Goal: Task Accomplishment & Management: Complete application form

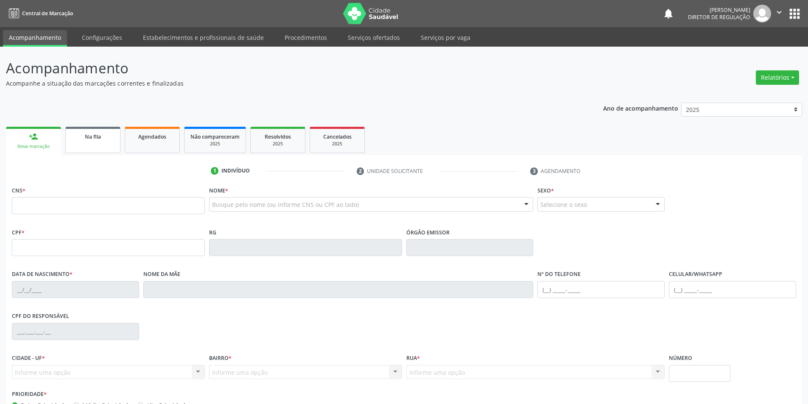
click at [105, 143] on link "Na fila" at bounding box center [92, 140] width 55 height 26
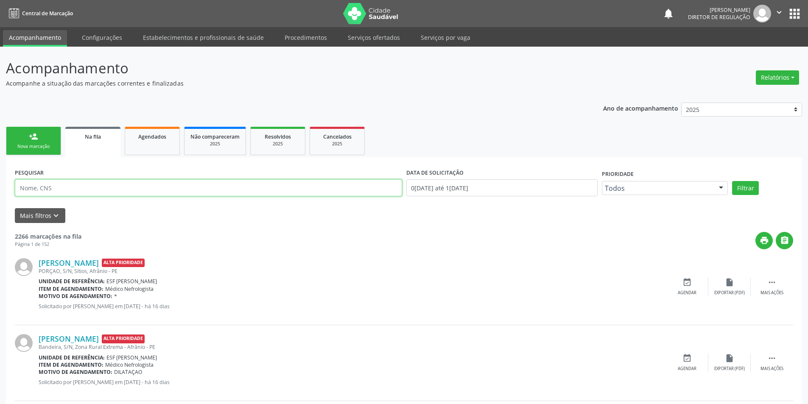
click at [139, 192] on input "text" at bounding box center [208, 187] width 387 height 17
type input "MARIA DOS ANJOS LOPES RODRIGUES"
click at [753, 193] on button "Filtrar" at bounding box center [745, 188] width 27 height 14
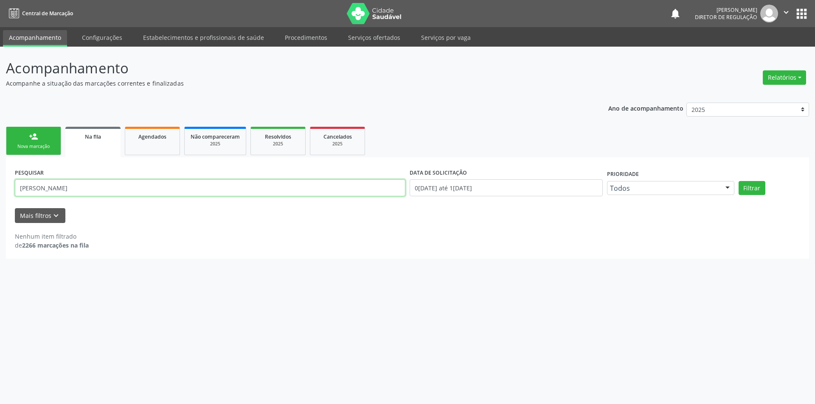
drag, startPoint x: 134, startPoint y: 190, endPoint x: 0, endPoint y: 190, distance: 134.1
click at [0, 190] on div "Acompanhamento Acompanhe a situação das marcações correntes e finalizadas Relat…" at bounding box center [407, 226] width 815 height 358
click at [26, 144] on div "Nova marcação" at bounding box center [33, 146] width 42 height 6
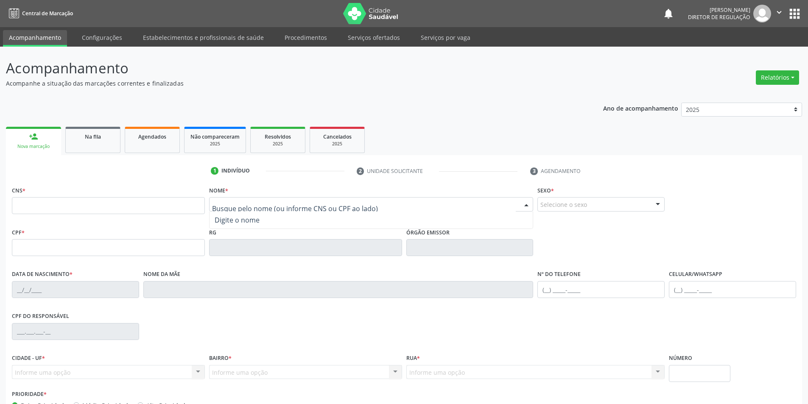
paste input "MARIA DOS ANJOS LOPES RODRIGUES"
drag, startPoint x: 352, startPoint y: 204, endPoint x: 254, endPoint y: 205, distance: 97.6
click at [254, 205] on input "MARIA DOS ANJOS LOPES RODRIGUES" at bounding box center [364, 208] width 304 height 17
type input "MARIA DOS AN"
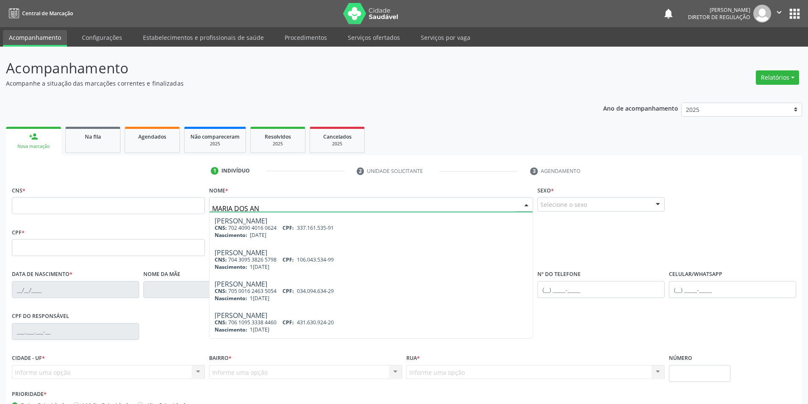
scroll to position [220, 0]
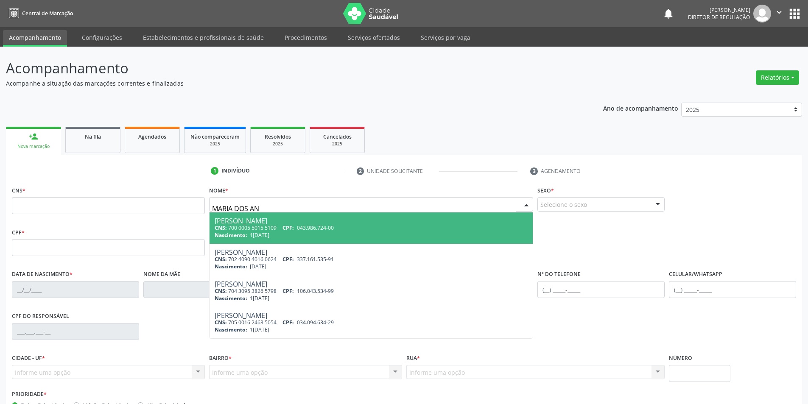
type input "700 0005 5015 5109"
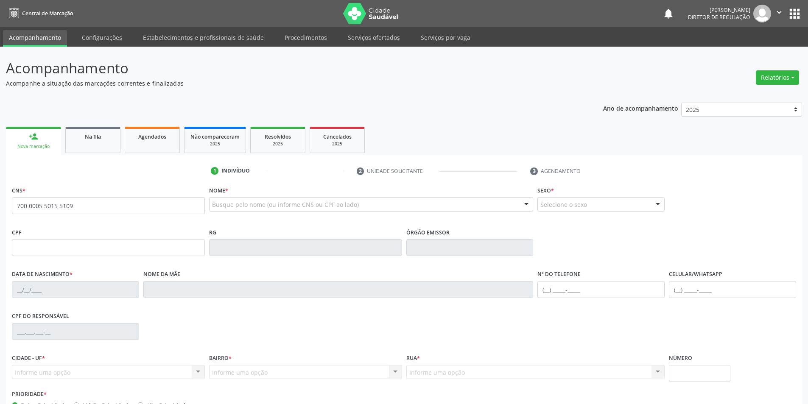
scroll to position [0, 0]
type input "043.986.724-00"
type input "15/06/1980"
type input "Creusa Lopes de Souza"
type input "(87) 98806-6393"
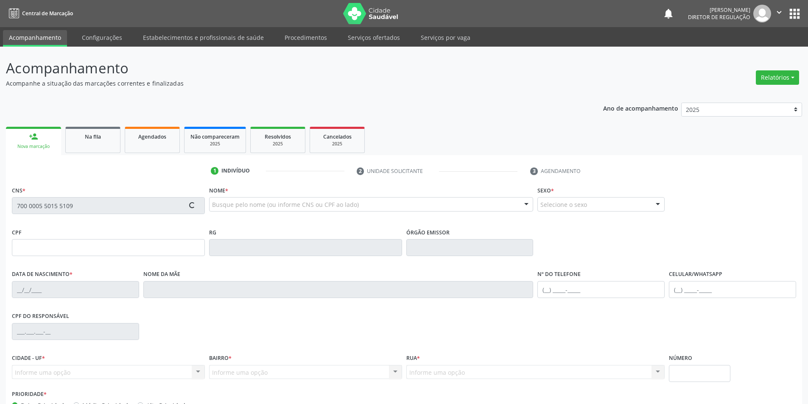
type input "(87) 98806-6393"
type input "90"
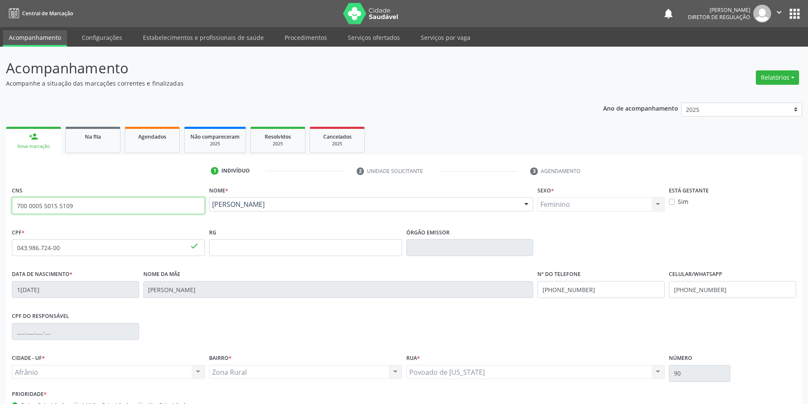
drag, startPoint x: 125, startPoint y: 206, endPoint x: 0, endPoint y: 210, distance: 125.2
click at [0, 210] on div "Acompanhamento Acompanhe a situação das marcações correntes e finalizadas Relat…" at bounding box center [404, 253] width 808 height 413
click at [99, 141] on link "Na fila" at bounding box center [92, 140] width 55 height 26
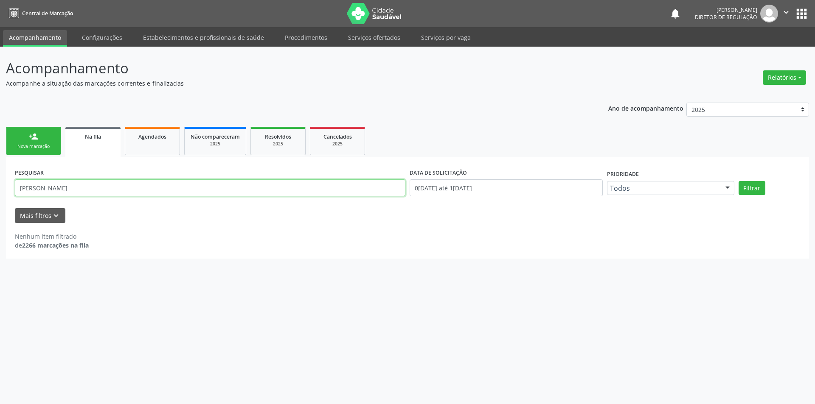
drag, startPoint x: 203, startPoint y: 193, endPoint x: 0, endPoint y: 179, distance: 203.2
click at [0, 179] on div "Acompanhamento Acompanhe a situação das marcações correntes e finalizadas Relat…" at bounding box center [407, 226] width 815 height 358
paste input "700 0005 5015 5109"
type input "700 0005 5015 5109"
click at [752, 190] on button "Filtrar" at bounding box center [751, 188] width 27 height 14
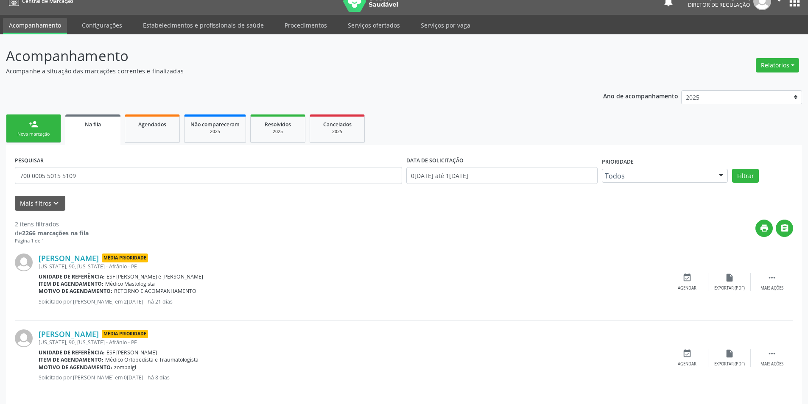
scroll to position [19, 0]
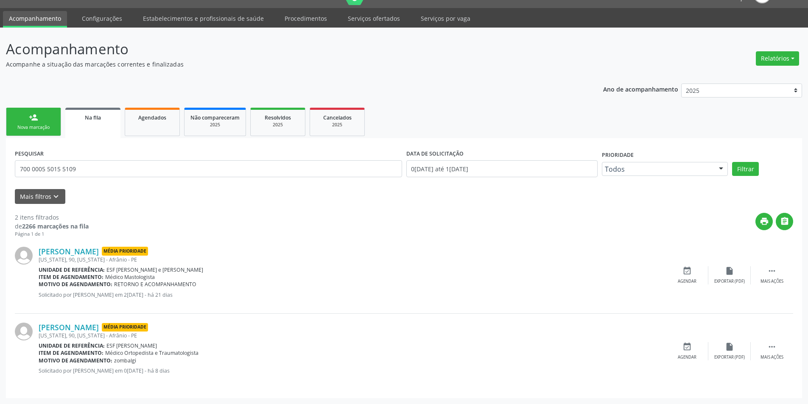
click at [49, 124] on link "person_add Nova marcação" at bounding box center [33, 122] width 55 height 28
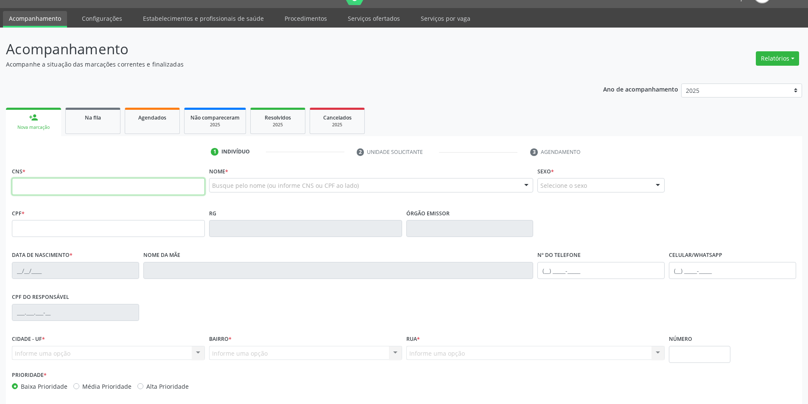
click at [24, 188] on input "text" at bounding box center [108, 186] width 193 height 17
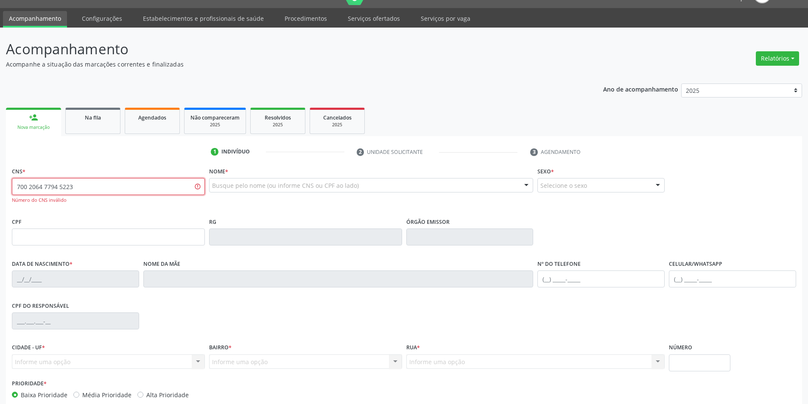
drag, startPoint x: 92, startPoint y: 190, endPoint x: 0, endPoint y: 186, distance: 91.7
click at [0, 186] on div "Acompanhamento Acompanhe a situação das marcações correntes e finalizadas Relat…" at bounding box center [404, 239] width 808 height 422
type input "700 2064 7794 5223"
type input "MARIA EDUARDA DE MACEDO TOLENTINO"
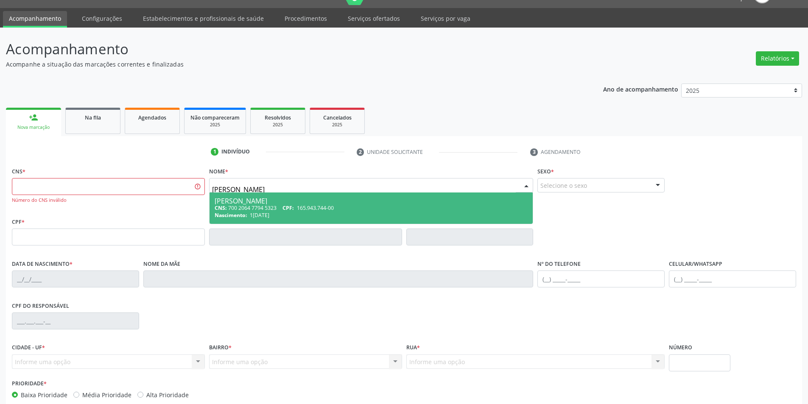
click at [272, 204] on div "Maria Eduarda de Macedo Tolentino" at bounding box center [372, 201] width 314 height 7
type input "700 2064 7794 5323"
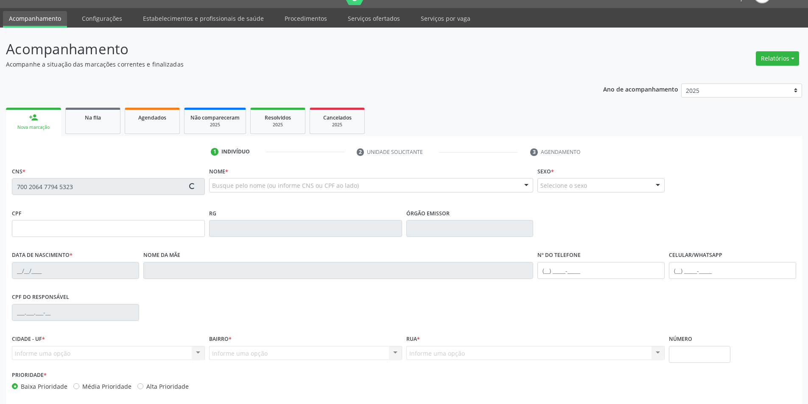
type input "165.943.744-00"
type input "12/07/2019"
type input "Angerlane de Macedo Costa"
type input "(87) 98834-9627"
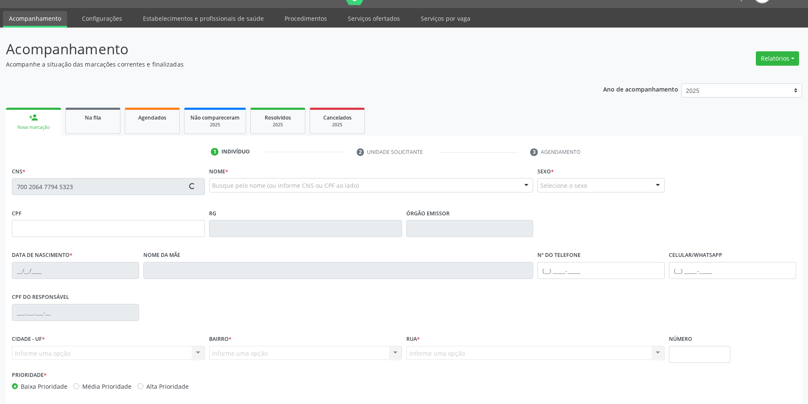
type input "124.657.294-03"
type input "S/N"
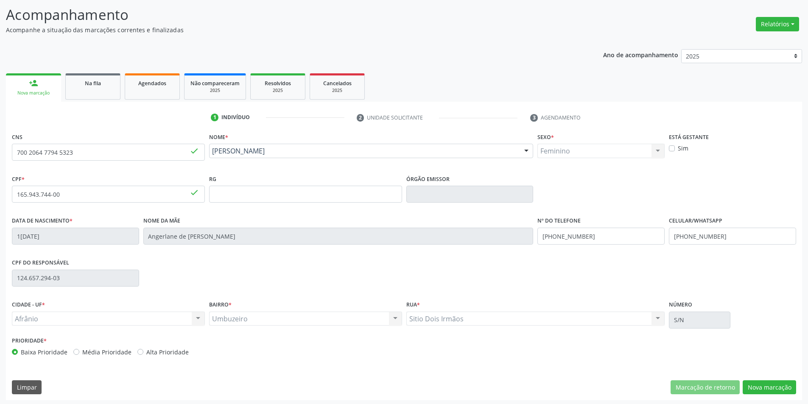
scroll to position [56, 0]
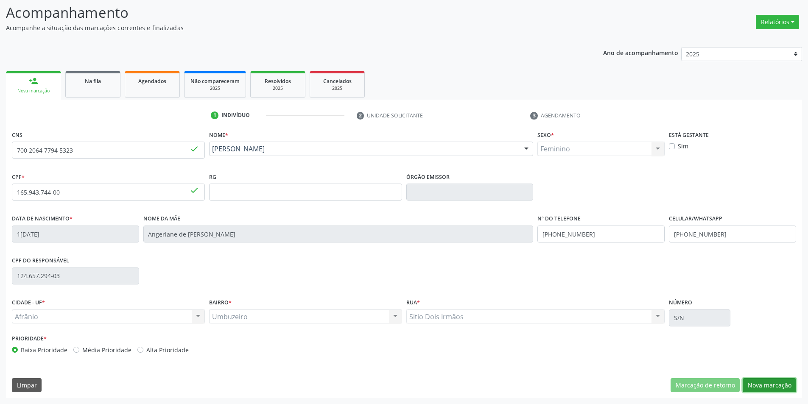
click at [756, 381] on button "Nova marcação" at bounding box center [769, 385] width 53 height 14
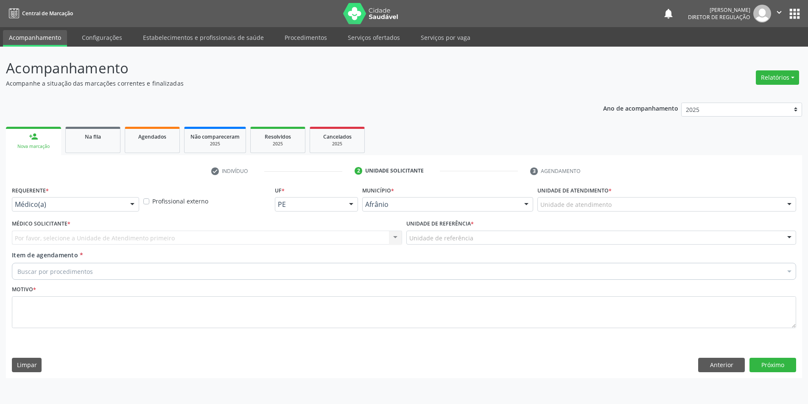
scroll to position [0, 0]
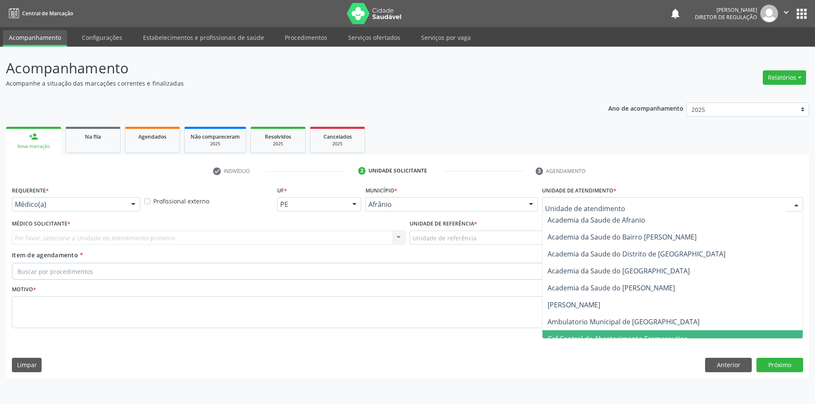
click at [601, 335] on span "Caf Central de Abastecimento Farmaceutico" at bounding box center [617, 338] width 140 height 9
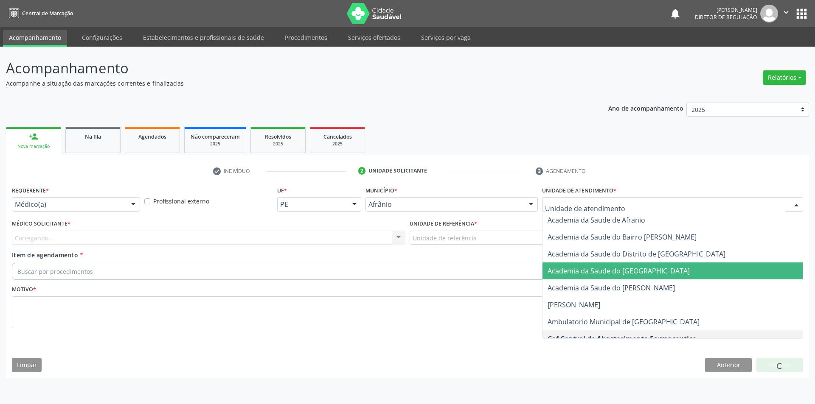
click at [599, 200] on div at bounding box center [672, 204] width 261 height 14
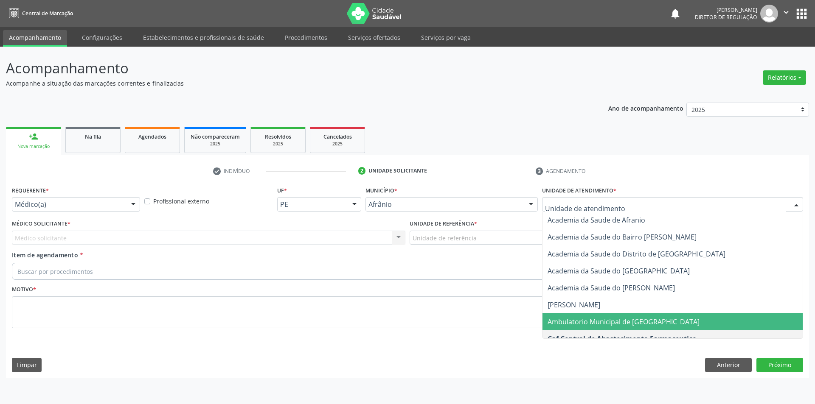
drag, startPoint x: 571, startPoint y: 325, endPoint x: 457, endPoint y: 255, distance: 133.1
click at [568, 324] on span "Ambulatorio Municipal de [GEOGRAPHIC_DATA]" at bounding box center [623, 321] width 152 height 9
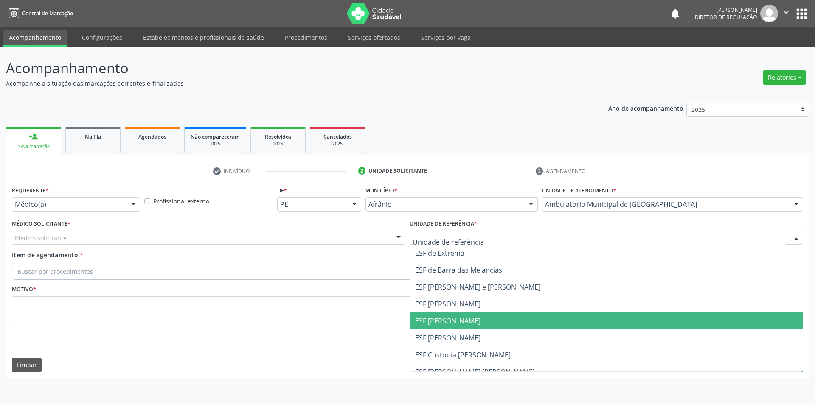
click at [462, 315] on span "ESF [PERSON_NAME]" at bounding box center [606, 321] width 392 height 17
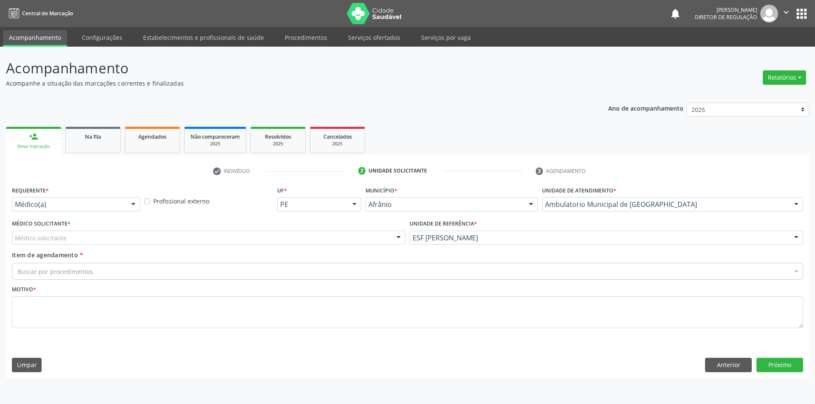
click at [220, 232] on div "Médico solicitante" at bounding box center [208, 238] width 393 height 14
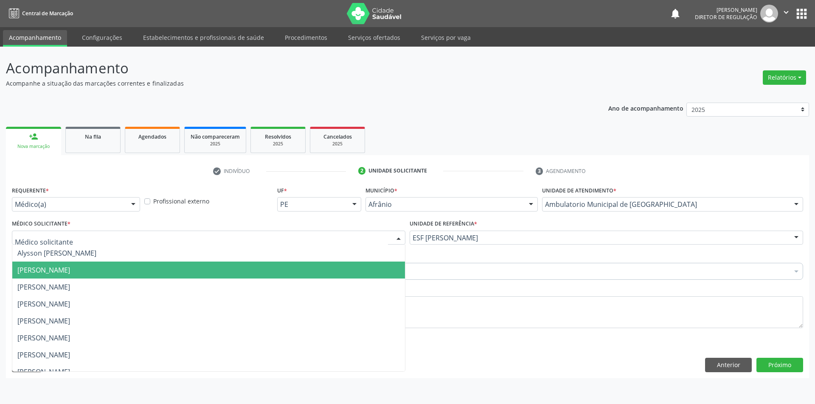
click at [70, 269] on span "[PERSON_NAME]" at bounding box center [43, 270] width 53 height 9
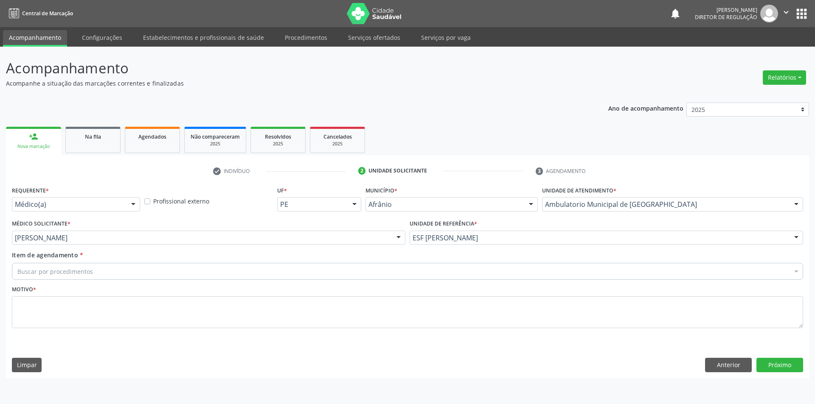
click at [107, 269] on div "Buscar por procedimentos" at bounding box center [407, 271] width 791 height 17
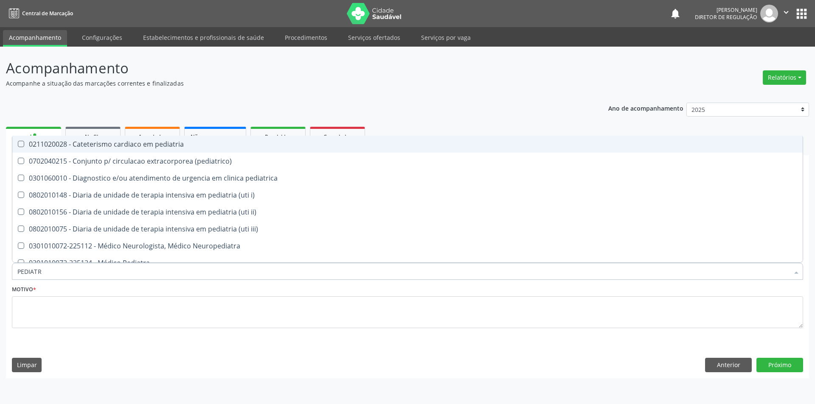
type input "PEDIATRA"
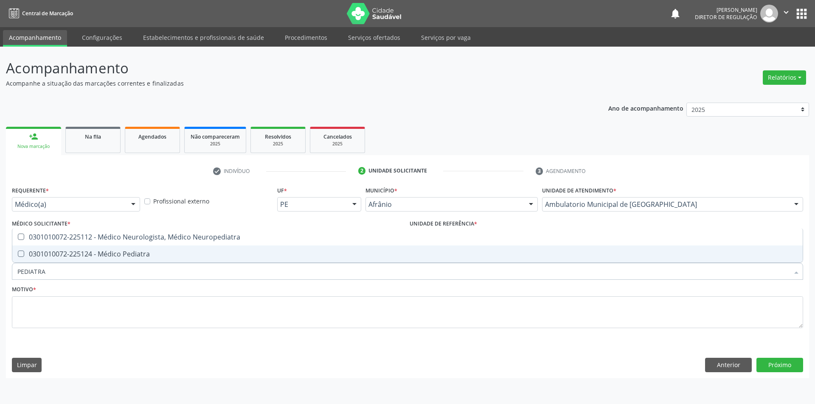
click at [122, 259] on span "0301010072-225124 - Médico Pediatra" at bounding box center [407, 254] width 790 height 17
checkbox Pediatra "true"
click at [88, 322] on textarea at bounding box center [407, 313] width 791 height 32
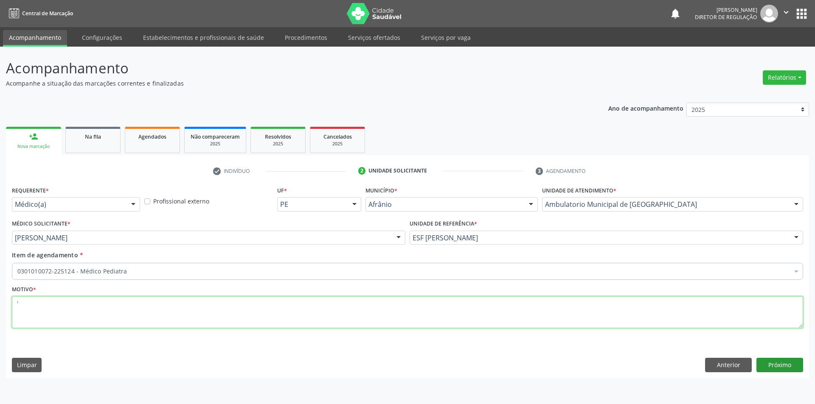
type textarea "'"
click at [761, 364] on button "Próximo" at bounding box center [779, 365] width 47 height 14
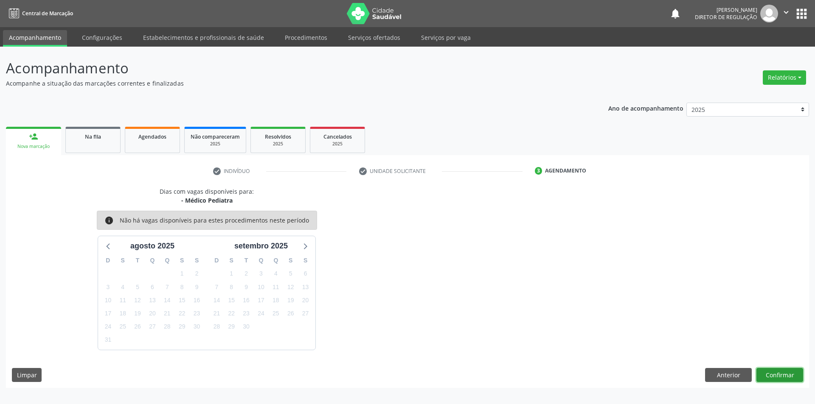
click at [778, 371] on button "Confirmar" at bounding box center [779, 375] width 47 height 14
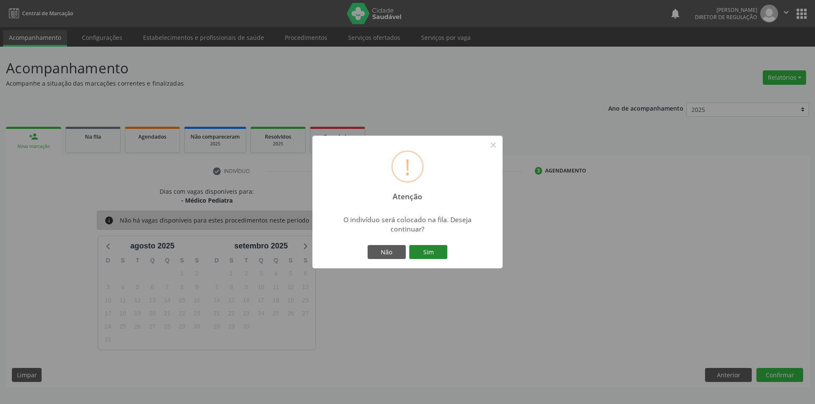
click at [438, 254] on button "Sim" at bounding box center [428, 252] width 38 height 14
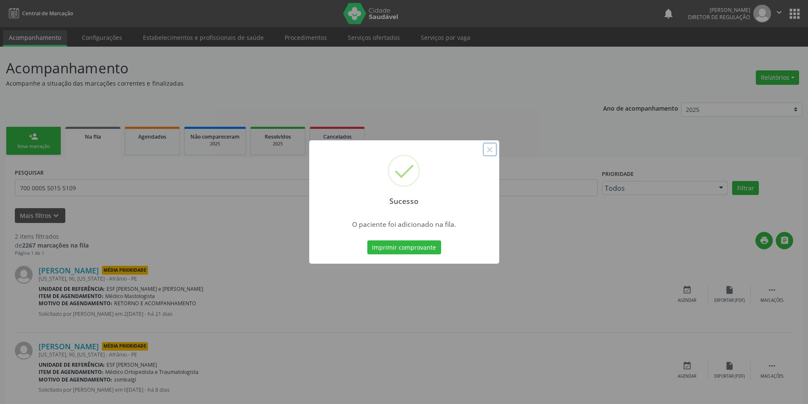
drag, startPoint x: 487, startPoint y: 152, endPoint x: 446, endPoint y: 155, distance: 40.4
click at [490, 151] on button "×" at bounding box center [490, 150] width 14 height 14
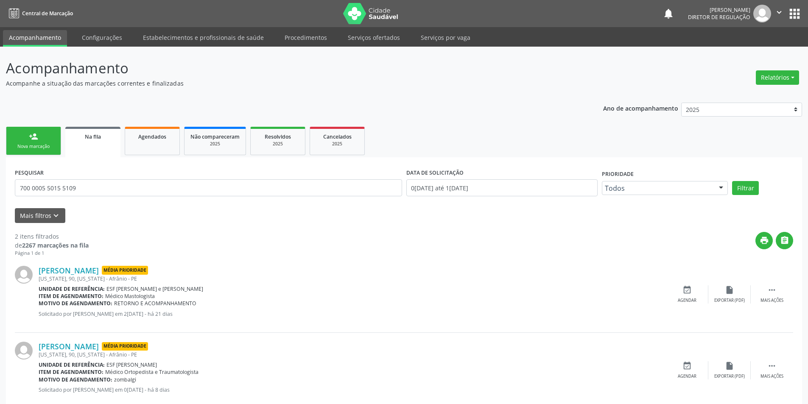
click at [46, 141] on link "person_add Nova marcação" at bounding box center [33, 141] width 55 height 28
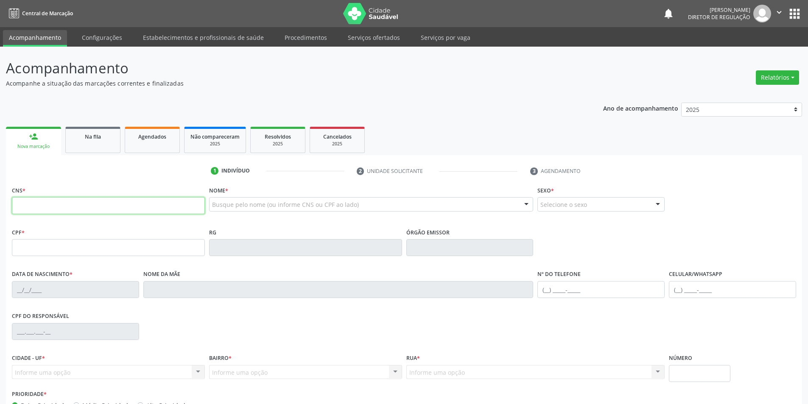
drag, startPoint x: 49, startPoint y: 199, endPoint x: 251, endPoint y: 197, distance: 201.9
click at [50, 199] on input "text" at bounding box center [108, 205] width 193 height 17
type input "700 2079 7135 4021"
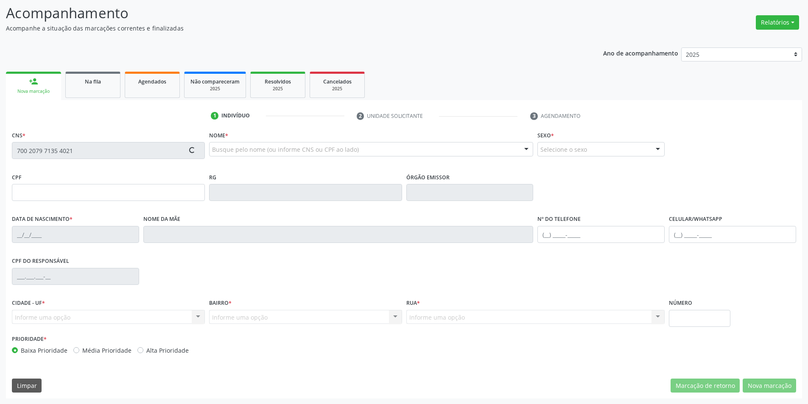
scroll to position [56, 0]
type input "095.481.414-26"
type input "02/03/1963"
type input "Benedita Josefa Idalina"
type input "(11) 1111-1111"
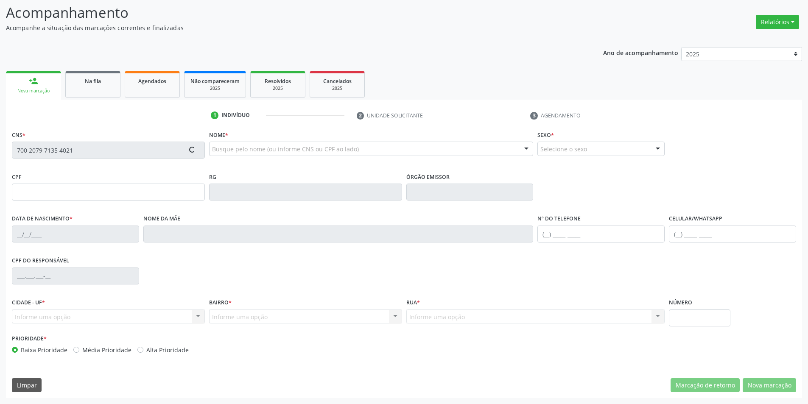
type input "(11) 1111-1111"
type input "S/N"
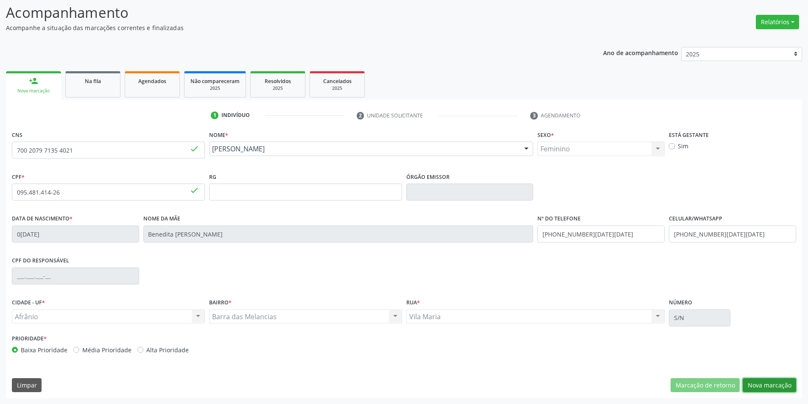
click at [773, 383] on button "Nova marcação" at bounding box center [769, 385] width 53 height 14
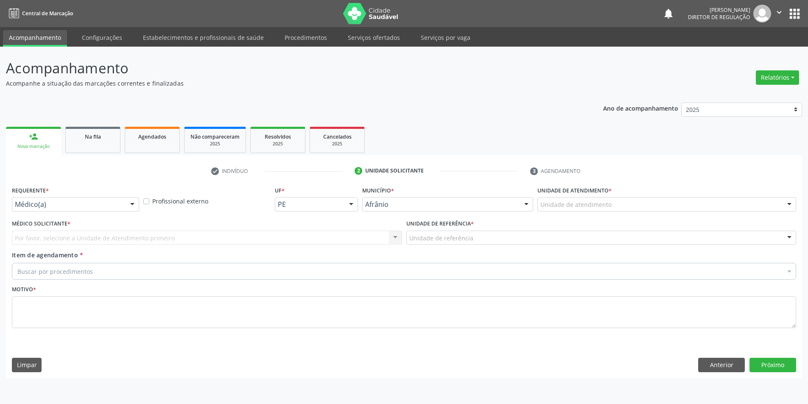
scroll to position [0, 0]
click at [631, 203] on div "Unidade de atendimento" at bounding box center [672, 204] width 261 height 14
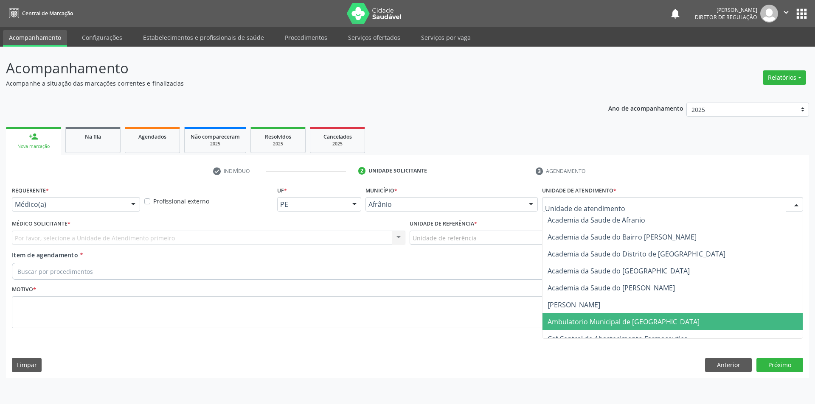
drag, startPoint x: 607, startPoint y: 321, endPoint x: 488, endPoint y: 256, distance: 135.4
click at [605, 320] on span "Ambulatorio Municipal de [GEOGRAPHIC_DATA]" at bounding box center [623, 321] width 152 height 9
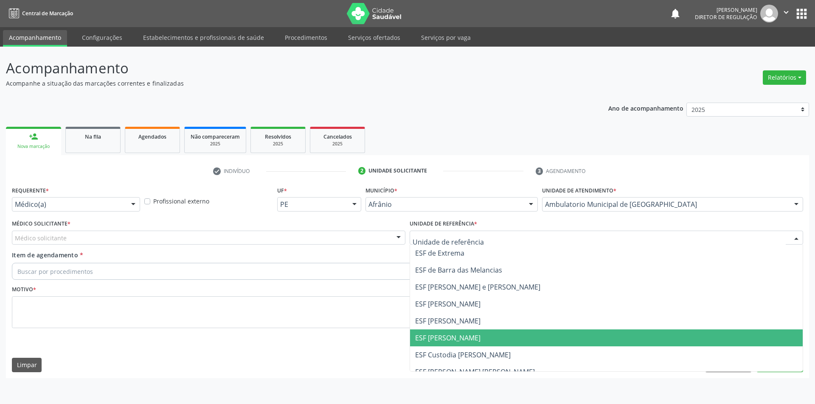
drag, startPoint x: 468, startPoint y: 332, endPoint x: 392, endPoint y: 304, distance: 80.8
click at [467, 331] on span "ESF [PERSON_NAME]" at bounding box center [606, 338] width 392 height 17
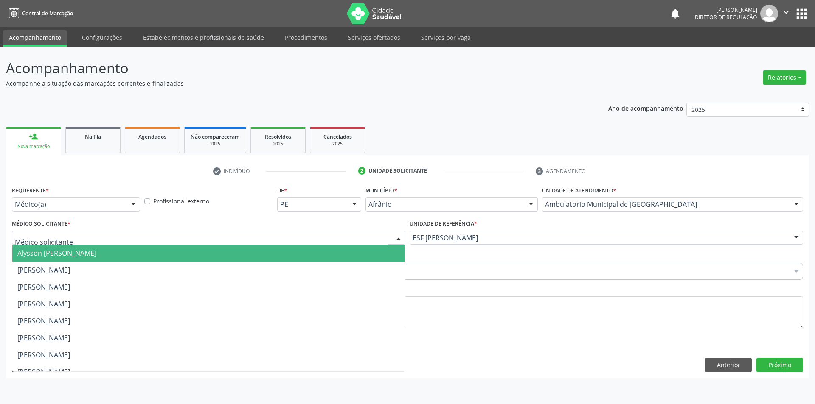
click at [200, 243] on div at bounding box center [208, 238] width 393 height 14
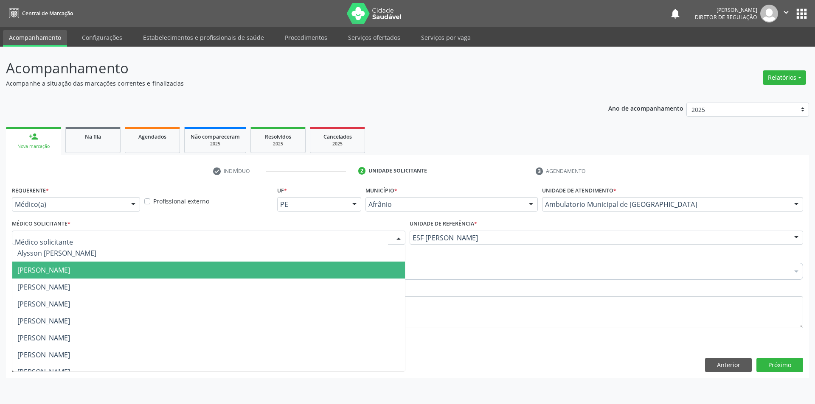
click at [70, 269] on span "[PERSON_NAME]" at bounding box center [43, 270] width 53 height 9
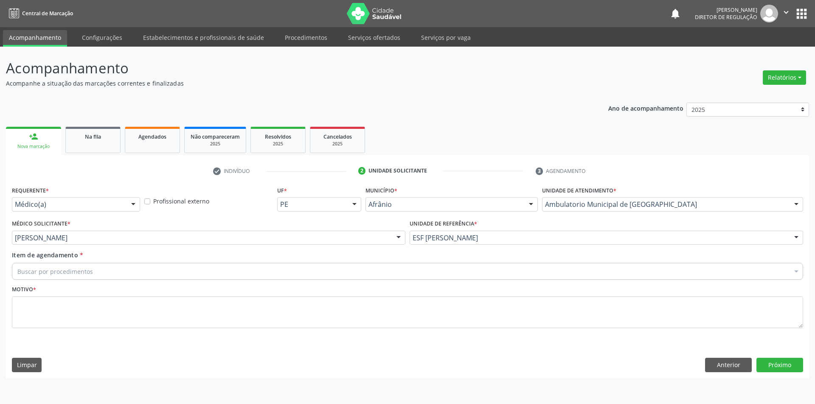
click at [106, 267] on div "Buscar por procedimentos" at bounding box center [407, 271] width 791 height 17
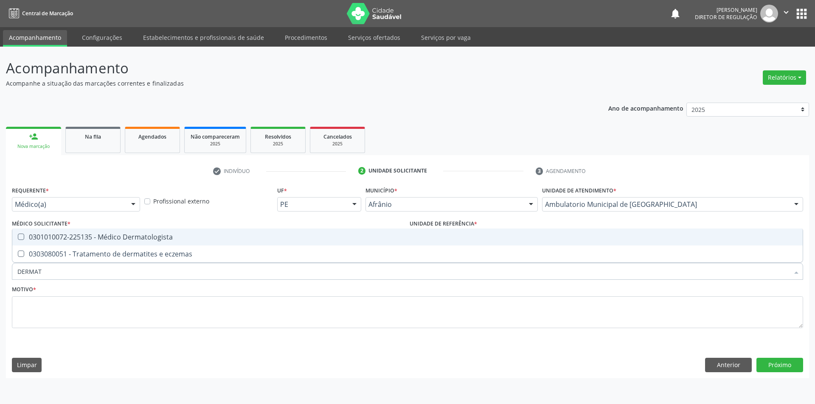
type input "DERMATO"
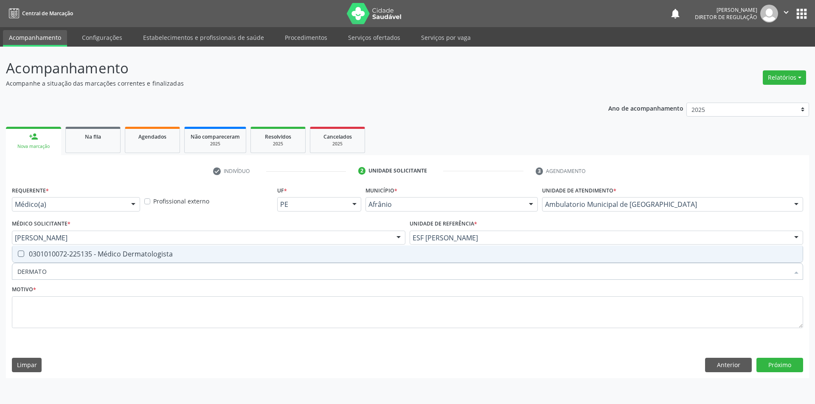
click at [109, 259] on span "0301010072-225135 - Médico Dermatologista" at bounding box center [407, 254] width 790 height 17
checkbox Dermatologista "true"
click at [86, 310] on textarea at bounding box center [407, 313] width 791 height 32
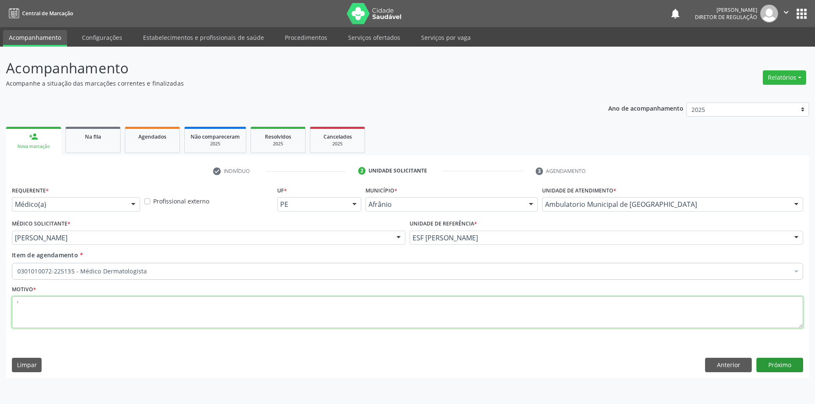
type textarea "'"
click at [777, 366] on button "Próximo" at bounding box center [779, 365] width 47 height 14
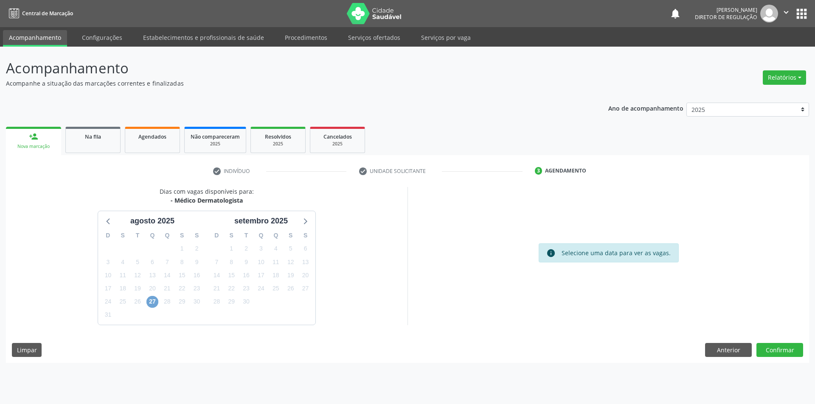
click at [154, 303] on span "27" at bounding box center [152, 302] width 12 height 12
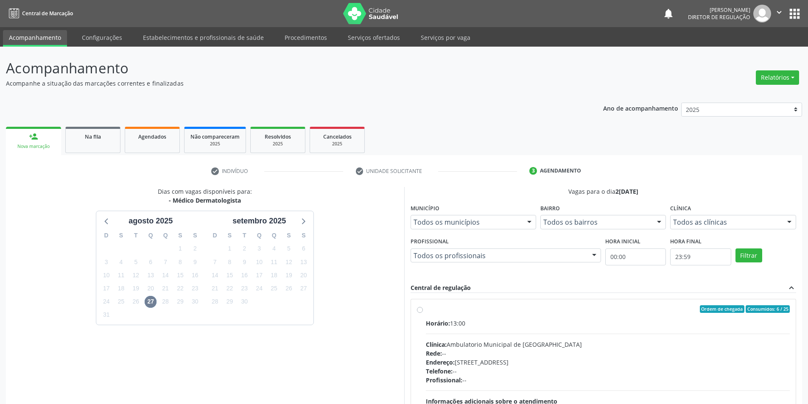
click at [485, 318] on label "Ordem de chegada Consumidos: 6 / 25 Horário: 13:00 Clínica: Ambulatorio Municip…" at bounding box center [608, 370] width 364 height 130
click at [423, 313] on input "Ordem de chegada Consumidos: 6 / 25 Horário: 13:00 Clínica: Ambulatorio Municip…" at bounding box center [420, 309] width 6 height 8
radio input "true"
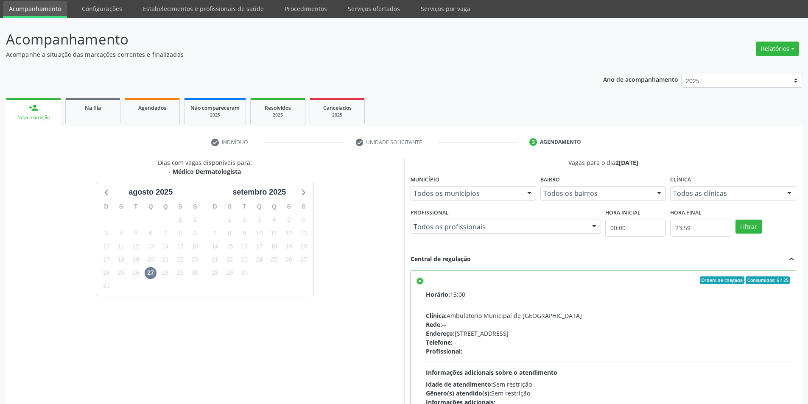
scroll to position [103, 0]
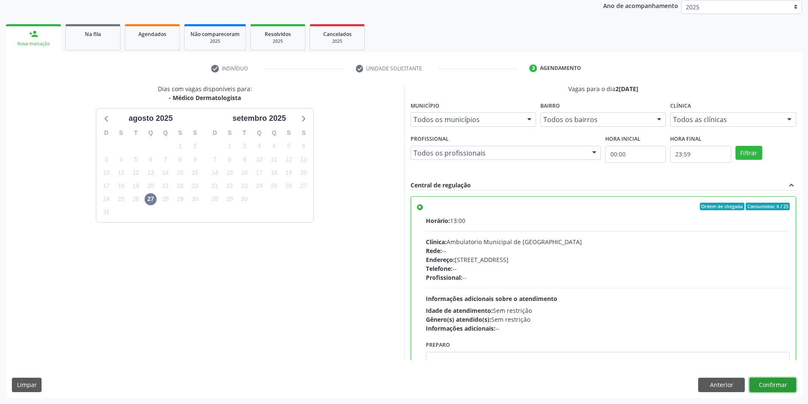
click at [771, 378] on button "Confirmar" at bounding box center [773, 385] width 47 height 14
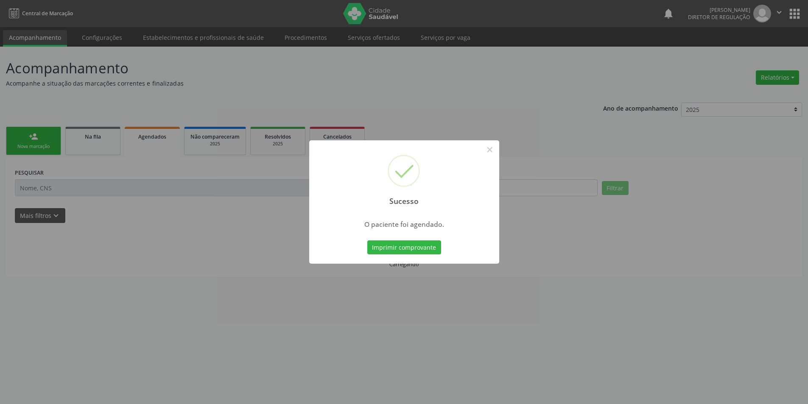
scroll to position [0, 0]
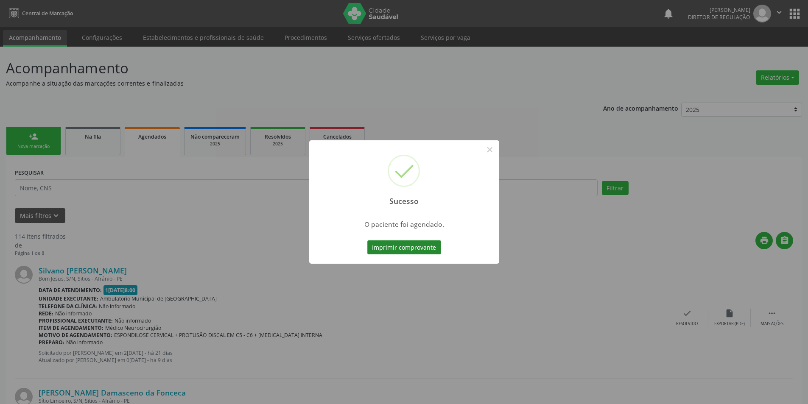
click at [411, 252] on button "Imprimir comprovante" at bounding box center [404, 248] width 74 height 14
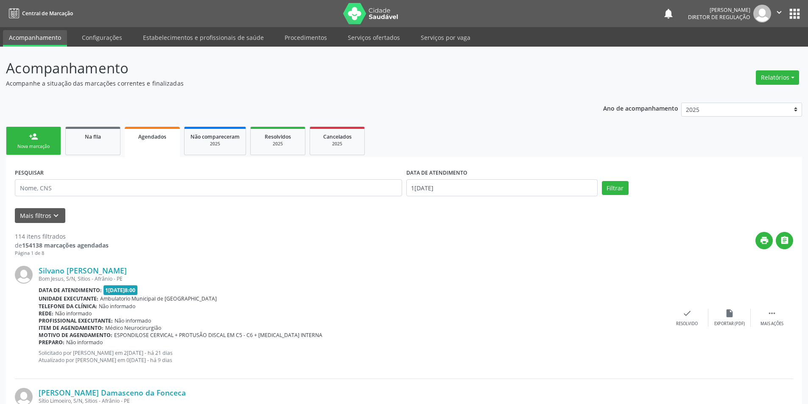
click at [40, 148] on div "Nova marcação" at bounding box center [33, 146] width 42 height 6
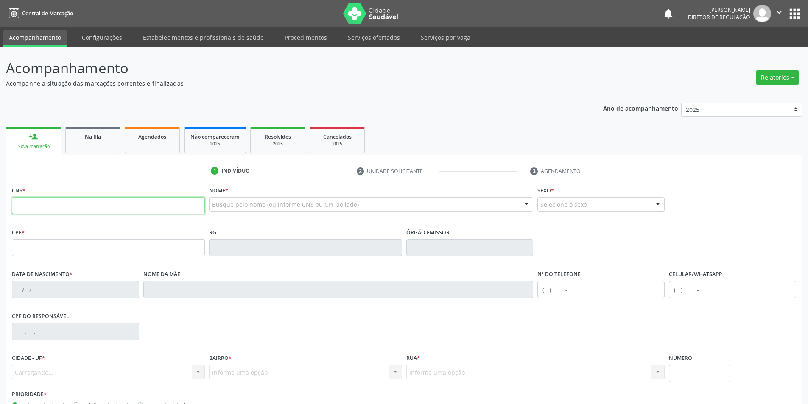
drag, startPoint x: 45, startPoint y: 204, endPoint x: 74, endPoint y: 203, distance: 29.7
click at [51, 204] on input "text" at bounding box center [108, 205] width 193 height 17
type input "700 2064 7799 5323"
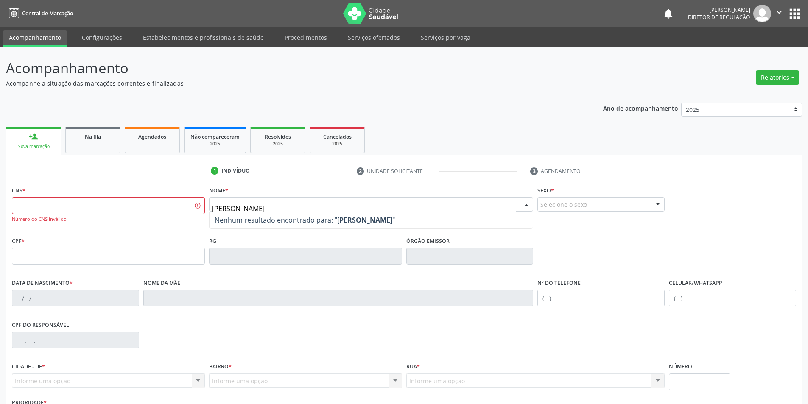
type input "MARIA EDUARDA DE MACEDO TOLENTI"
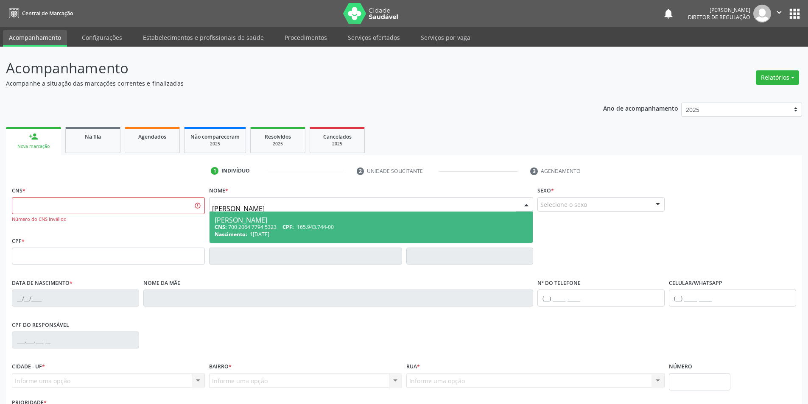
click at [360, 225] on div "CNS: 700 2064 7794 5323 CPF: 165.943.744-00" at bounding box center [372, 227] width 314 height 7
type input "700 2064 7794 5323"
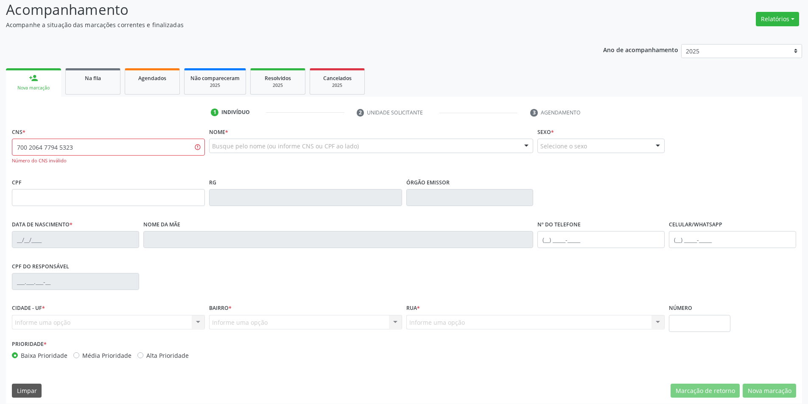
scroll to position [56, 0]
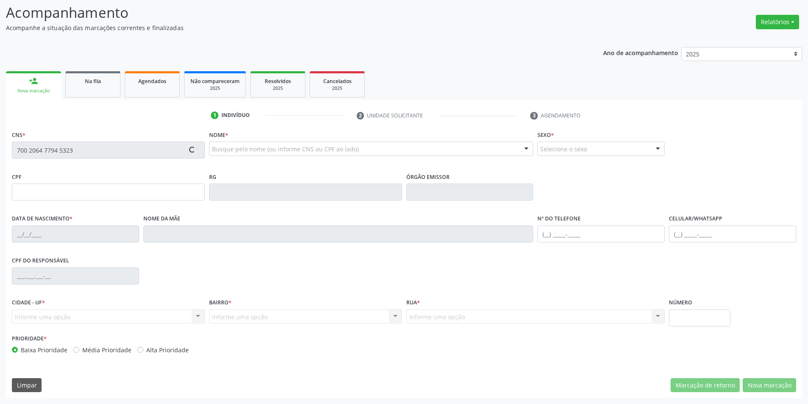
type input "165.943.744-00"
type input "12/07/2019"
type input "Angerlane de Macedo Costa"
type input "(87) 98834-9627"
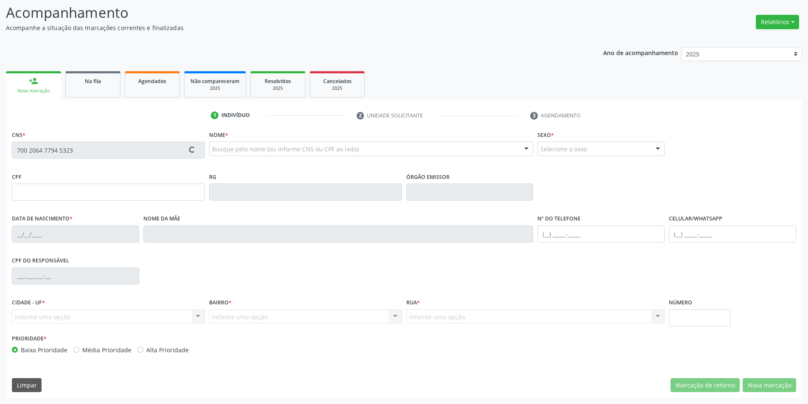
type input "124.657.294-03"
type input "S/N"
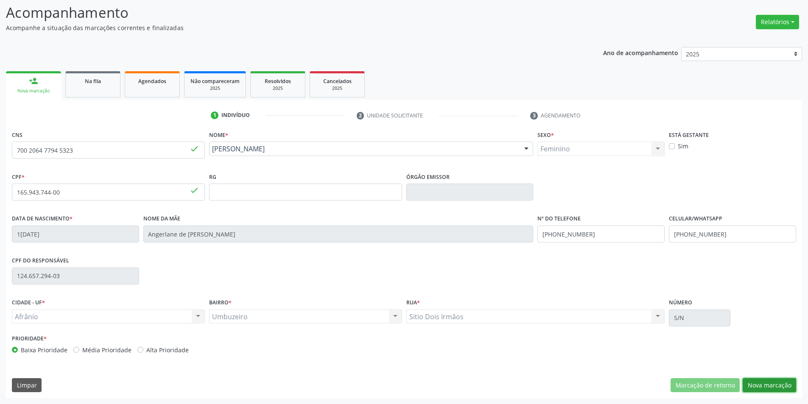
click at [759, 382] on button "Nova marcação" at bounding box center [769, 385] width 53 height 14
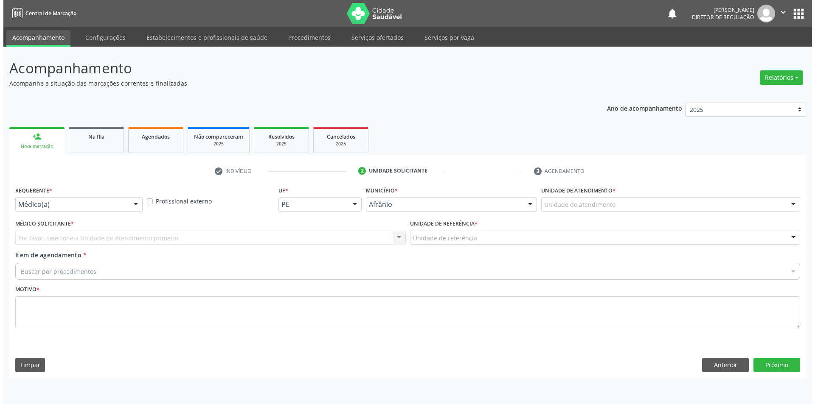
scroll to position [0, 0]
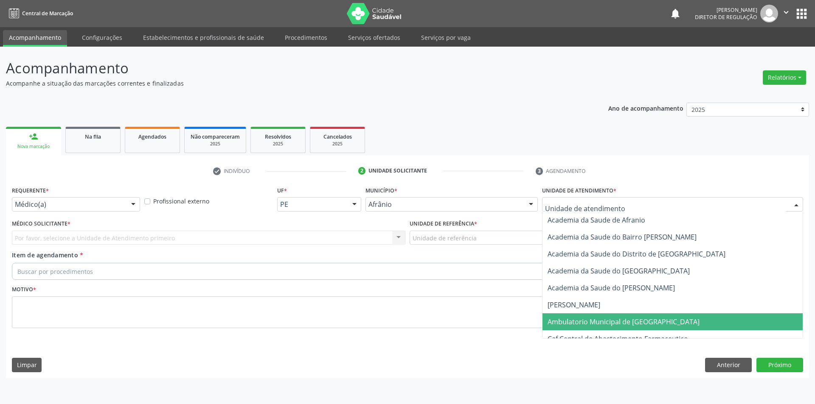
click at [607, 314] on span "Ambulatorio Municipal de [GEOGRAPHIC_DATA]" at bounding box center [672, 322] width 260 height 17
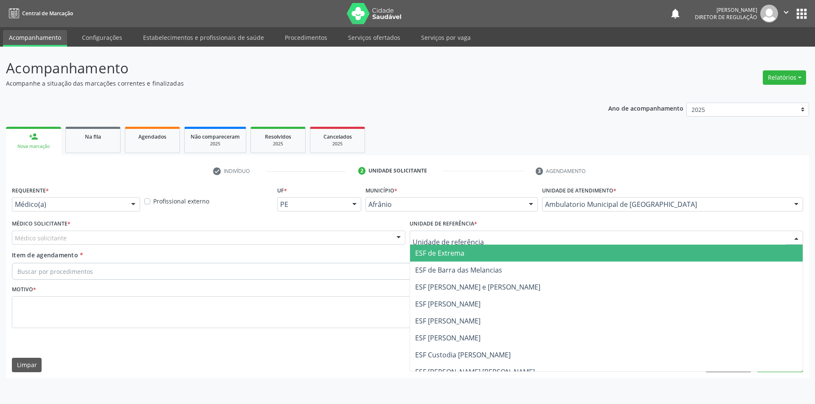
click at [484, 236] on div at bounding box center [605, 238] width 393 height 14
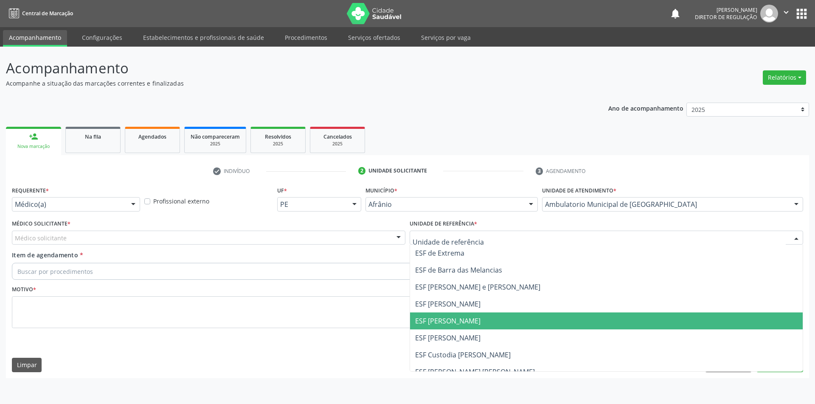
drag, startPoint x: 464, startPoint y: 322, endPoint x: 250, endPoint y: 226, distance: 234.5
click at [462, 322] on span "ESF [PERSON_NAME]" at bounding box center [447, 320] width 65 height 9
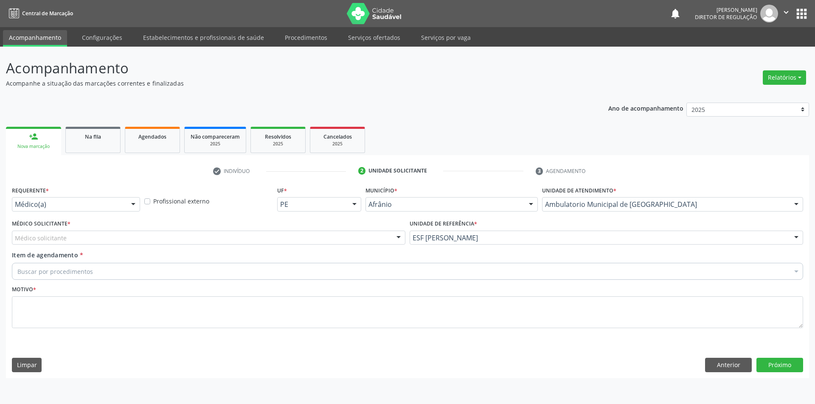
click at [249, 226] on div "Médico Solicitante * Médico solicitante [PERSON_NAME] [PERSON_NAME] [PERSON_NAM…" at bounding box center [208, 231] width 393 height 27
click at [200, 239] on div "Médico solicitante" at bounding box center [208, 238] width 393 height 14
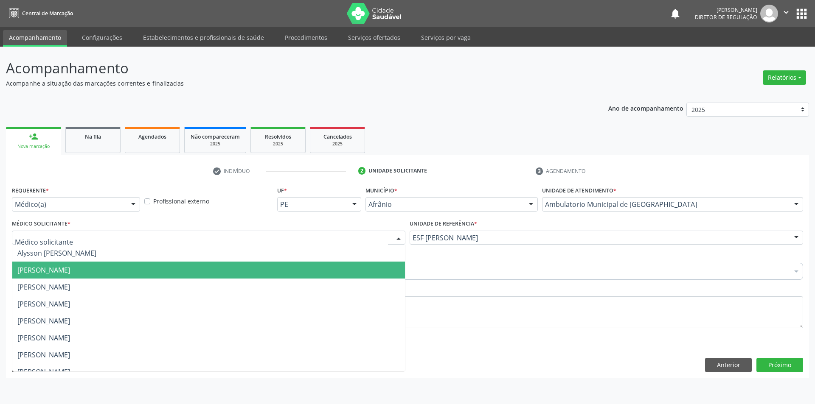
click at [109, 264] on span "[PERSON_NAME]" at bounding box center [208, 270] width 392 height 17
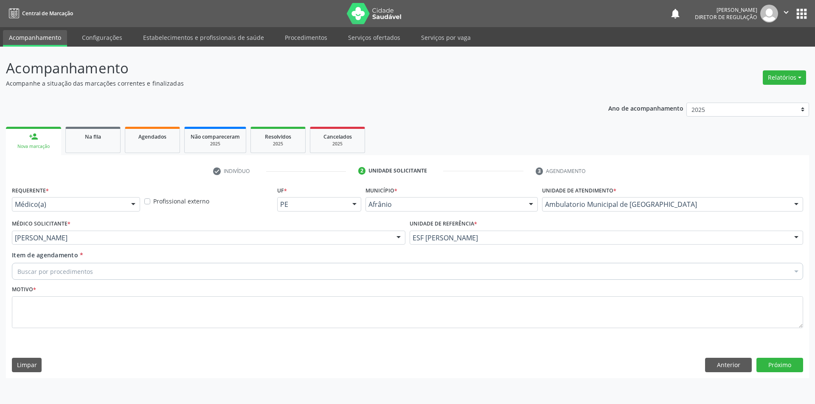
click at [107, 266] on div "Buscar por procedimentos" at bounding box center [407, 271] width 791 height 17
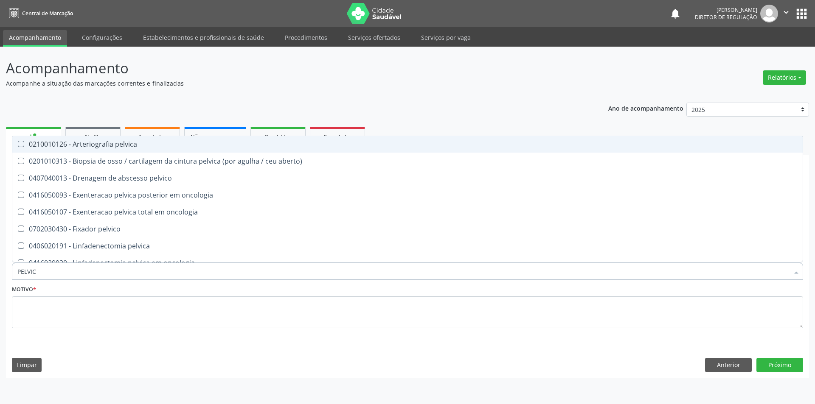
type input "PELVICA"
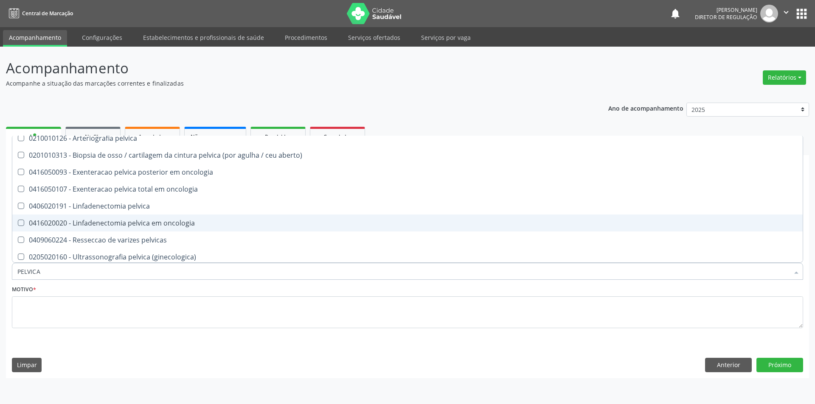
scroll to position [9, 0]
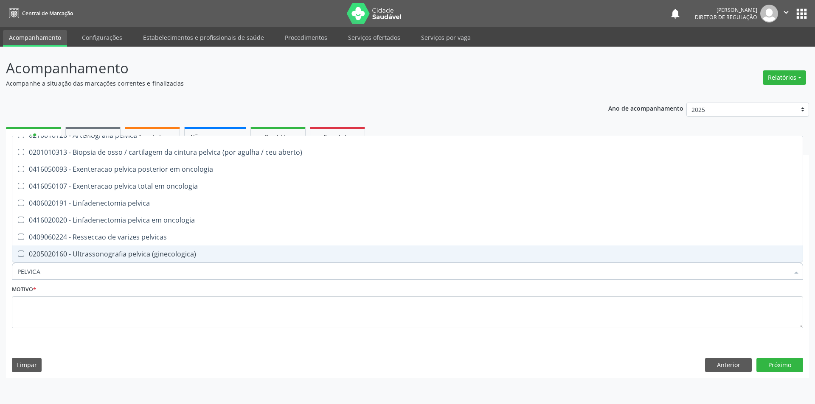
click at [160, 255] on div "0205020160 - Ultrassonografia pelvica (ginecologica)" at bounding box center [407, 254] width 780 height 7
checkbox \(ginecologica\) "true"
click at [164, 286] on div "Motivo *" at bounding box center [407, 305] width 791 height 45
click at [164, 297] on textarea at bounding box center [407, 313] width 791 height 32
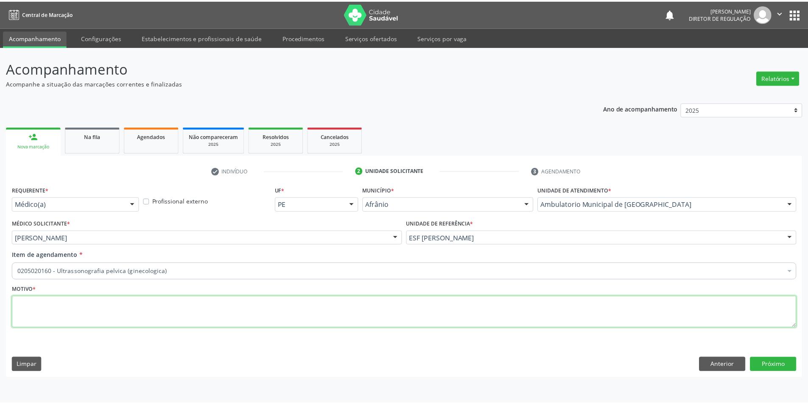
scroll to position [0, 0]
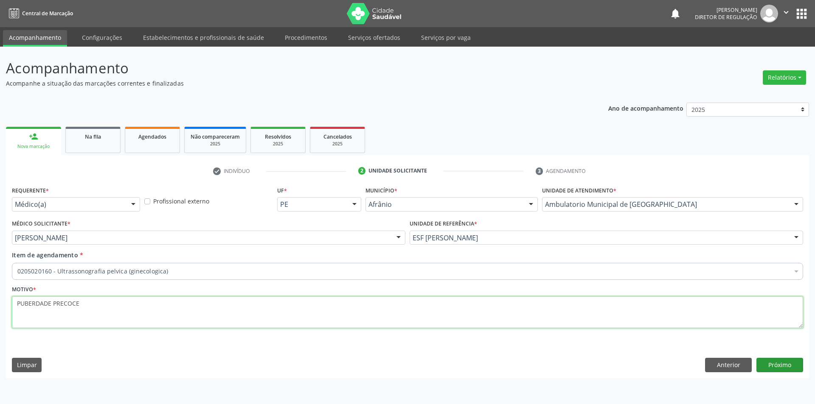
type textarea "PUBERDADE PRECOCE"
click at [776, 367] on button "Próximo" at bounding box center [779, 365] width 47 height 14
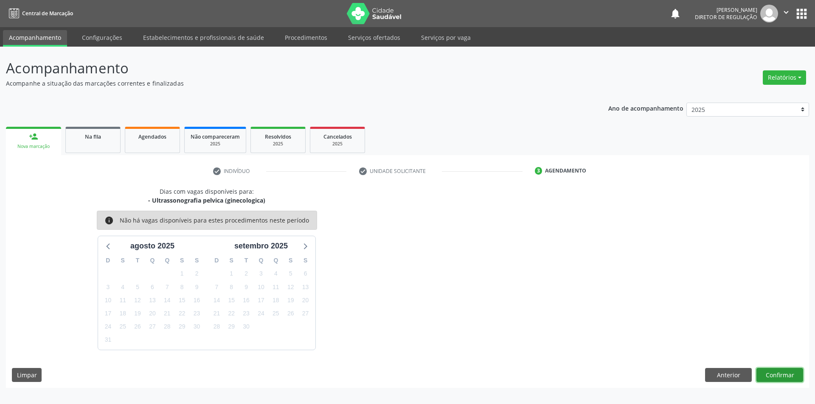
click at [777, 380] on button "Confirmar" at bounding box center [779, 375] width 47 height 14
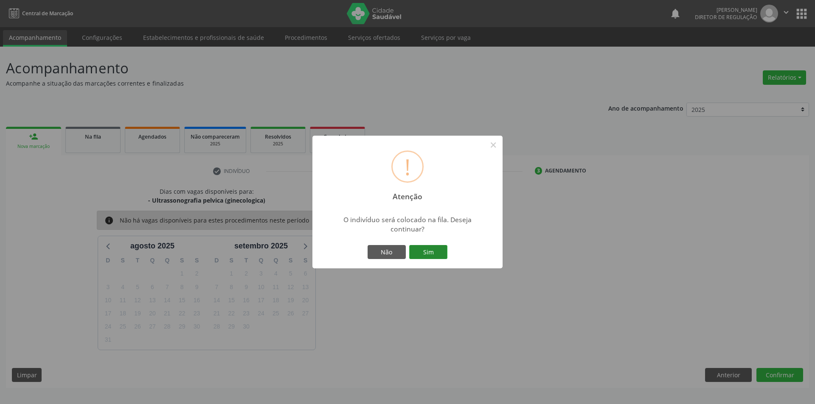
click at [411, 257] on button "Sim" at bounding box center [428, 252] width 38 height 14
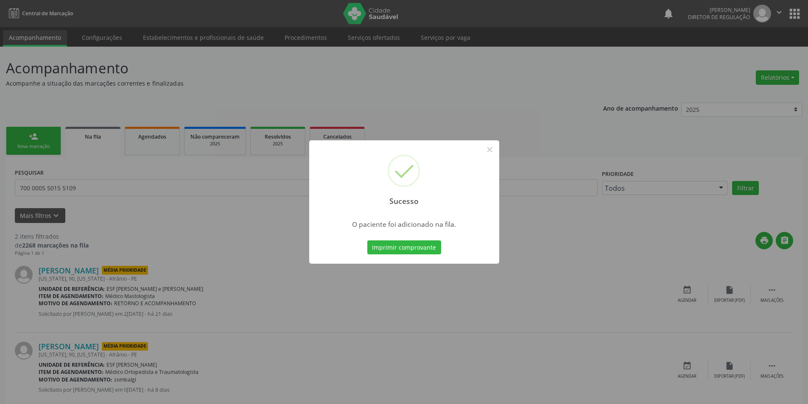
click at [497, 148] on div "Sucesso ×" at bounding box center [404, 176] width 190 height 73
click at [487, 151] on button "×" at bounding box center [490, 150] width 14 height 14
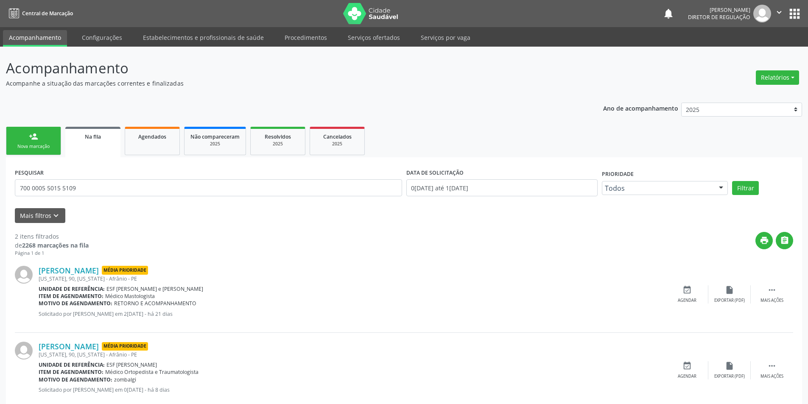
click at [29, 137] on div "person_add" at bounding box center [33, 136] width 9 height 9
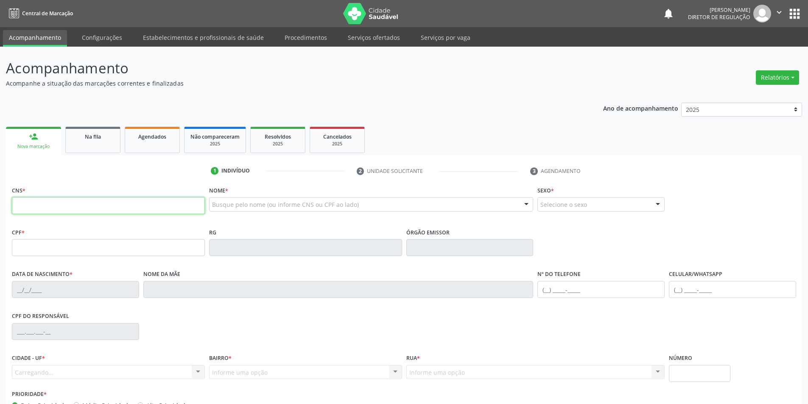
click at [75, 201] on input "text" at bounding box center [108, 205] width 193 height 17
type input "700 7009 7291 2574"
type input "158.825.834-38"
type input "06/09/2018"
type input "Nadjane Ferreira Nunes"
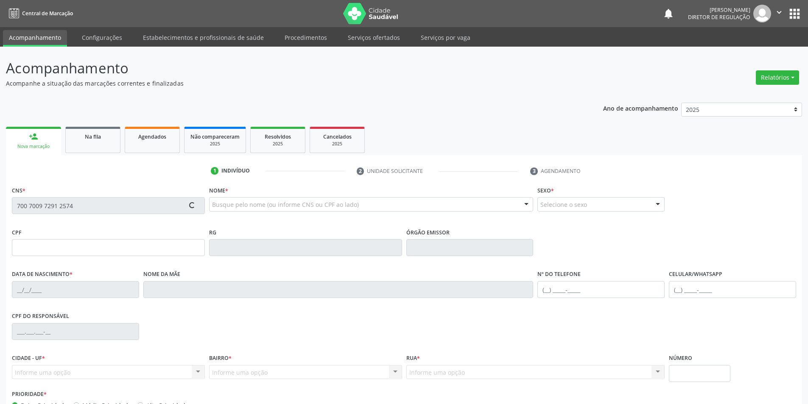
type input "(87) 98841-9102"
type input "122.091.994-25"
type input "S/N"
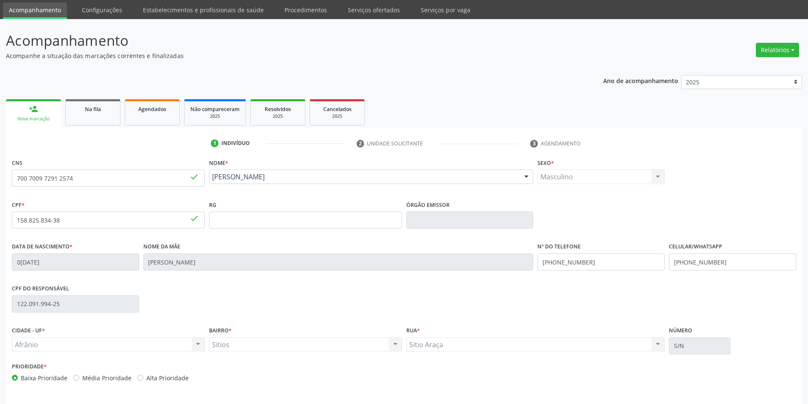
scroll to position [56, 0]
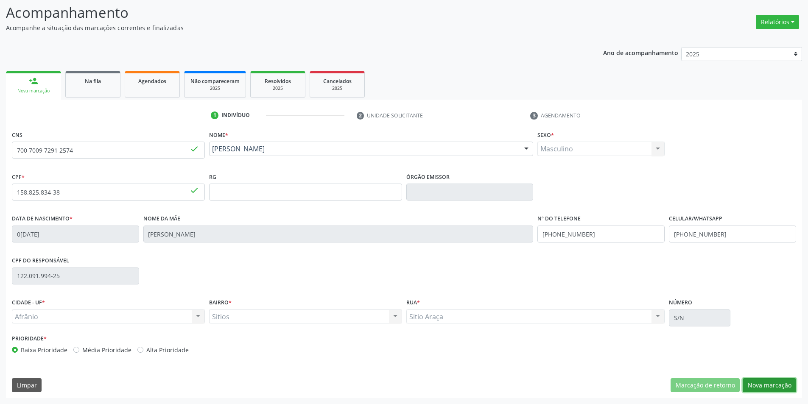
click at [770, 384] on button "Nova marcação" at bounding box center [769, 385] width 53 height 14
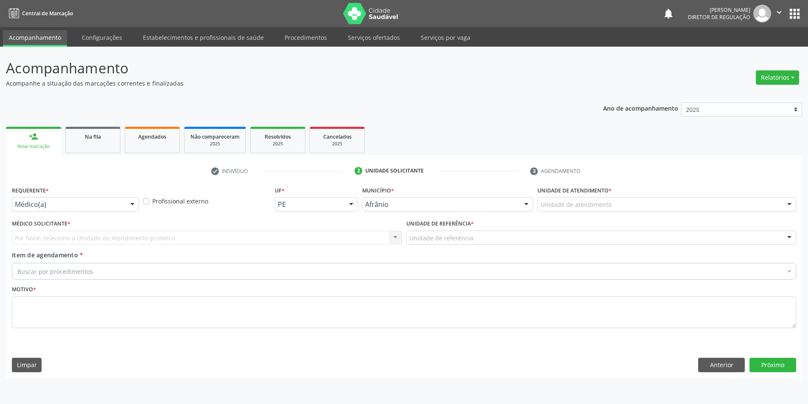
scroll to position [0, 0]
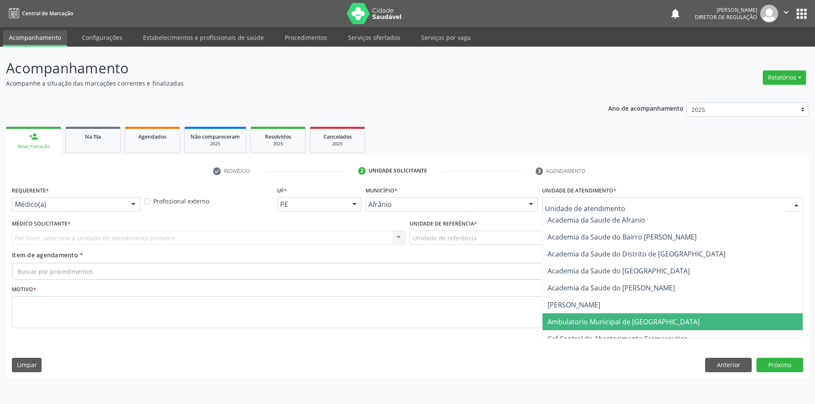
drag, startPoint x: 609, startPoint y: 323, endPoint x: 519, endPoint y: 271, distance: 104.2
click at [608, 323] on span "Ambulatorio Municipal de [GEOGRAPHIC_DATA]" at bounding box center [623, 321] width 152 height 9
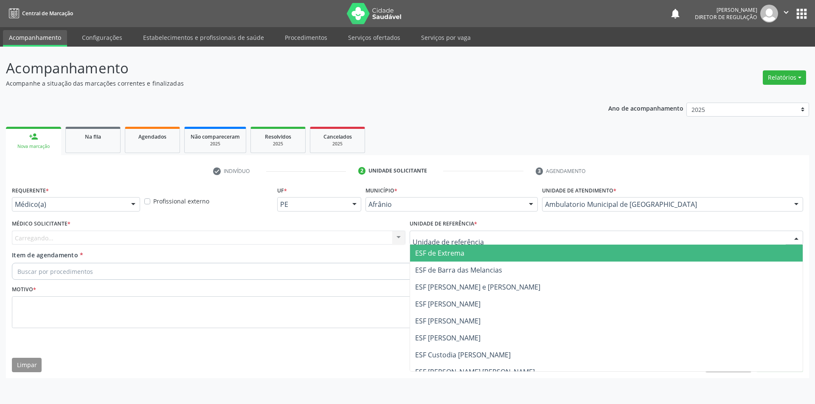
click at [485, 235] on div at bounding box center [605, 238] width 393 height 14
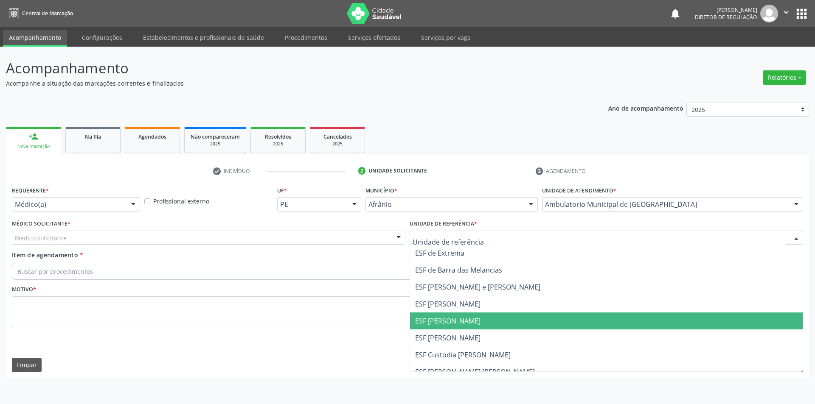
drag, startPoint x: 445, startPoint y: 320, endPoint x: 274, endPoint y: 240, distance: 189.0
click at [445, 319] on span "ESF [PERSON_NAME]" at bounding box center [447, 320] width 65 height 9
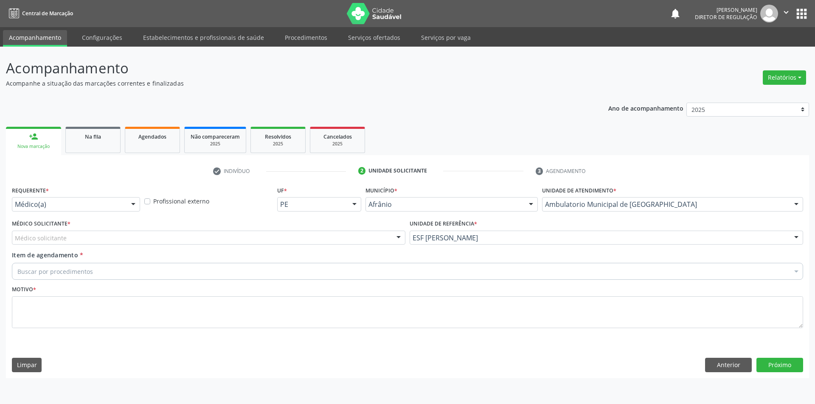
click at [265, 229] on div "Médico Solicitante * Médico solicitante [PERSON_NAME] [PERSON_NAME] [PERSON_NAM…" at bounding box center [208, 231] width 393 height 27
click at [191, 255] on div "Item de agendamento * Buscar por procedimentos Selecionar todos 0604320140 - Ab…" at bounding box center [407, 264] width 791 height 27
click at [183, 236] on div "Médico solicitante" at bounding box center [208, 238] width 393 height 14
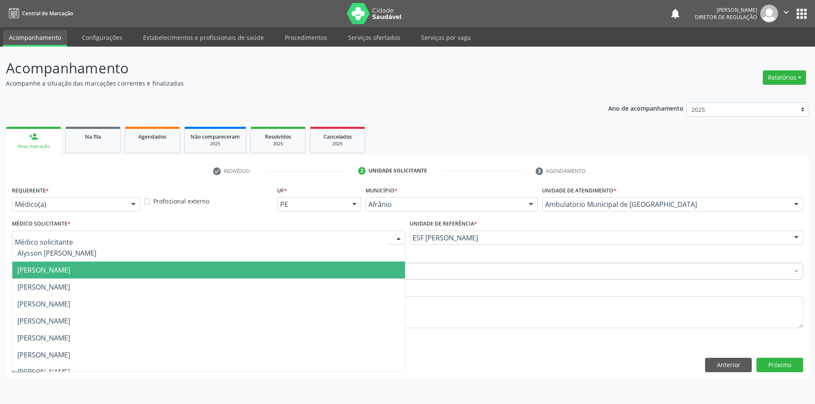
click at [106, 265] on span "[PERSON_NAME]" at bounding box center [208, 270] width 392 height 17
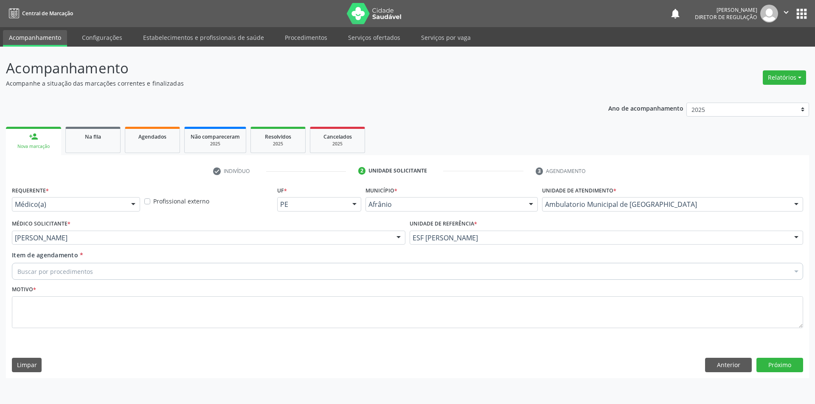
click at [105, 268] on div "Buscar por procedimentos" at bounding box center [407, 271] width 791 height 17
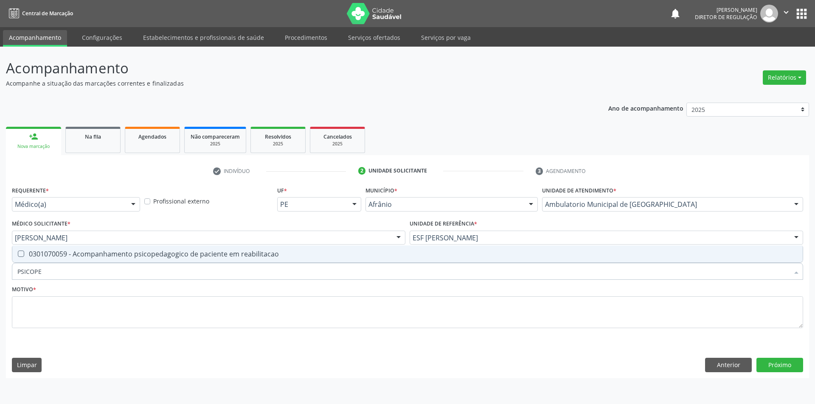
type input "PSICOPED"
click at [170, 261] on span "0301070059 - Acompanhamento psicopedagogico de paciente em reabilitacao" at bounding box center [407, 254] width 790 height 17
checkbox reabilitacao "true"
click at [140, 305] on textarea at bounding box center [407, 313] width 791 height 32
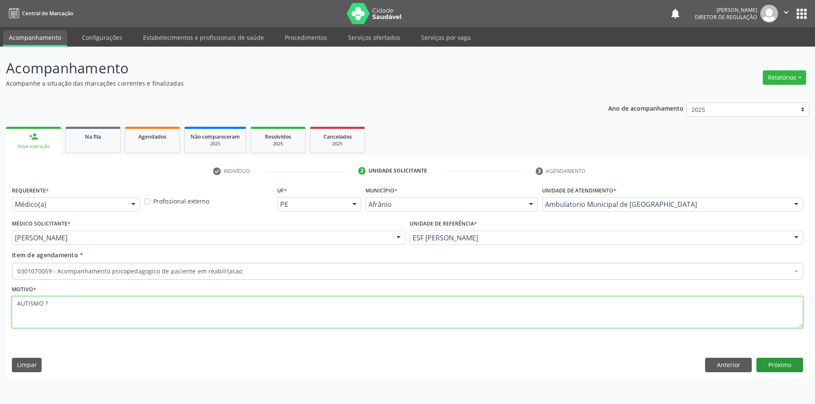
type textarea "AUTISMO ?"
click at [797, 370] on button "Próximo" at bounding box center [779, 365] width 47 height 14
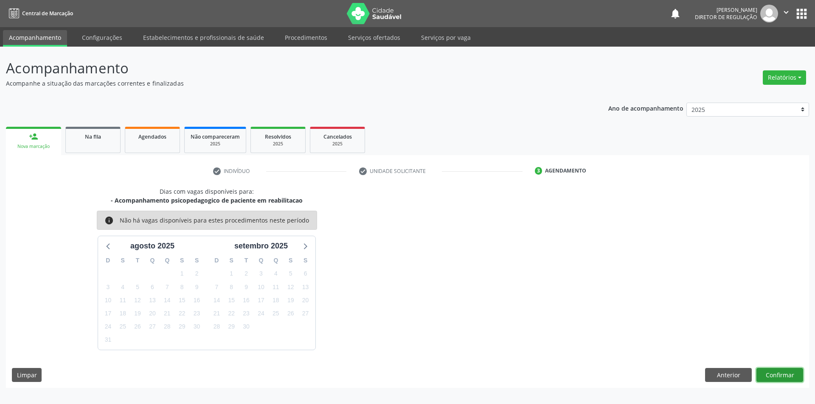
click at [786, 374] on button "Confirmar" at bounding box center [779, 375] width 47 height 14
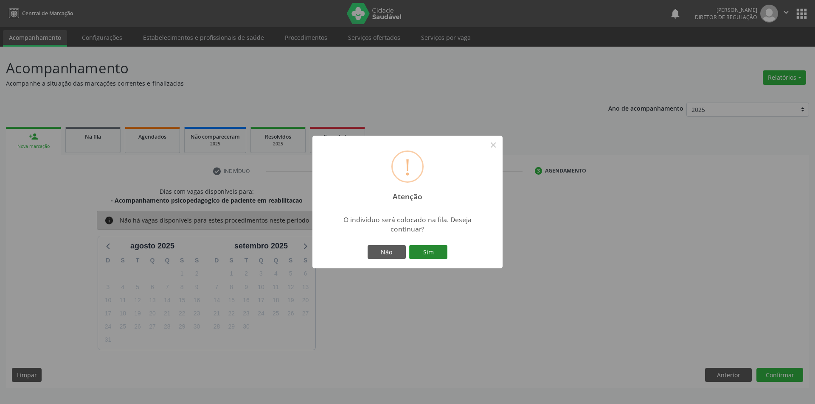
click at [438, 249] on button "Sim" at bounding box center [428, 252] width 38 height 14
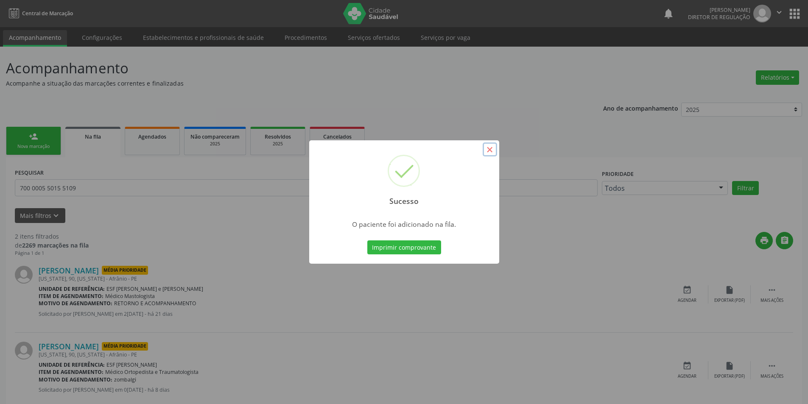
click at [487, 149] on button "×" at bounding box center [490, 150] width 14 height 14
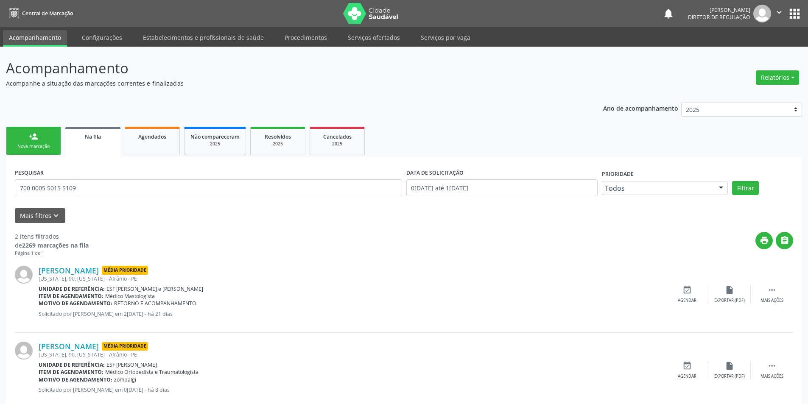
click at [31, 152] on link "person_add Nova marcação" at bounding box center [33, 141] width 55 height 28
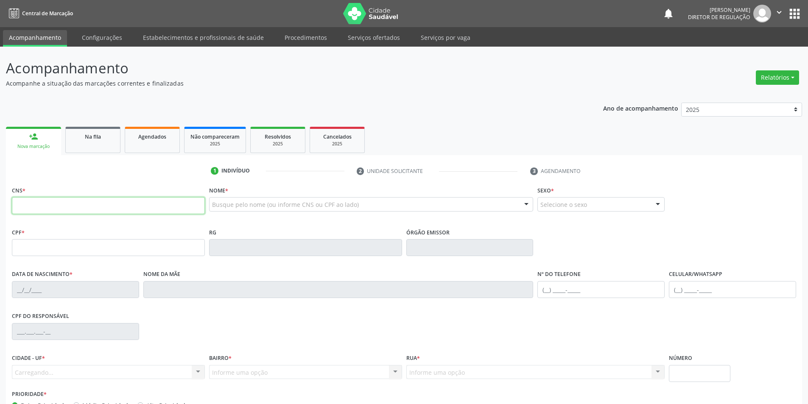
click at [56, 206] on input "text" at bounding box center [108, 205] width 193 height 17
type input "700 7009 7291 2574"
type input "158.825.834-38"
type input "06/09/2018"
type input "Nadjane Ferreira Nunes"
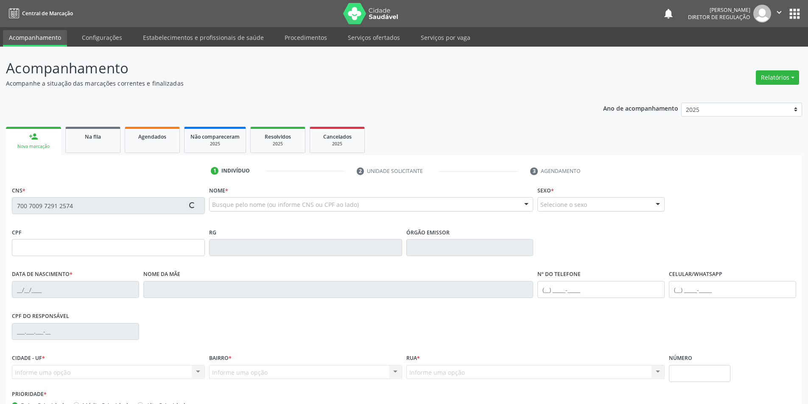
type input "(87) 98841-9102"
type input "122.091.994-25"
type input "S/N"
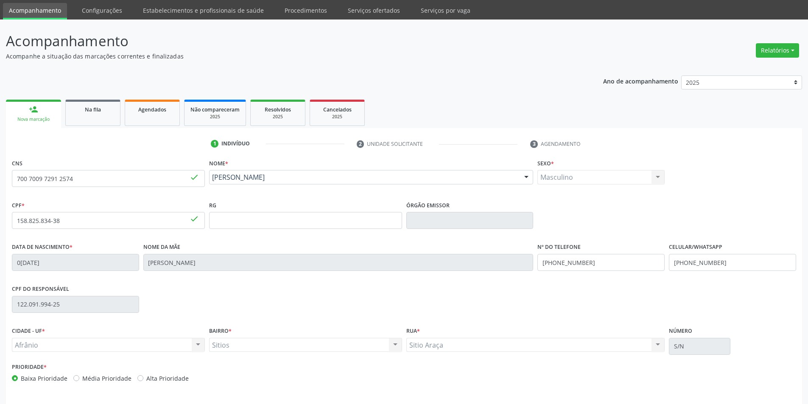
scroll to position [56, 0]
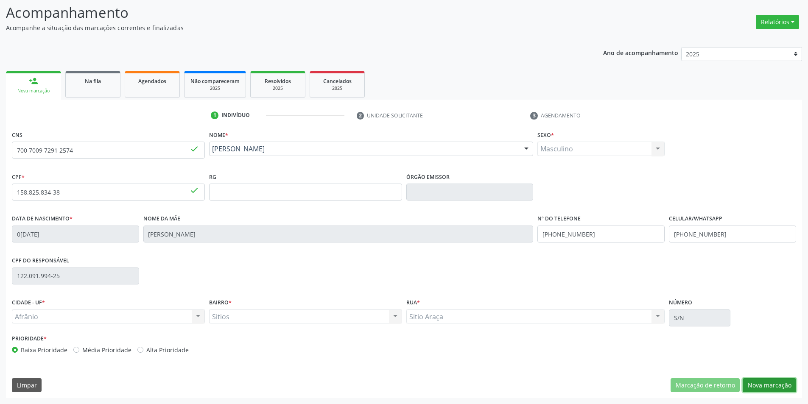
click at [756, 385] on button "Nova marcação" at bounding box center [769, 385] width 53 height 14
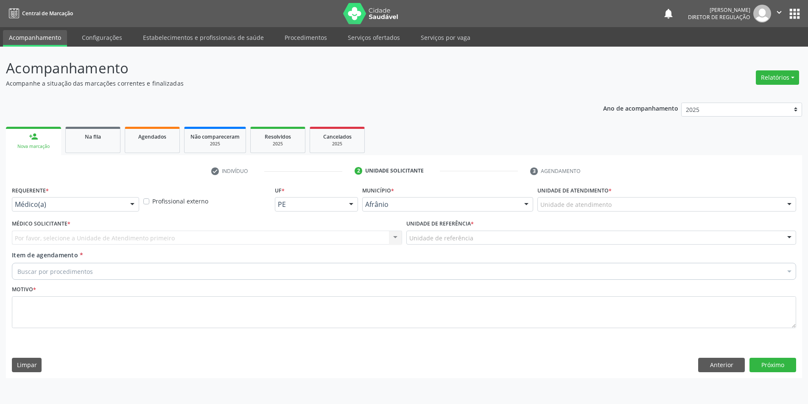
scroll to position [0, 0]
click at [602, 210] on div "Unidade de atendimento" at bounding box center [672, 204] width 261 height 14
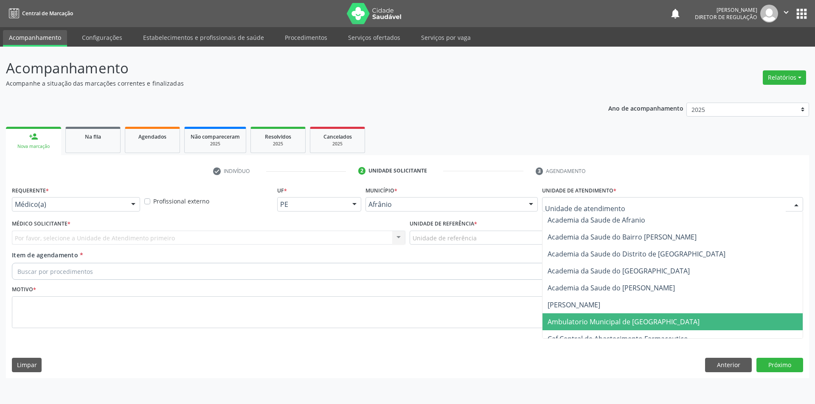
drag, startPoint x: 590, startPoint y: 324, endPoint x: 499, endPoint y: 261, distance: 109.8
click at [589, 324] on span "Ambulatorio Municipal de [GEOGRAPHIC_DATA]" at bounding box center [623, 321] width 152 height 9
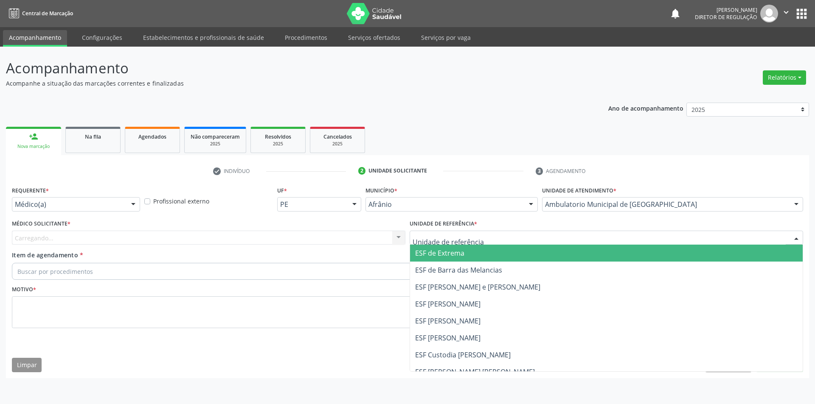
click at [475, 238] on div at bounding box center [605, 238] width 393 height 14
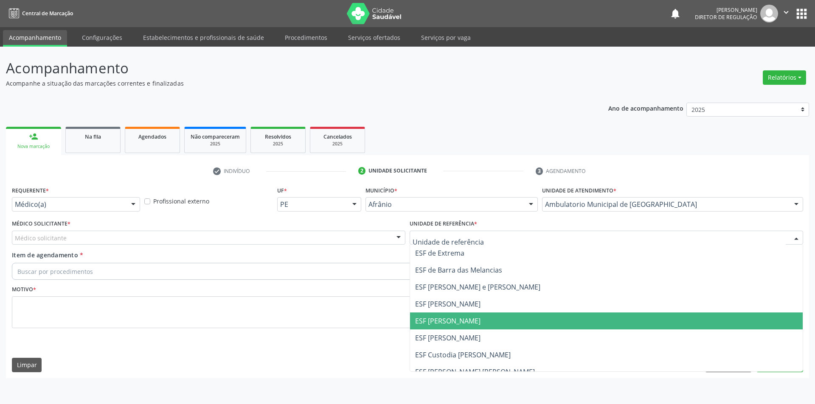
click at [444, 316] on span "ESF [PERSON_NAME]" at bounding box center [606, 321] width 392 height 17
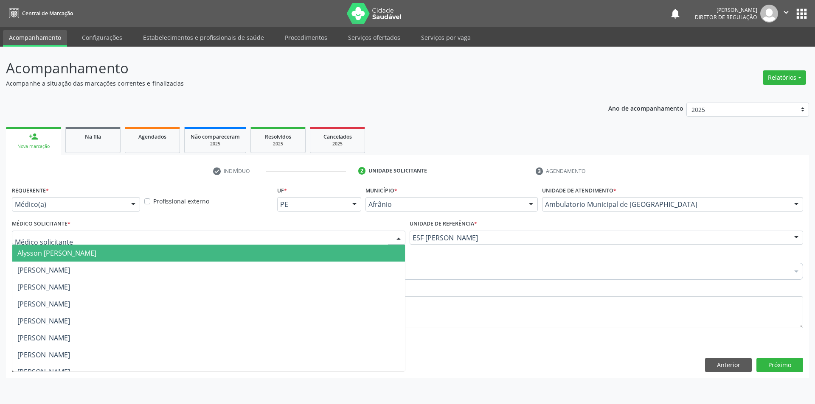
click at [188, 232] on div at bounding box center [208, 238] width 393 height 14
drag, startPoint x: 143, startPoint y: 254, endPoint x: 137, endPoint y: 258, distance: 8.0
click at [142, 255] on span "Alysson [PERSON_NAME]" at bounding box center [208, 253] width 392 height 17
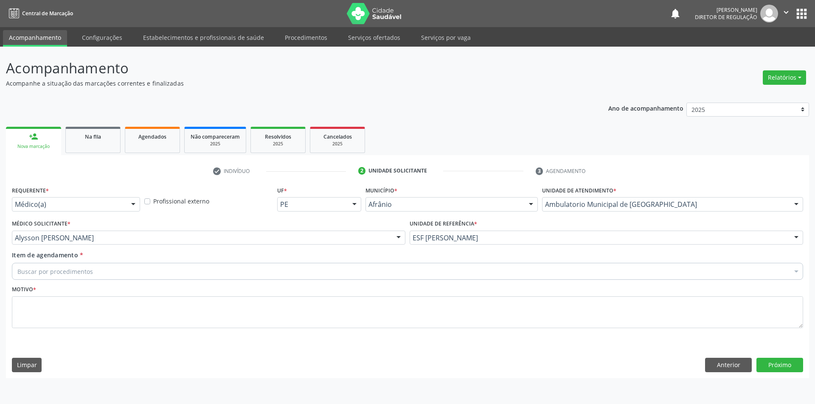
click at [132, 242] on div "Alysson [PERSON_NAME]" at bounding box center [208, 238] width 393 height 14
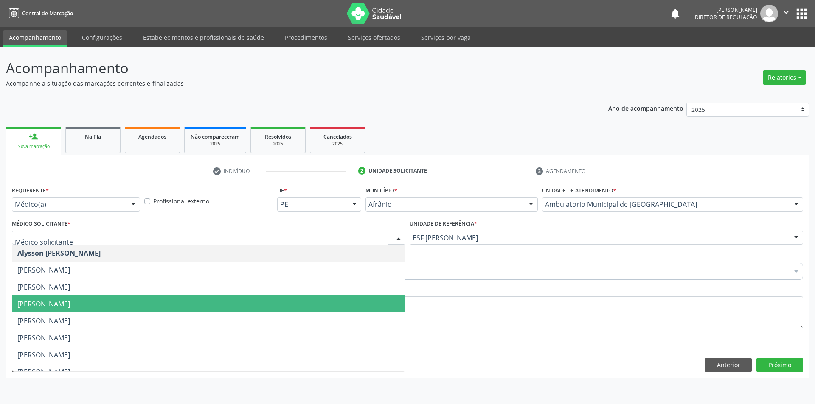
click at [107, 297] on span "[PERSON_NAME]" at bounding box center [208, 304] width 392 height 17
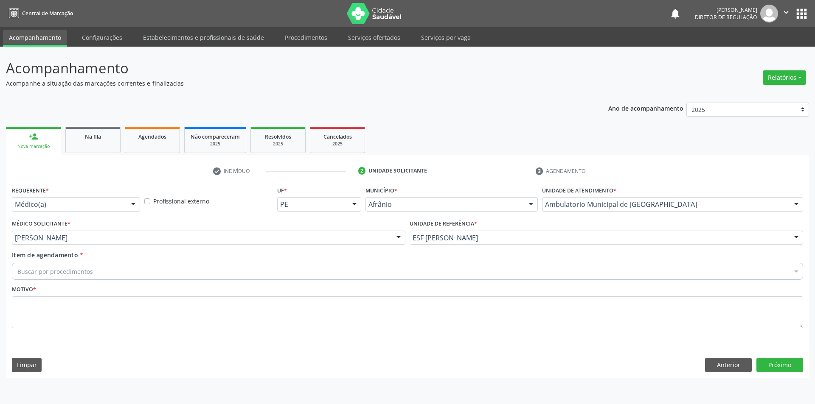
click at [117, 270] on div "Buscar por procedimentos" at bounding box center [407, 271] width 791 height 17
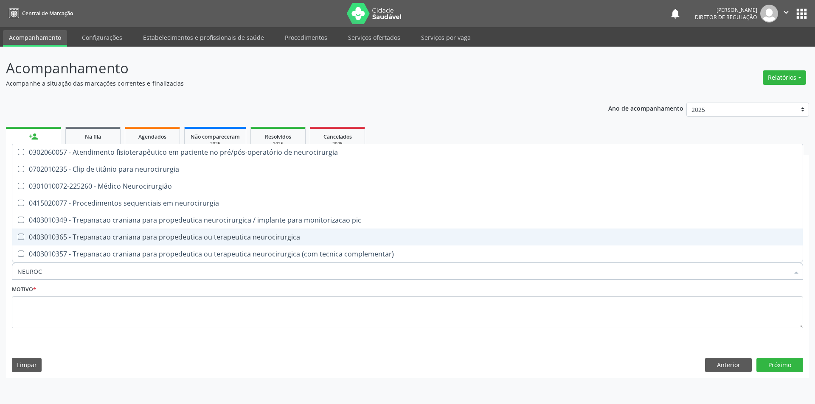
type input "NEUROCI"
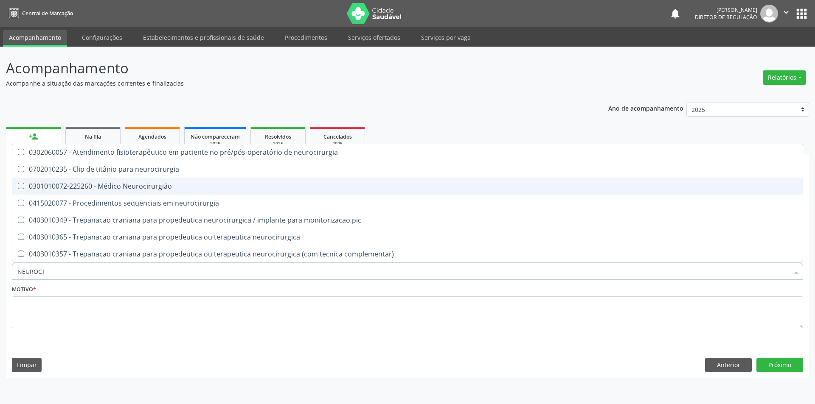
click at [140, 188] on div "0301010072-225260 - Médico Neurocirurgião" at bounding box center [407, 186] width 780 height 7
checkbox Neurocirurgião "true"
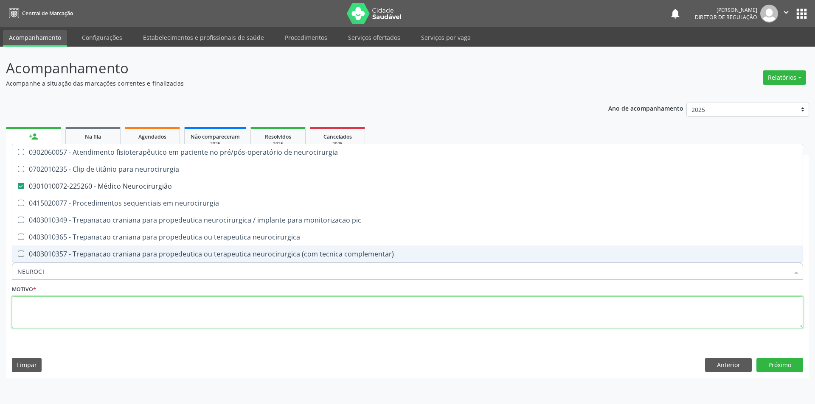
click at [132, 315] on textarea at bounding box center [407, 313] width 791 height 32
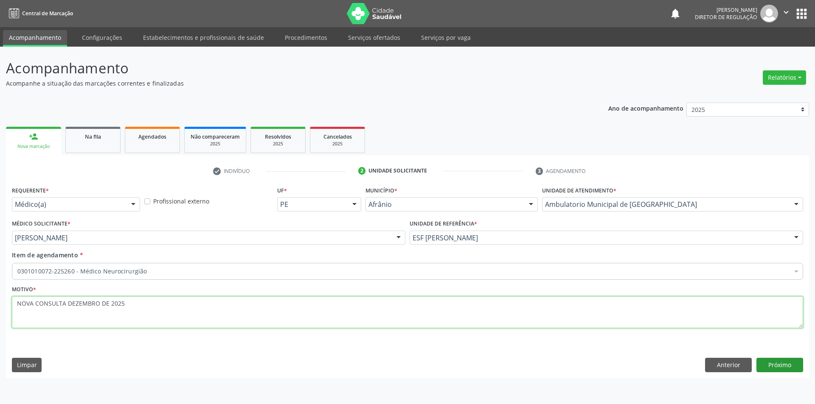
type textarea "NOVA CONSULTA DEZEMBRO DE 2025"
click at [798, 368] on button "Próximo" at bounding box center [779, 365] width 47 height 14
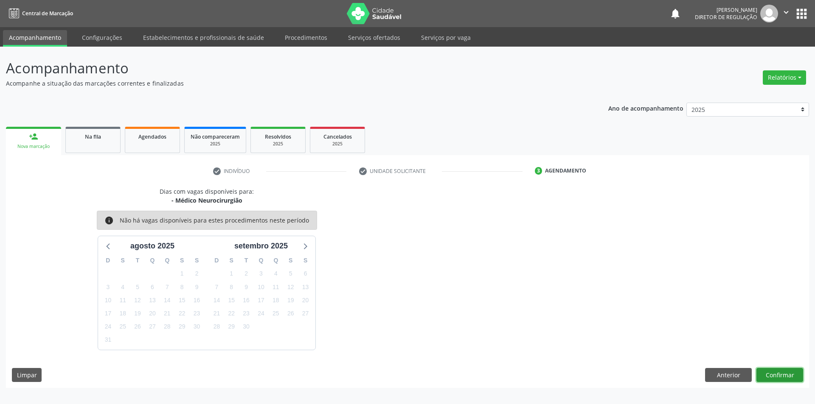
click at [764, 378] on button "Confirmar" at bounding box center [779, 375] width 47 height 14
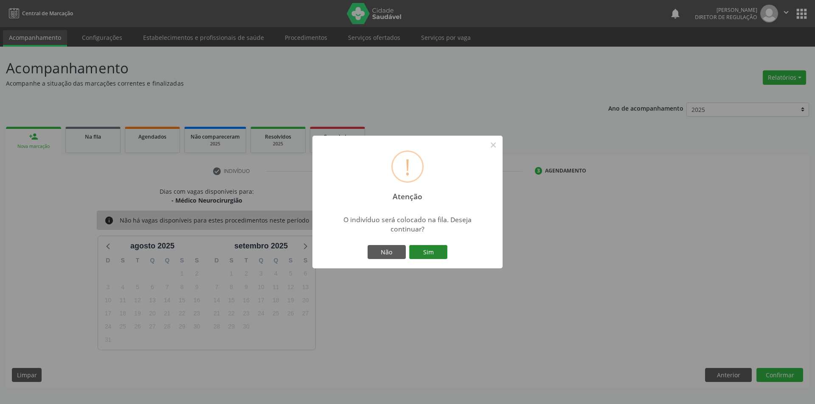
click at [443, 253] on button "Sim" at bounding box center [428, 252] width 38 height 14
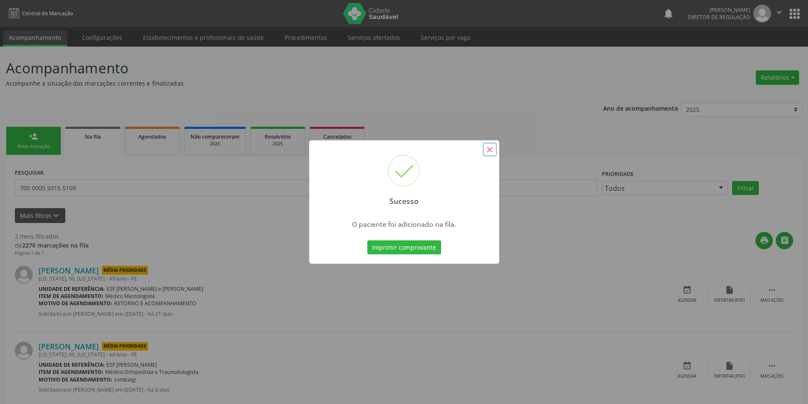
click at [494, 149] on button "×" at bounding box center [490, 150] width 14 height 14
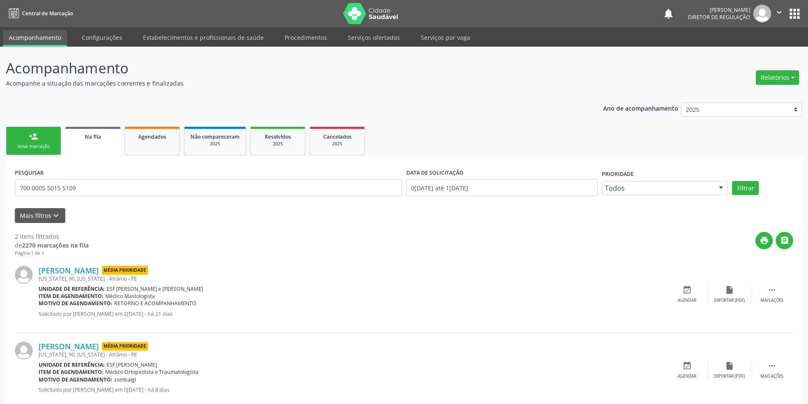
click at [40, 148] on div "Nova marcação" at bounding box center [33, 146] width 42 height 6
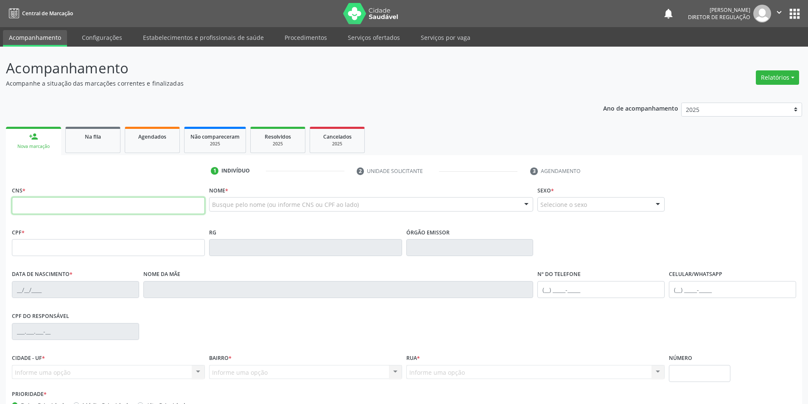
click at [66, 206] on input "text" at bounding box center [108, 205] width 193 height 17
type input "700 9039 8902 1199"
type input "068.355.164-70"
type input "19/07/1983"
type input "Maria Vitalina Rodrigues de Macedo"
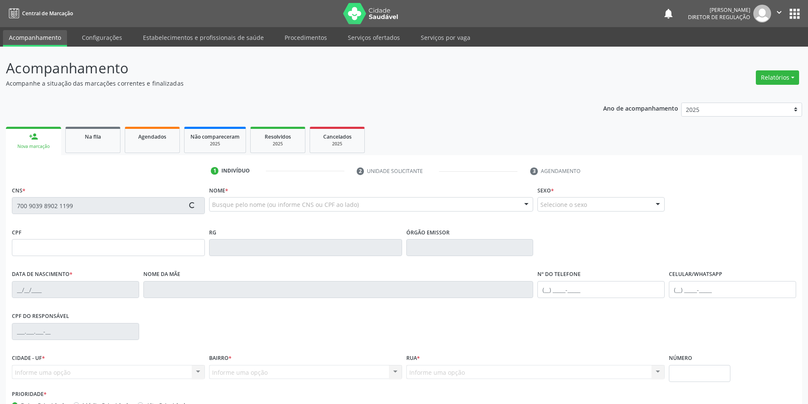
type input "(87) 98803-8897"
type input "027.327.824-08"
type input "S/N"
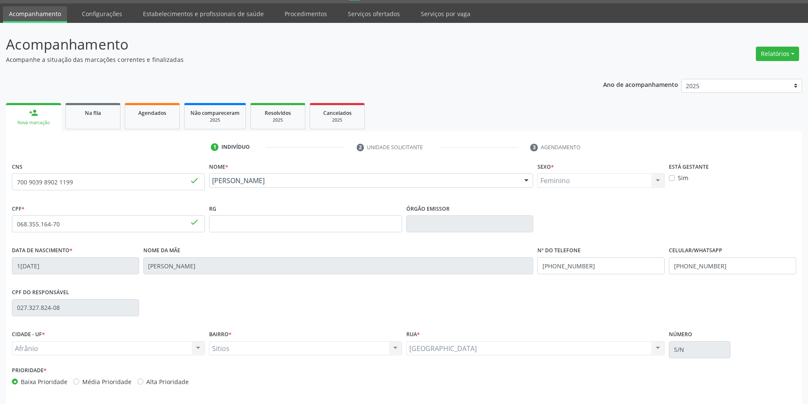
scroll to position [56, 0]
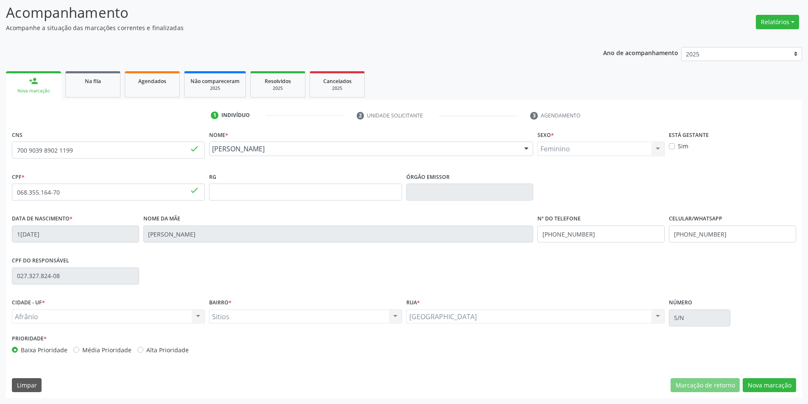
click at [778, 393] on div "CNS 700 9039 8902 1199 done Nome * Rosicleia Rodrigues de Macedo Rosicleia Rodr…" at bounding box center [404, 264] width 796 height 270
click at [774, 383] on button "Nova marcação" at bounding box center [769, 385] width 53 height 14
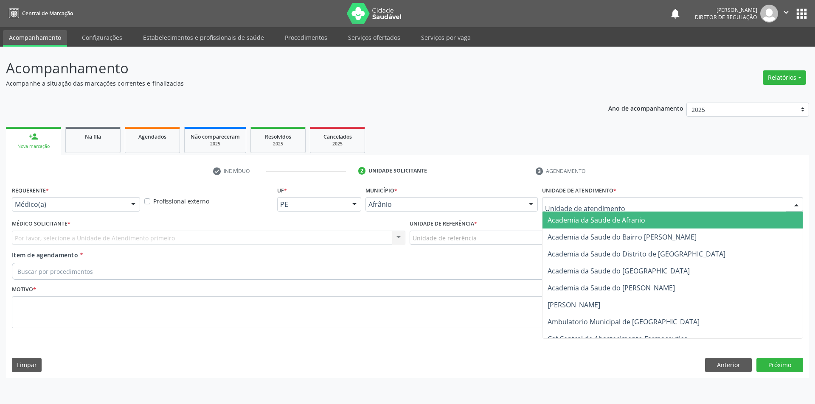
click at [642, 210] on div at bounding box center [672, 204] width 261 height 14
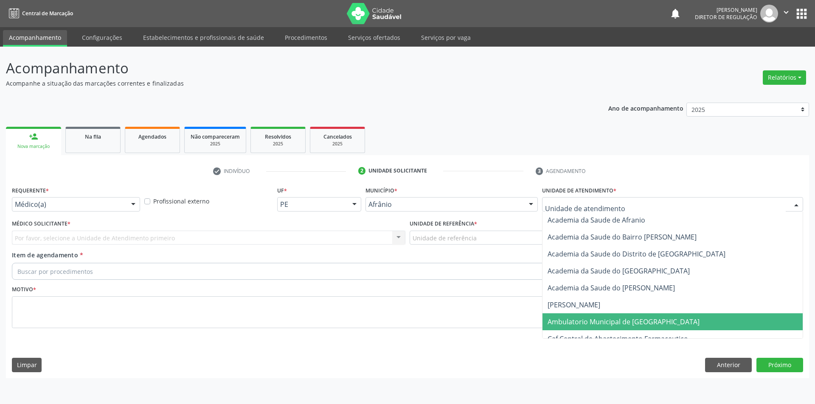
drag, startPoint x: 633, startPoint y: 319, endPoint x: 510, endPoint y: 266, distance: 132.9
click at [627, 316] on span "Ambulatorio Municipal de [GEOGRAPHIC_DATA]" at bounding box center [672, 322] width 260 height 17
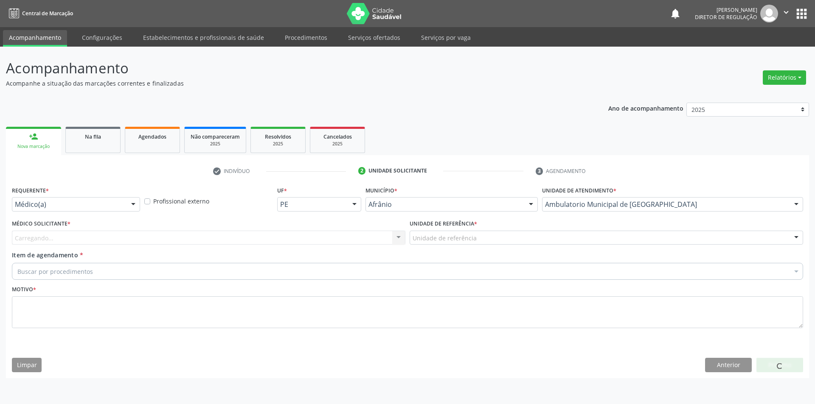
click at [482, 241] on div "Unidade de referência" at bounding box center [605, 238] width 393 height 14
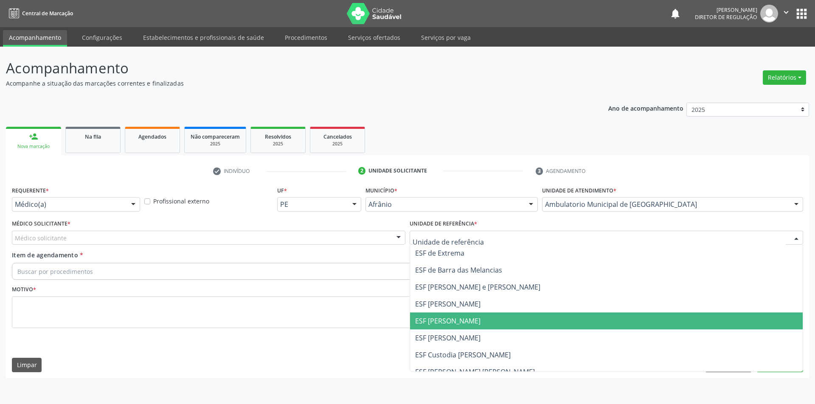
click at [460, 322] on span "ESF [PERSON_NAME]" at bounding box center [447, 320] width 65 height 9
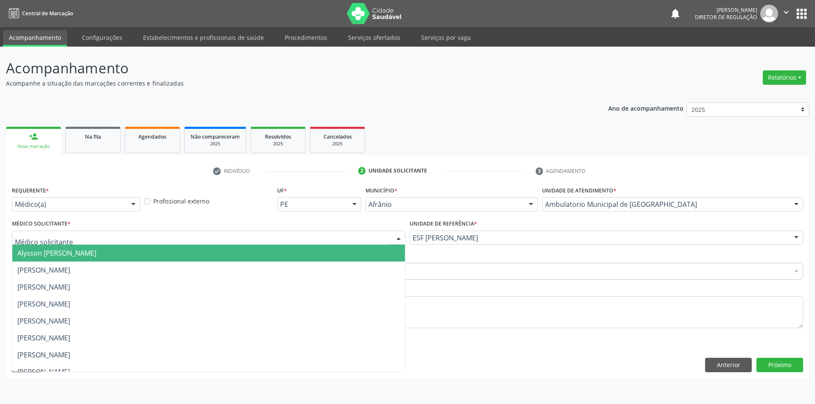
click at [100, 239] on div at bounding box center [208, 238] width 393 height 14
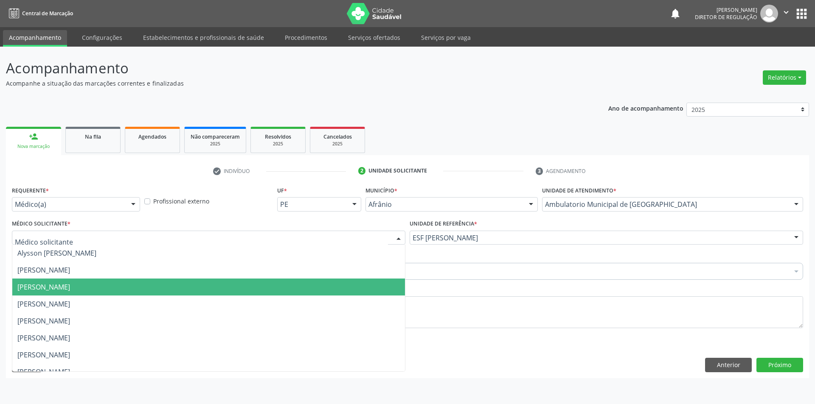
click at [70, 290] on span "[PERSON_NAME]" at bounding box center [43, 287] width 53 height 9
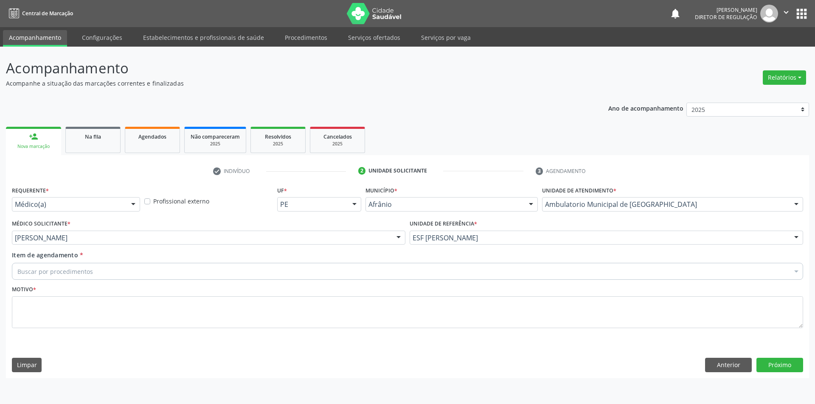
drag, startPoint x: 76, startPoint y: 257, endPoint x: 73, endPoint y: 272, distance: 15.0
click at [76, 258] on span "Item de agendamento" at bounding box center [45, 255] width 66 height 8
click at [17, 263] on input "Item de agendamento *" at bounding box center [17, 271] width 0 height 17
click at [17, 272] on input "Item de agendamento *" at bounding box center [17, 271] width 0 height 17
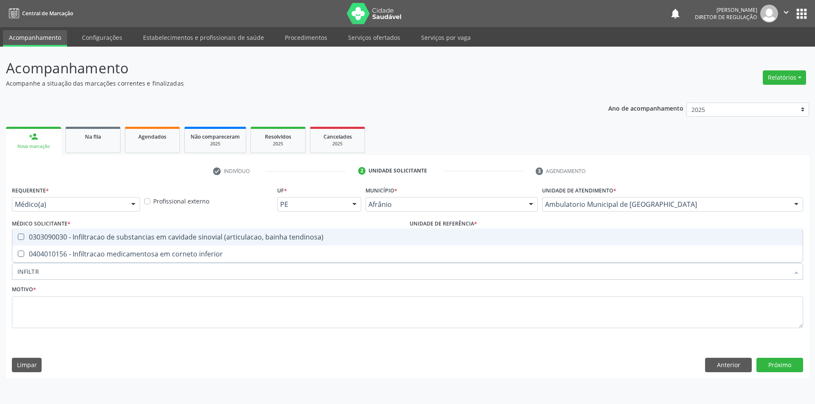
type input "INFILTRA"
click at [151, 240] on div "0303090030 - Infiltracao de substancias em cavidade sinovial (articulacao, bain…" at bounding box center [407, 237] width 780 height 7
checkbox tendinosa\) "true"
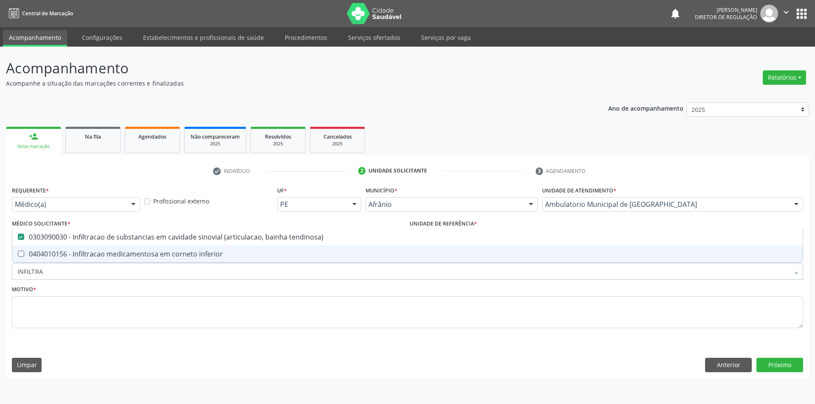
click at [117, 332] on fieldset "Motivo *" at bounding box center [407, 308] width 791 height 51
click at [121, 314] on textarea at bounding box center [407, 313] width 791 height 32
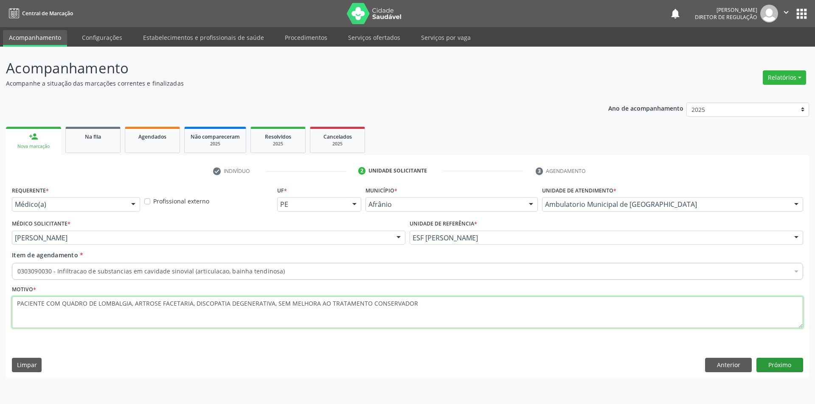
type textarea "PACIENTE COM QUADRO DE LOMBALGIA, ARTROSE FACETARIA, DISCOPATIA DEGENERATIVA, S…"
click at [768, 363] on button "Próximo" at bounding box center [779, 365] width 47 height 14
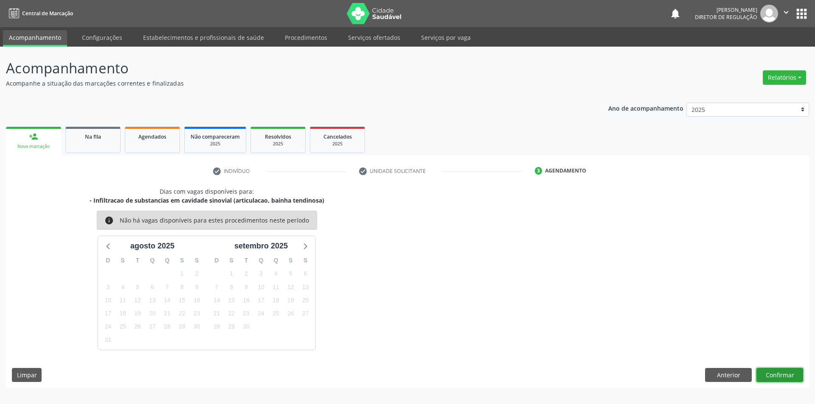
click at [777, 372] on button "Confirmar" at bounding box center [779, 375] width 47 height 14
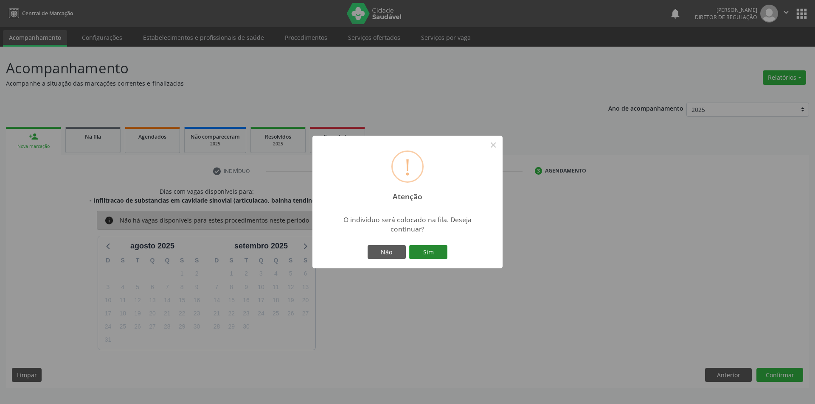
click at [439, 255] on button "Sim" at bounding box center [428, 252] width 38 height 14
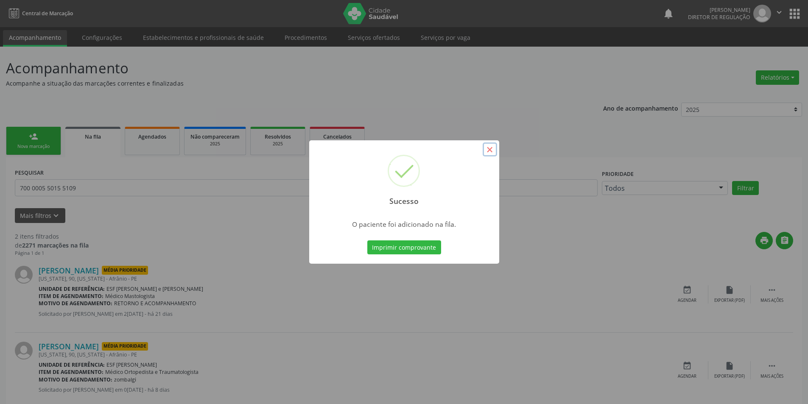
click at [489, 146] on button "×" at bounding box center [490, 150] width 14 height 14
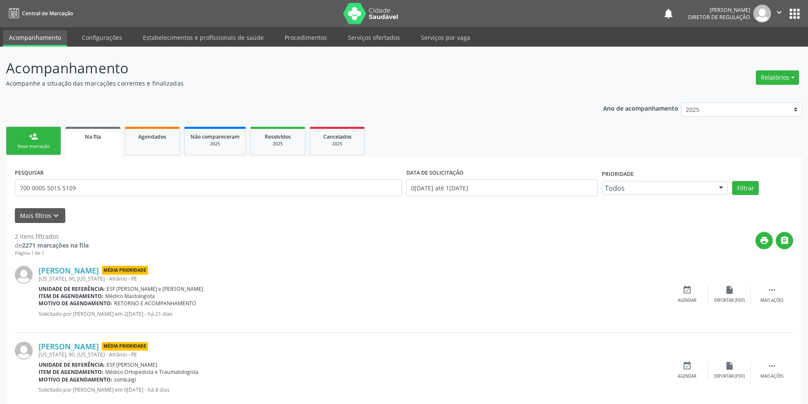
click at [21, 139] on link "person_add Nova marcação" at bounding box center [33, 141] width 55 height 28
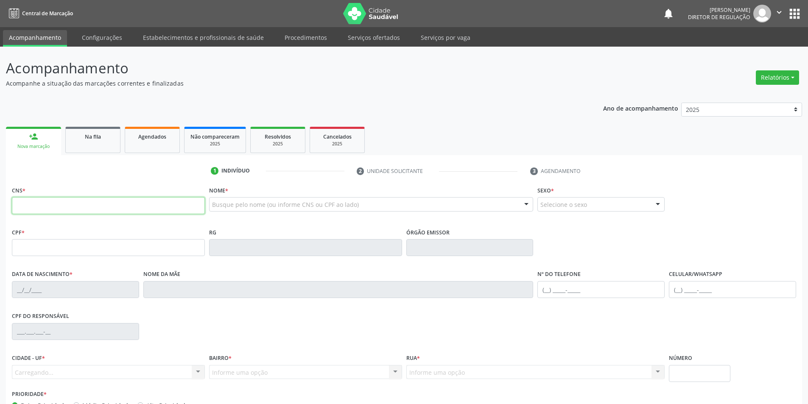
click at [59, 207] on input "text" at bounding box center [108, 205] width 193 height 17
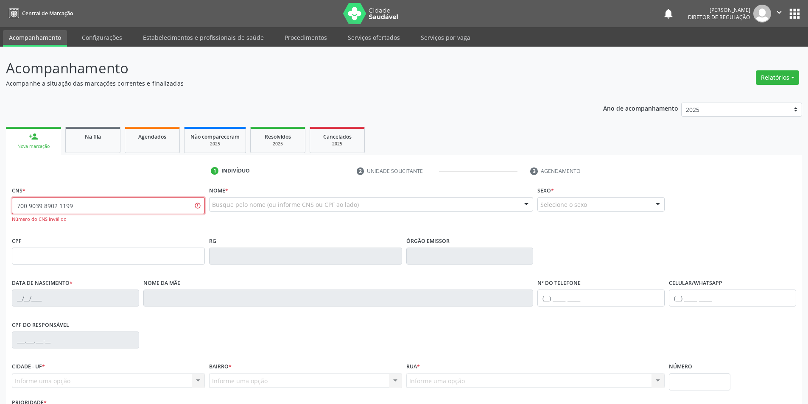
type input "700 9039 8902 1199"
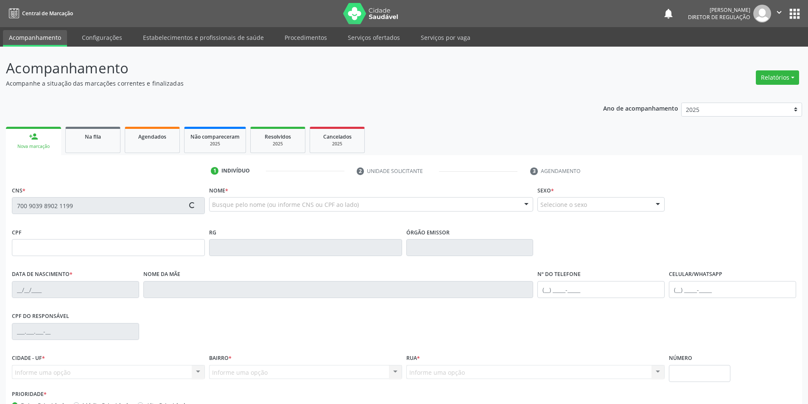
type input "068.355.164-70"
type input "19/07/1983"
type input "Maria Vitalina Rodrigues de Macedo"
type input "(87) 98803-8897"
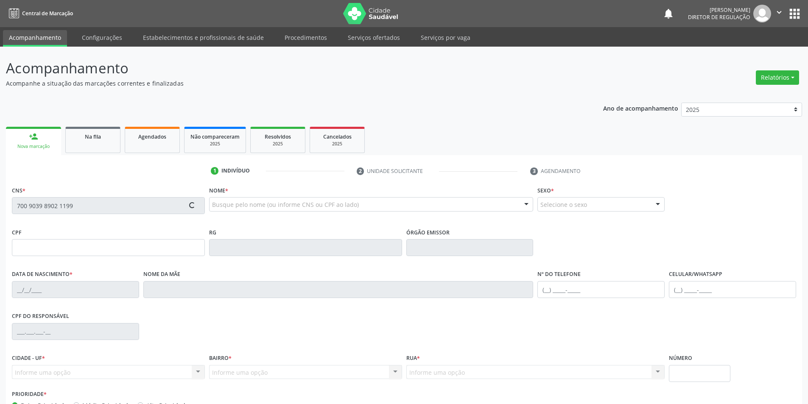
type input "027.327.824-08"
type input "S/N"
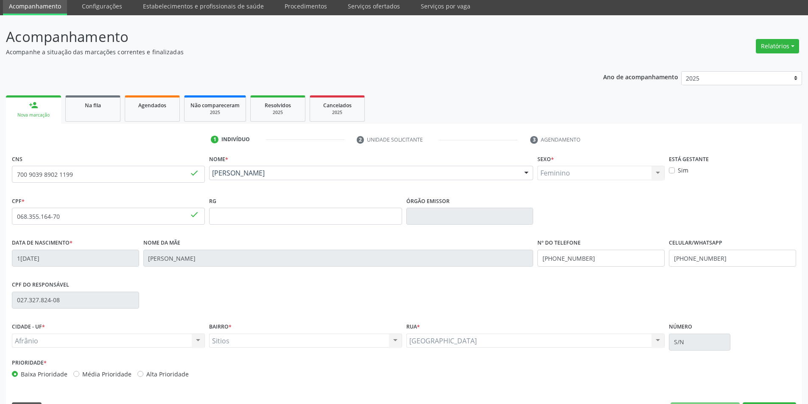
scroll to position [56, 0]
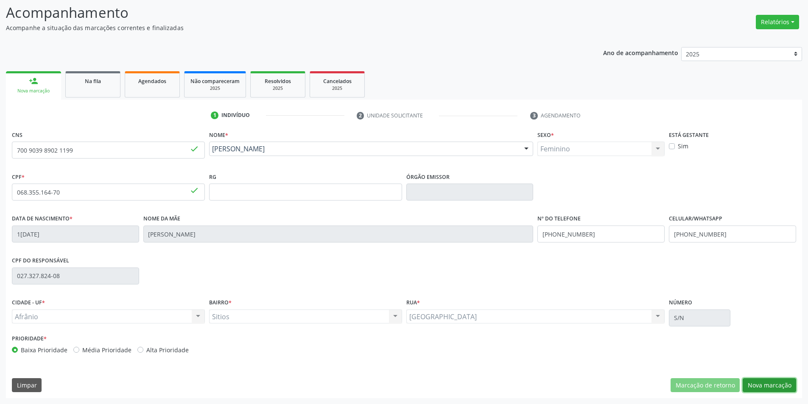
click at [774, 387] on button "Nova marcação" at bounding box center [769, 385] width 53 height 14
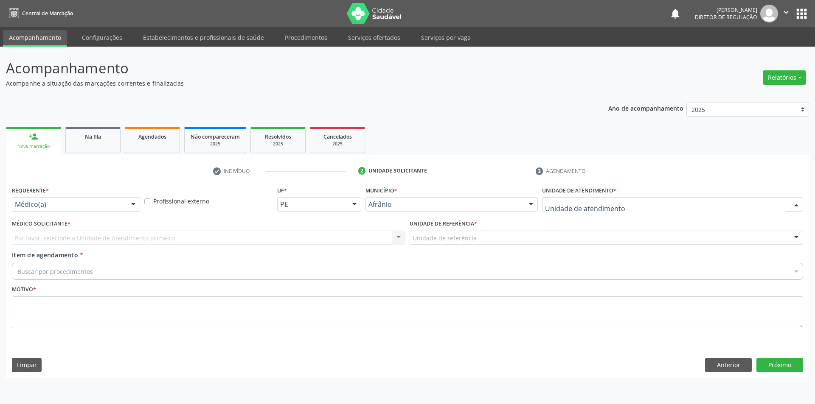
click at [612, 211] on div "Academia da Saude de Afranio Academia da Saude do Bairro Roberto Luis Academia …" at bounding box center [672, 204] width 261 height 14
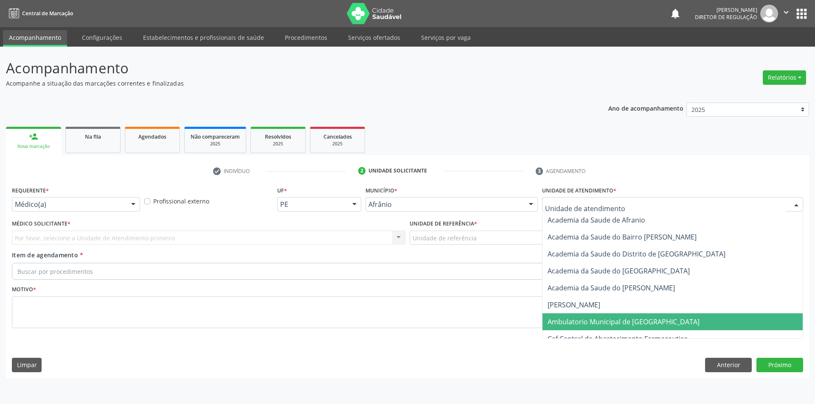
click at [594, 321] on span "Ambulatorio Municipal de [GEOGRAPHIC_DATA]" at bounding box center [623, 321] width 152 height 9
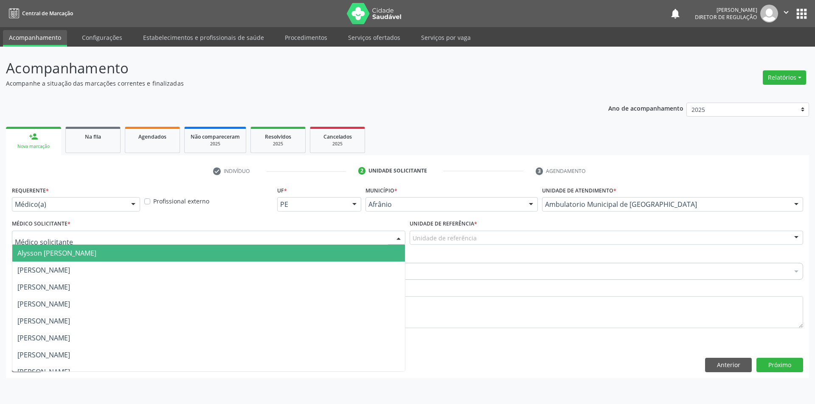
click at [122, 237] on div at bounding box center [208, 238] width 393 height 14
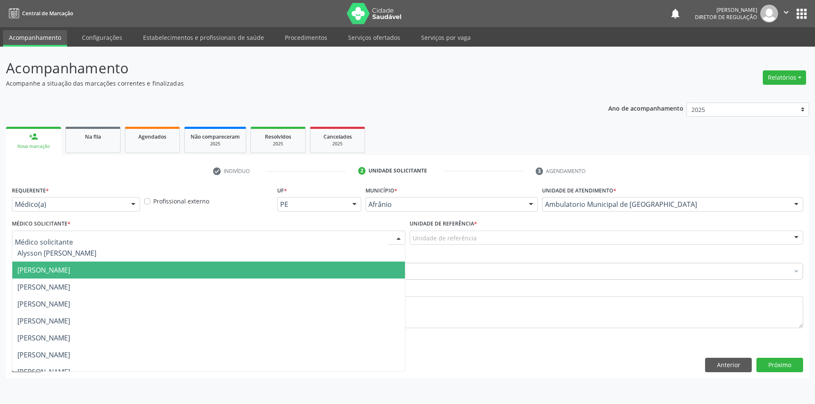
click at [70, 274] on span "[PERSON_NAME]" at bounding box center [43, 270] width 53 height 9
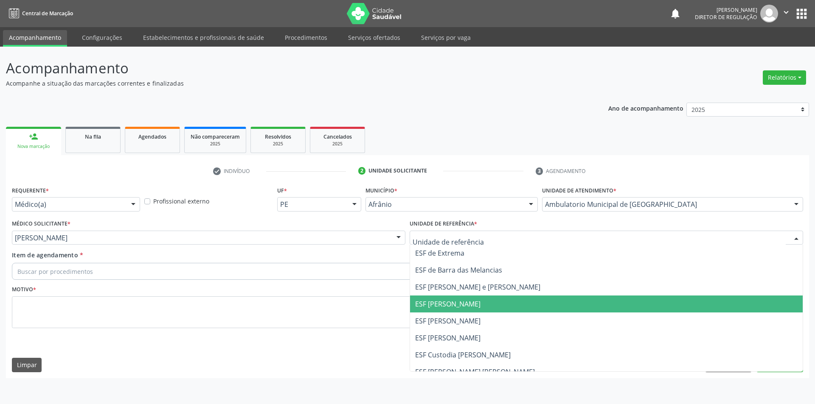
click at [445, 307] on span "ESF [PERSON_NAME]" at bounding box center [447, 304] width 65 height 9
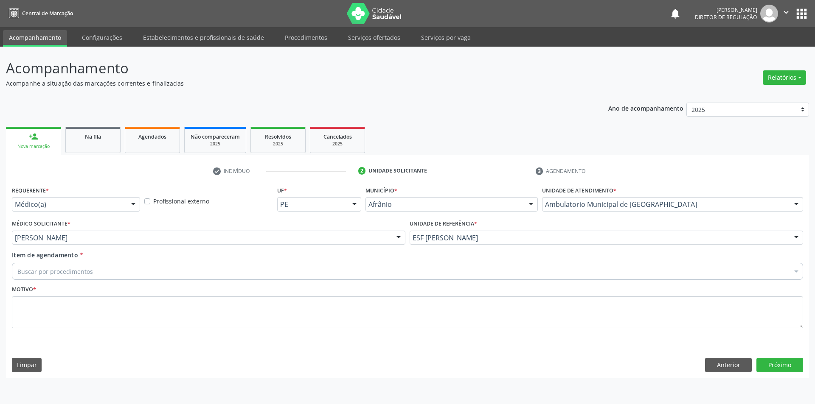
click at [92, 278] on div "Buscar por procedimentos" at bounding box center [407, 271] width 791 height 17
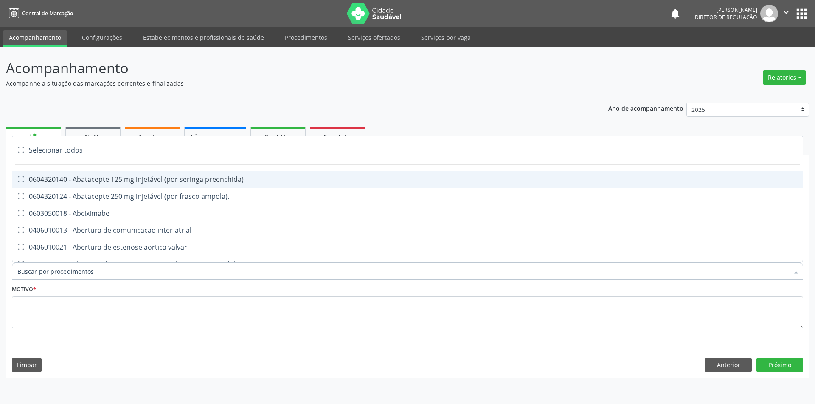
click at [92, 272] on input "Item de agendamento *" at bounding box center [402, 271] width 771 height 17
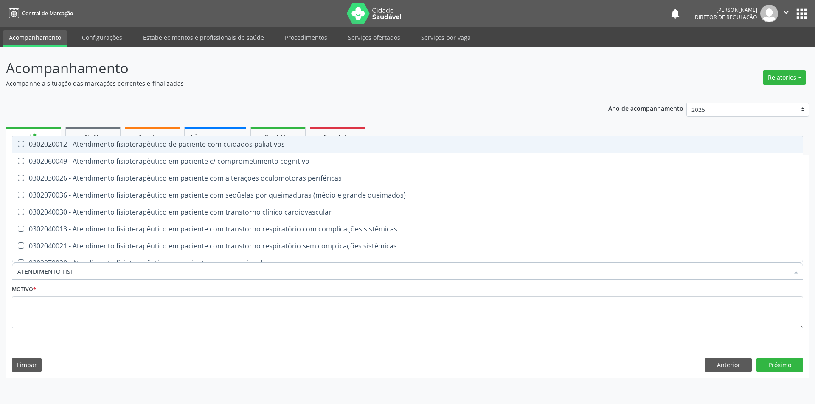
type input "ATENDIMENTO FISIO"
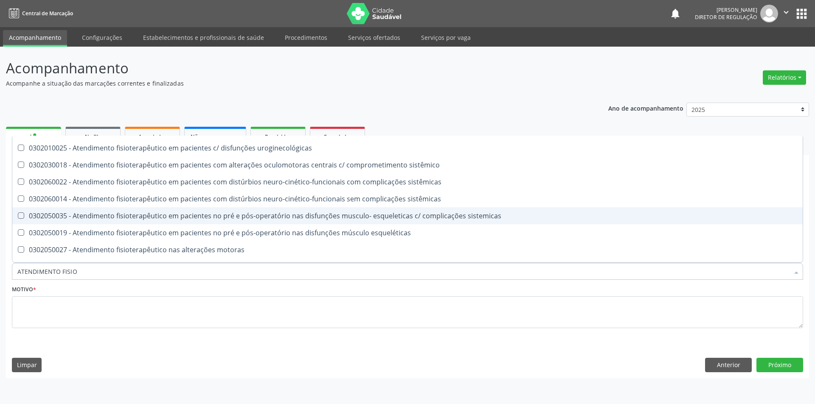
scroll to position [280, 0]
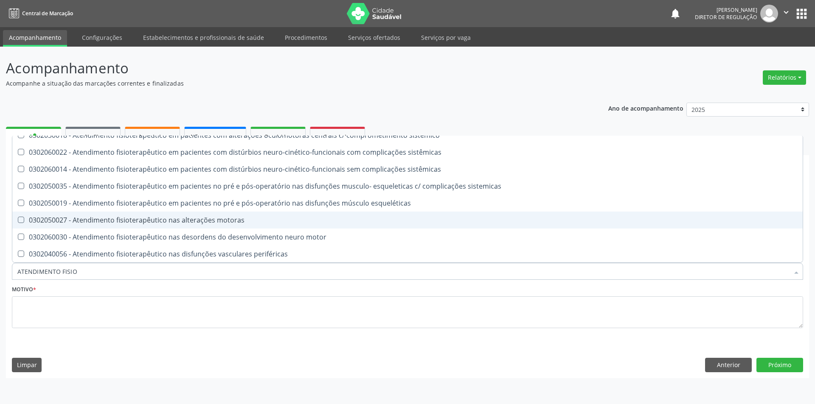
click at [199, 220] on div "0302050027 - Atendimento fisioterapêutico nas alterações motoras" at bounding box center [407, 220] width 780 height 7
checkbox motoras "true"
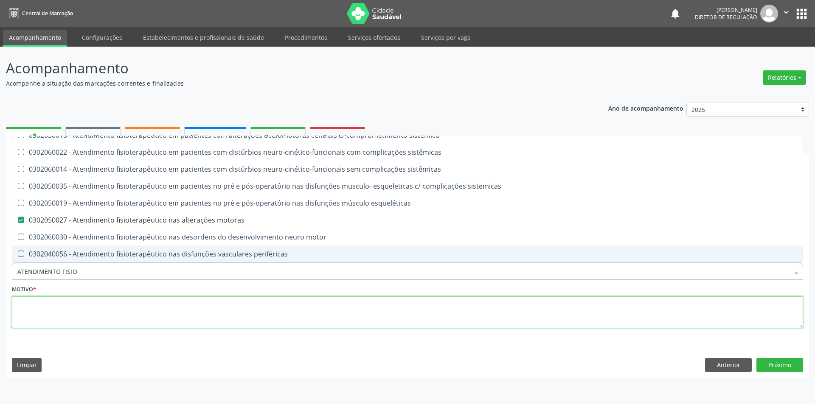
click at [191, 323] on textarea at bounding box center [407, 313] width 791 height 32
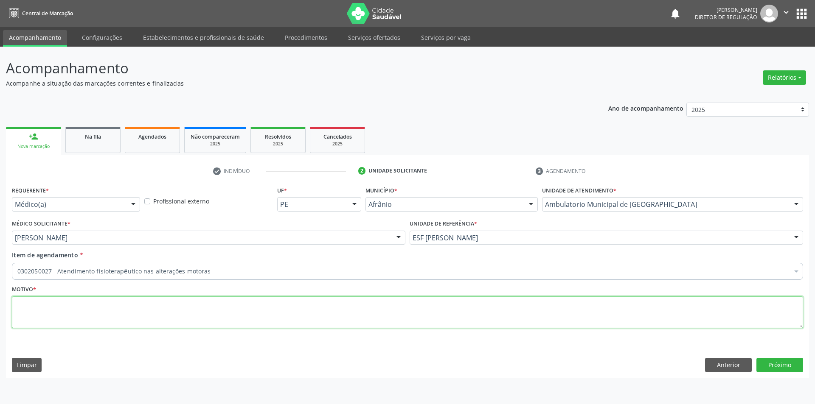
scroll to position [0, 0]
type textarea "HERNIA DE"
type textarea "HERNIA DE DISCO CERVICAL E LOMAR / ARTOSE FACETARIA"
click at [787, 367] on button "Próximo" at bounding box center [779, 365] width 47 height 14
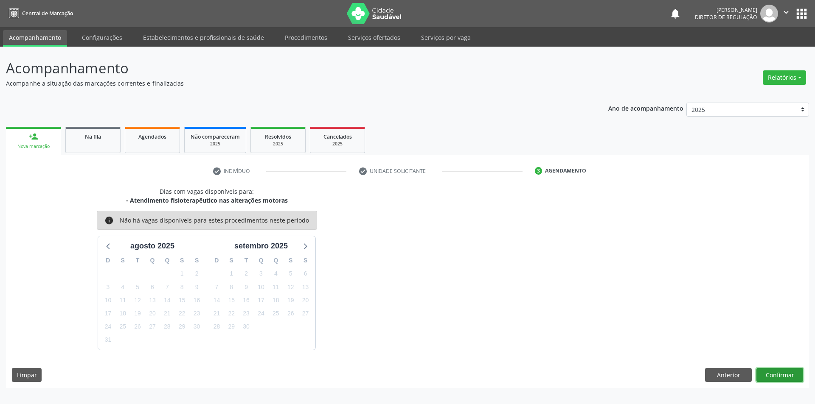
click at [774, 373] on button "Confirmar" at bounding box center [779, 375] width 47 height 14
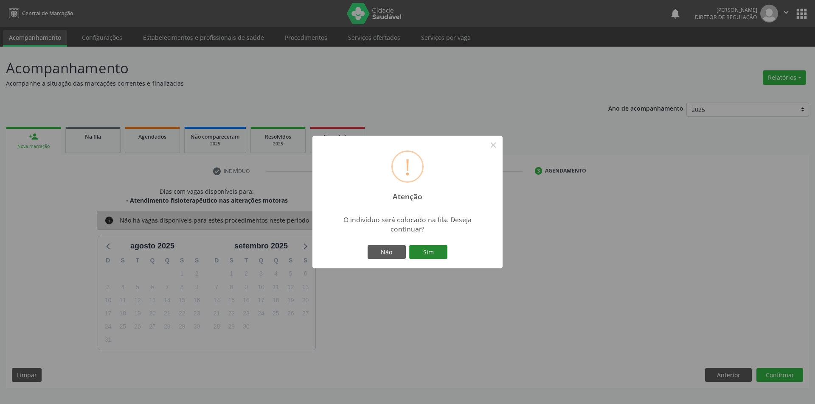
click at [432, 256] on button "Sim" at bounding box center [428, 252] width 38 height 14
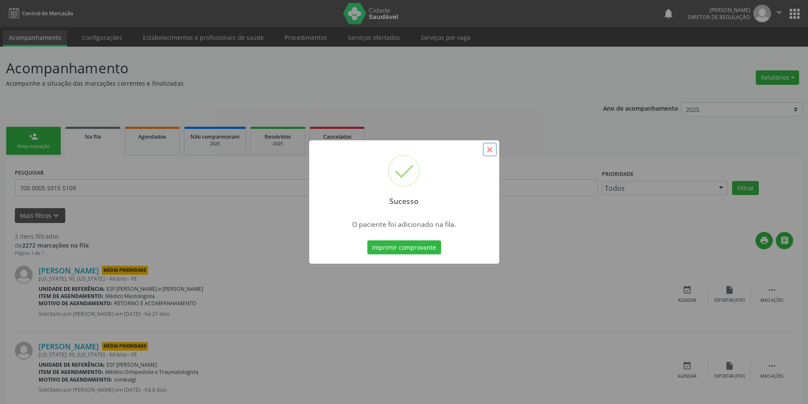
click at [484, 153] on button "×" at bounding box center [490, 150] width 14 height 14
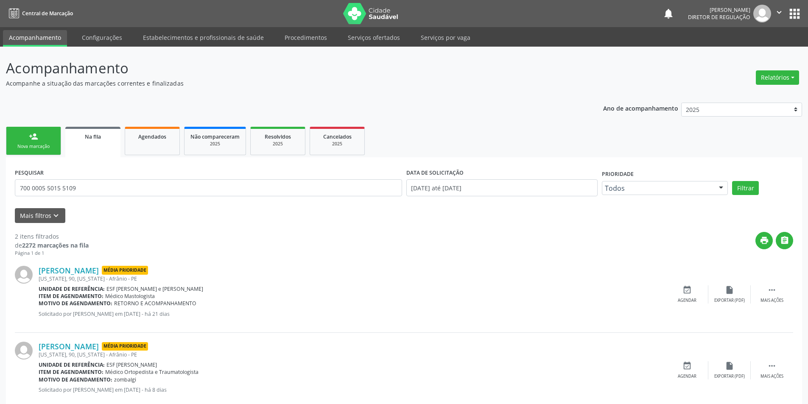
click at [48, 146] on div "Nova marcação" at bounding box center [33, 146] width 42 height 6
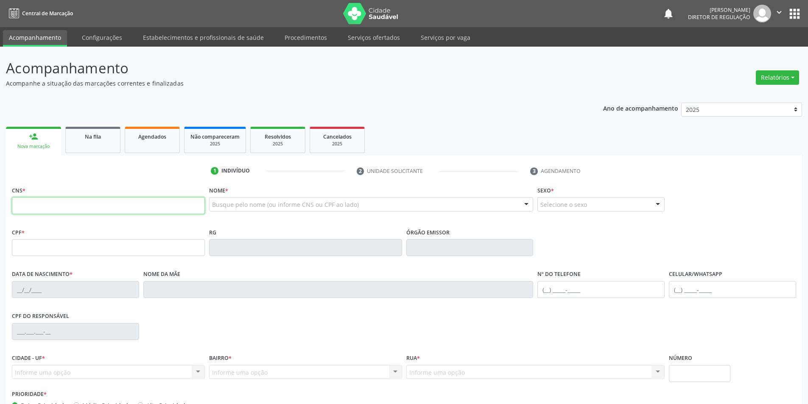
click at [175, 208] on input "text" at bounding box center [108, 205] width 193 height 17
type input "704 1000 0945 7050"
type input "23/01/1970"
type input "(87) 99190-1505"
type input "(87) 99138-3811"
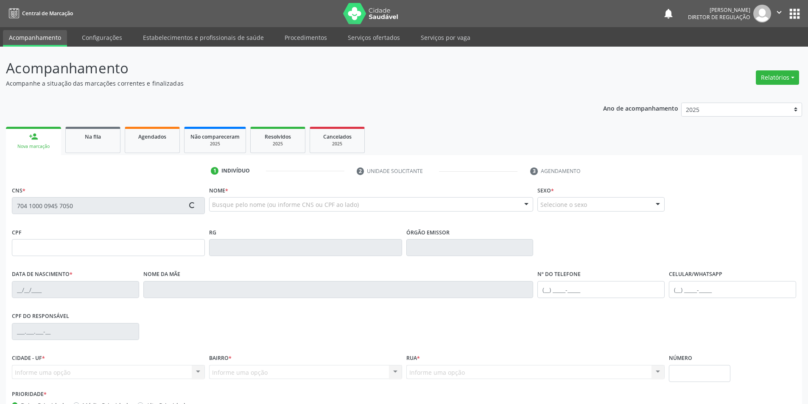
type input "S/N"
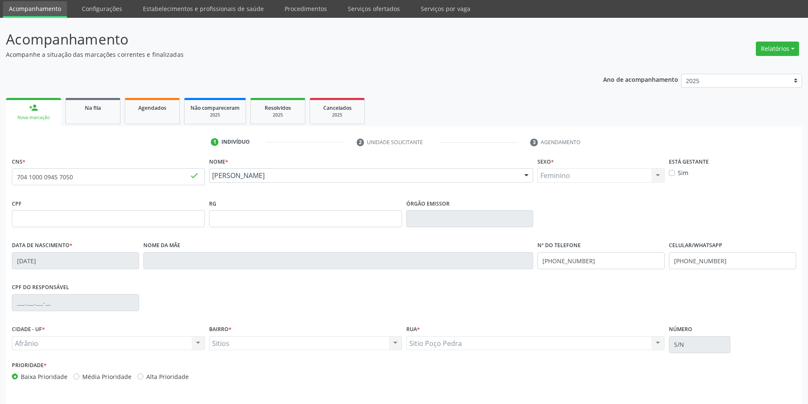
scroll to position [56, 0]
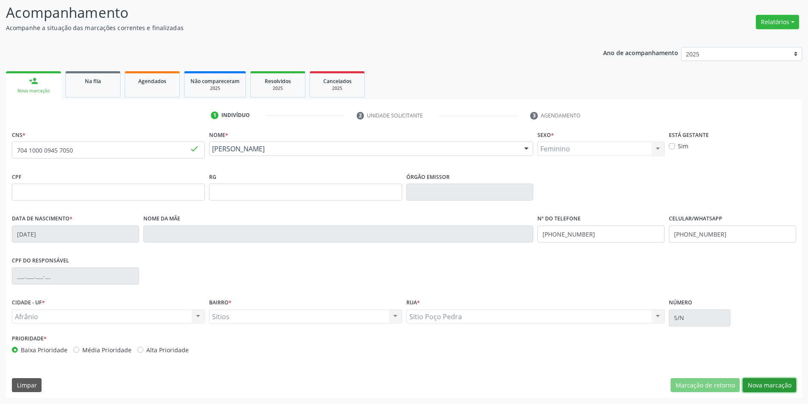
drag, startPoint x: 780, startPoint y: 383, endPoint x: 689, endPoint y: 328, distance: 106.0
click at [780, 383] on button "Nova marcação" at bounding box center [769, 385] width 53 height 14
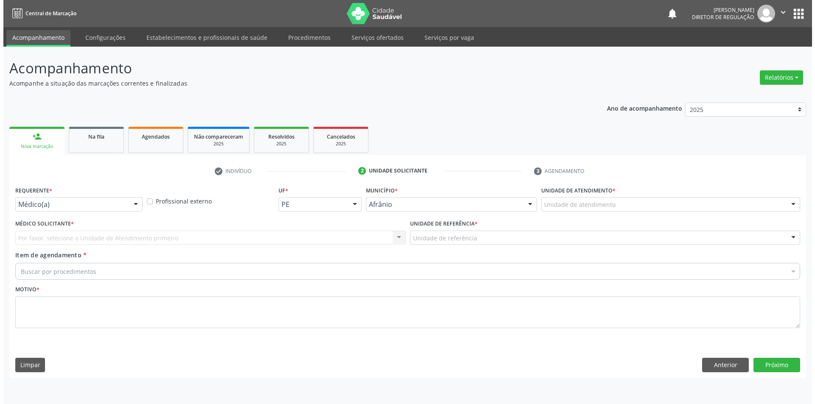
scroll to position [0, 0]
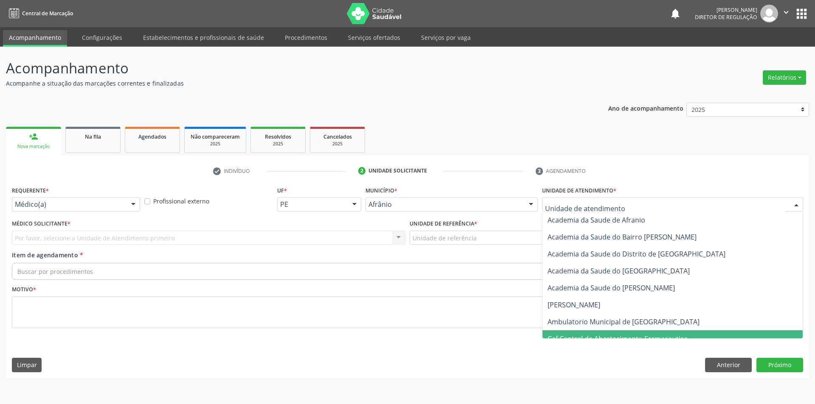
click at [615, 333] on span "Caf Central de Abastecimento Farmaceutico" at bounding box center [672, 338] width 260 height 17
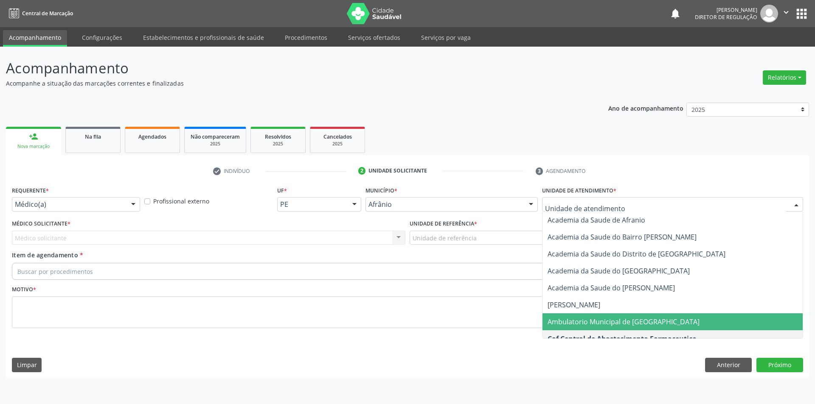
drag, startPoint x: 592, startPoint y: 329, endPoint x: 537, endPoint y: 297, distance: 64.5
click at [591, 329] on span "Ambulatorio Municipal de [GEOGRAPHIC_DATA]" at bounding box center [672, 322] width 260 height 17
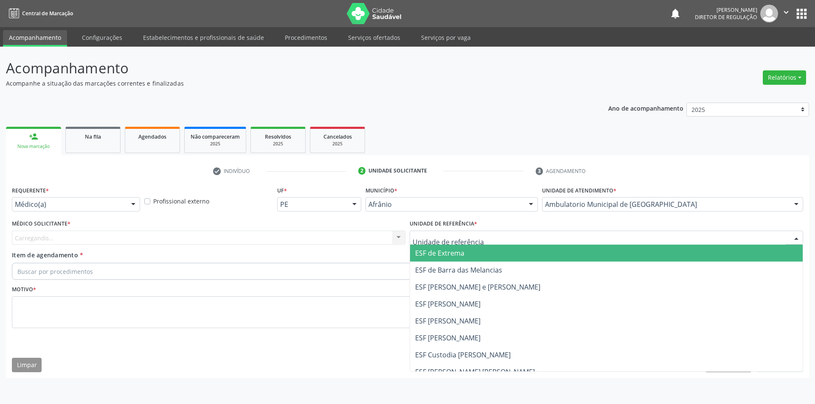
click at [453, 231] on div at bounding box center [605, 238] width 393 height 14
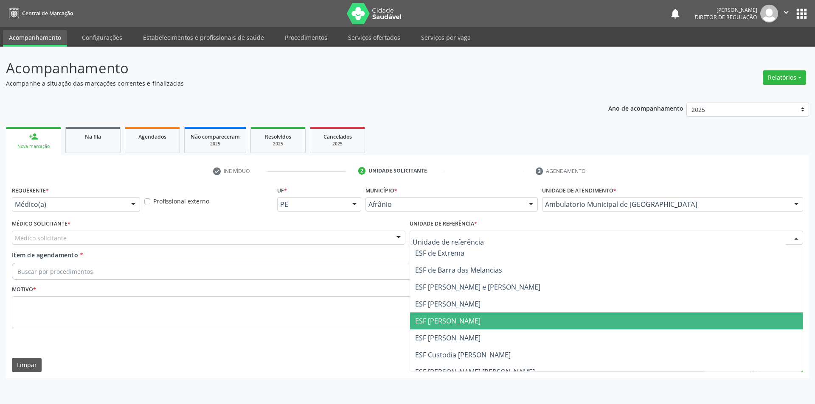
click at [444, 317] on span "ESF [PERSON_NAME]" at bounding box center [447, 320] width 65 height 9
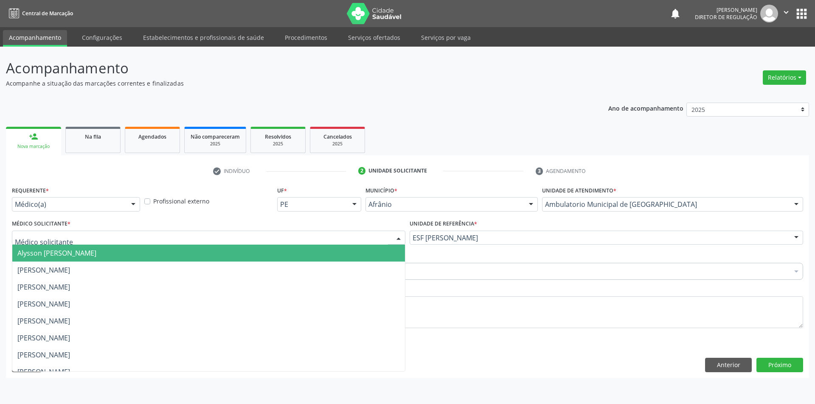
drag, startPoint x: 270, startPoint y: 242, endPoint x: 246, endPoint y: 243, distance: 23.3
click at [262, 242] on div at bounding box center [208, 238] width 393 height 14
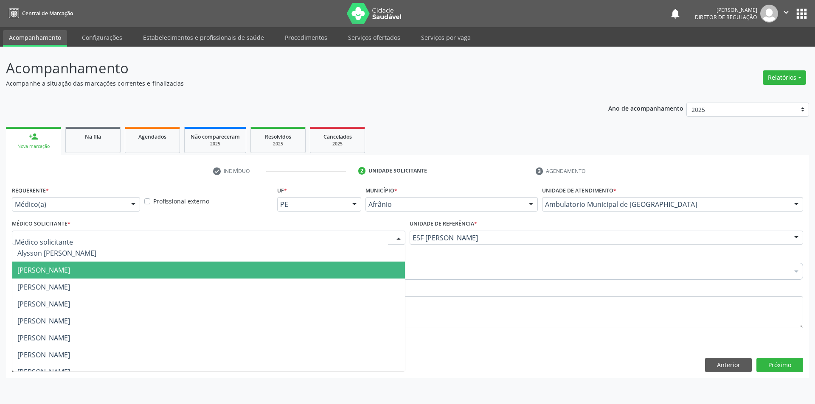
click at [123, 262] on span "[PERSON_NAME]" at bounding box center [208, 270] width 392 height 17
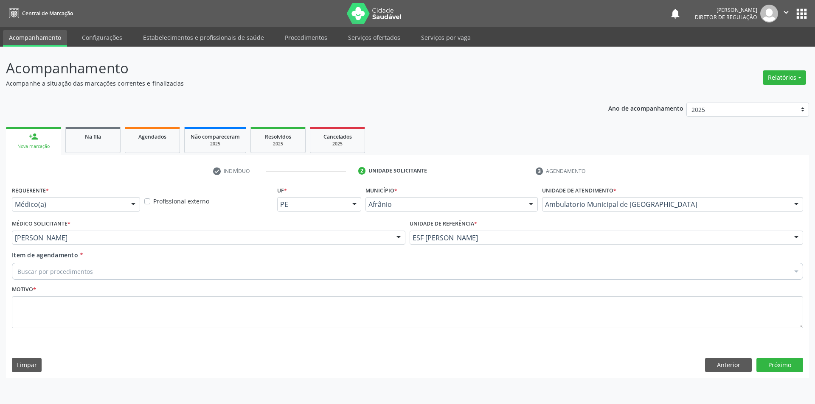
click at [114, 269] on div "Buscar por procedimentos" at bounding box center [407, 271] width 791 height 17
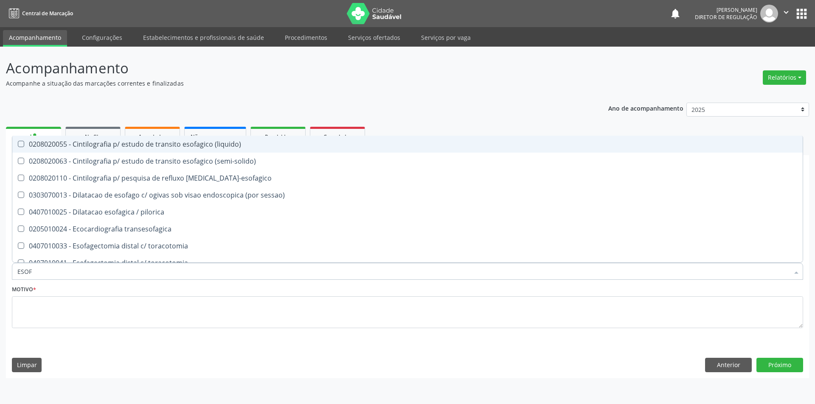
type input "ESOFA"
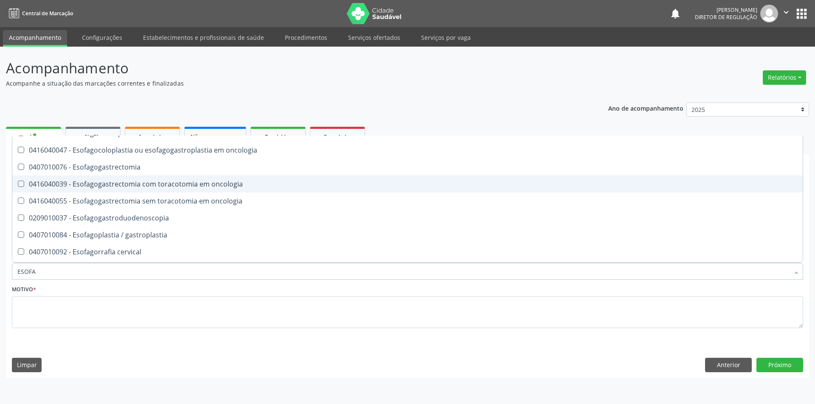
scroll to position [179, 0]
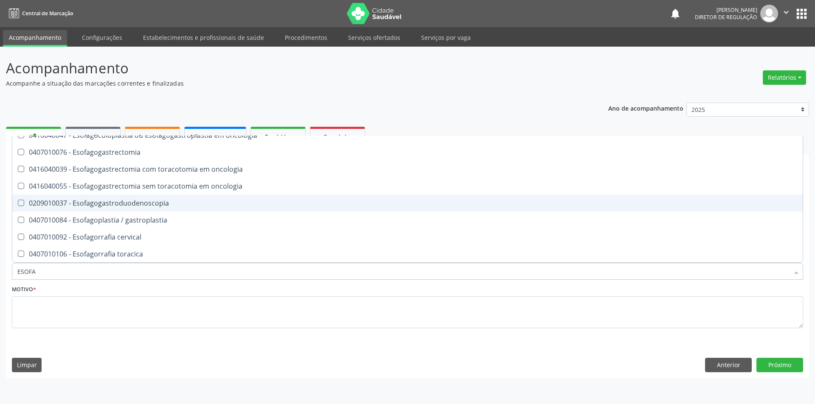
click at [129, 207] on div "0209010037 - Esofagogastroduodenoscopia" at bounding box center [407, 203] width 780 height 7
checkbox Esofagogastroduodenoscopia "true"
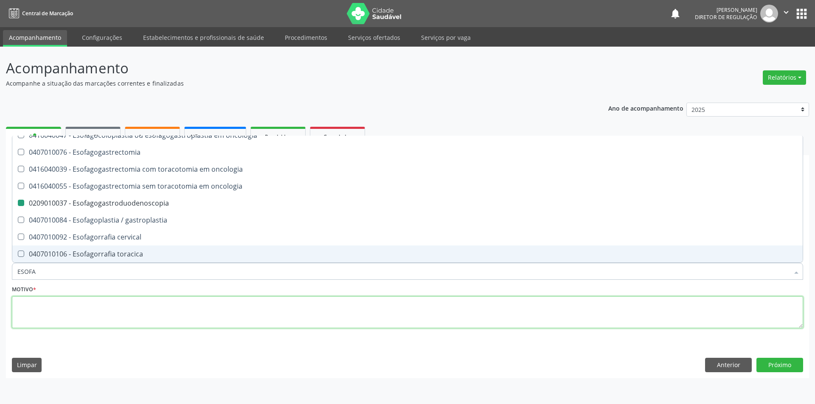
click at [74, 320] on textarea at bounding box center [407, 313] width 791 height 32
checkbox \(semi-solido\) "true"
checkbox Esofagogastroduodenoscopia "false"
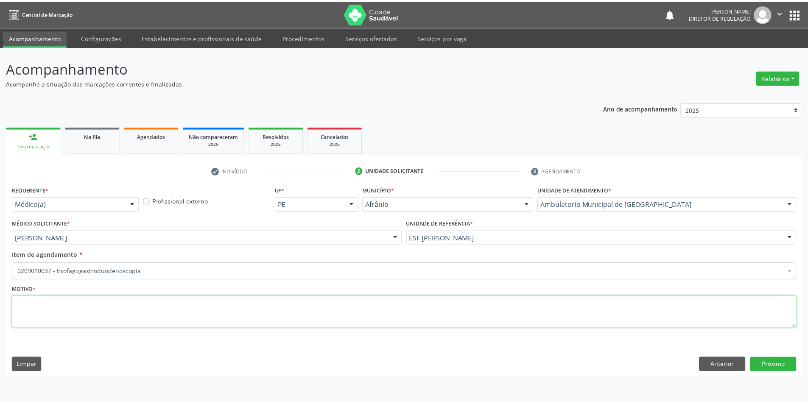
scroll to position [0, 0]
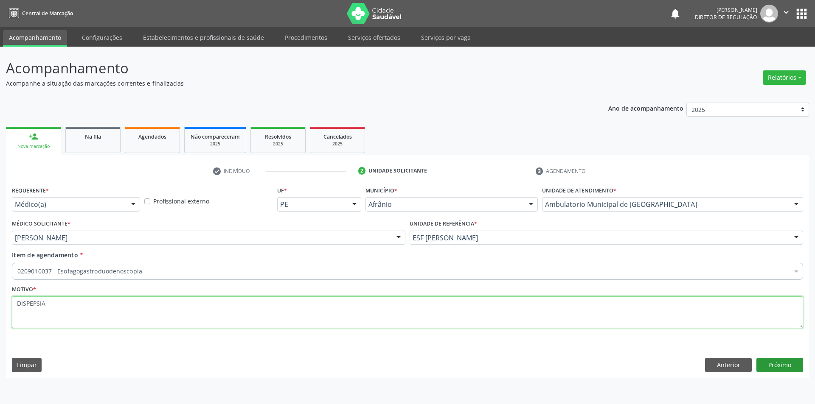
type textarea "DISPEPSIA"
click at [778, 361] on button "Próximo" at bounding box center [779, 365] width 47 height 14
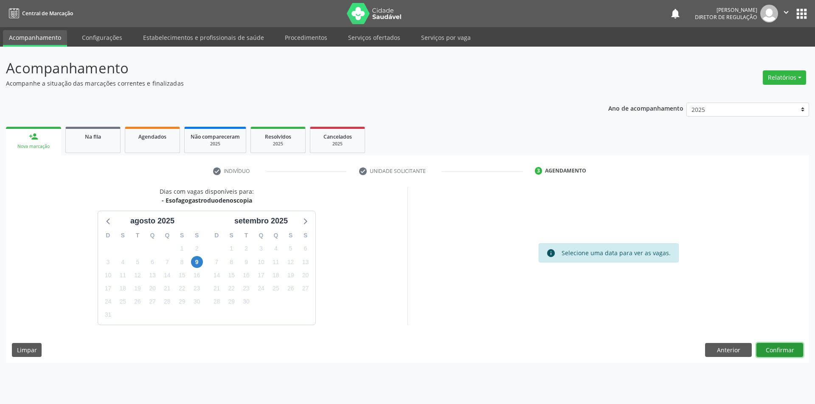
click at [770, 351] on button "Confirmar" at bounding box center [779, 350] width 47 height 14
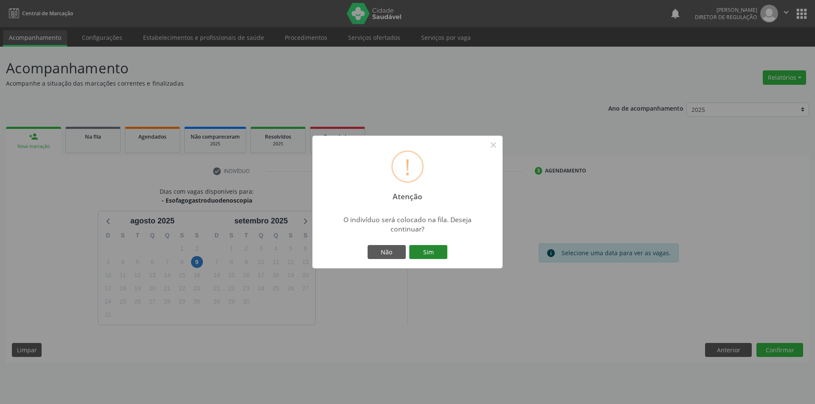
click at [433, 252] on button "Sim" at bounding box center [428, 252] width 38 height 14
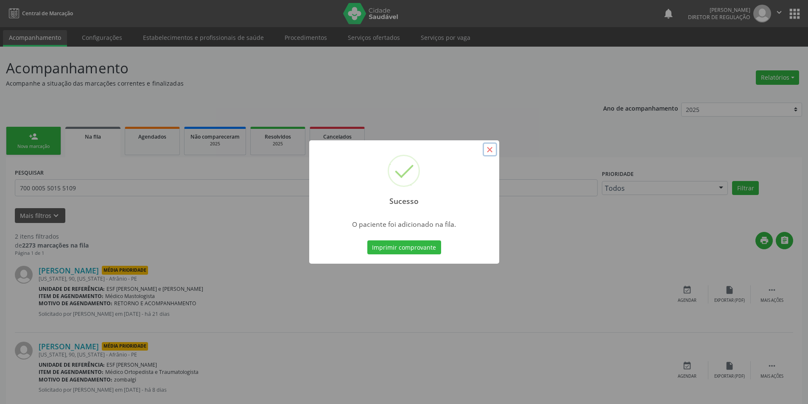
click at [486, 151] on button "×" at bounding box center [490, 150] width 14 height 14
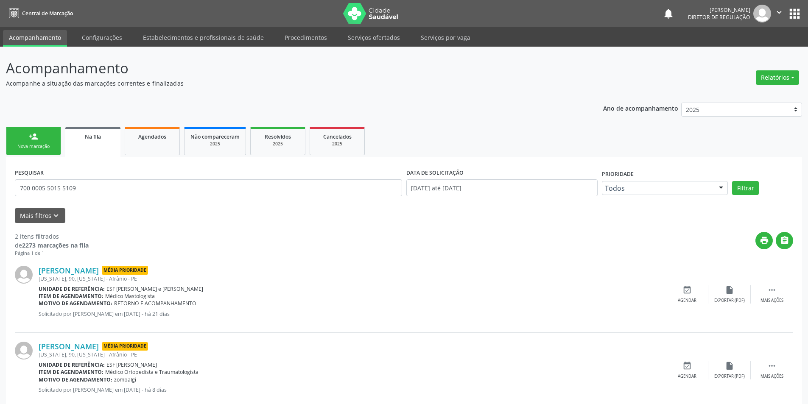
click at [38, 142] on link "person_add Nova marcação" at bounding box center [33, 141] width 55 height 28
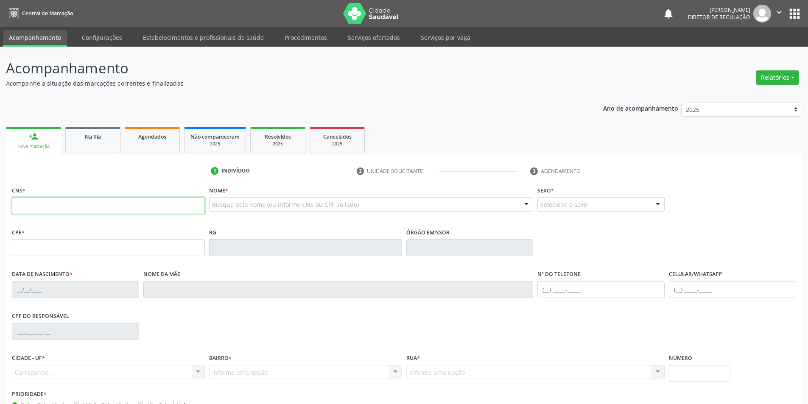
click at [60, 207] on input "text" at bounding box center [108, 205] width 193 height 17
type input "706 0073 9489 7544"
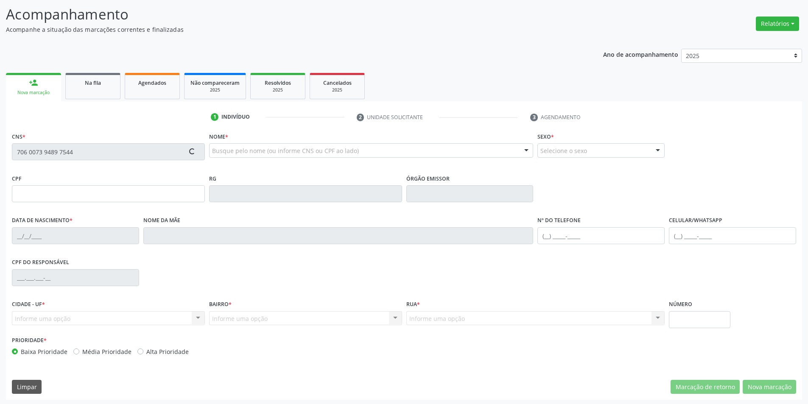
type input "063.496.374-02"
type input "20/07/1986"
type input "Esmelinda Nunes dos Santos"
type input "(87) 98863-5162"
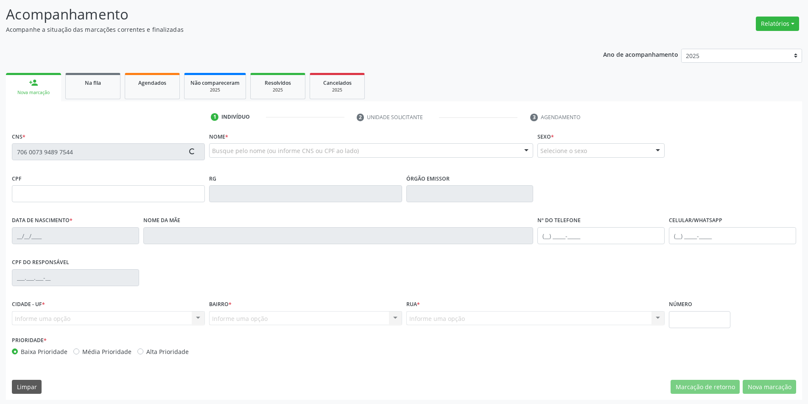
type input "007.620.444-89"
type input "S/N"
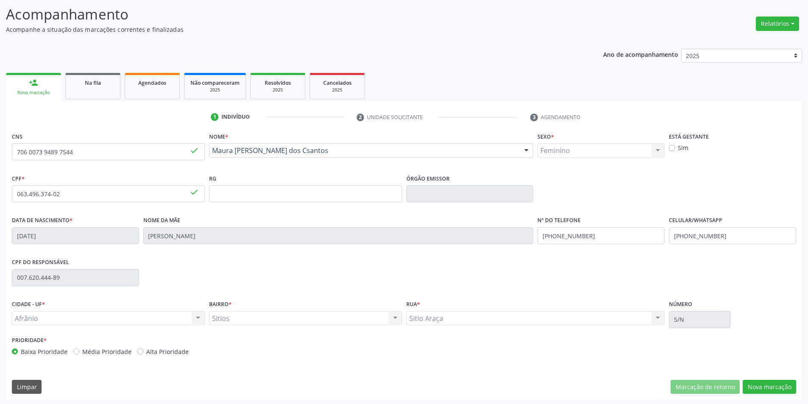
scroll to position [56, 0]
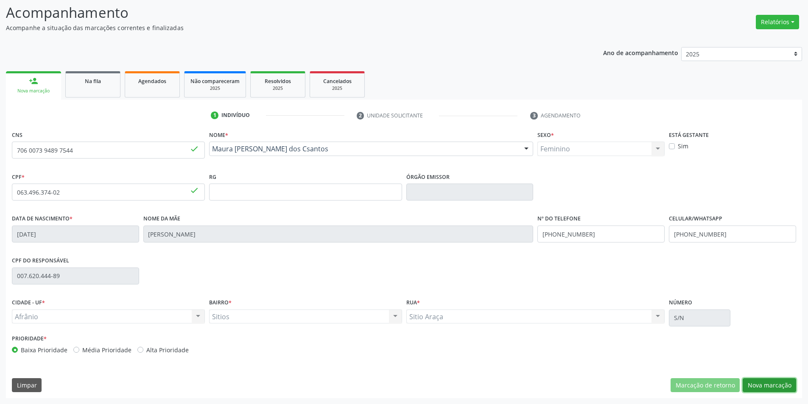
click at [760, 387] on button "Nova marcação" at bounding box center [769, 385] width 53 height 14
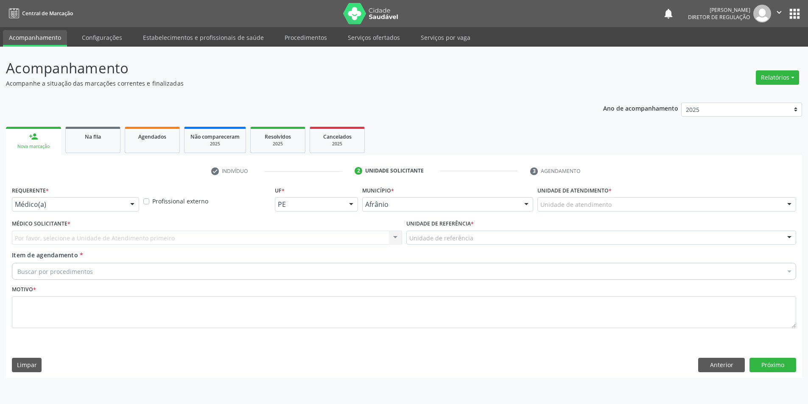
scroll to position [0, 0]
click at [615, 205] on div "Unidade de atendimento" at bounding box center [672, 204] width 261 height 14
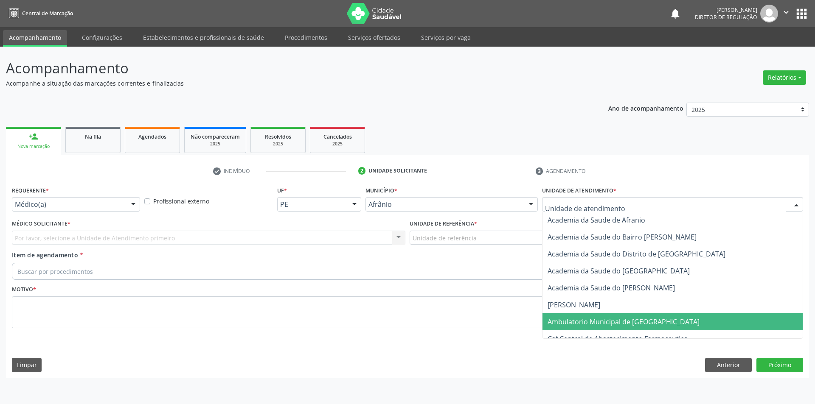
click at [591, 316] on span "Ambulatorio Municipal de [GEOGRAPHIC_DATA]" at bounding box center [672, 322] width 260 height 17
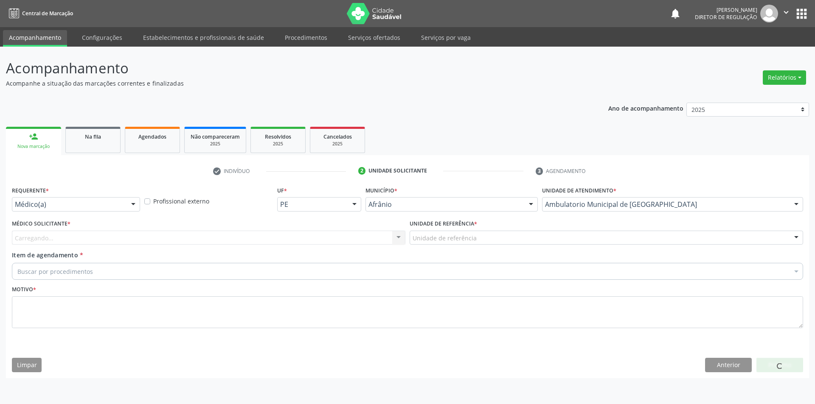
click at [481, 240] on div "Unidade de referência" at bounding box center [605, 238] width 393 height 14
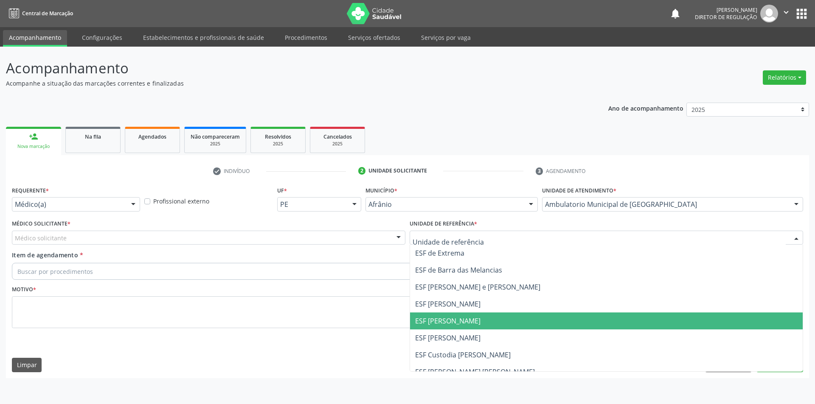
drag, startPoint x: 462, startPoint y: 317, endPoint x: 311, endPoint y: 259, distance: 162.6
click at [459, 317] on span "ESF [PERSON_NAME]" at bounding box center [447, 320] width 65 height 9
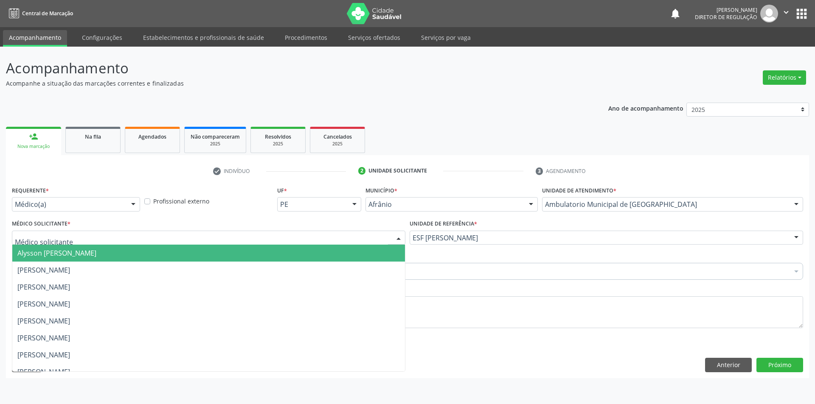
drag, startPoint x: 244, startPoint y: 240, endPoint x: 234, endPoint y: 240, distance: 9.8
click at [234, 240] on div at bounding box center [208, 238] width 393 height 14
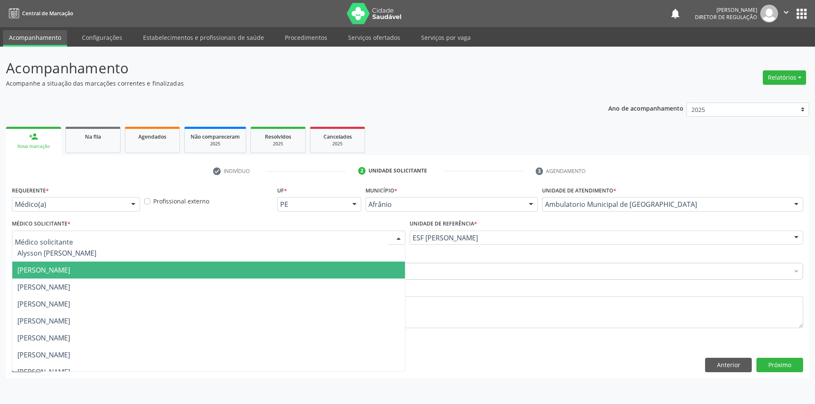
click at [113, 277] on span "[PERSON_NAME]" at bounding box center [208, 270] width 392 height 17
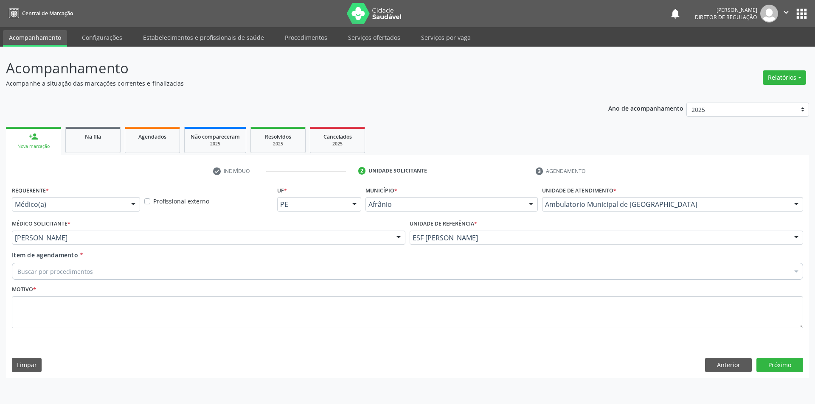
click at [114, 272] on div "Buscar por procedimentos" at bounding box center [407, 271] width 791 height 17
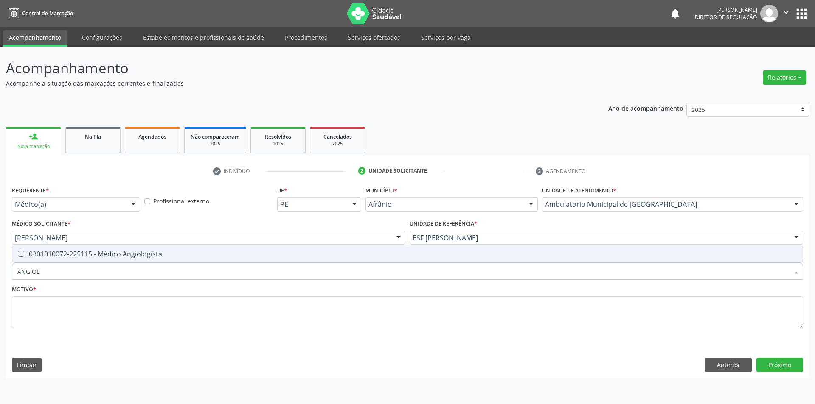
type input "ANGIOLO"
click at [123, 249] on span "0301010072-225115 - Médico Angiologista" at bounding box center [407, 254] width 790 height 17
checkbox Angiologista "true"
click at [101, 311] on textarea at bounding box center [407, 313] width 791 height 32
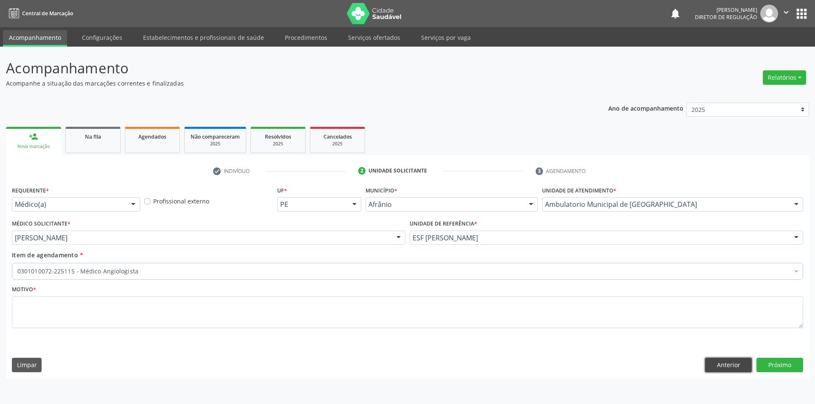
click at [729, 361] on button "Anterior" at bounding box center [728, 365] width 47 height 14
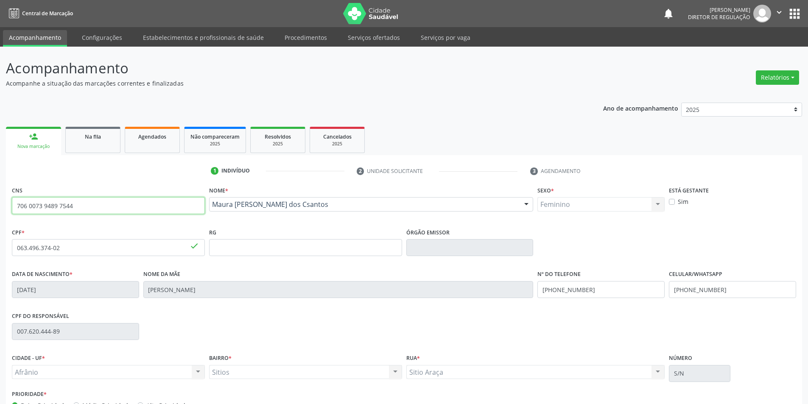
drag, startPoint x: 127, startPoint y: 211, endPoint x: 0, endPoint y: 219, distance: 127.1
click at [0, 219] on div "Acompanhamento Acompanhe a situação das marcações correntes e finalizadas Relat…" at bounding box center [404, 253] width 808 height 413
type input "706 0073 9489 7544"
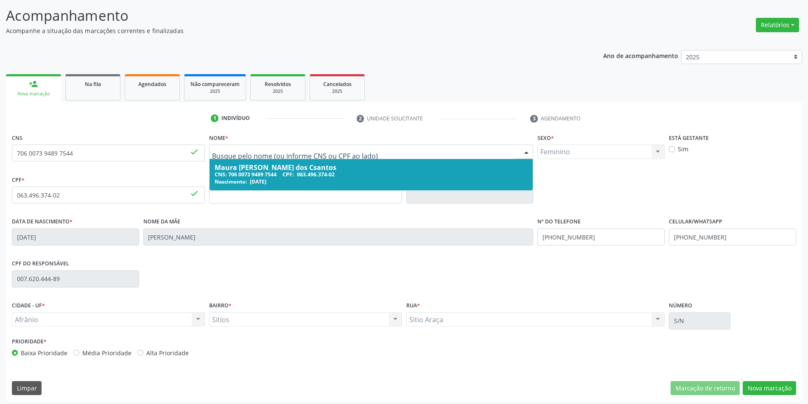
scroll to position [56, 0]
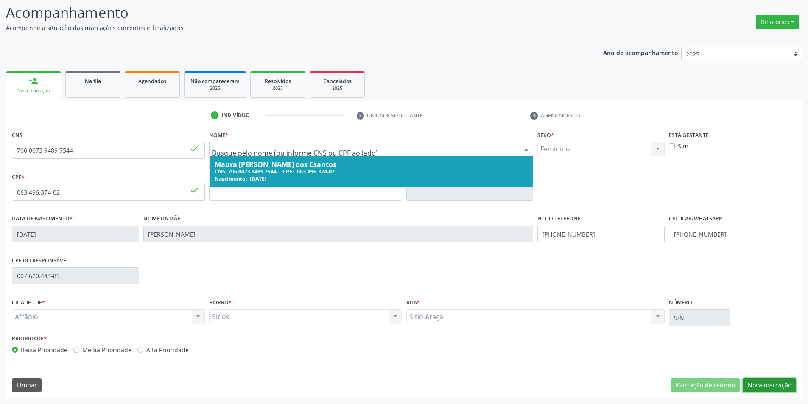
click at [772, 386] on button "Nova marcação" at bounding box center [769, 385] width 53 height 14
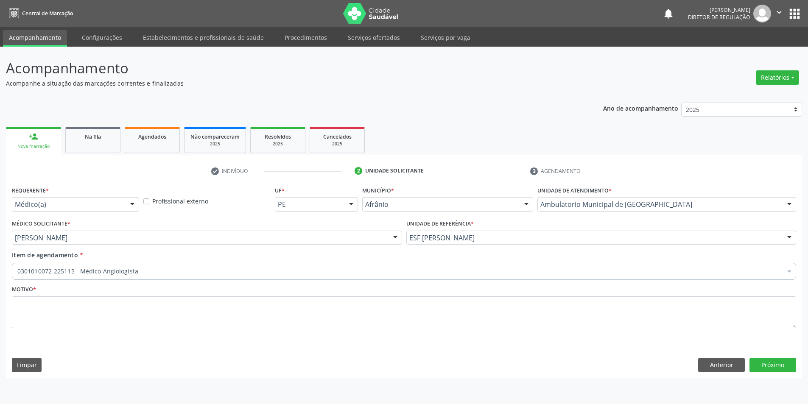
scroll to position [0, 0]
drag, startPoint x: 182, startPoint y: 275, endPoint x: 162, endPoint y: 268, distance: 21.0
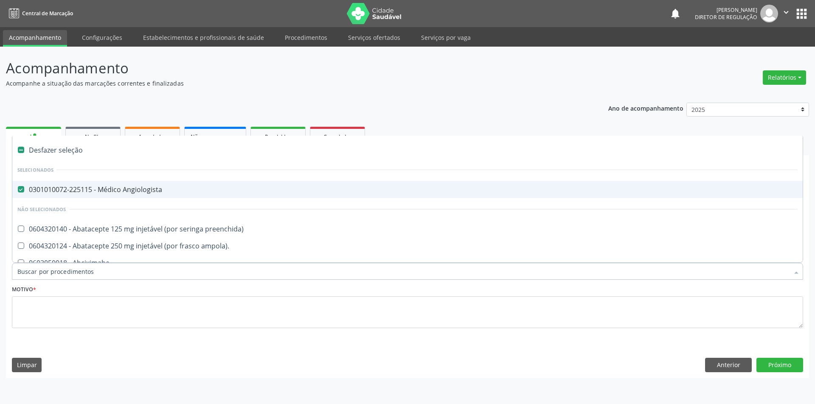
click at [126, 189] on div "0301010072-225115 - Médico Angiologista" at bounding box center [407, 189] width 780 height 7
checkbox Angiologista "false"
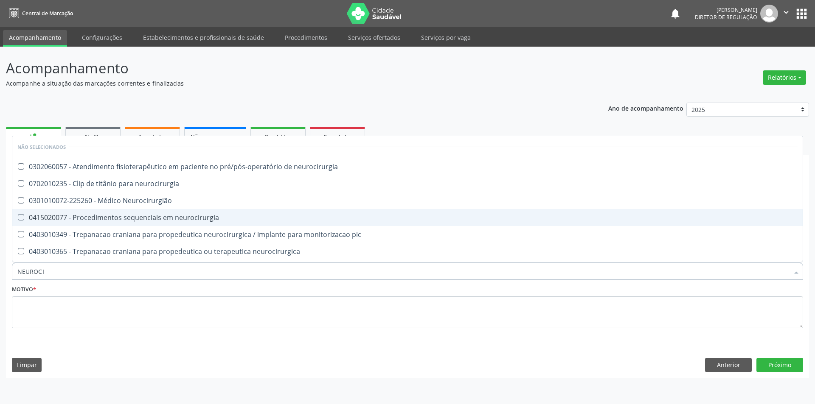
type input "NEUROCIR"
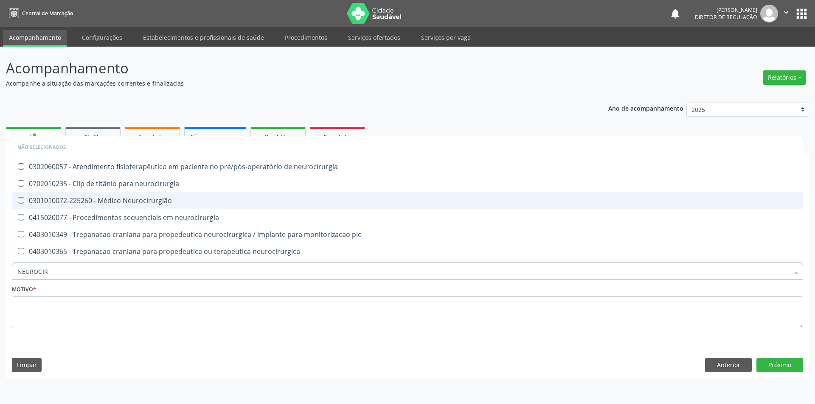
click at [133, 204] on div "0301010072-225260 - Médico Neurocirurgião" at bounding box center [407, 200] width 780 height 7
checkbox Neurocirurgião "true"
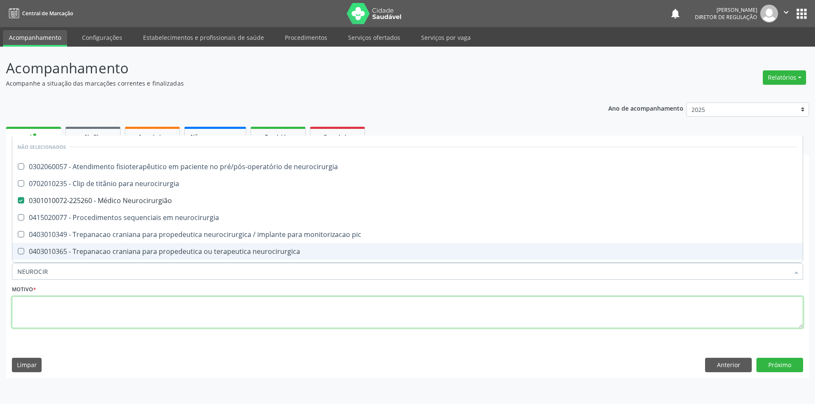
click at [102, 310] on textarea at bounding box center [407, 313] width 791 height 32
checkbox neurocirurgia "true"
checkbox Neurocirurgião "false"
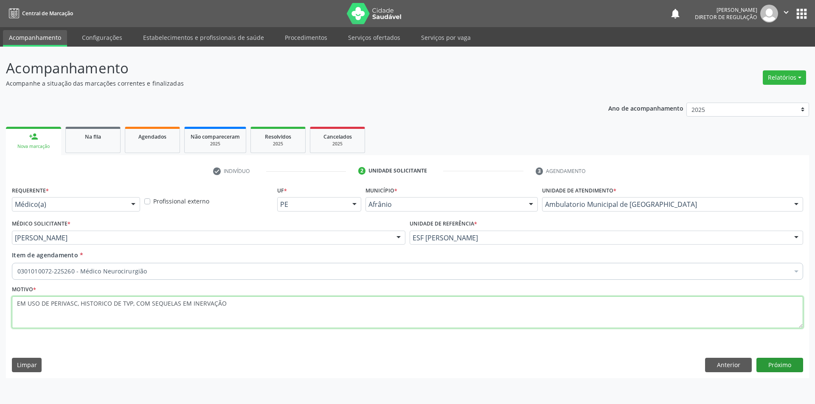
type textarea "EM USO DE PERIVASC, HISTORICO DE TVP, COM SEQUELAS EM INERVAÇÃO"
click at [787, 366] on button "Próximo" at bounding box center [779, 365] width 47 height 14
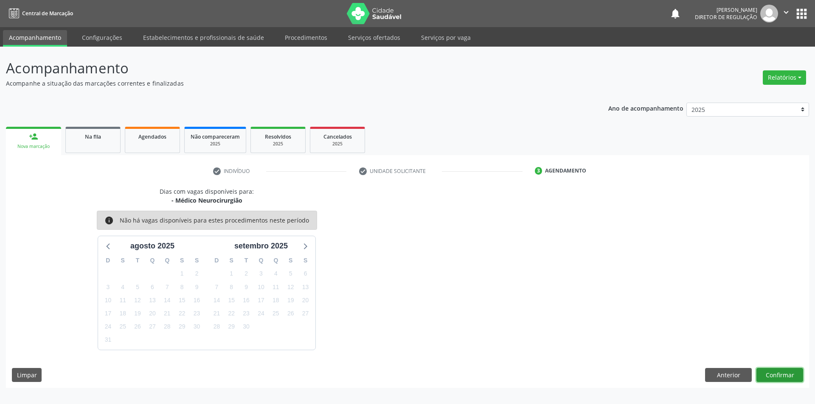
click at [783, 371] on button "Confirmar" at bounding box center [779, 375] width 47 height 14
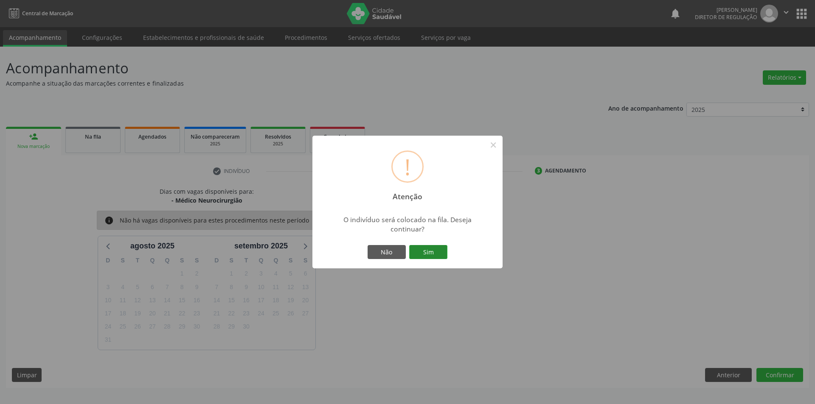
click at [419, 253] on button "Sim" at bounding box center [428, 252] width 38 height 14
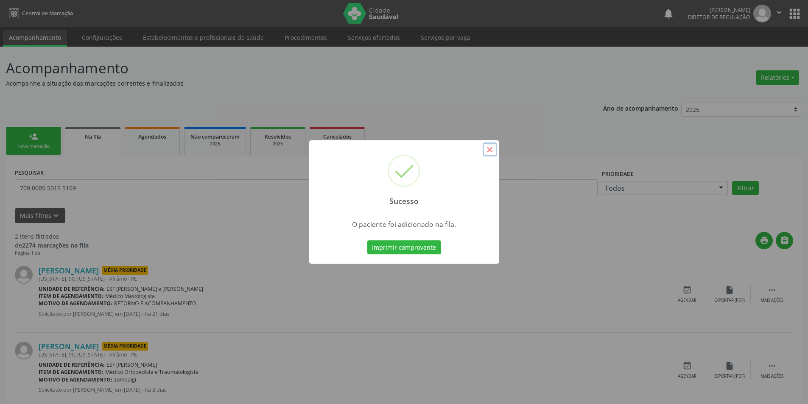
click at [496, 147] on button "×" at bounding box center [490, 150] width 14 height 14
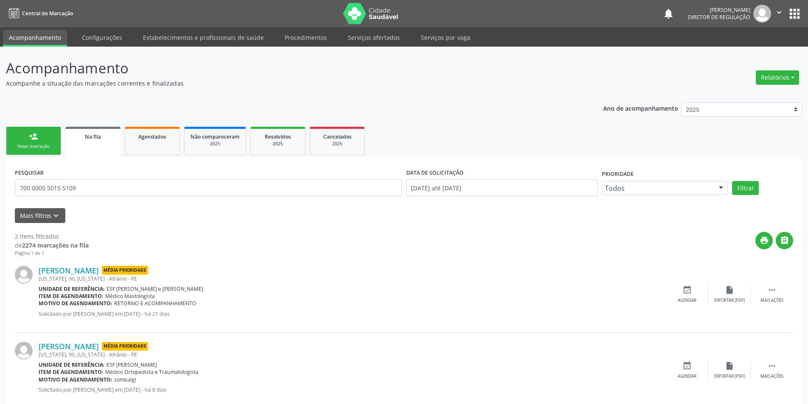
click at [34, 144] on div "Nova marcação" at bounding box center [33, 146] width 42 height 6
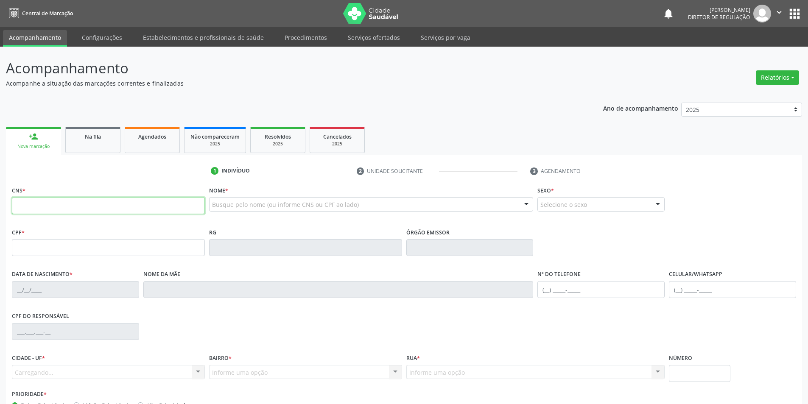
drag, startPoint x: 34, startPoint y: 144, endPoint x: 82, endPoint y: 201, distance: 74.0
click at [82, 201] on input "text" at bounding box center [108, 205] width 193 height 17
type input "703 4042 9474 4117"
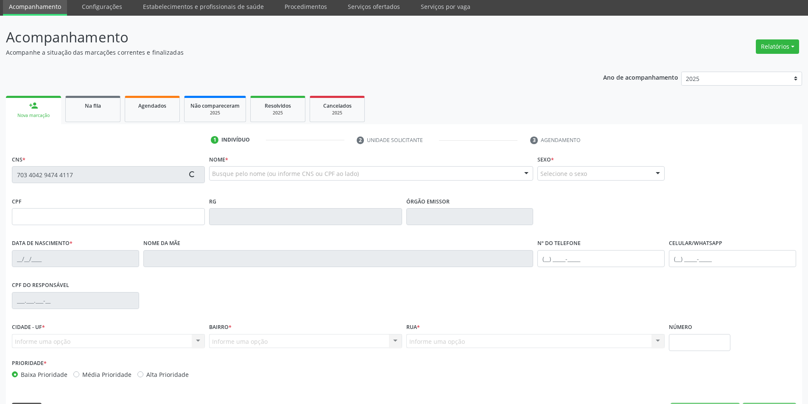
scroll to position [56, 0]
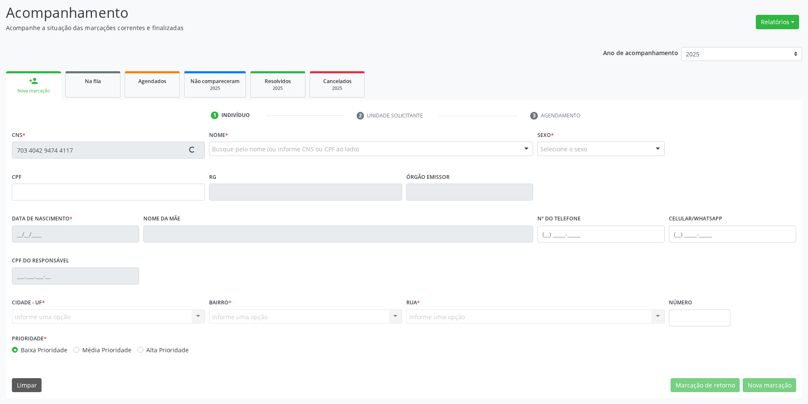
type input "[DATE]"
type input "[PHONE_NUMBER]"
type input "S/N"
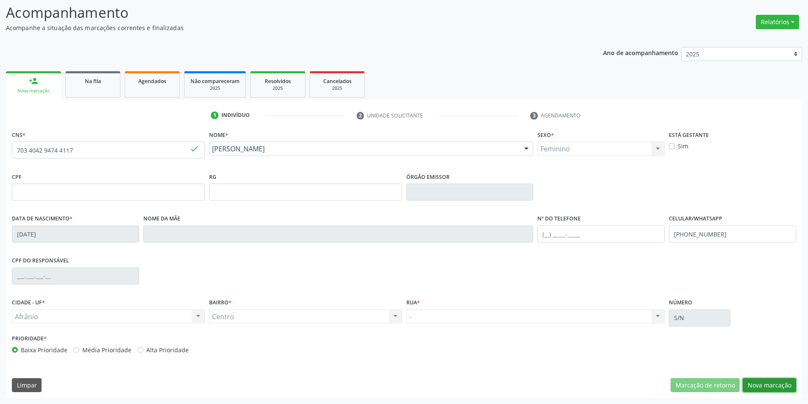
click at [763, 379] on button "Nova marcação" at bounding box center [769, 385] width 53 height 14
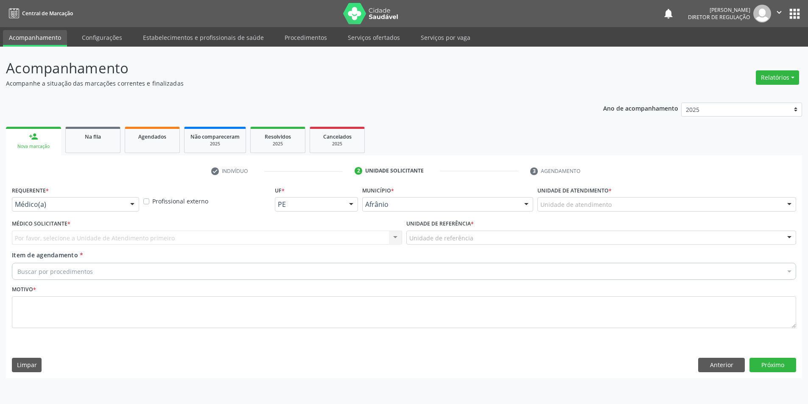
scroll to position [0, 0]
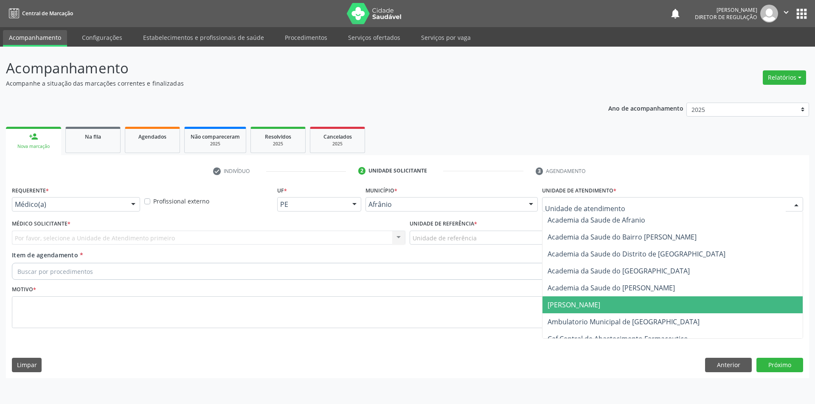
drag, startPoint x: 611, startPoint y: 317, endPoint x: 580, endPoint y: 301, distance: 35.5
click at [611, 317] on span "Ambulatorio Municipal de [GEOGRAPHIC_DATA]" at bounding box center [623, 321] width 152 height 9
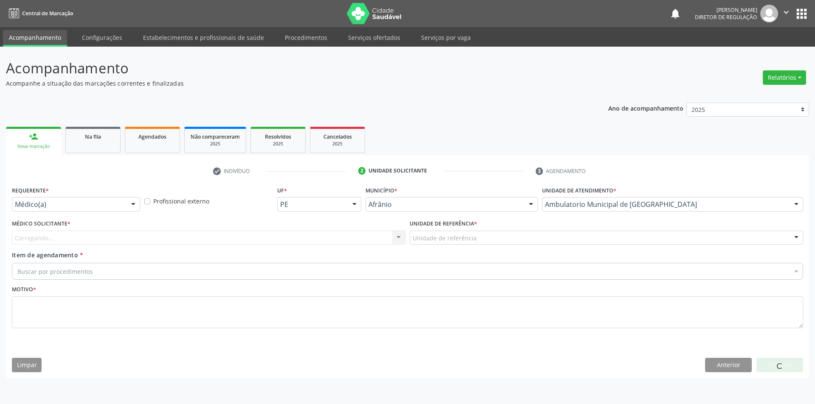
click at [477, 239] on div "Unidade de referência" at bounding box center [605, 238] width 393 height 14
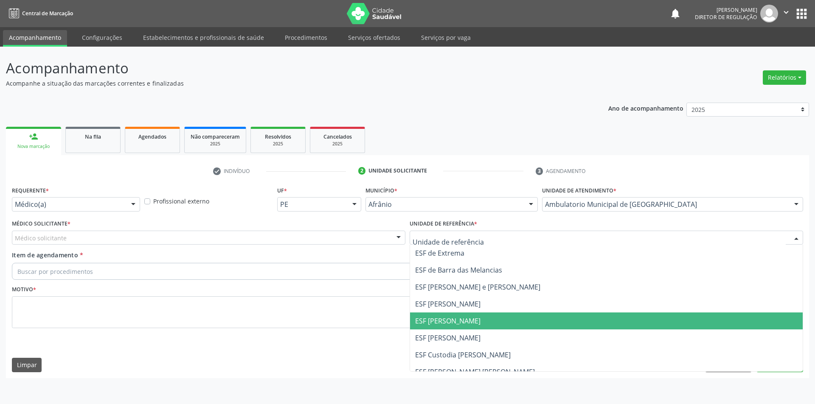
drag, startPoint x: 463, startPoint y: 318, endPoint x: 429, endPoint y: 305, distance: 35.9
click at [461, 319] on span "ESF [PERSON_NAME]" at bounding box center [447, 320] width 65 height 9
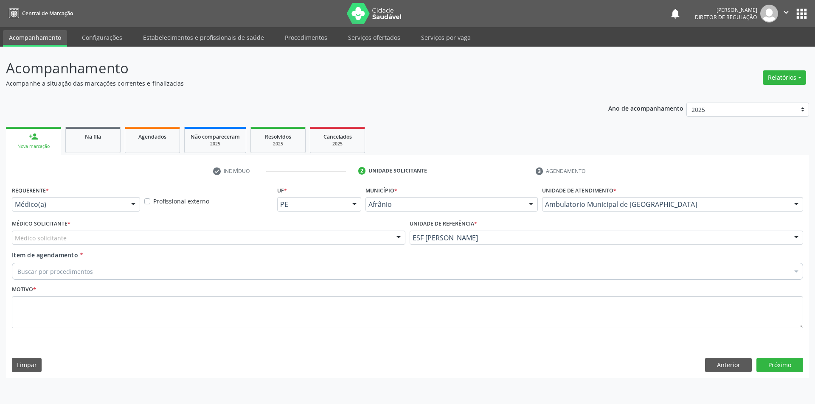
click at [282, 239] on div "Médico solicitante" at bounding box center [208, 238] width 393 height 14
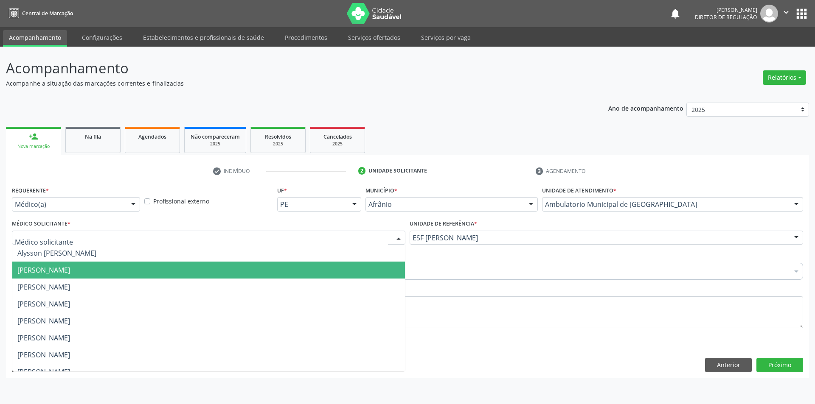
click at [147, 269] on span "[PERSON_NAME]" at bounding box center [208, 270] width 392 height 17
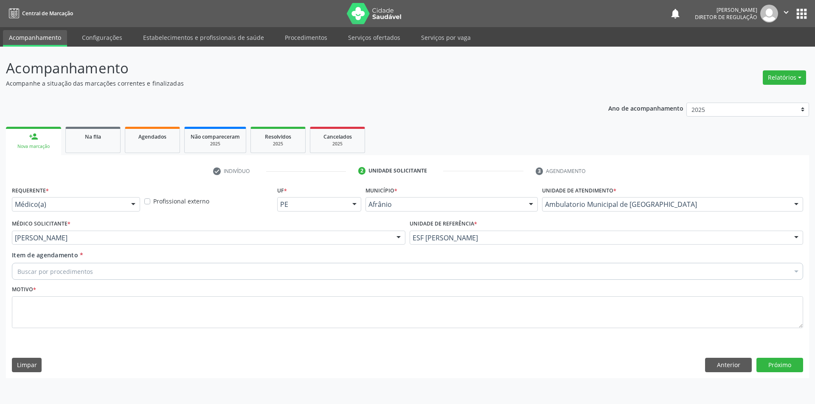
click at [142, 271] on div "Buscar por procedimentos" at bounding box center [407, 271] width 791 height 17
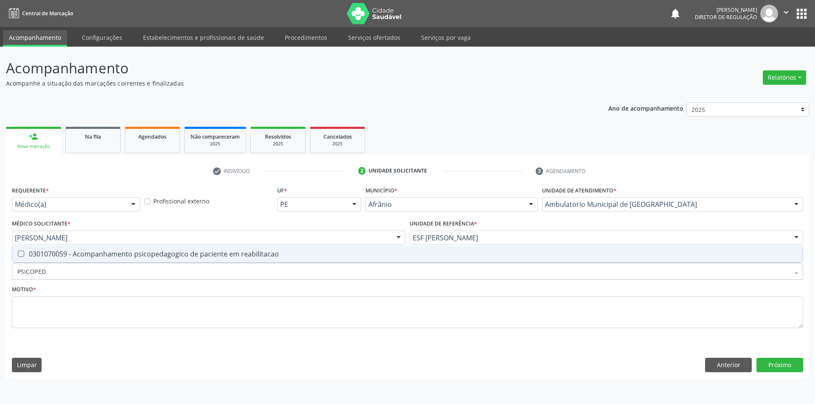
type input "PSICOPEDA"
click at [193, 260] on span "0301070059 - Acompanhamento psicopedagogico de paciente em reabilitacao" at bounding box center [407, 254] width 790 height 17
checkbox reabilitacao "true"
click at [140, 323] on textarea at bounding box center [407, 313] width 791 height 32
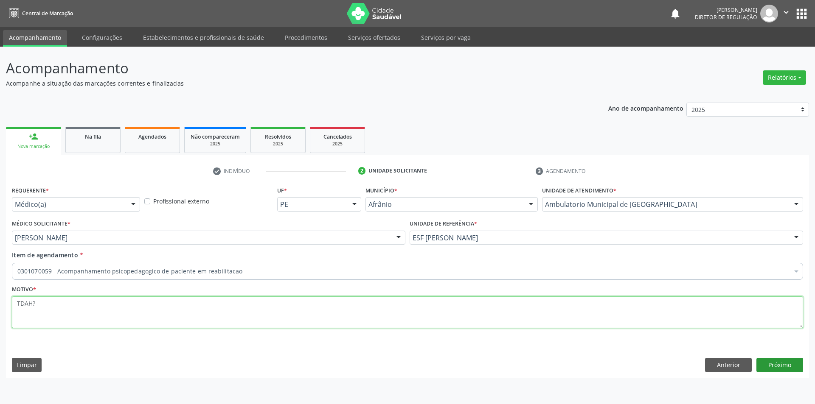
type textarea "TDAH?"
click at [779, 362] on button "Próximo" at bounding box center [779, 365] width 47 height 14
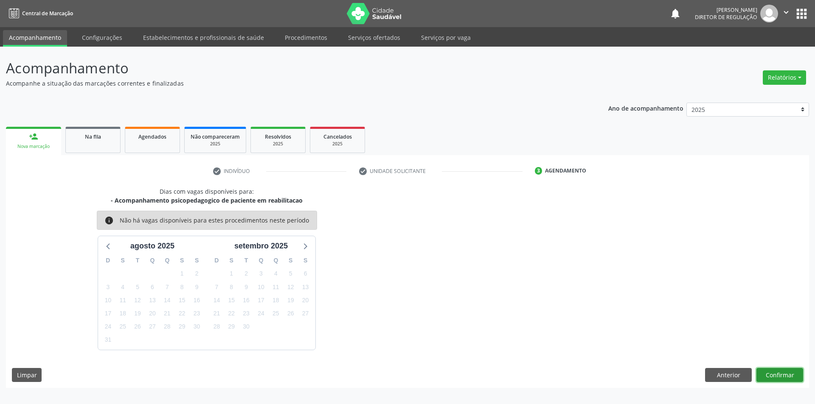
click at [787, 374] on button "Confirmar" at bounding box center [779, 375] width 47 height 14
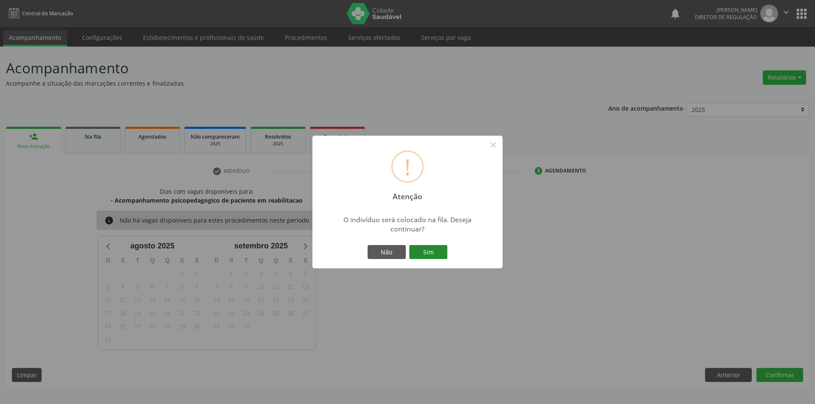
click at [431, 253] on button "Sim" at bounding box center [428, 252] width 38 height 14
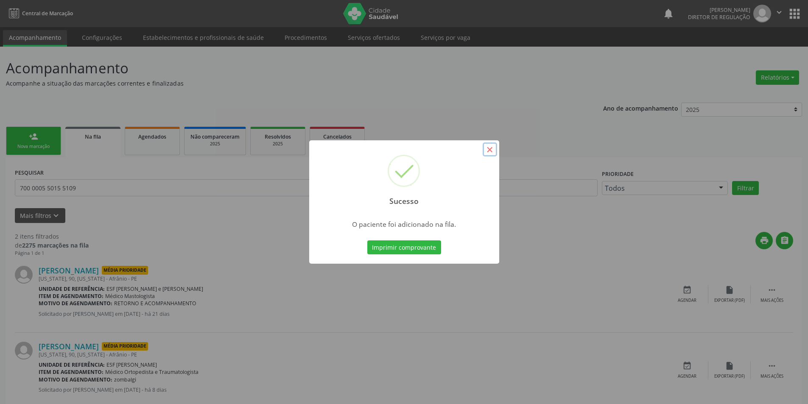
click at [493, 155] on button "×" at bounding box center [490, 150] width 14 height 14
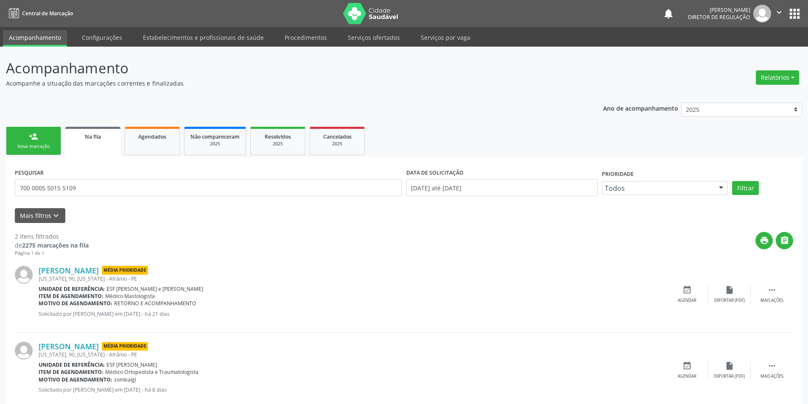
click at [48, 138] on link "person_add Nova marcação" at bounding box center [33, 141] width 55 height 28
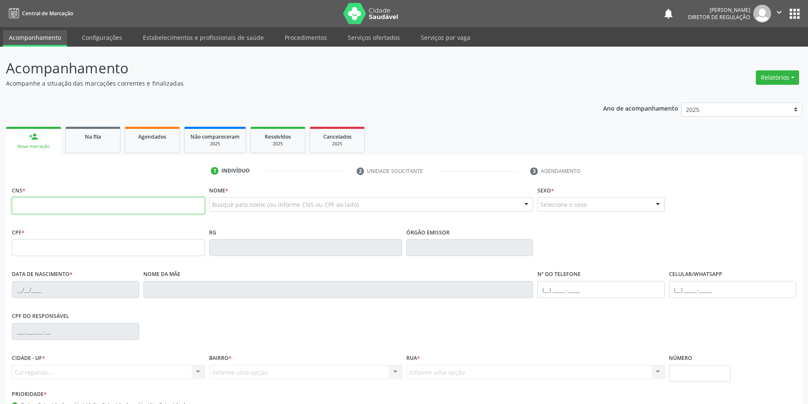
click at [70, 202] on input "text" at bounding box center [108, 205] width 193 height 17
type input "701 3026 5961 9530"
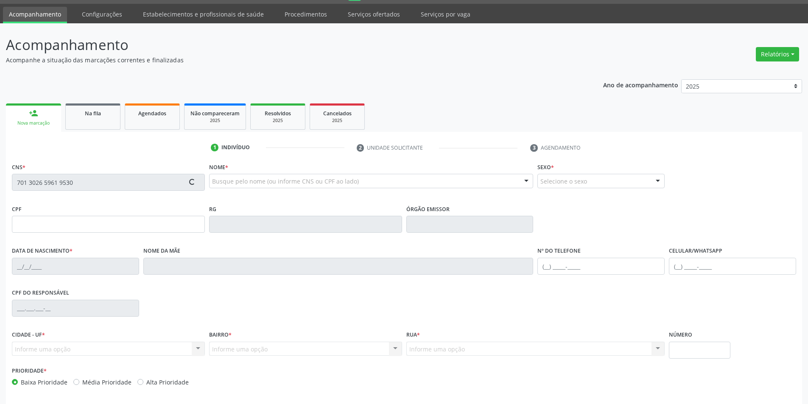
scroll to position [56, 0]
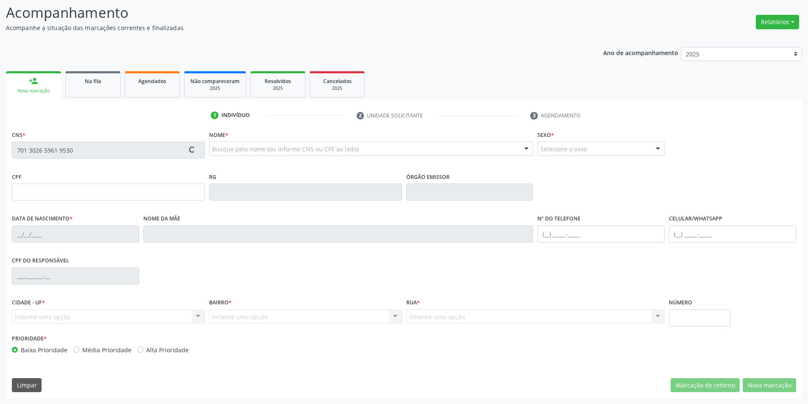
type input "177.399.274-06"
type input "19/06/2021"
type input "Eldiana Moreira da Silva"
type input "(87) 98861-5855"
type input "101.058.994-61"
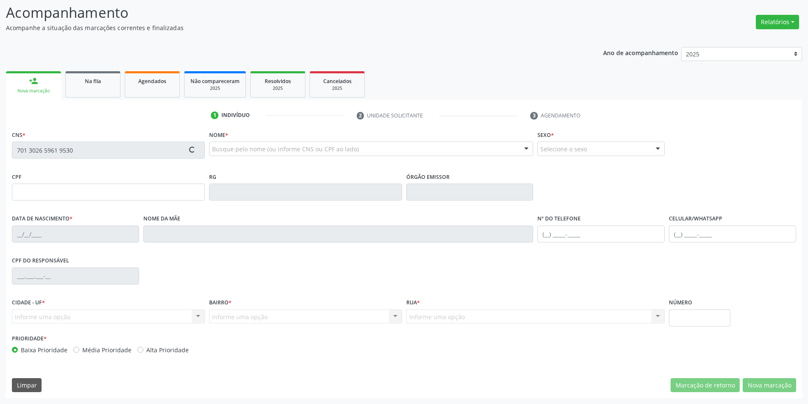
type input "S/N"
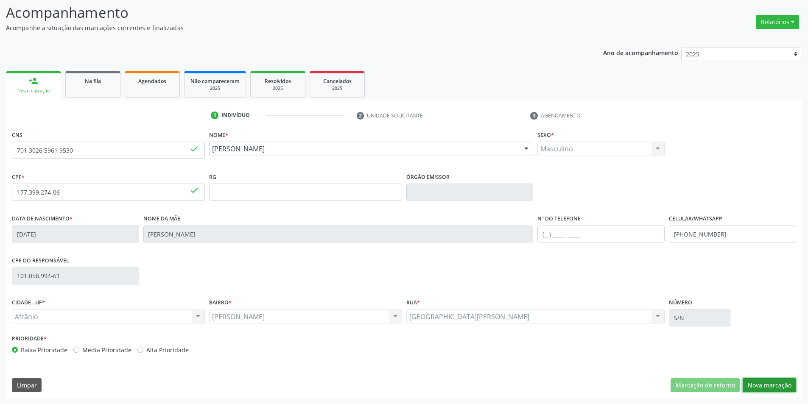
click at [766, 385] on button "Nova marcação" at bounding box center [769, 385] width 53 height 14
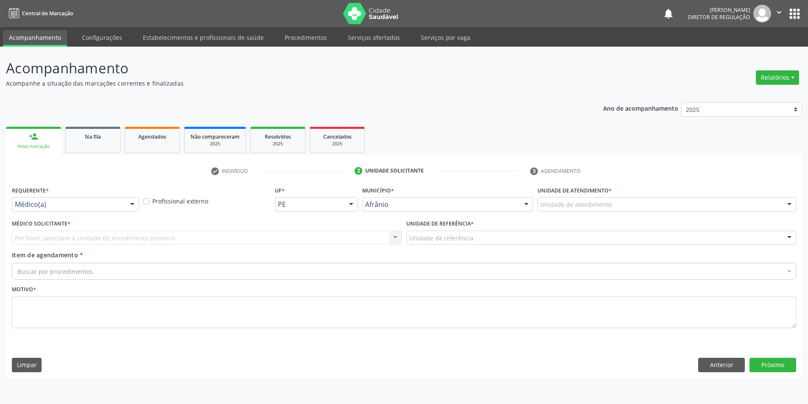
scroll to position [0, 0]
click at [596, 213] on div "Unidade de atendimento * Unidade de atendimento Academia da Saude de Afranio Ac…" at bounding box center [672, 200] width 265 height 33
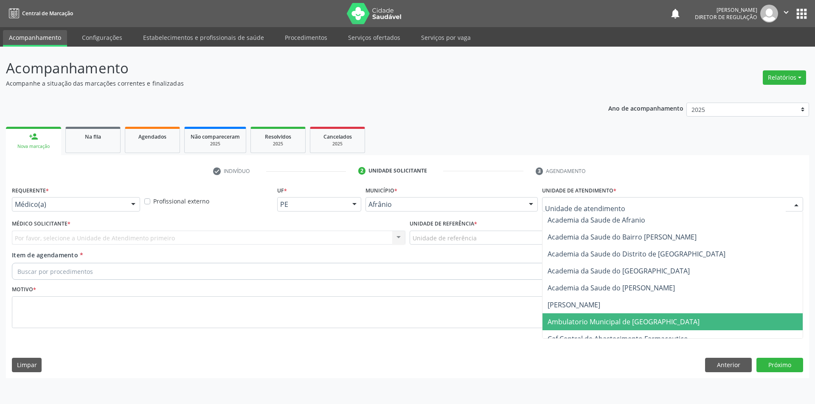
drag, startPoint x: 619, startPoint y: 316, endPoint x: 512, endPoint y: 266, distance: 118.4
click at [619, 316] on span "Ambulatorio Municipal de [GEOGRAPHIC_DATA]" at bounding box center [672, 322] width 260 height 17
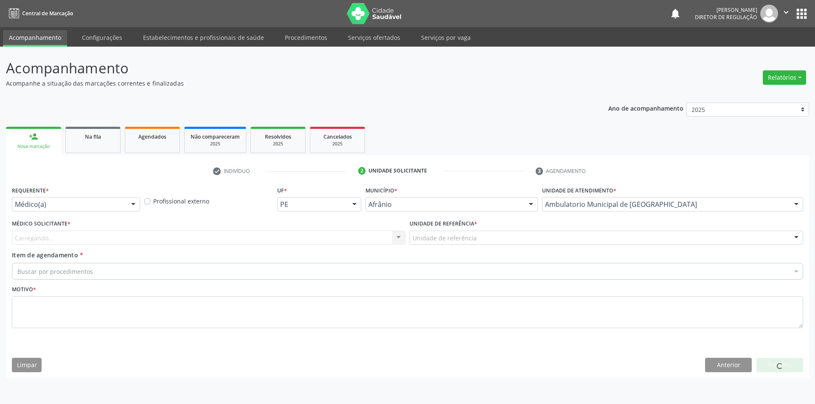
click at [489, 241] on div "Unidade de referência" at bounding box center [605, 238] width 393 height 14
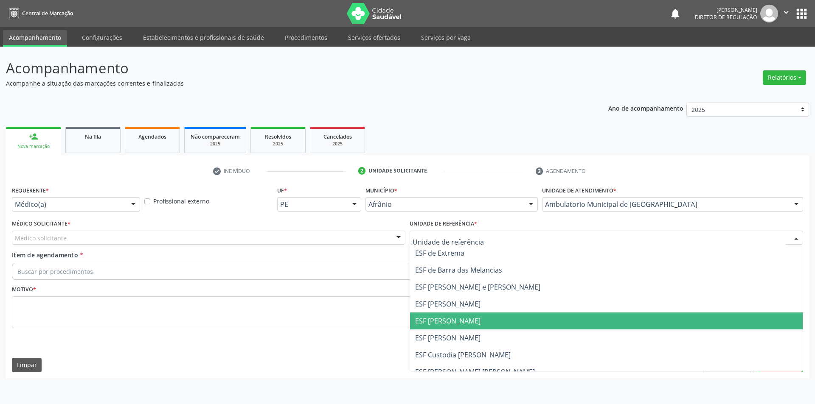
drag, startPoint x: 468, startPoint y: 316, endPoint x: 449, endPoint y: 313, distance: 18.6
click at [465, 316] on span "ESF [PERSON_NAME]" at bounding box center [447, 320] width 65 height 9
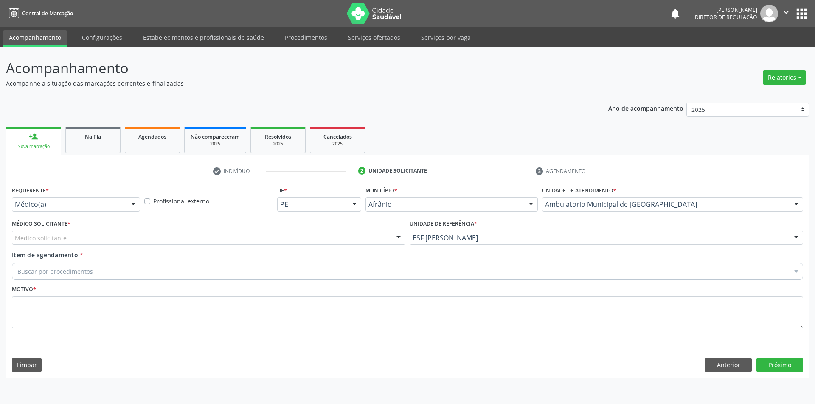
click at [257, 245] on div "Médico Solicitante * Médico solicitante [PERSON_NAME] [PERSON_NAME] [PERSON_NAM…" at bounding box center [209, 234] width 398 height 33
click at [185, 244] on div at bounding box center [208, 238] width 393 height 14
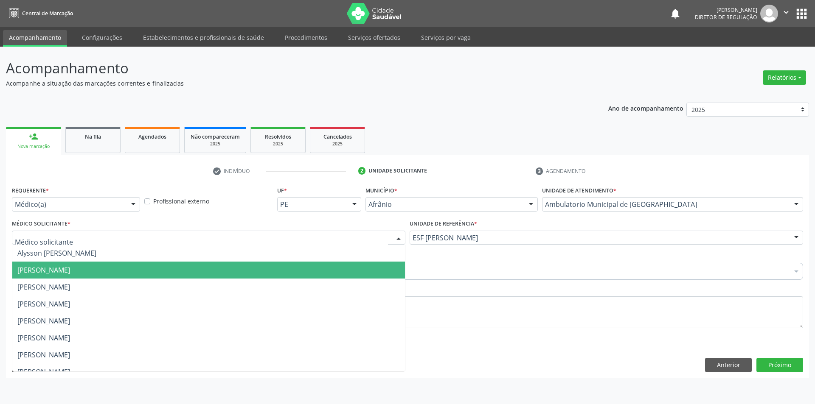
click at [70, 268] on span "[PERSON_NAME]" at bounding box center [43, 270] width 53 height 9
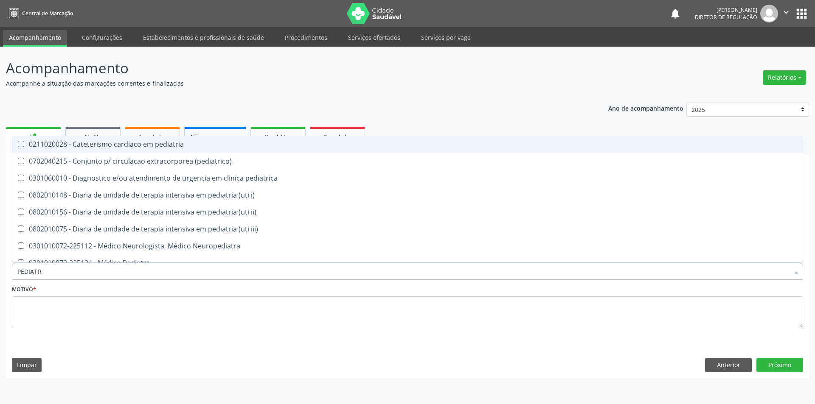
type input "PEDIATRA"
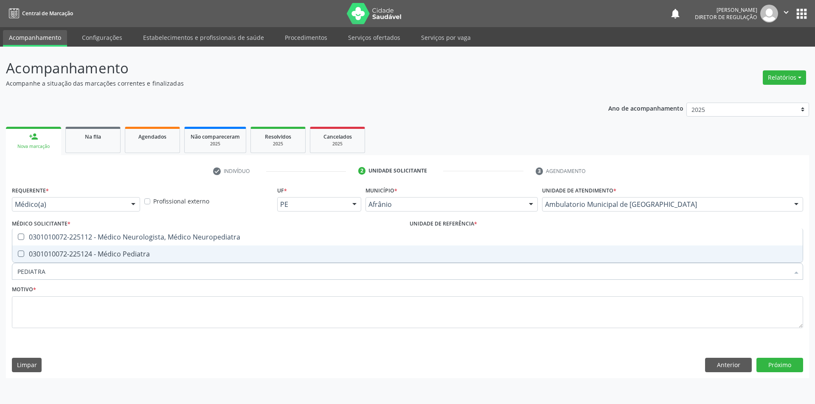
click at [106, 255] on div "0301010072-225124 - Médico Pediatra" at bounding box center [407, 254] width 780 height 7
checkbox Pediatra "true"
click at [95, 306] on textarea at bounding box center [407, 313] width 791 height 32
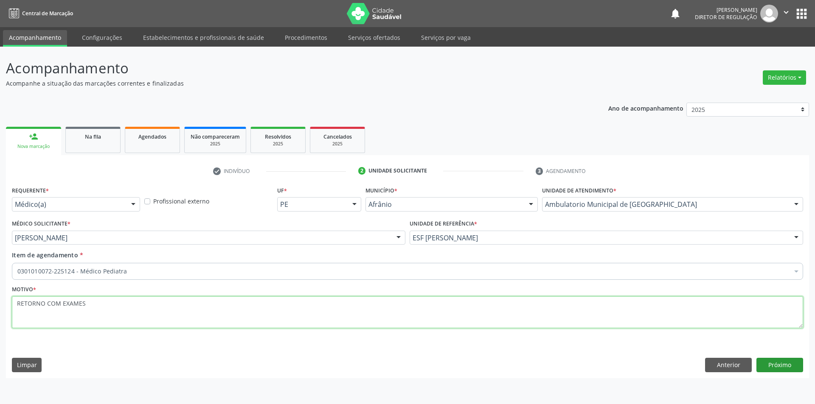
type textarea "RETORNO COM EXAMES"
click at [772, 366] on button "Próximo" at bounding box center [779, 365] width 47 height 14
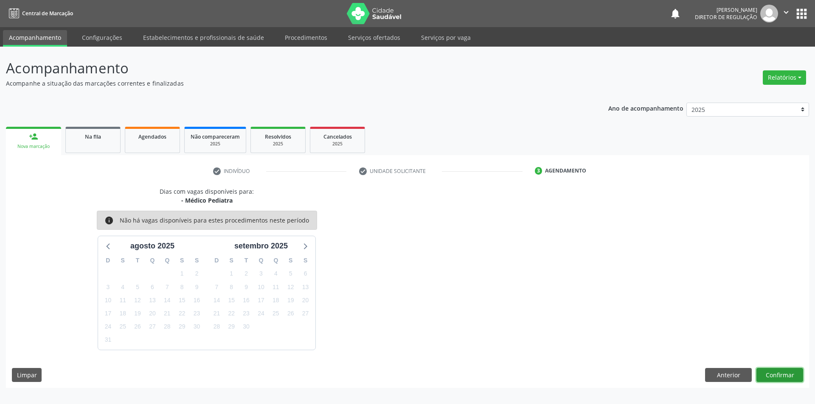
click at [771, 373] on button "Confirmar" at bounding box center [779, 375] width 47 height 14
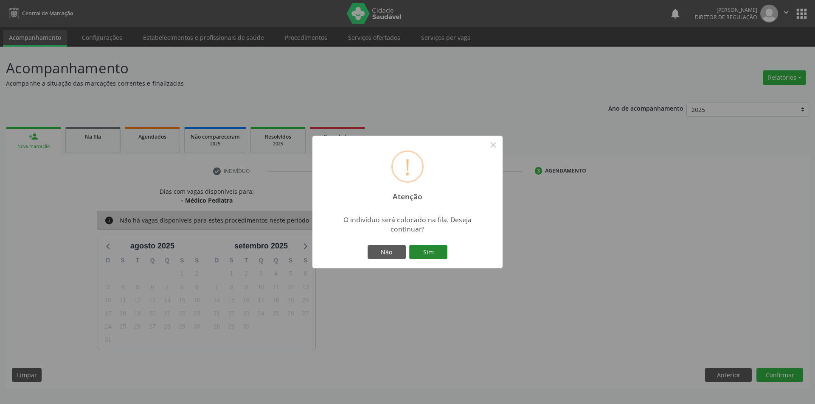
click at [428, 250] on button "Sim" at bounding box center [428, 252] width 38 height 14
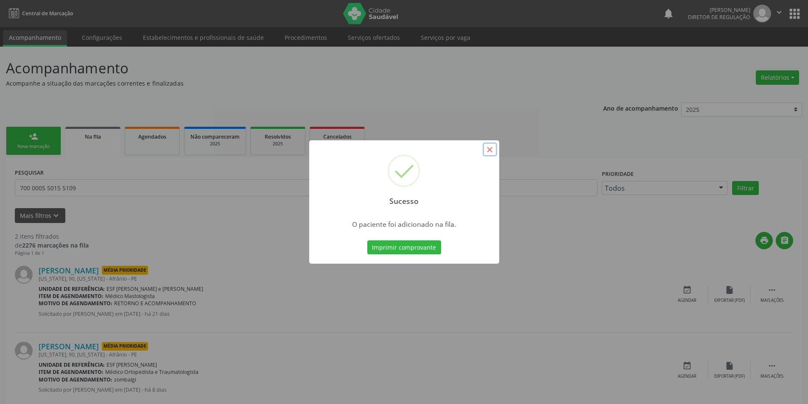
click at [490, 149] on button "×" at bounding box center [490, 150] width 14 height 14
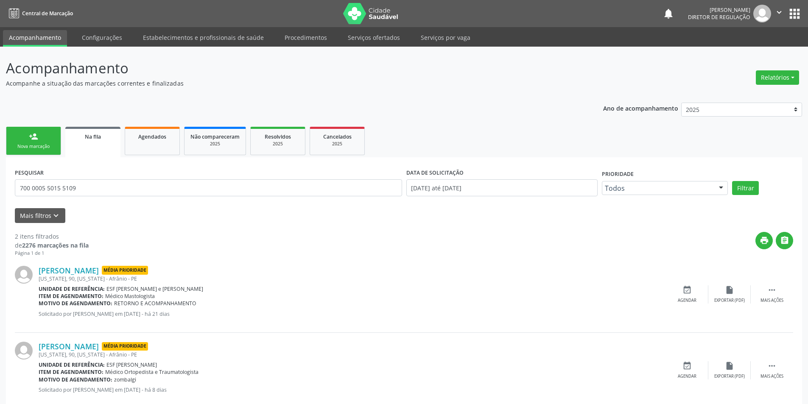
click at [42, 141] on link "person_add Nova marcação" at bounding box center [33, 141] width 55 height 28
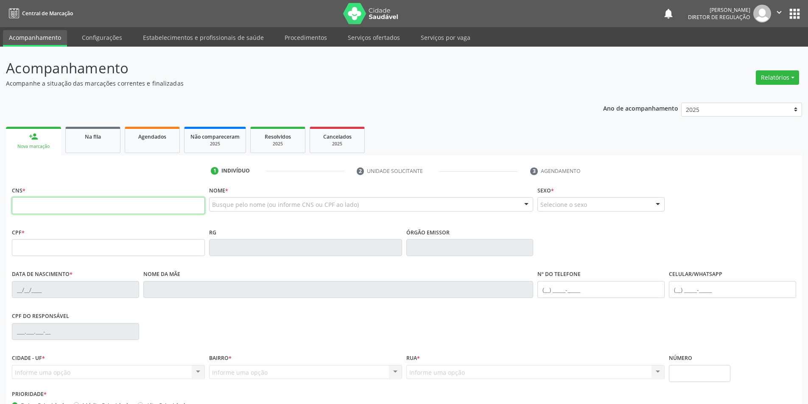
click at [36, 213] on input "text" at bounding box center [108, 205] width 193 height 17
type input "703 4042 9474 4117"
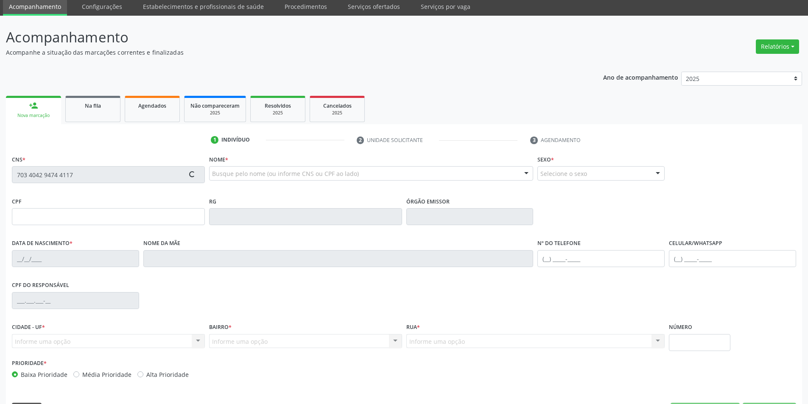
scroll to position [56, 0]
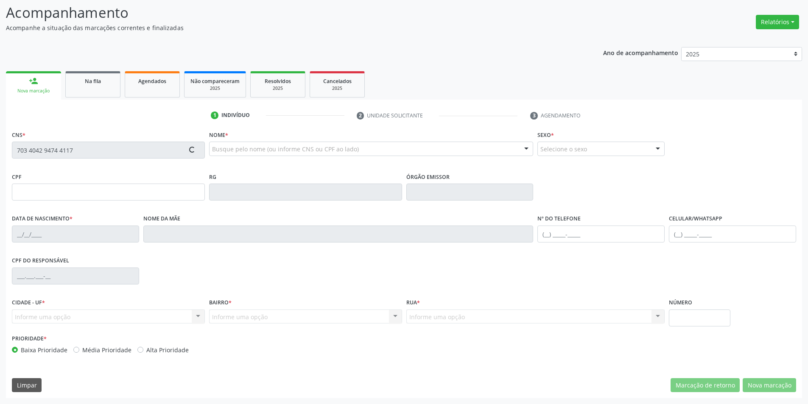
type input "[DATE]"
type input "[PHONE_NUMBER]"
type input "S/N"
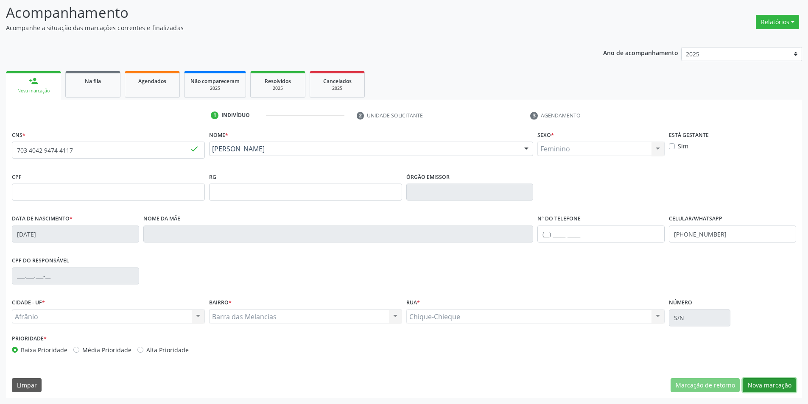
click at [774, 388] on button "Nova marcação" at bounding box center [769, 385] width 53 height 14
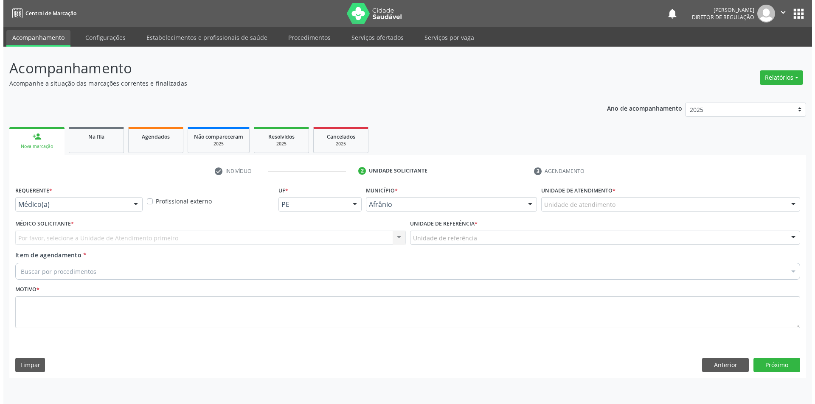
scroll to position [0, 0]
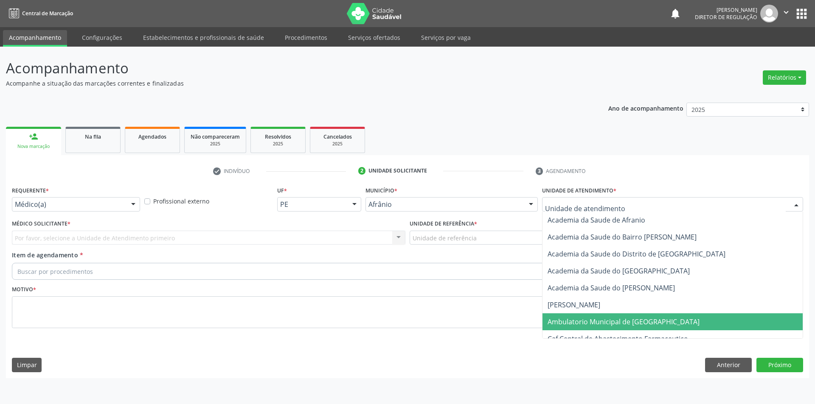
click at [610, 324] on span "Ambulatorio Municipal de [GEOGRAPHIC_DATA]" at bounding box center [623, 321] width 152 height 9
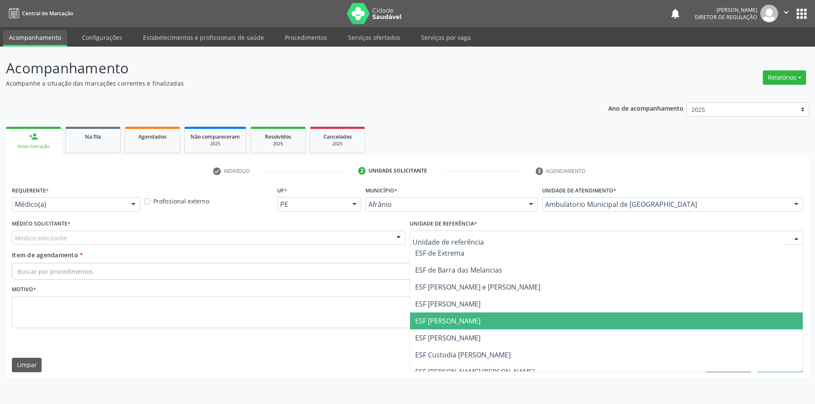
click at [434, 325] on span "ESF [PERSON_NAME]" at bounding box center [447, 320] width 65 height 9
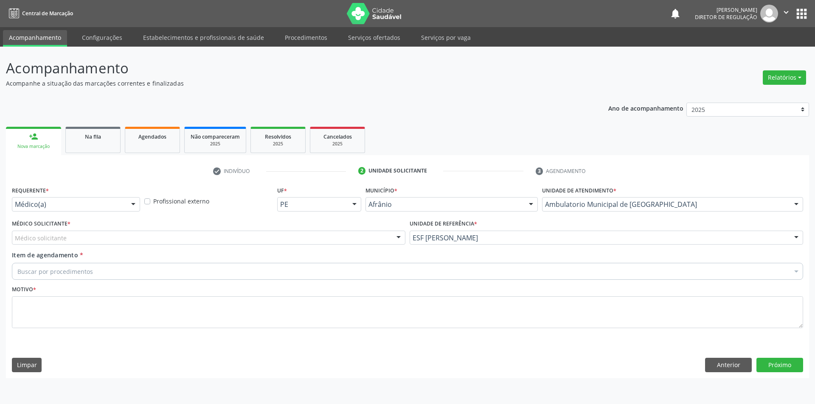
click at [179, 240] on div "Médico solicitante" at bounding box center [208, 238] width 393 height 14
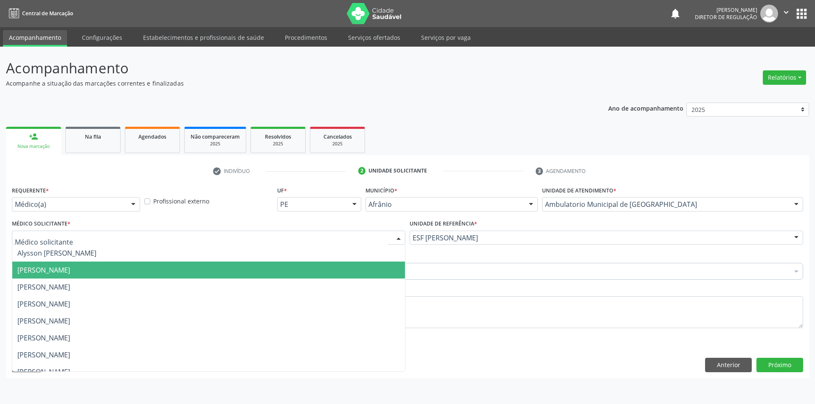
click at [70, 266] on span "[PERSON_NAME]" at bounding box center [43, 270] width 53 height 9
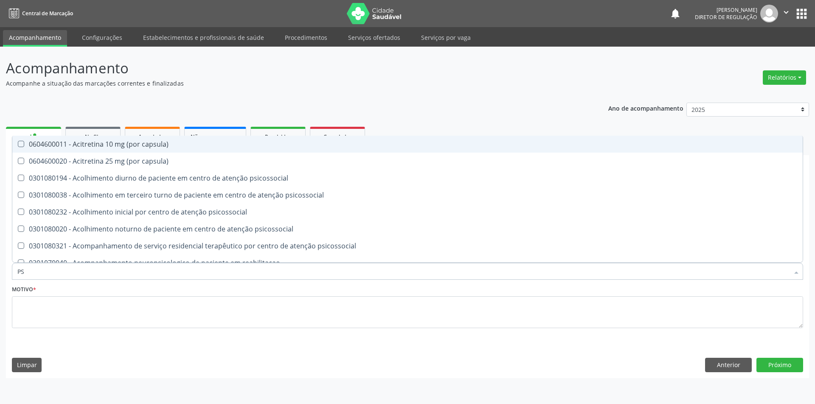
type input "P"
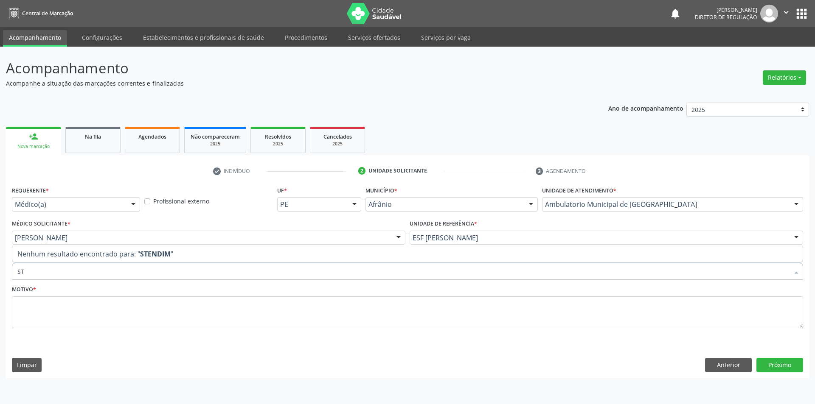
type input "S"
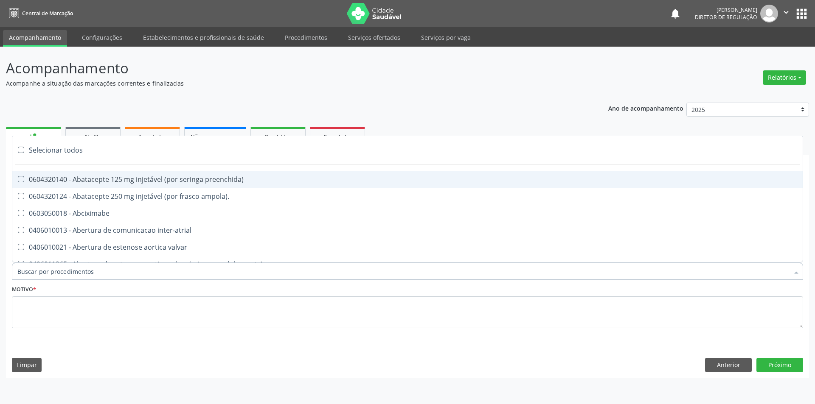
type input "P"
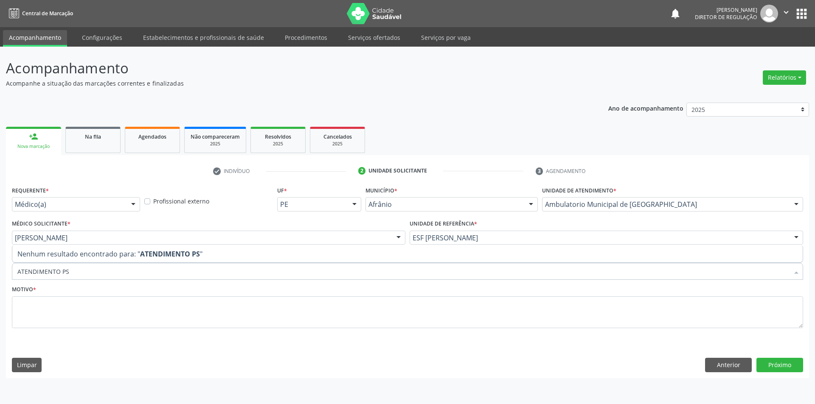
type input "ATENDIMENTO P"
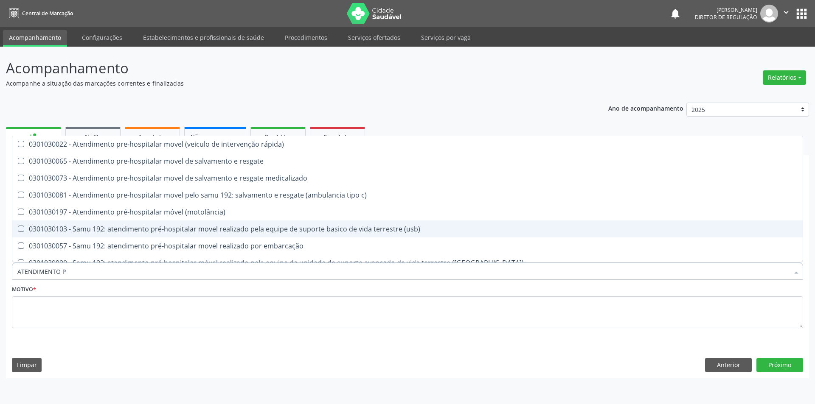
scroll to position [25, 0]
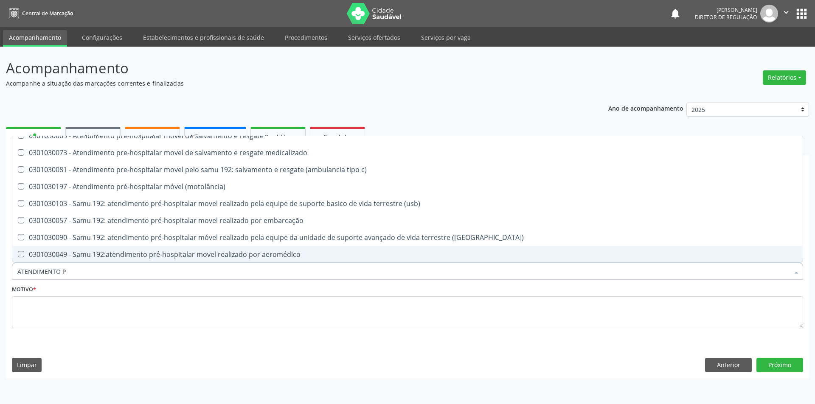
drag, startPoint x: 71, startPoint y: 272, endPoint x: 0, endPoint y: 261, distance: 71.8
click at [0, 261] on div "Acompanhamento Acompanhe a situação das marcações correntes e finalizadas Relat…" at bounding box center [407, 226] width 815 height 358
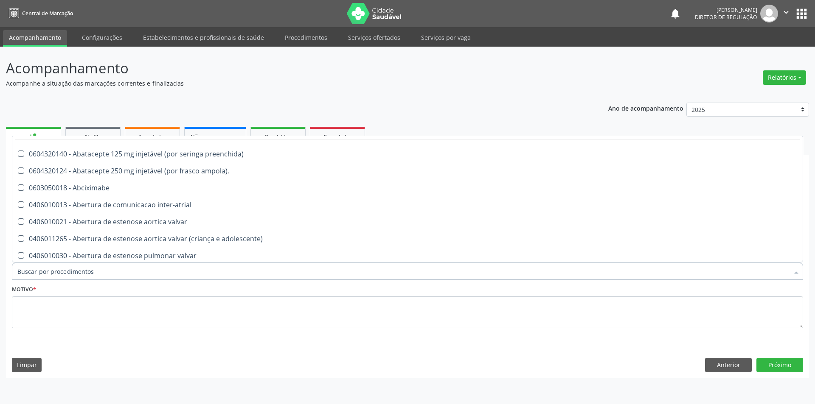
scroll to position [61, 0]
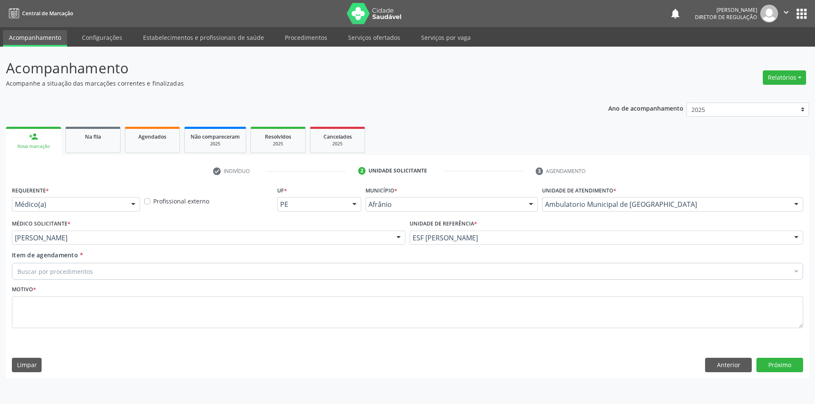
click at [171, 271] on div "Buscar por procedimentos" at bounding box center [407, 271] width 791 height 17
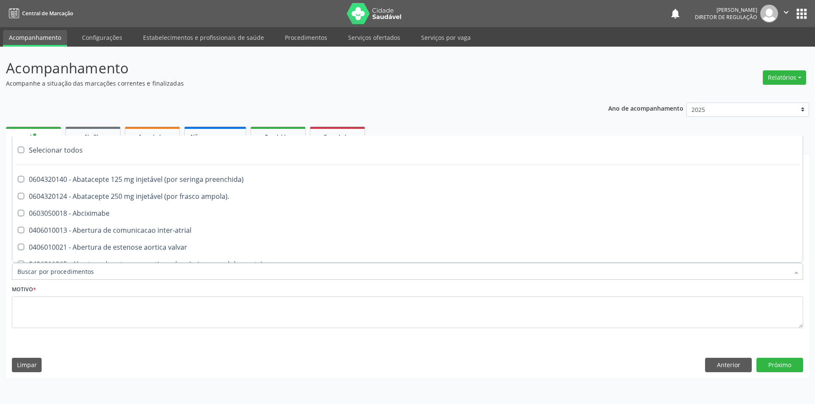
paste input "0301010048"
type input "0301010048"
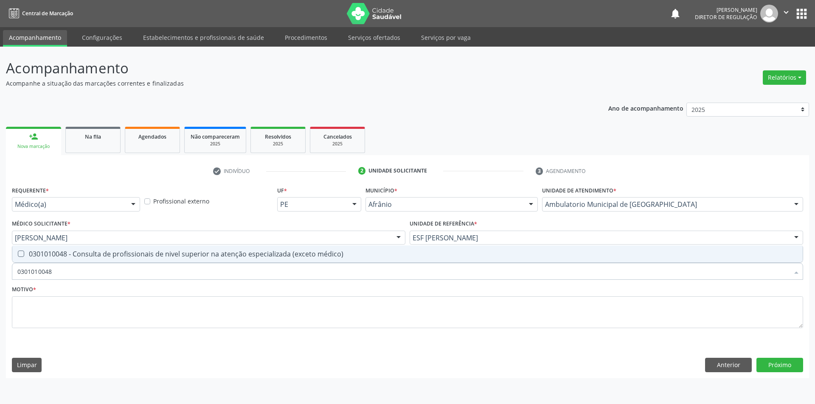
click at [157, 253] on div "0301010048 - Consulta de profissionais de nivel superior na atenção especializa…" at bounding box center [407, 254] width 780 height 7
checkbox médico\) "true"
click at [143, 321] on textarea at bounding box center [407, 313] width 791 height 32
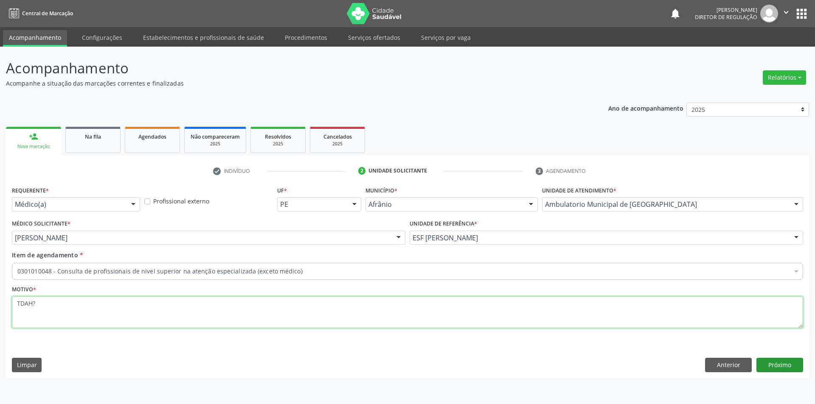
type textarea "TDAH?"
click at [791, 368] on button "Próximo" at bounding box center [779, 365] width 47 height 14
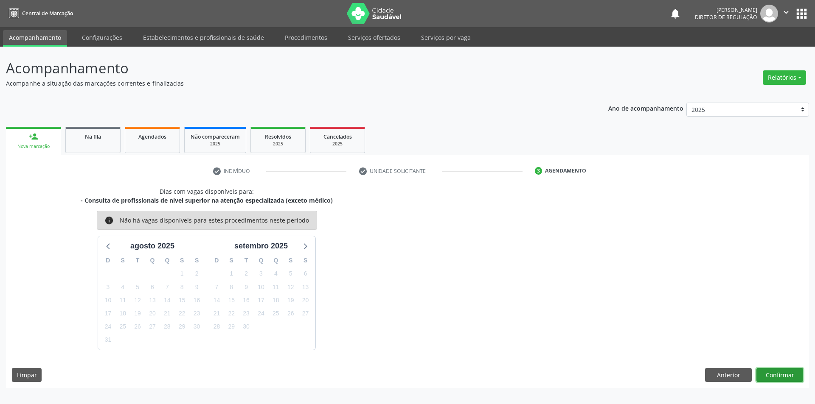
click at [775, 372] on button "Confirmar" at bounding box center [779, 375] width 47 height 14
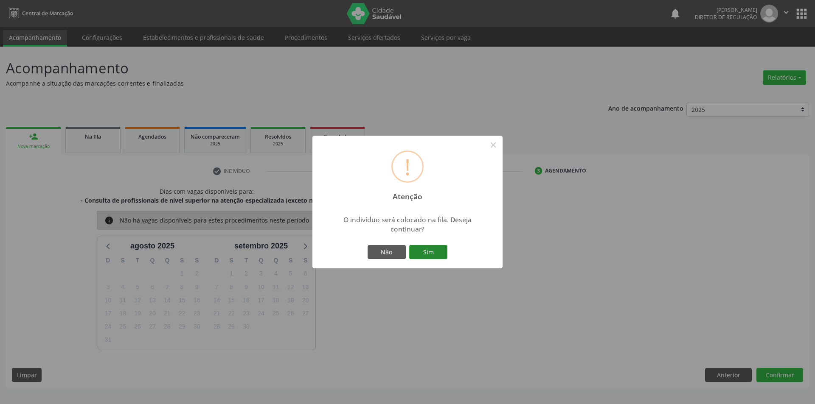
click at [420, 252] on button "Sim" at bounding box center [428, 252] width 38 height 14
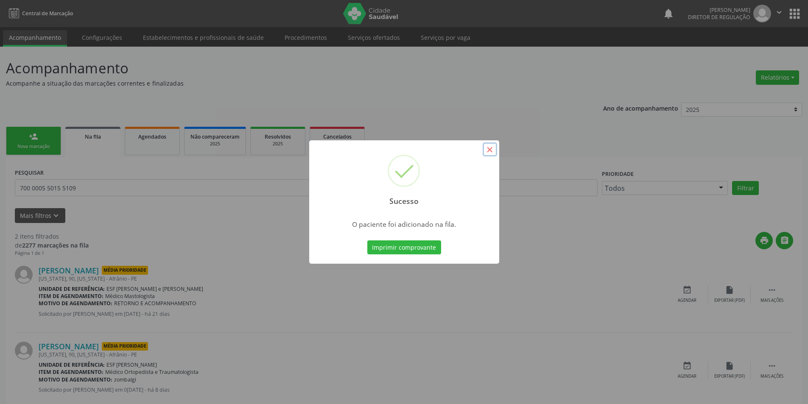
click at [487, 147] on button "×" at bounding box center [490, 150] width 14 height 14
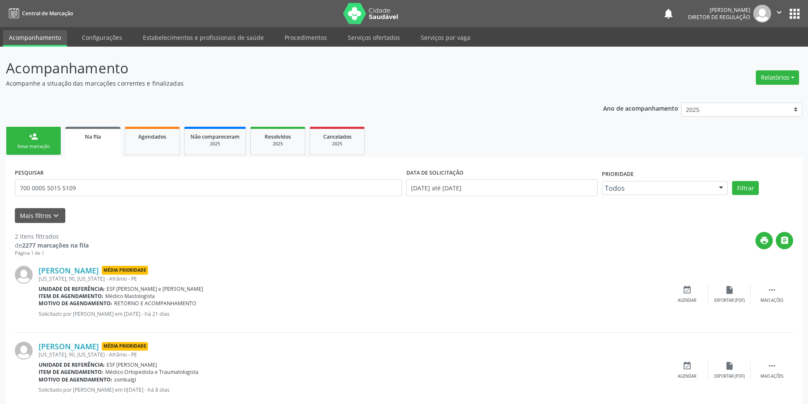
click at [40, 145] on div "Nova marcação" at bounding box center [33, 146] width 42 height 6
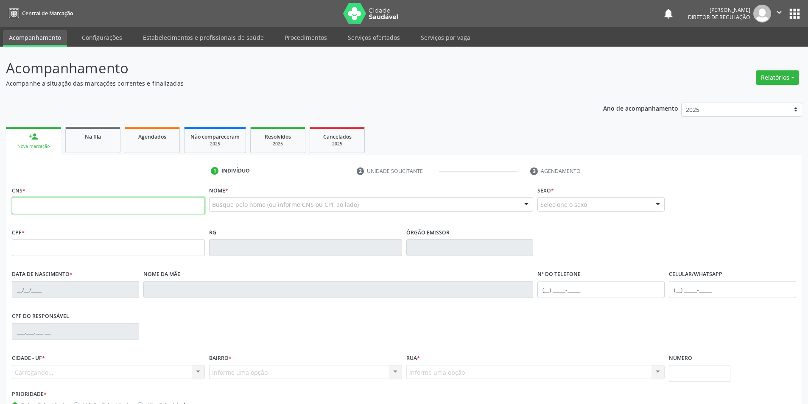
drag, startPoint x: 47, startPoint y: 213, endPoint x: 51, endPoint y: 211, distance: 5.1
click at [47, 213] on input "text" at bounding box center [108, 205] width 193 height 17
type input "701 4036 5105 8831"
type input "053.234.094-95"
type input "3[DATE]"
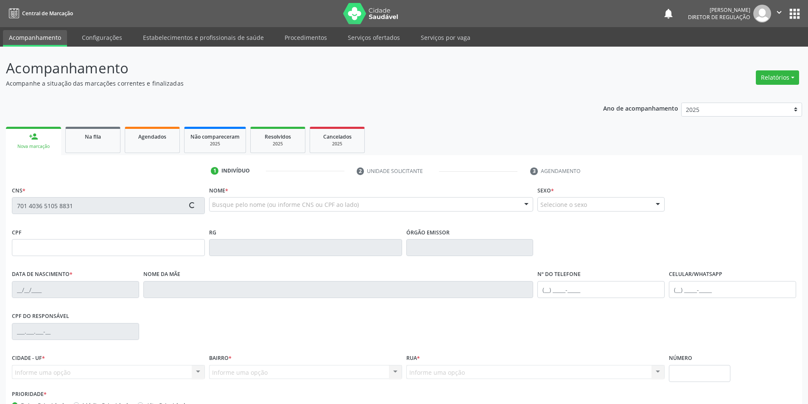
type input "[PERSON_NAME] das [PERSON_NAME]"
type input "[PHONE_NUMBER]"
type input "250"
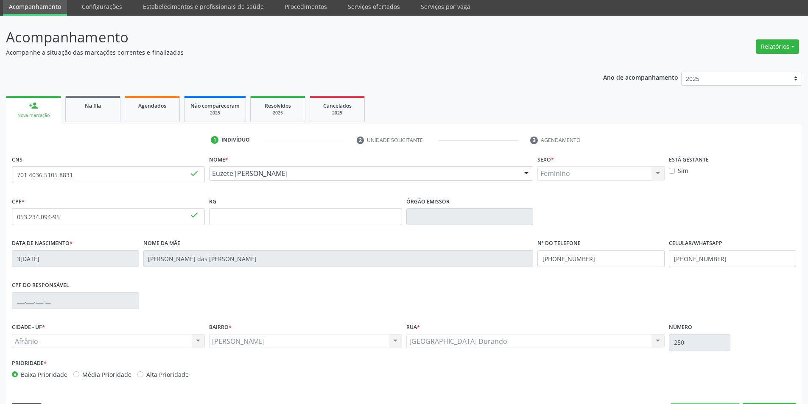
scroll to position [56, 0]
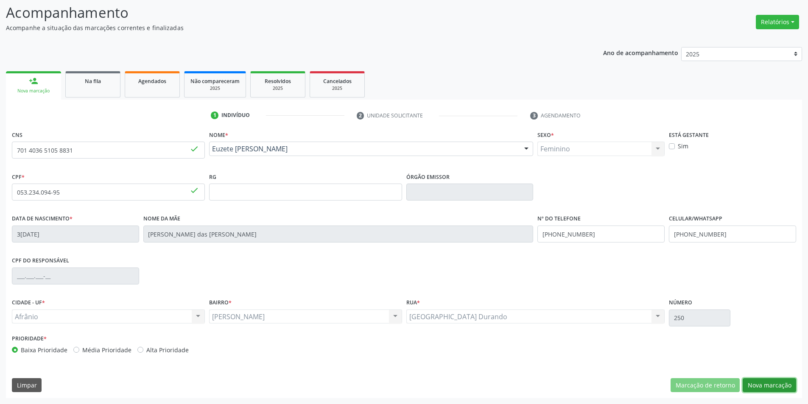
click at [781, 383] on button "Nova marcação" at bounding box center [769, 385] width 53 height 14
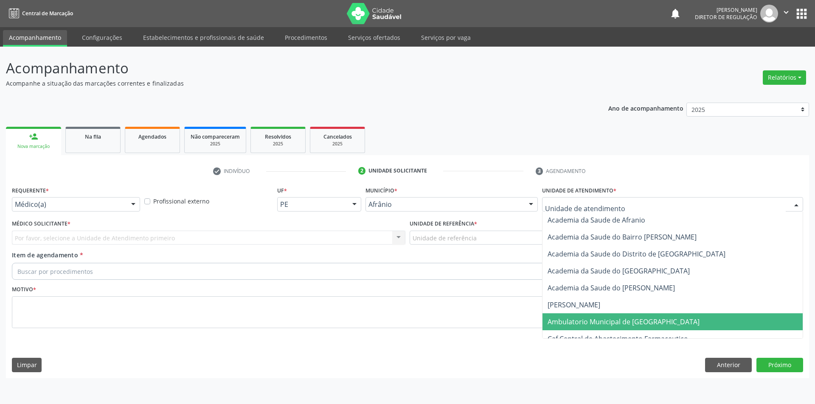
click at [604, 317] on span "Ambulatorio Municipal de [GEOGRAPHIC_DATA]" at bounding box center [623, 321] width 152 height 9
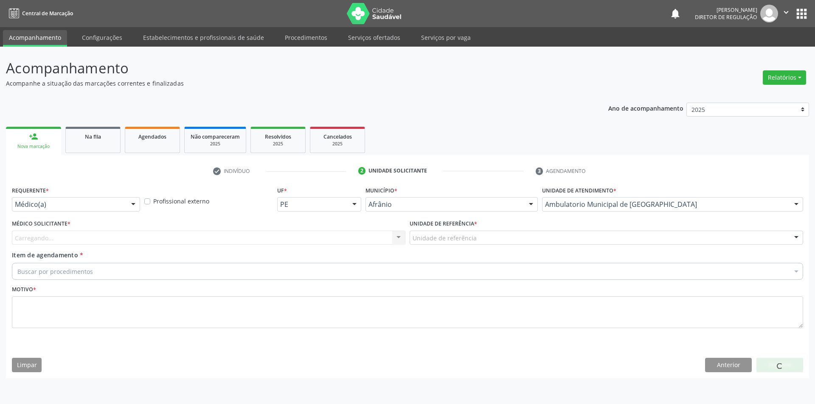
click at [485, 246] on div "Unidade de referência * Unidade de referência ESF de Extrema ESF de Barra das M…" at bounding box center [606, 234] width 398 height 33
click at [485, 244] on div "Unidade de referência" at bounding box center [605, 238] width 393 height 14
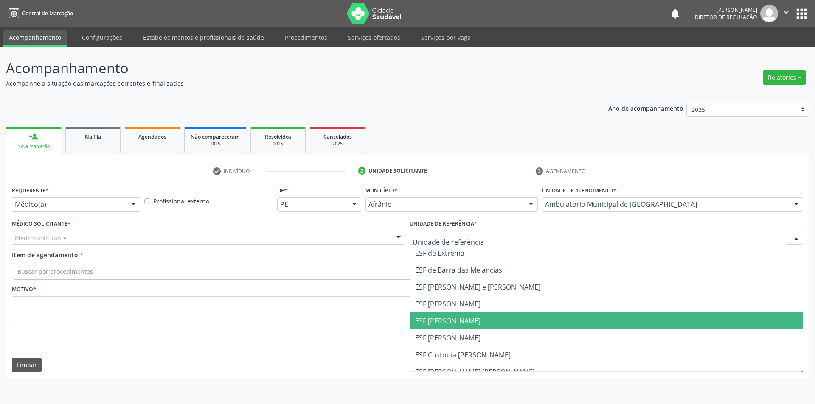
drag, startPoint x: 459, startPoint y: 322, endPoint x: 358, endPoint y: 280, distance: 108.8
click at [456, 322] on span "ESF [PERSON_NAME]" at bounding box center [447, 320] width 65 height 9
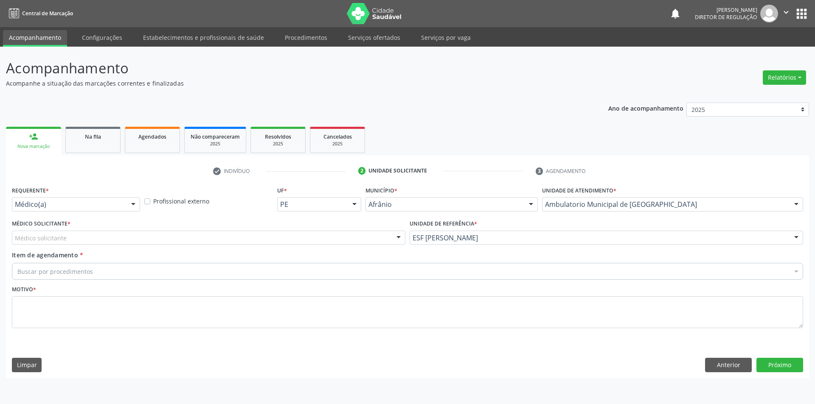
drag, startPoint x: 233, startPoint y: 228, endPoint x: 214, endPoint y: 235, distance: 20.6
click at [230, 229] on div "Médico Solicitante * Médico solicitante [PERSON_NAME] [PERSON_NAME] [PERSON_NAM…" at bounding box center [208, 231] width 393 height 27
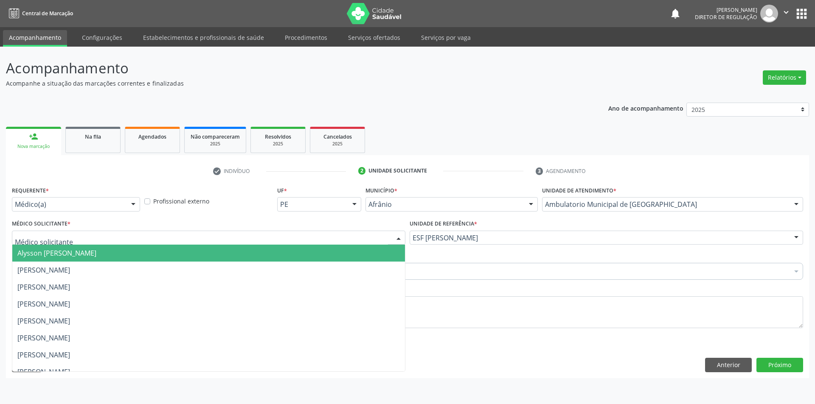
drag, startPoint x: 214, startPoint y: 235, endPoint x: 140, endPoint y: 248, distance: 74.4
click at [208, 237] on div at bounding box center [208, 238] width 393 height 14
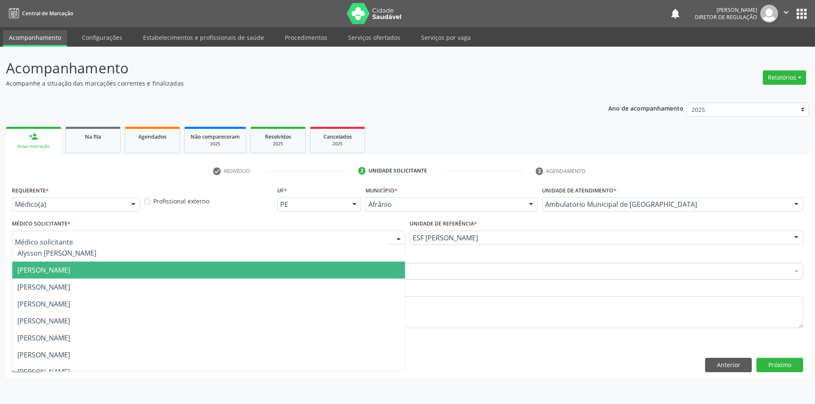
click at [70, 270] on span "[PERSON_NAME]" at bounding box center [43, 270] width 53 height 9
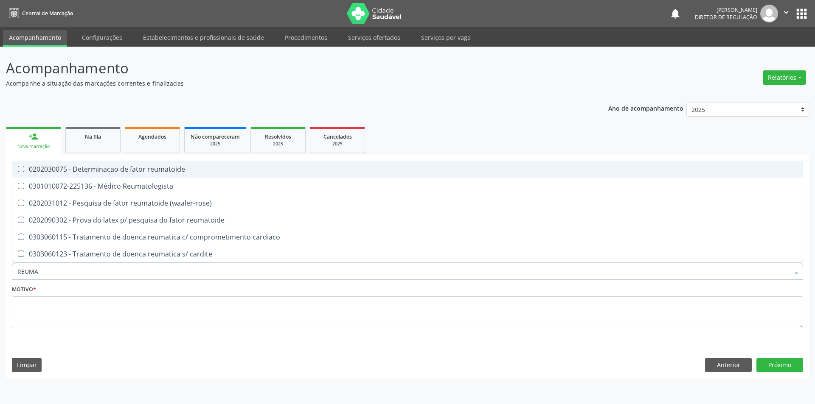
type input "REUMAT"
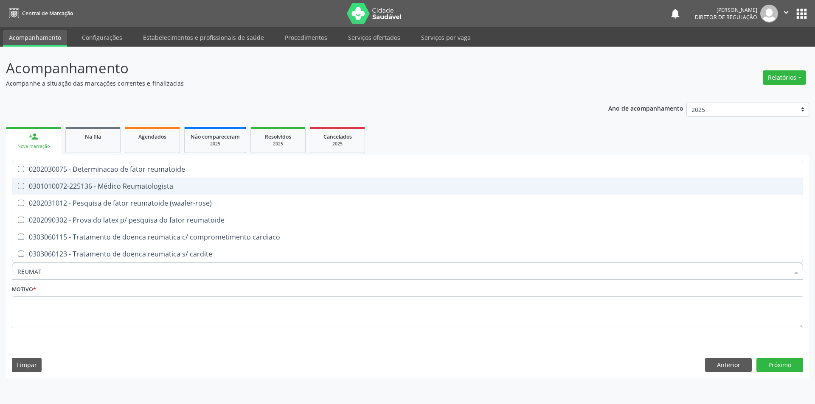
click at [148, 185] on div "0301010072-225136 - Médico Reumatologista" at bounding box center [407, 186] width 780 height 7
checkbox Reumatologista "true"
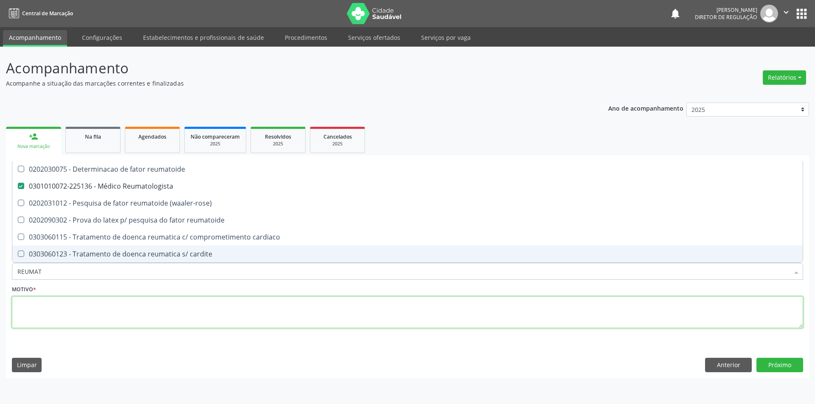
click at [107, 304] on textarea at bounding box center [407, 313] width 791 height 32
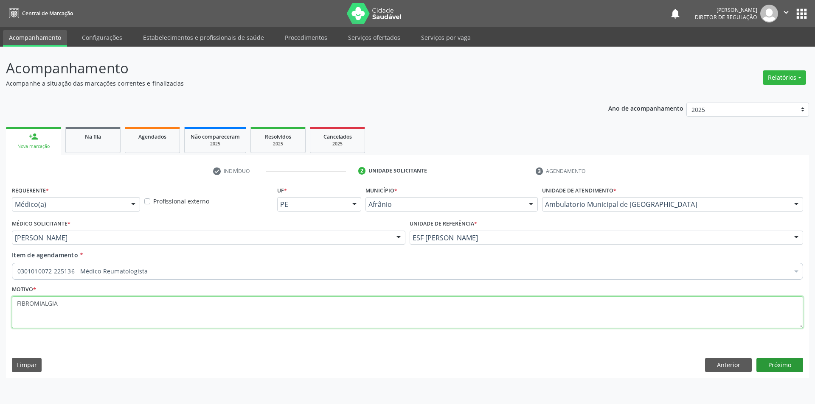
type textarea "FIBROMIALGIA"
click at [772, 365] on button "Próximo" at bounding box center [779, 365] width 47 height 14
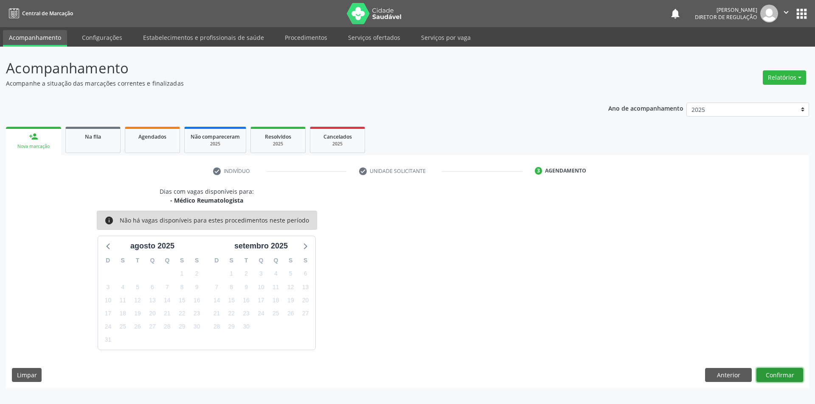
click at [782, 382] on button "Confirmar" at bounding box center [779, 375] width 47 height 14
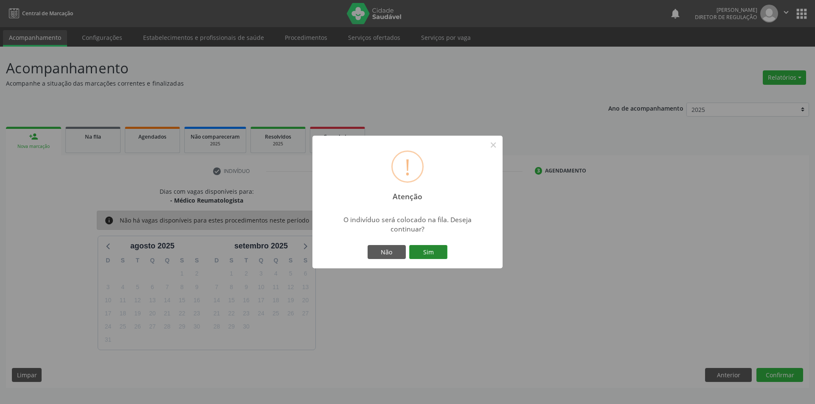
click at [413, 249] on button "Sim" at bounding box center [428, 252] width 38 height 14
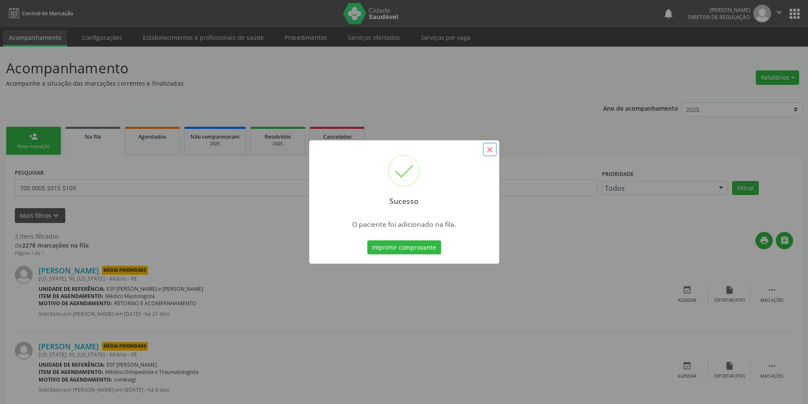
click at [489, 149] on button "×" at bounding box center [490, 150] width 14 height 14
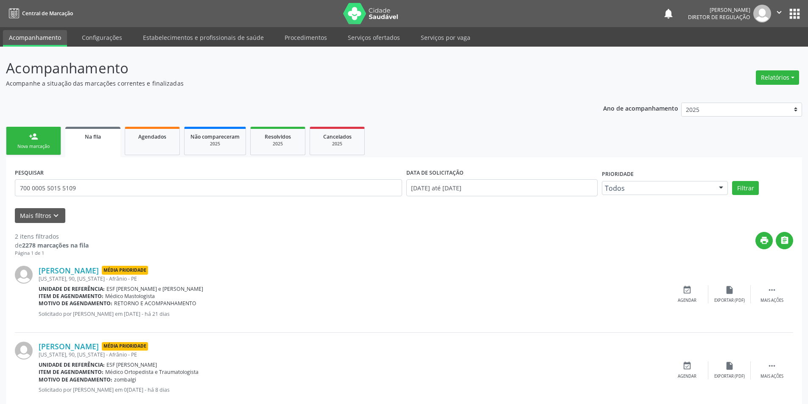
click at [53, 143] on link "person_add Nova marcação" at bounding box center [33, 141] width 55 height 28
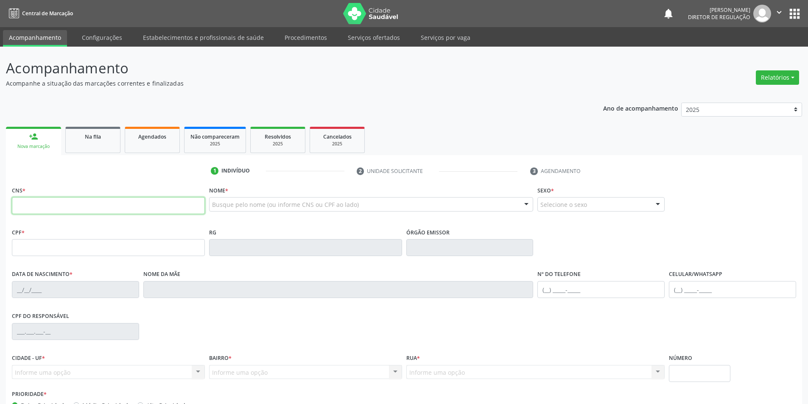
click at [50, 204] on input "text" at bounding box center [108, 205] width 193 height 17
type input "707 0078 9881 2036"
type input "096.767.944-30"
type input "[DATE]"
type input "[PERSON_NAME]"
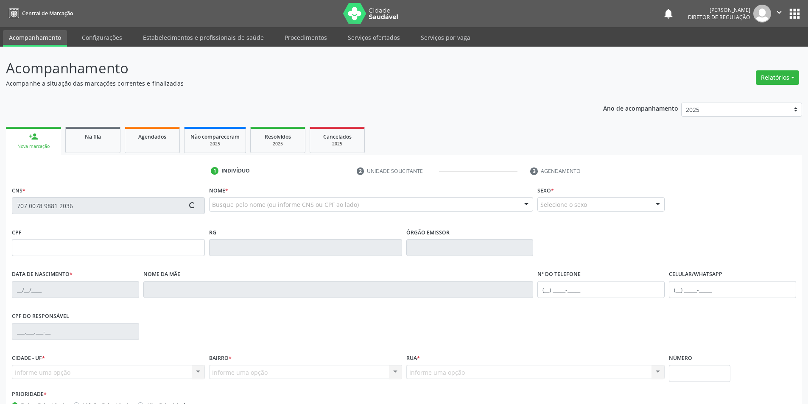
type input "[PHONE_NUMBER]"
type input "S/N"
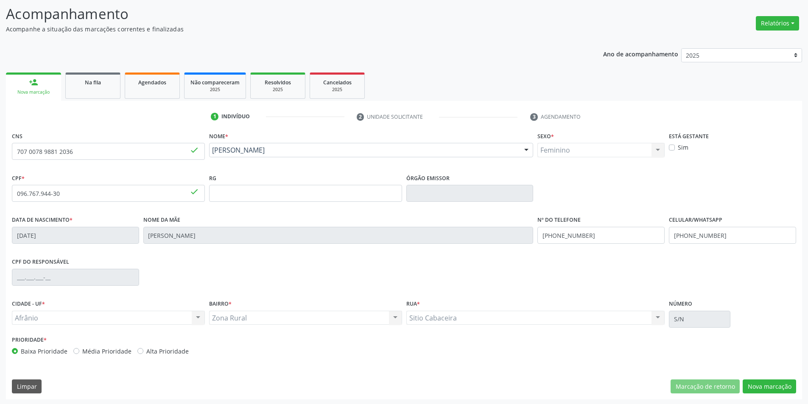
scroll to position [56, 0]
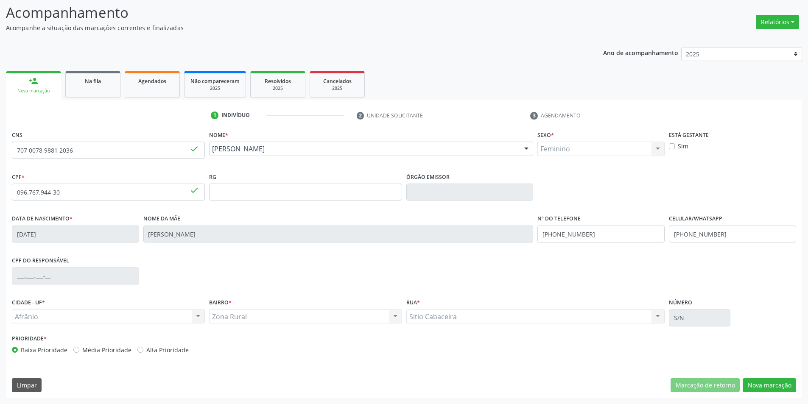
click at [754, 378] on div "CNS 707 0078 9881 2036 done Nome * [PERSON_NAME] [PERSON_NAME] dos Santos CNS: …" at bounding box center [404, 264] width 796 height 270
click at [768, 384] on button "Nova marcação" at bounding box center [769, 385] width 53 height 14
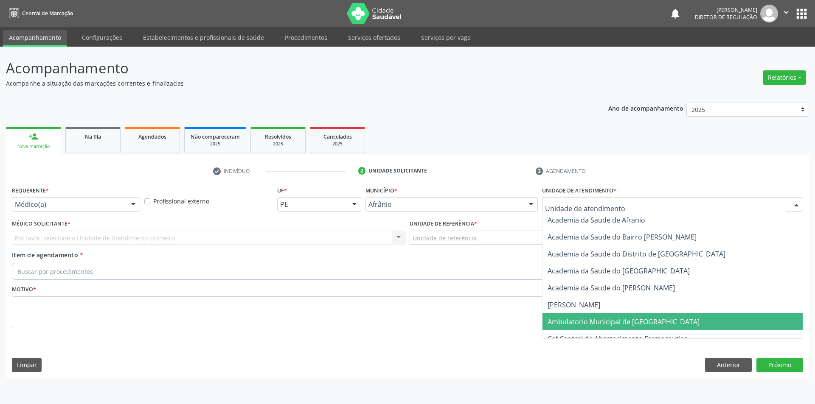
drag, startPoint x: 606, startPoint y: 319, endPoint x: 495, endPoint y: 266, distance: 123.2
click at [605, 319] on span "Ambulatorio Municipal de [GEOGRAPHIC_DATA]" at bounding box center [623, 321] width 152 height 9
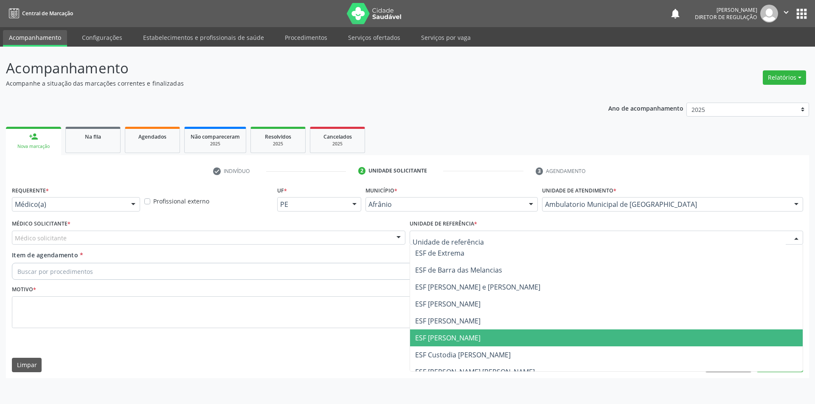
click at [454, 329] on span "ESF [PERSON_NAME]" at bounding box center [606, 321] width 392 height 17
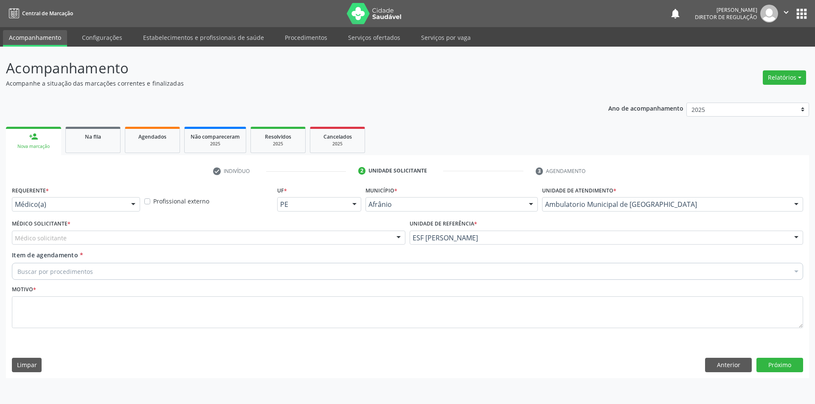
click at [218, 239] on div "Médico solicitante" at bounding box center [208, 238] width 393 height 14
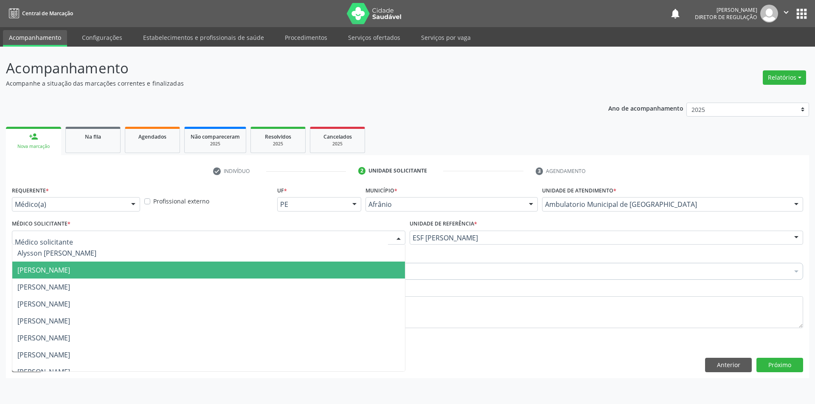
click at [179, 263] on span "[PERSON_NAME]" at bounding box center [208, 270] width 392 height 17
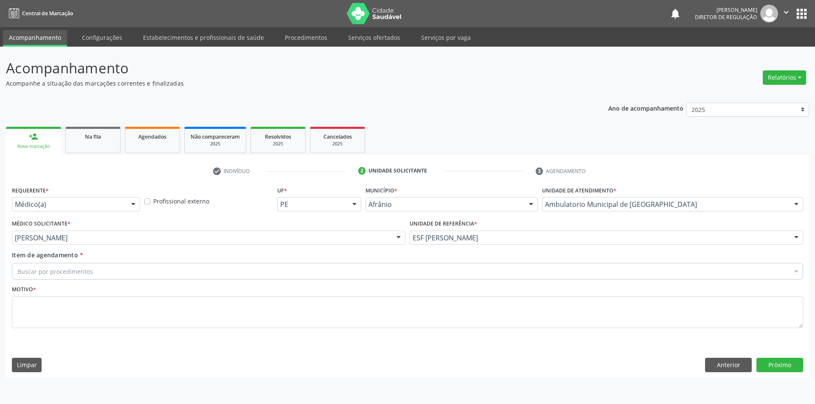
click at [179, 263] on div "Buscar por procedimentos" at bounding box center [407, 271] width 791 height 17
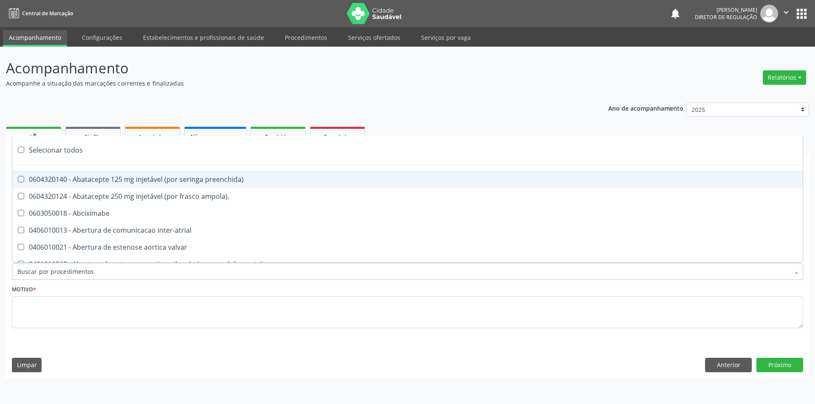
click at [174, 271] on input "Item de agendamento *" at bounding box center [402, 271] width 771 height 17
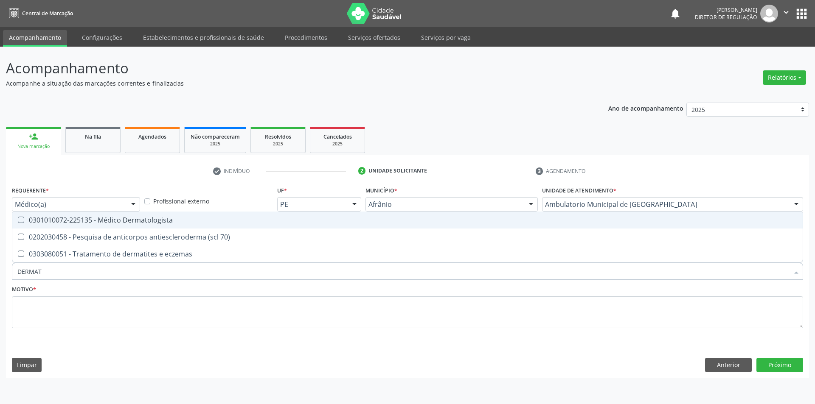
type input "DERMATO"
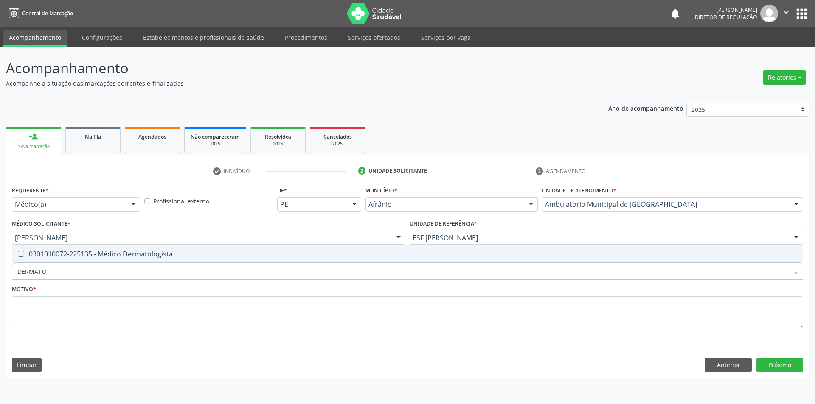
click at [137, 258] on div "0301010072-225135 - Médico Dermatologista" at bounding box center [407, 254] width 780 height 7
checkbox Dermatologista "true"
click at [136, 305] on textarea at bounding box center [407, 313] width 791 height 32
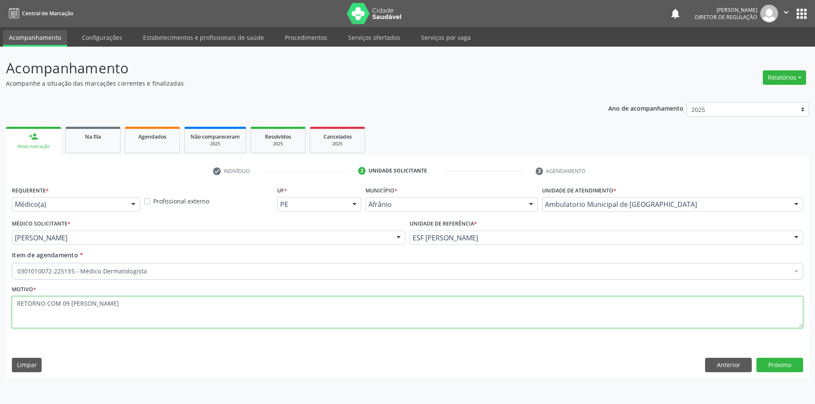
click at [66, 302] on textarea "RETORNO COM 09 [PERSON_NAME]" at bounding box center [407, 313] width 791 height 32
type textarea "RETORNO COM 90 DIAS"
click at [770, 361] on button "Próximo" at bounding box center [779, 365] width 47 height 14
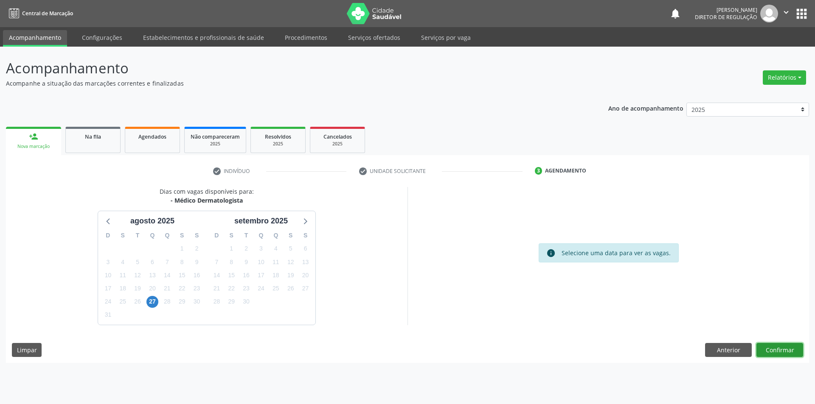
click at [783, 353] on button "Confirmar" at bounding box center [779, 350] width 47 height 14
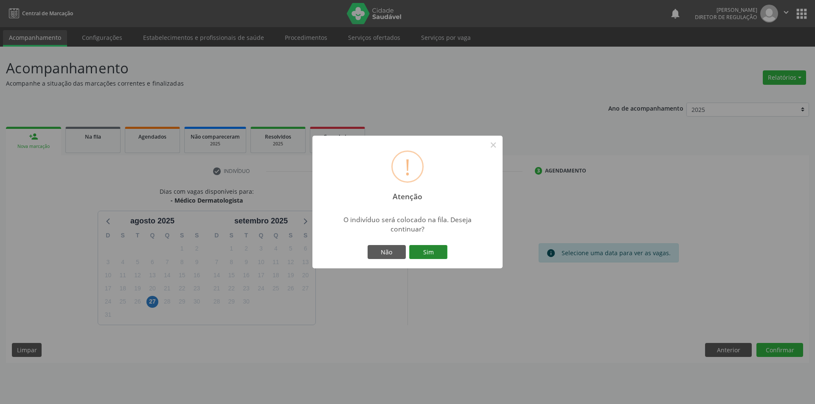
click at [424, 249] on button "Sim" at bounding box center [428, 252] width 38 height 14
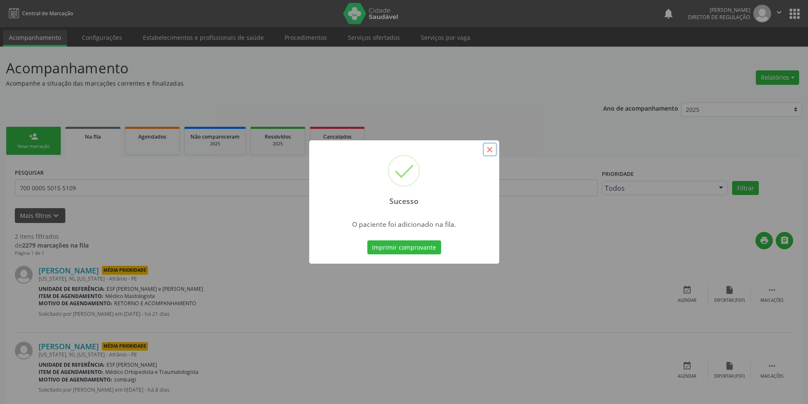
click at [486, 153] on button "×" at bounding box center [490, 150] width 14 height 14
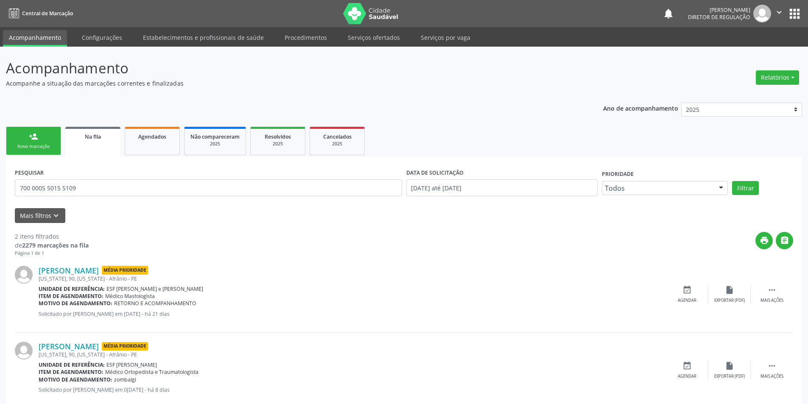
click at [37, 138] on div "person_add" at bounding box center [33, 136] width 9 height 9
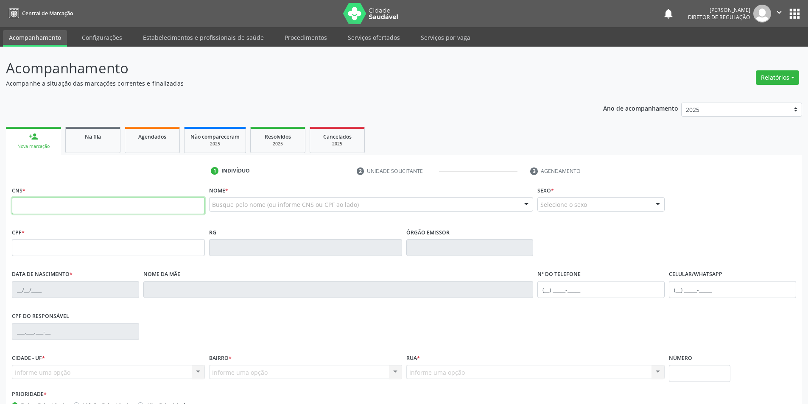
click at [54, 204] on input "text" at bounding box center [108, 205] width 193 height 17
type input "700 7019 1143 4371"
type input "034.416.814-01"
type input "[DATE]"
type input "[PERSON_NAME]"
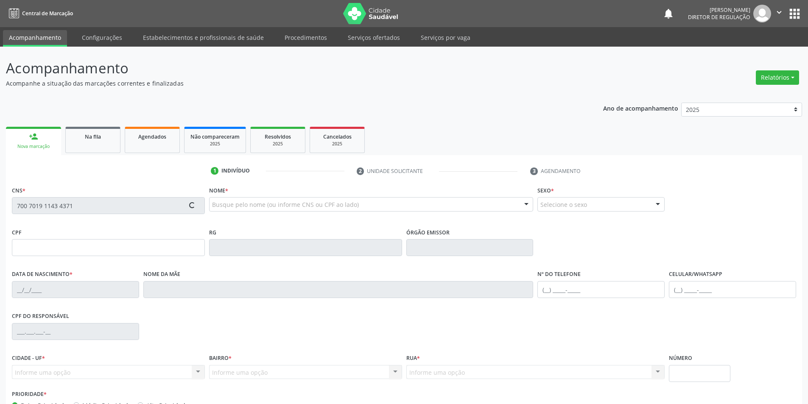
type input "[PHONE_NUMBER]"
type input "048.410.034-36"
type input "40"
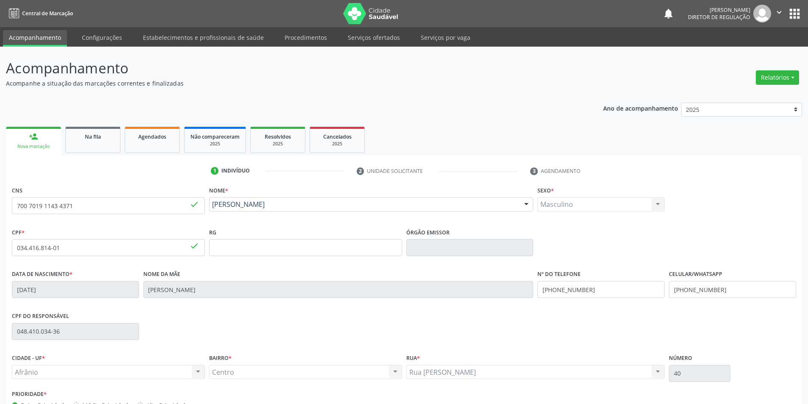
scroll to position [56, 0]
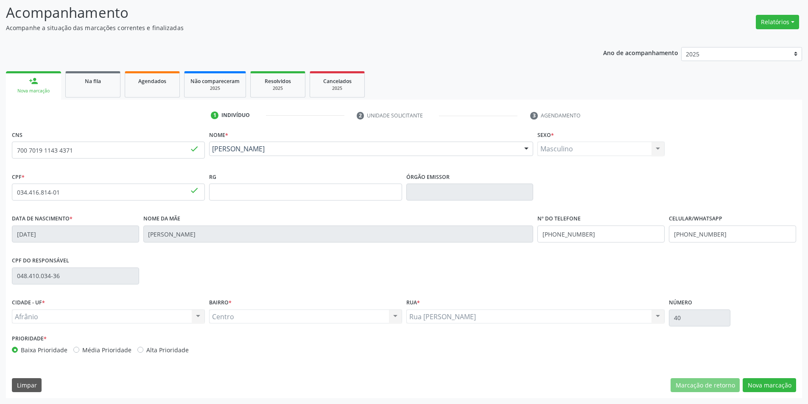
click at [756, 399] on div "Acompanhamento Acompanhe a situação das marcações correntes e finalizadas Relat…" at bounding box center [404, 197] width 808 height 413
click at [763, 384] on button "Nova marcação" at bounding box center [769, 385] width 53 height 14
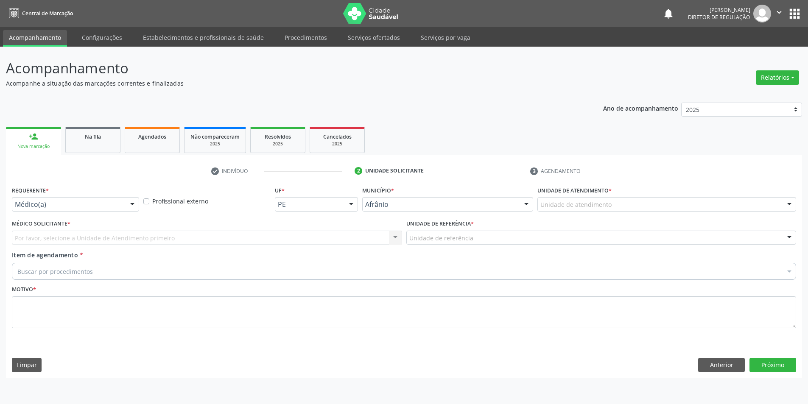
scroll to position [0, 0]
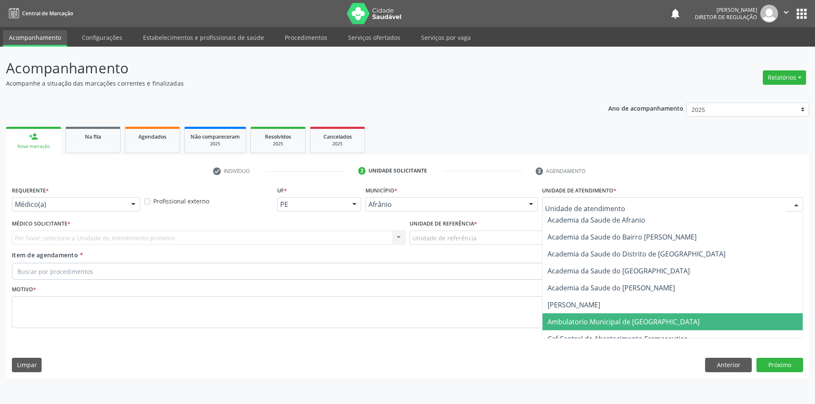
drag, startPoint x: 599, startPoint y: 328, endPoint x: 530, endPoint y: 285, distance: 81.2
click at [596, 326] on span "Ambulatorio Municipal de [GEOGRAPHIC_DATA]" at bounding box center [672, 322] width 260 height 17
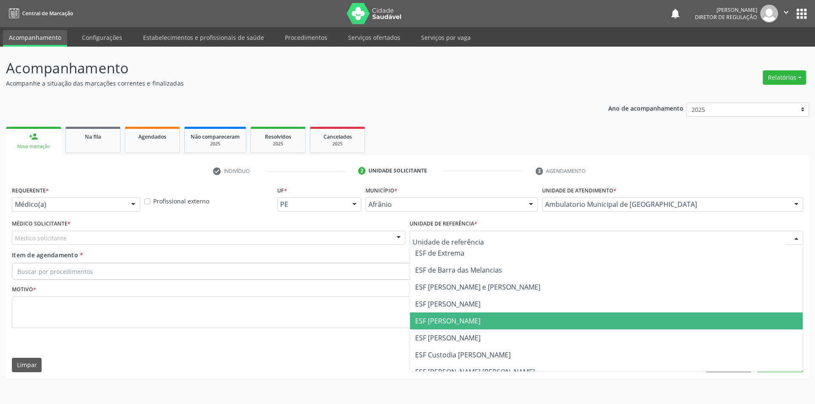
drag, startPoint x: 466, startPoint y: 322, endPoint x: 289, endPoint y: 253, distance: 189.9
click at [465, 322] on span "ESF [PERSON_NAME]" at bounding box center [447, 320] width 65 height 9
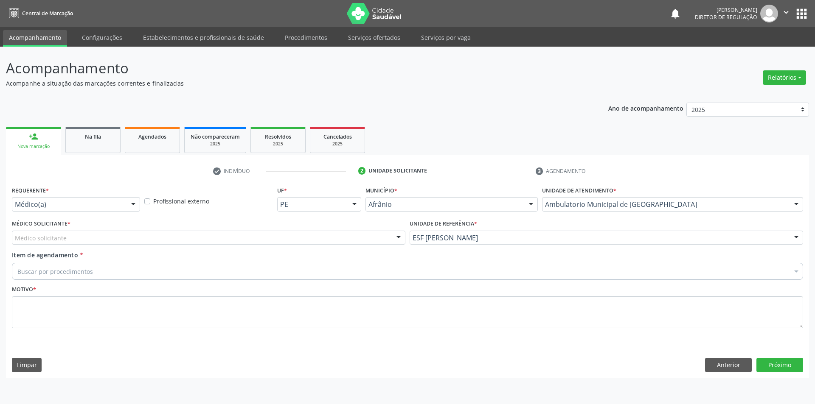
drag, startPoint x: 210, startPoint y: 230, endPoint x: 170, endPoint y: 245, distance: 42.9
click at [207, 230] on div "Médico Solicitante * Médico solicitante [PERSON_NAME] [PERSON_NAME] [PERSON_NAM…" at bounding box center [208, 231] width 393 height 27
click at [90, 245] on div "Médico solicitante [PERSON_NAME] [PERSON_NAME] [PERSON_NAME] Reis [PERSON_NAME]…" at bounding box center [208, 238] width 393 height 14
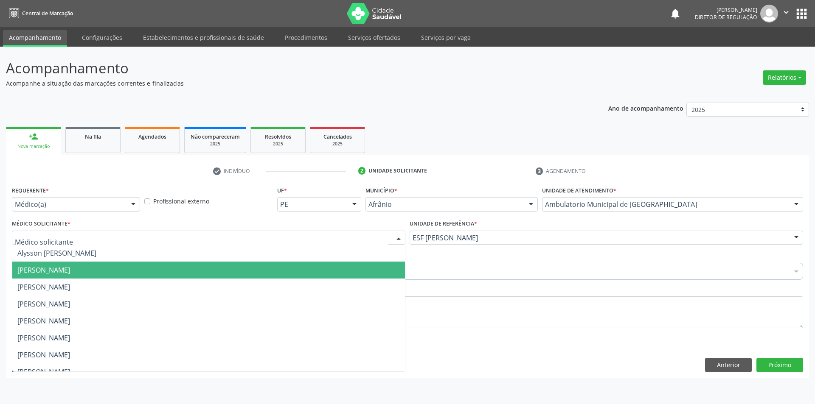
click at [70, 270] on span "[PERSON_NAME]" at bounding box center [43, 270] width 53 height 9
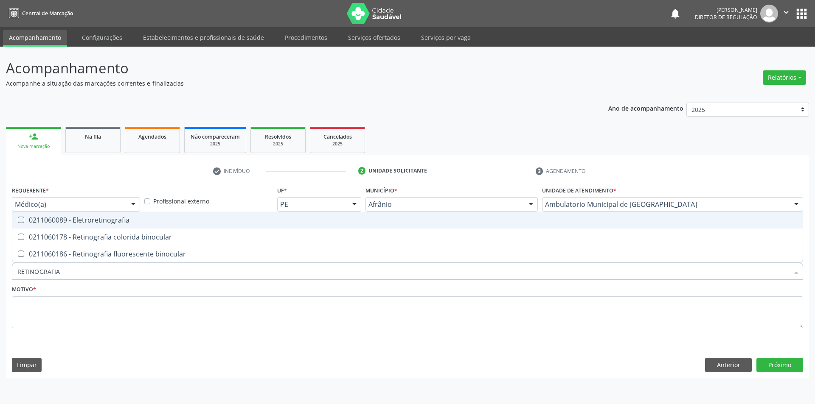
type input "RETINOGRAFIA"
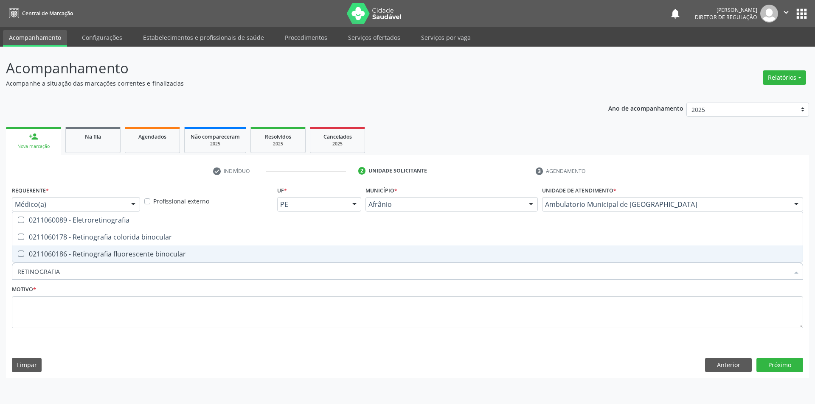
click at [120, 257] on div "0211060186 - Retinografia fluorescente binocular" at bounding box center [407, 254] width 780 height 7
checkbox binocular "true"
click at [104, 321] on textarea at bounding box center [407, 313] width 791 height 32
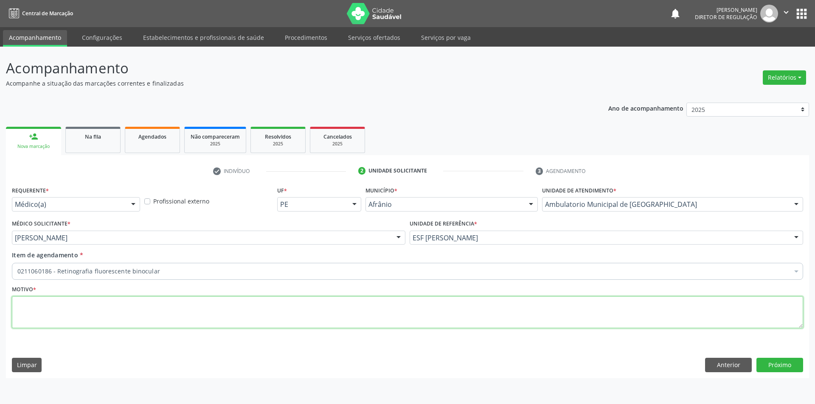
checkbox binocular "true"
type textarea "'"
click at [796, 361] on button "Próximo" at bounding box center [779, 365] width 47 height 14
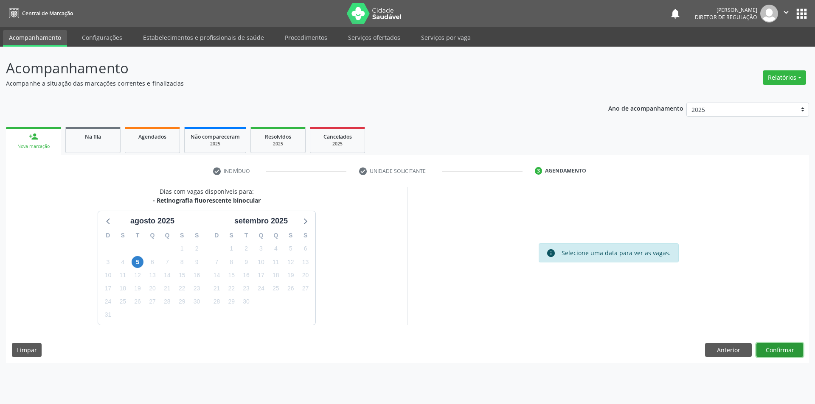
click at [790, 356] on button "Confirmar" at bounding box center [779, 350] width 47 height 14
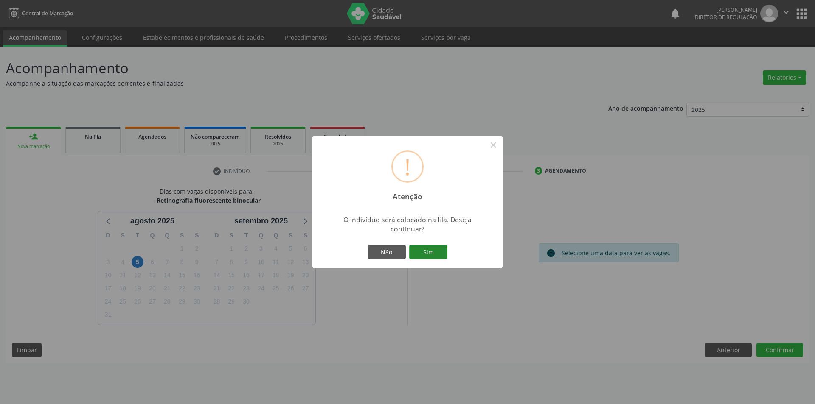
click at [425, 250] on button "Sim" at bounding box center [428, 252] width 38 height 14
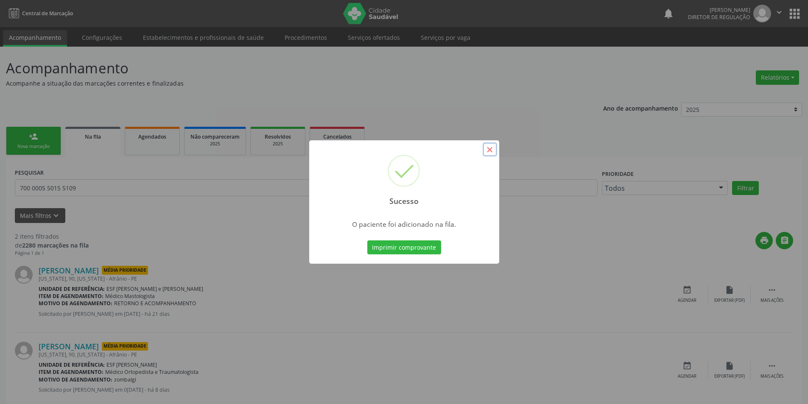
click at [493, 143] on button "×" at bounding box center [490, 150] width 14 height 14
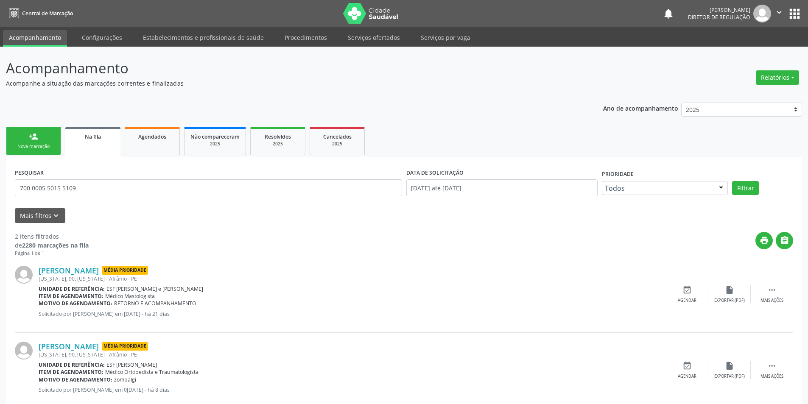
click at [29, 139] on div "person_add" at bounding box center [33, 136] width 9 height 9
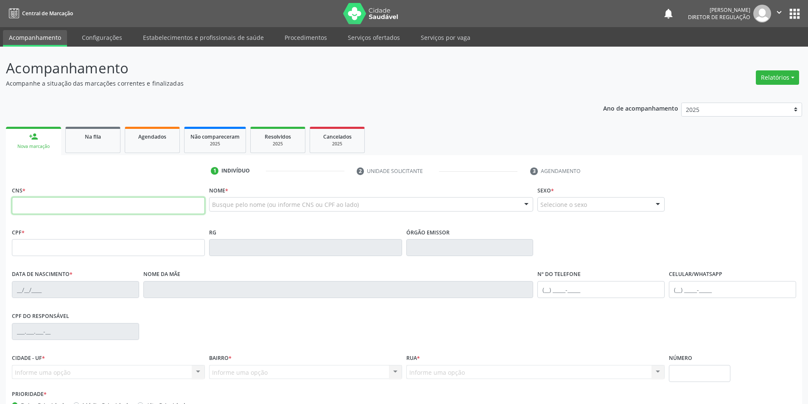
click at [53, 204] on input "text" at bounding box center [108, 205] width 193 height 17
type input "700 7019 1143 4371"
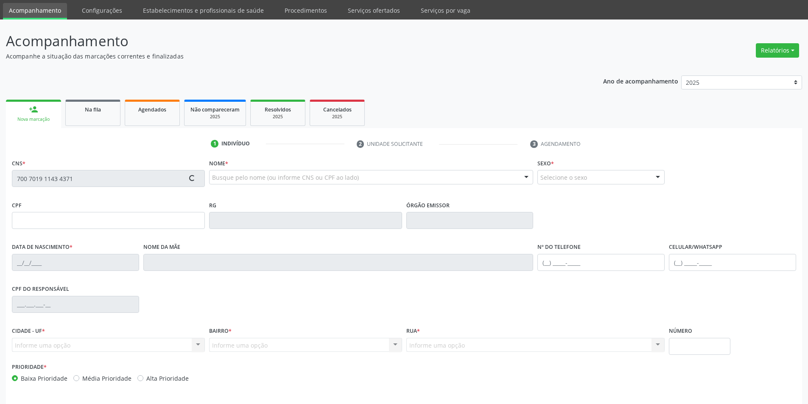
scroll to position [56, 0]
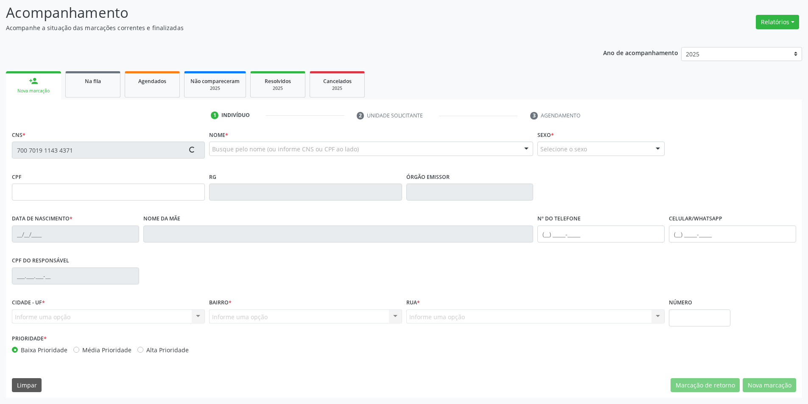
type input "034.416.814-01"
type input "[DATE]"
type input "[PERSON_NAME]"
type input "[PHONE_NUMBER]"
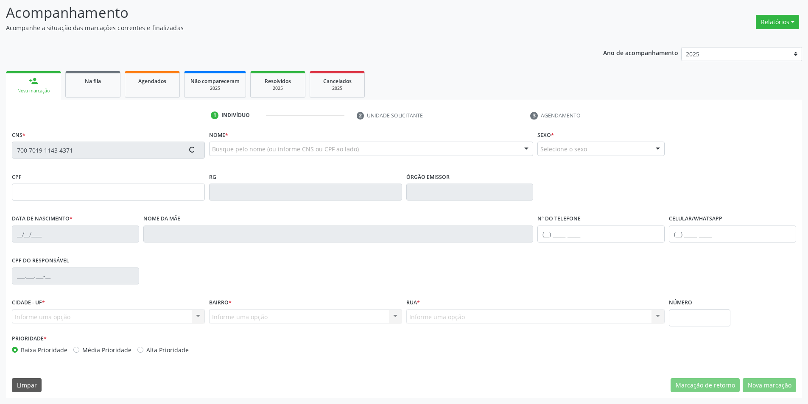
type input "048.410.034-36"
type input "40"
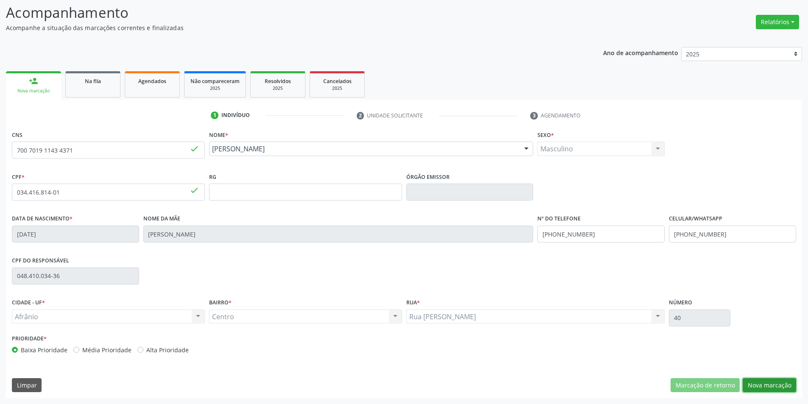
click at [765, 380] on button "Nova marcação" at bounding box center [769, 385] width 53 height 14
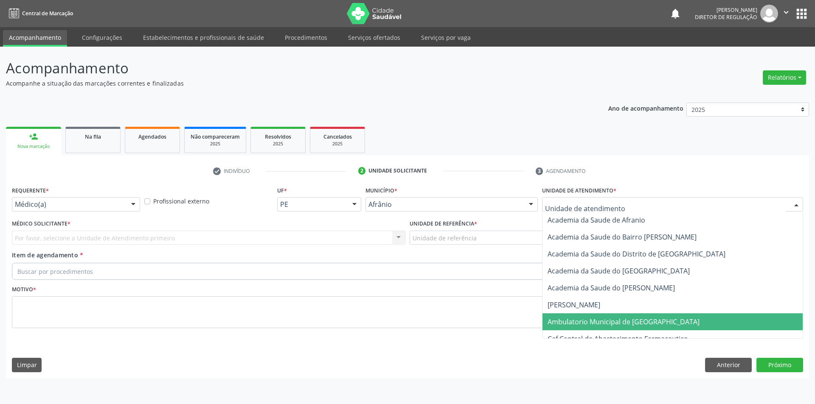
click at [601, 323] on span "Ambulatorio Municipal de [GEOGRAPHIC_DATA]" at bounding box center [623, 321] width 152 height 9
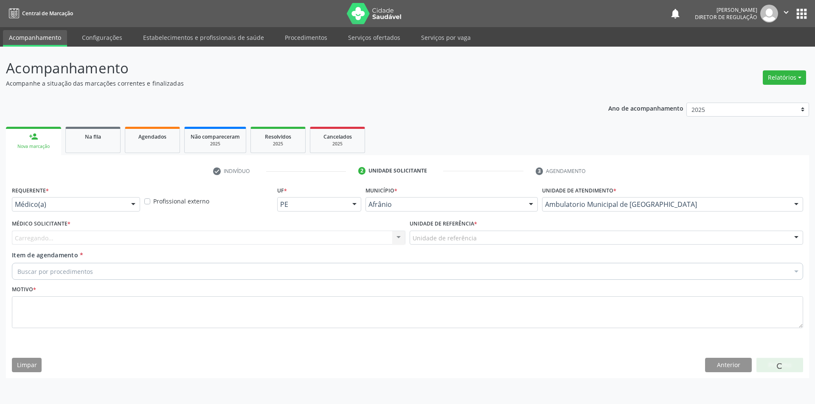
click at [479, 246] on div "Unidade de referência * Unidade de referência ESF de Extrema ESF de Barra das M…" at bounding box center [606, 234] width 398 height 33
click at [479, 242] on div "Unidade de referência" at bounding box center [605, 238] width 393 height 14
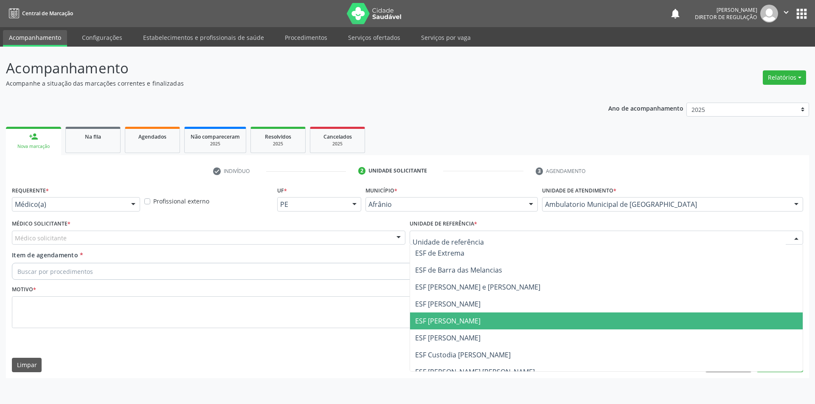
drag, startPoint x: 458, startPoint y: 317, endPoint x: 404, endPoint y: 291, distance: 60.3
click at [458, 317] on span "ESF [PERSON_NAME]" at bounding box center [447, 320] width 65 height 9
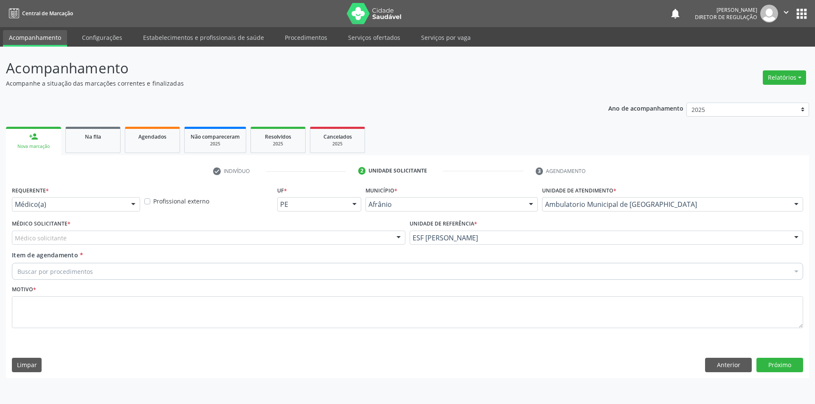
click at [235, 236] on div "Médico solicitante" at bounding box center [208, 238] width 393 height 14
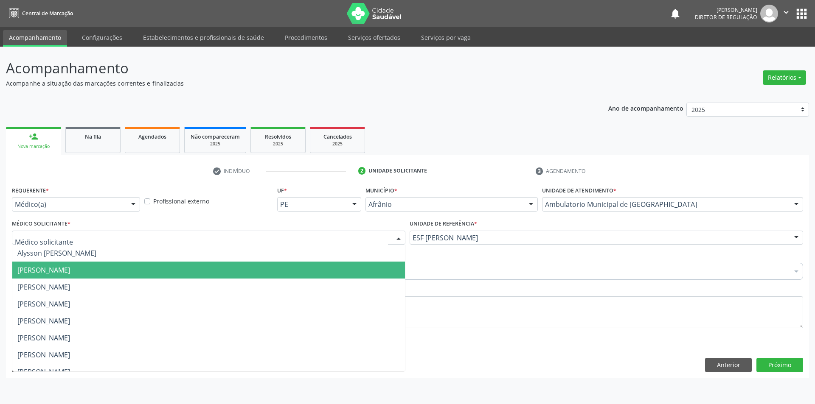
click at [70, 271] on span "[PERSON_NAME]" at bounding box center [43, 270] width 53 height 9
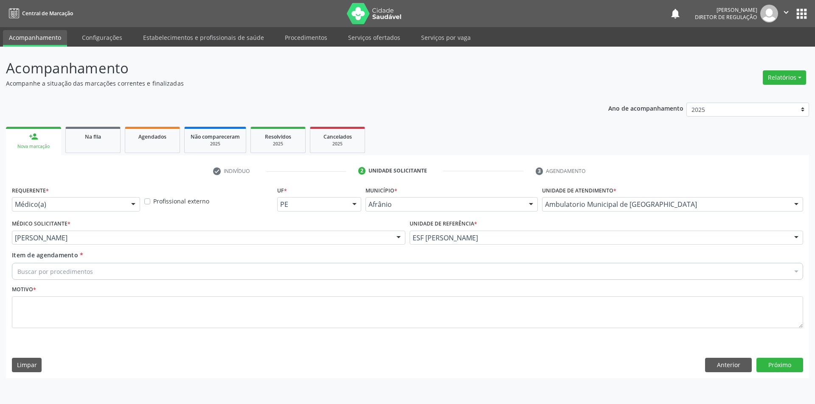
click at [73, 271] on span "[PERSON_NAME]" at bounding box center [44, 270] width 55 height 9
click at [112, 271] on div "Buscar por procedimentos" at bounding box center [407, 271] width 791 height 17
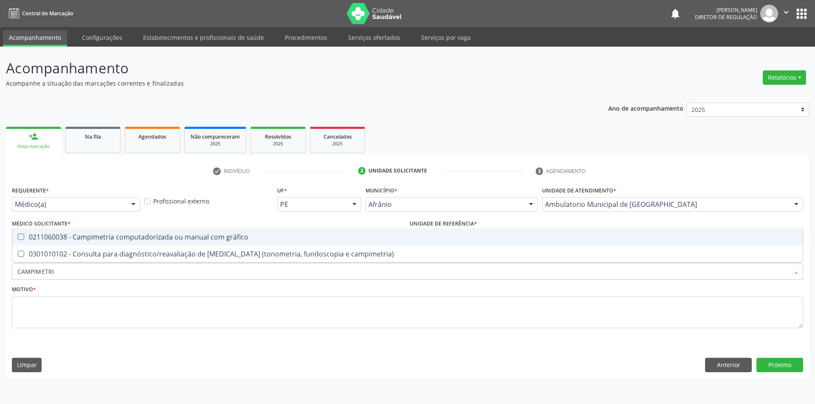
type input "CAMPIMETRIA"
click at [176, 240] on div "0211060038 - Campimetria computadorizada ou manual com gráfico" at bounding box center [407, 237] width 780 height 7
checkbox gráfico "true"
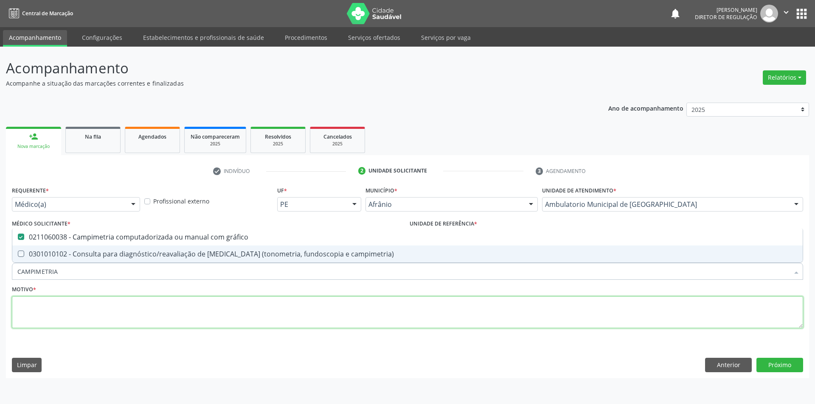
click at [173, 309] on textarea at bounding box center [407, 313] width 791 height 32
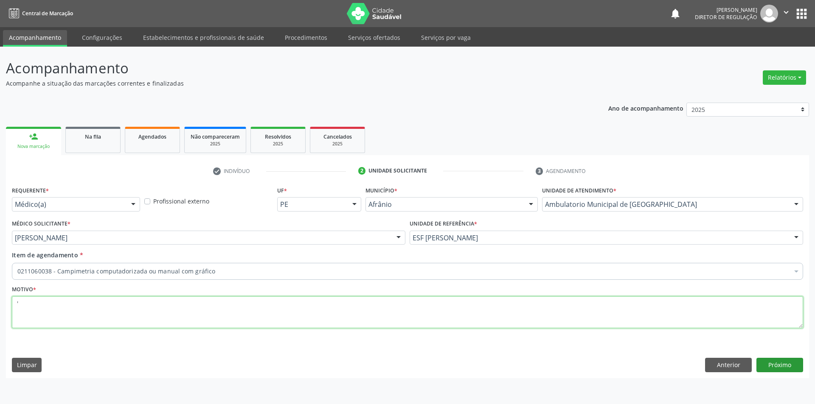
type textarea "'"
click at [776, 362] on button "Próximo" at bounding box center [779, 365] width 47 height 14
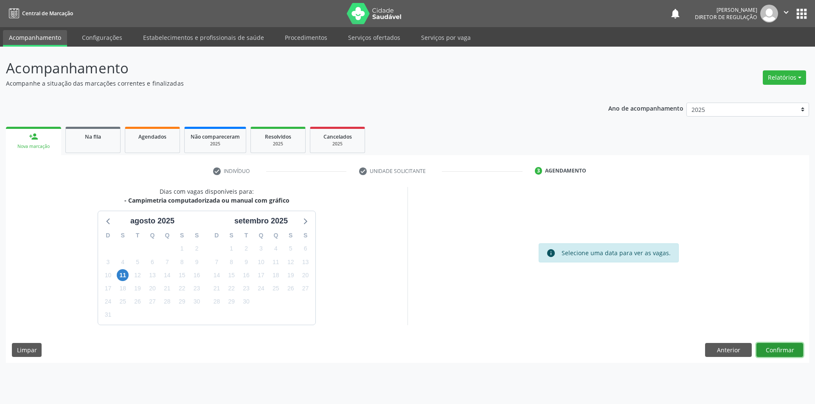
click at [793, 347] on button "Confirmar" at bounding box center [779, 350] width 47 height 14
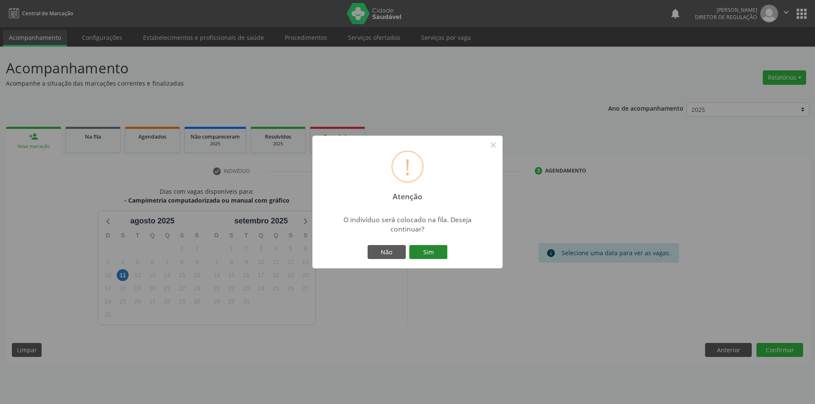
click at [437, 252] on button "Sim" at bounding box center [428, 252] width 38 height 14
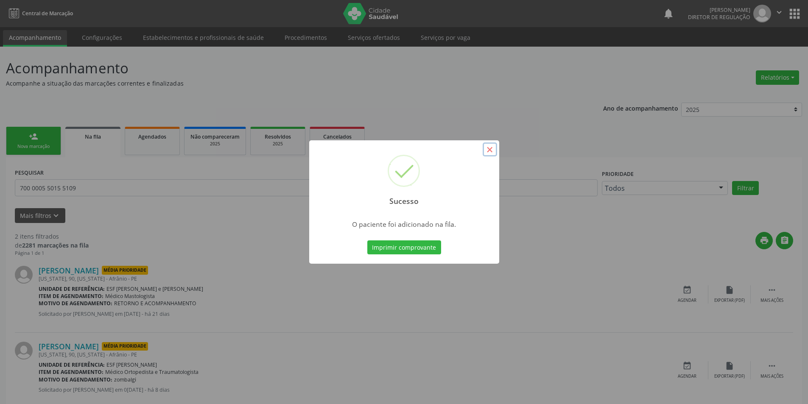
click at [490, 148] on button "×" at bounding box center [490, 150] width 14 height 14
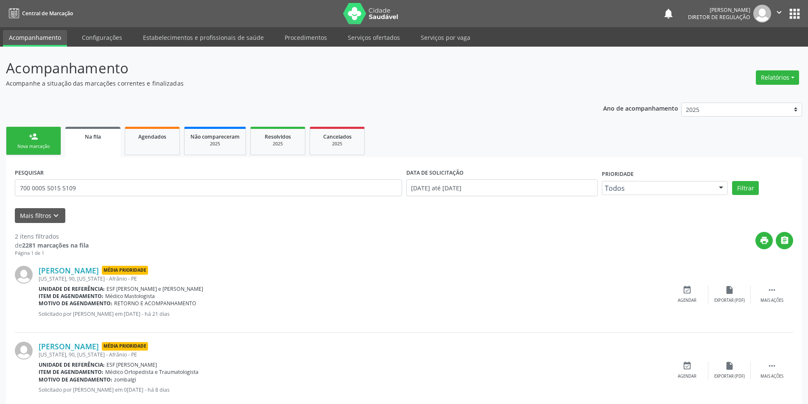
click at [37, 131] on link "person_add Nova marcação" at bounding box center [33, 141] width 55 height 28
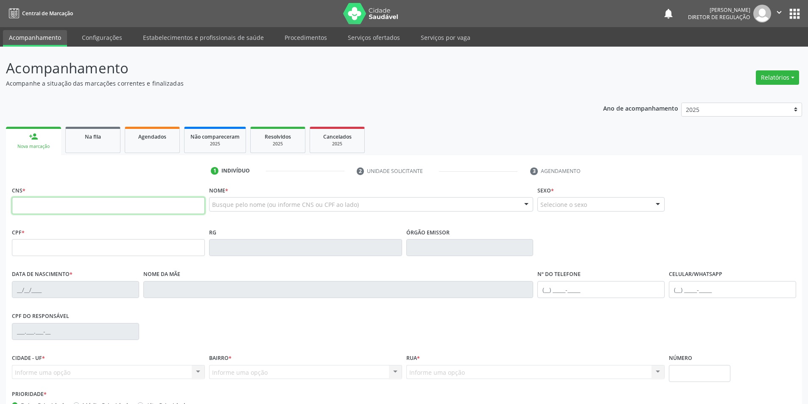
click at [58, 199] on input "text" at bounding box center [108, 205] width 193 height 17
type input "702 1057 5624 0195"
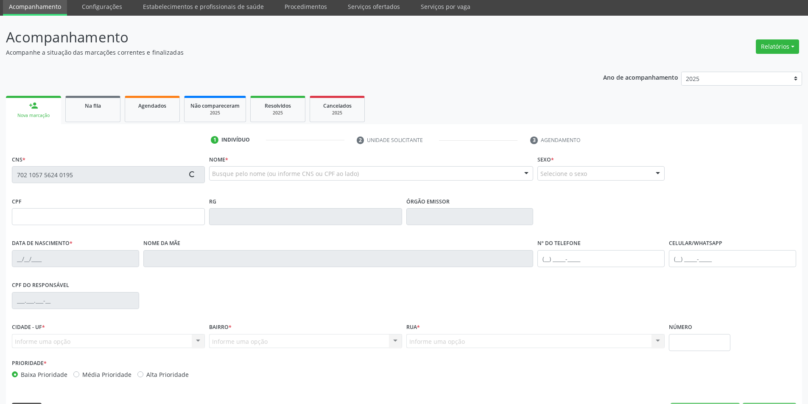
scroll to position [56, 0]
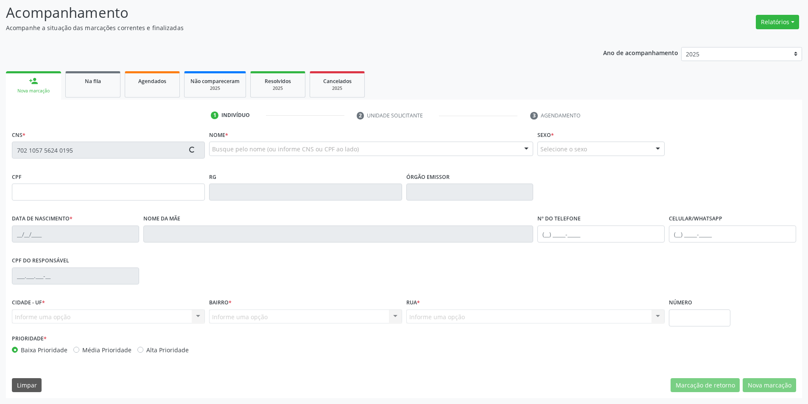
type input "15/02/1999"
type input "Risoneide Arruda da Silva"
type input "(87) 98838-9796"
type input "484.347.874-15"
type input "S/N"
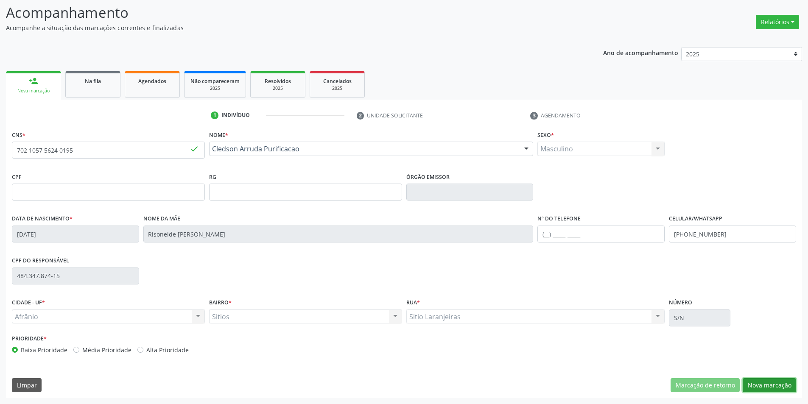
click at [754, 381] on button "Nova marcação" at bounding box center [769, 385] width 53 height 14
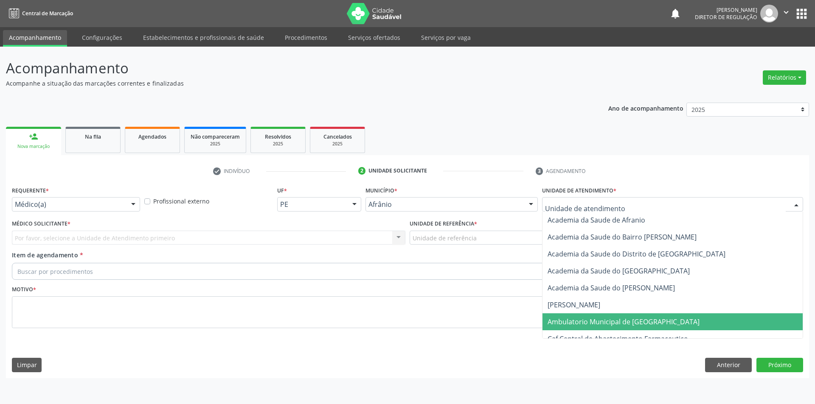
drag, startPoint x: 599, startPoint y: 325, endPoint x: 517, endPoint y: 277, distance: 95.5
click at [598, 325] on span "Ambulatorio Municipal de [GEOGRAPHIC_DATA]" at bounding box center [623, 321] width 152 height 9
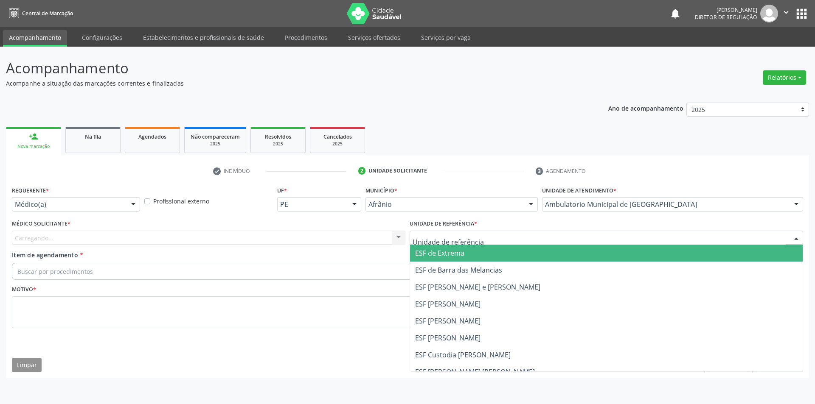
click at [480, 243] on div at bounding box center [605, 238] width 393 height 14
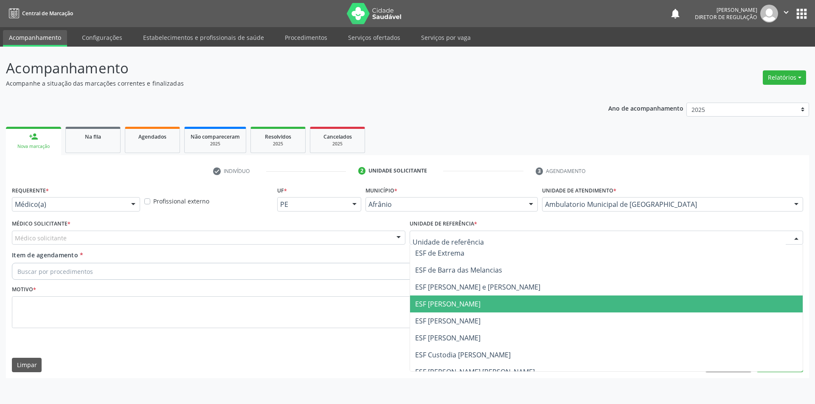
drag, startPoint x: 462, startPoint y: 308, endPoint x: 441, endPoint y: 308, distance: 20.8
click at [457, 308] on span "ESF [PERSON_NAME]" at bounding box center [447, 304] width 65 height 9
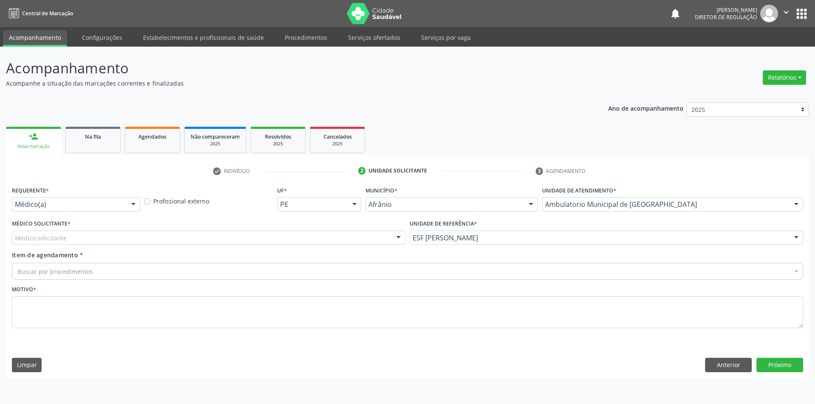
drag, startPoint x: 309, startPoint y: 240, endPoint x: 288, endPoint y: 240, distance: 21.6
click at [304, 240] on div "Médico solicitante" at bounding box center [208, 238] width 393 height 14
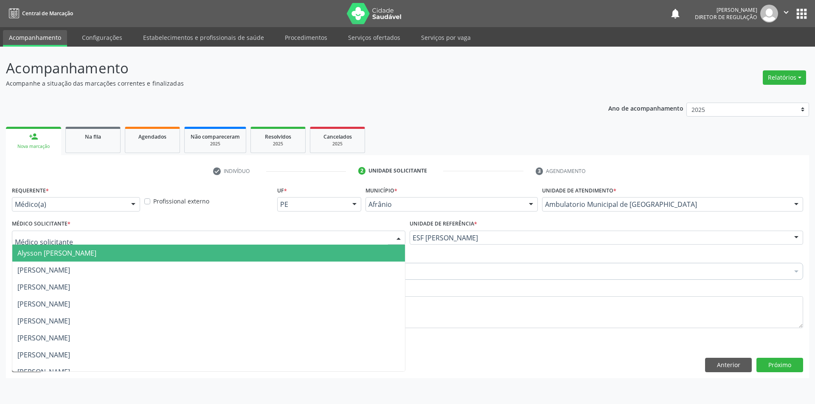
click at [168, 268] on span "[PERSON_NAME]" at bounding box center [208, 270] width 392 height 17
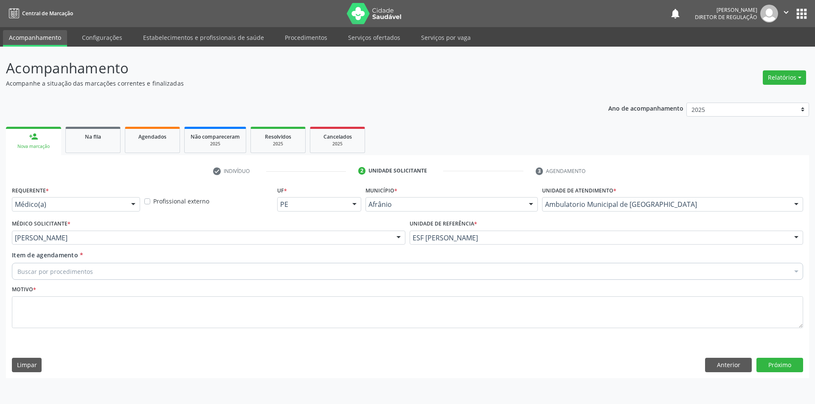
click at [164, 268] on div "Buscar por procedimentos" at bounding box center [407, 271] width 791 height 17
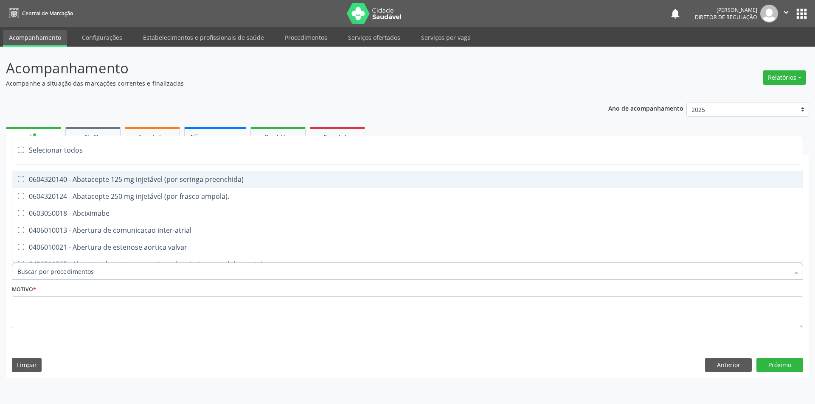
type input "L"
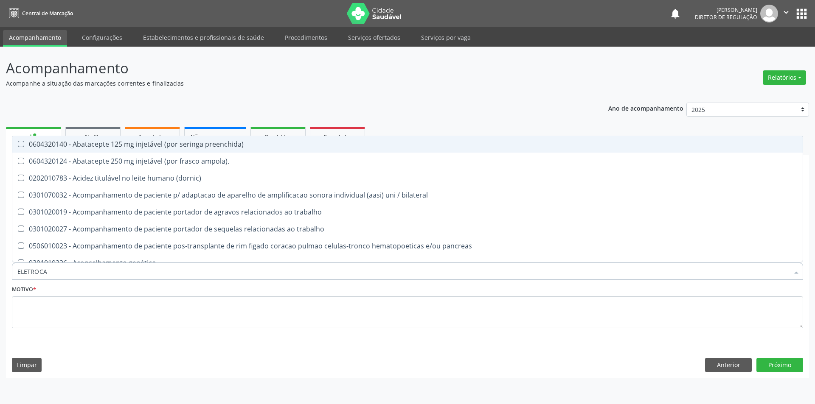
type input "ELETROCAR"
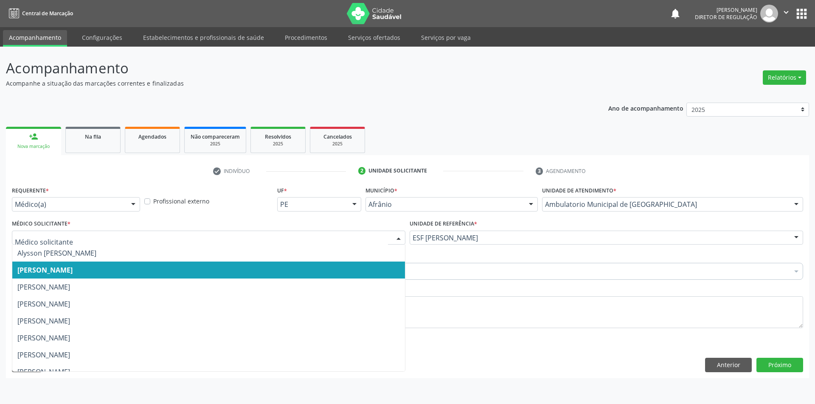
click at [73, 267] on span "[PERSON_NAME]" at bounding box center [44, 270] width 55 height 9
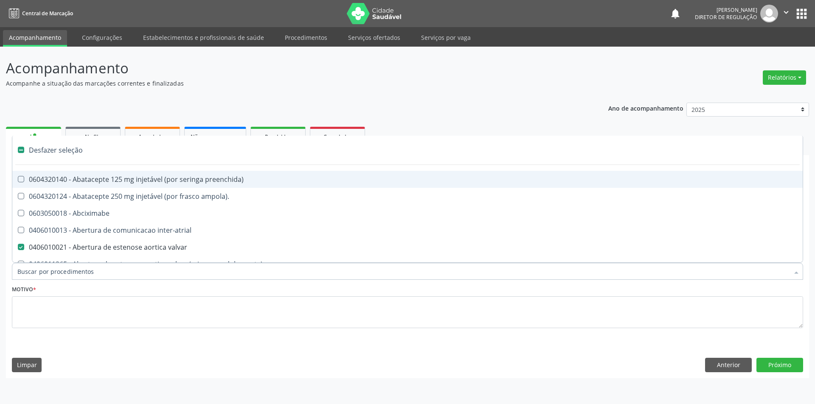
click at [86, 156] on div "Desfazer seleção" at bounding box center [407, 150] width 790 height 17
checkbox valvar "false"
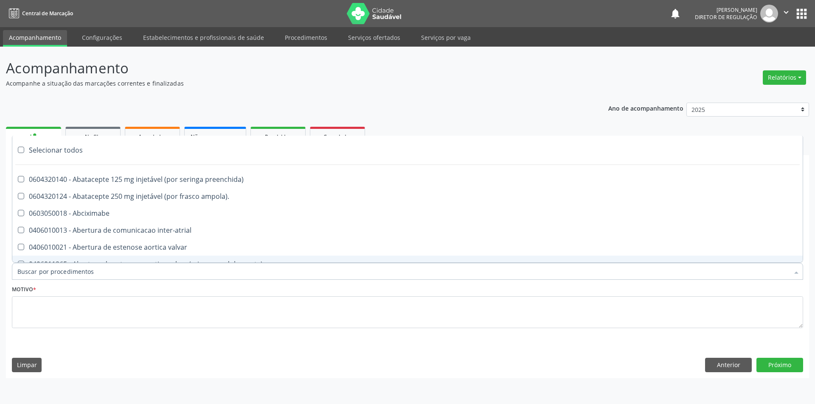
click at [90, 269] on input "Item de agendamento *" at bounding box center [402, 271] width 771 height 17
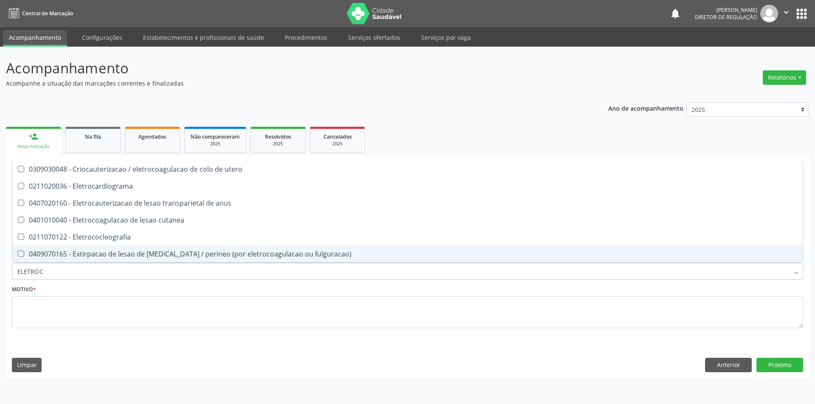
type input "ELETROCA"
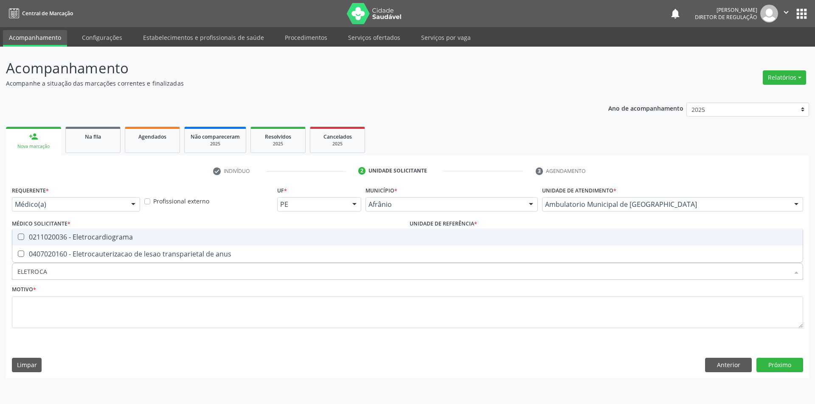
click at [103, 241] on div "0211020036 - Eletrocardiograma" at bounding box center [407, 237] width 780 height 7
checkbox Eletrocardiograma "true"
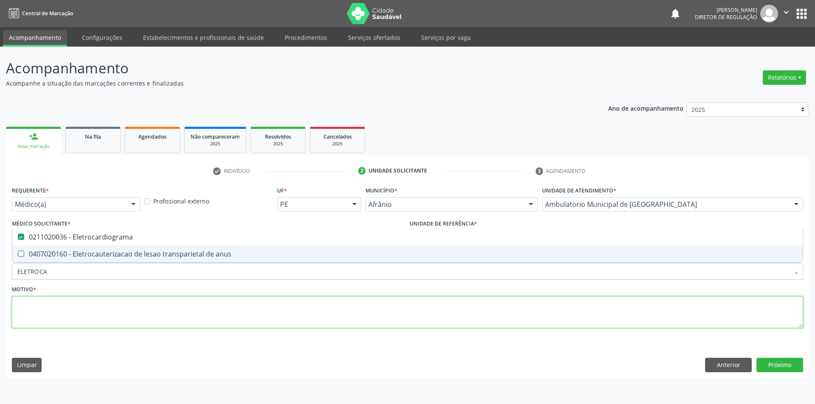
click at [81, 314] on textarea at bounding box center [407, 313] width 791 height 32
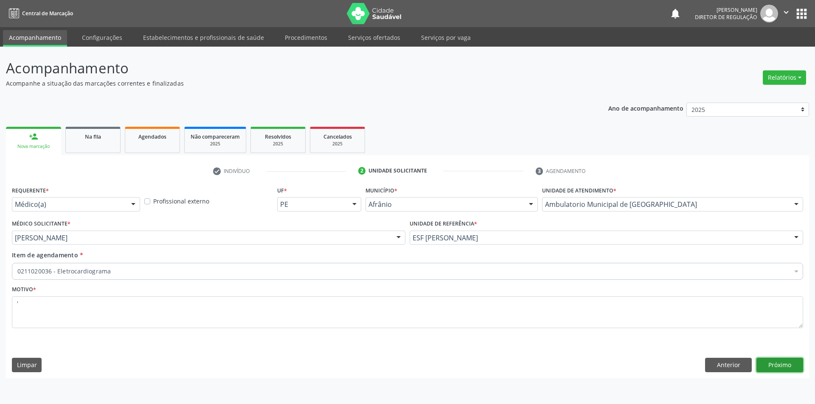
click at [800, 361] on button "Próximo" at bounding box center [779, 365] width 47 height 14
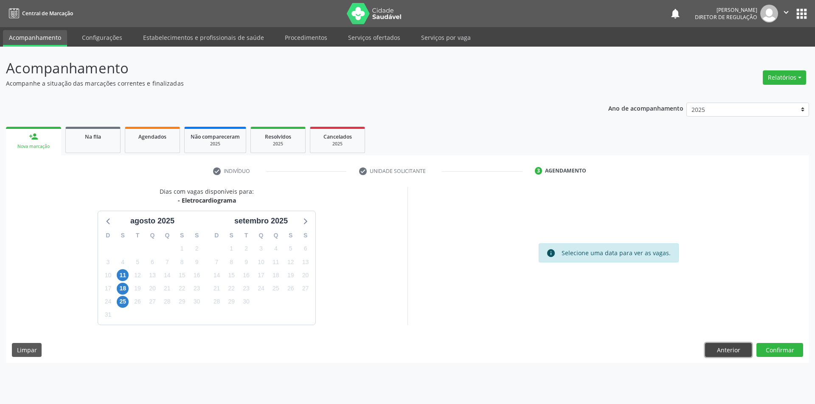
click at [715, 352] on button "Anterior" at bounding box center [728, 350] width 47 height 14
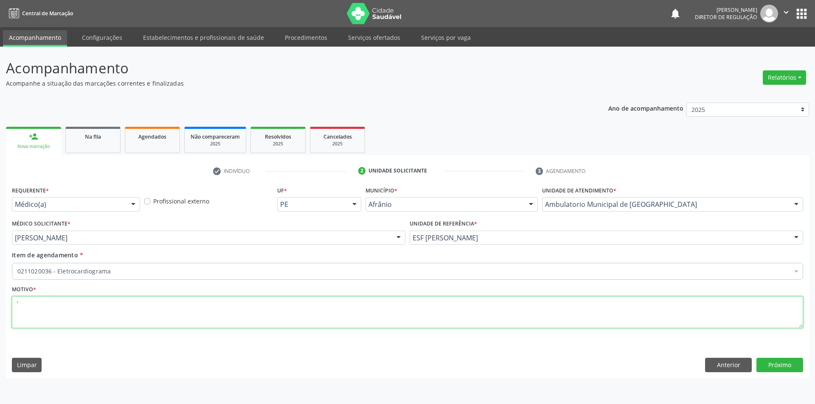
drag, startPoint x: 74, startPoint y: 303, endPoint x: 0, endPoint y: 306, distance: 73.9
click at [0, 306] on div "Acompanhamento Acompanhe a situação das marcações correntes e finalizadas Relat…" at bounding box center [407, 226] width 815 height 358
type textarea "ALCOLIMSO"
click at [770, 364] on button "Próximo" at bounding box center [779, 365] width 47 height 14
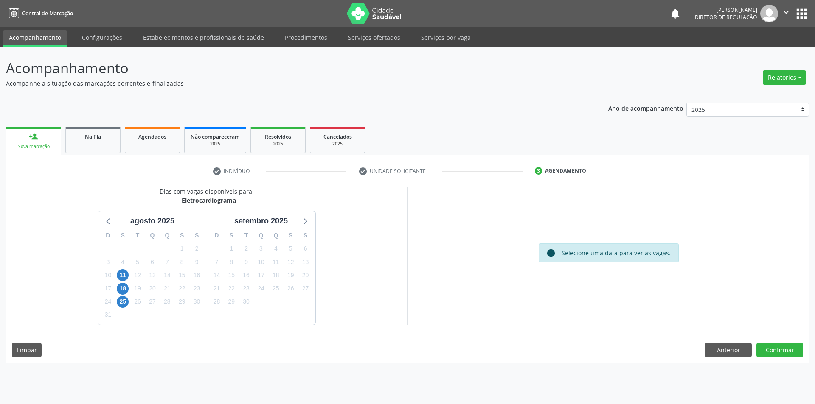
click at [770, 364] on div "Acompanhamento Acompanhe a situação das marcações correntes e finalizadas Relat…" at bounding box center [407, 226] width 815 height 358
click at [777, 356] on button "Confirmar" at bounding box center [779, 350] width 47 height 14
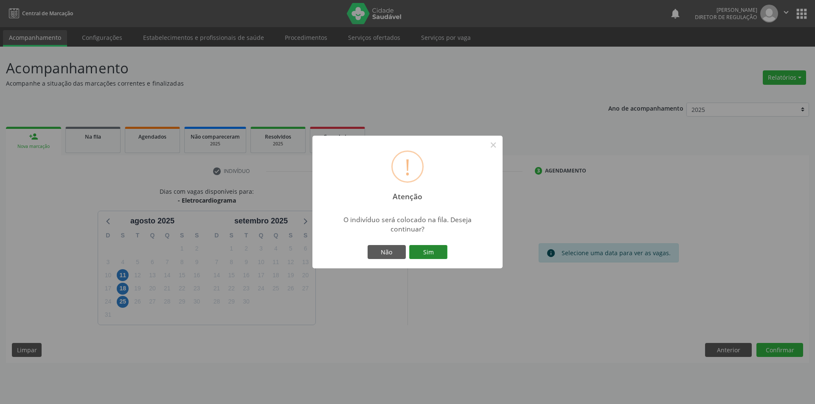
click at [435, 250] on button "Sim" at bounding box center [428, 252] width 38 height 14
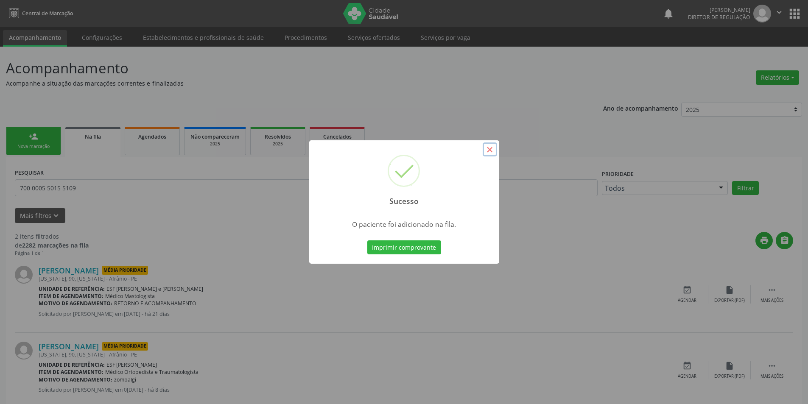
click at [483, 151] on button "×" at bounding box center [490, 150] width 14 height 14
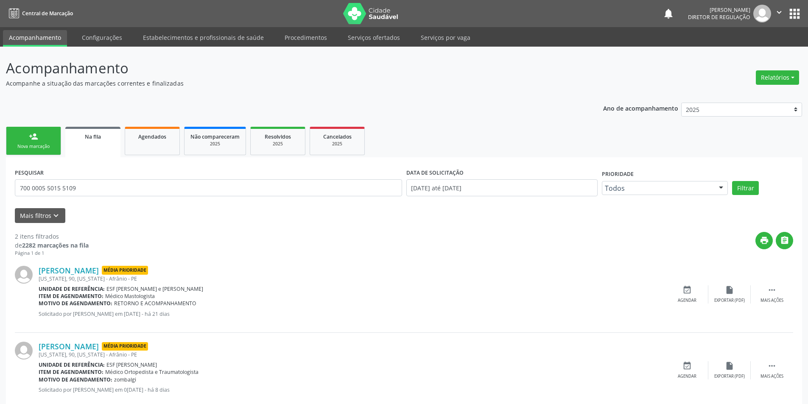
drag, startPoint x: 27, startPoint y: 134, endPoint x: 32, endPoint y: 132, distance: 5.3
click at [27, 134] on link "person_add Nova marcação" at bounding box center [33, 141] width 55 height 28
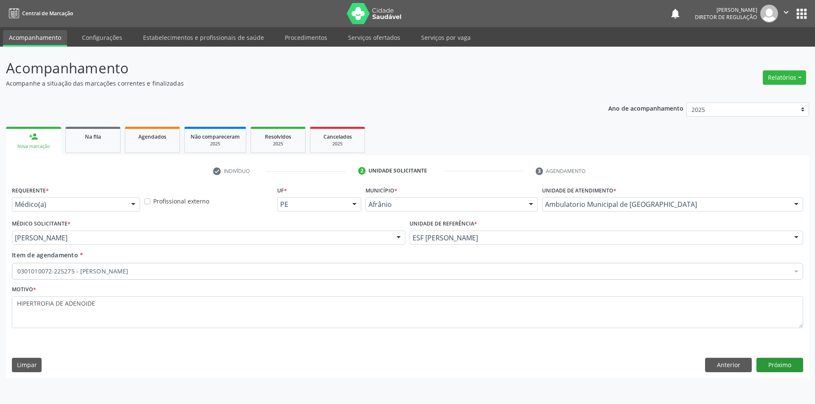
type textarea "HIPERTROFIA DE ADENOIDE"
click at [777, 367] on button "Próximo" at bounding box center [779, 365] width 47 height 14
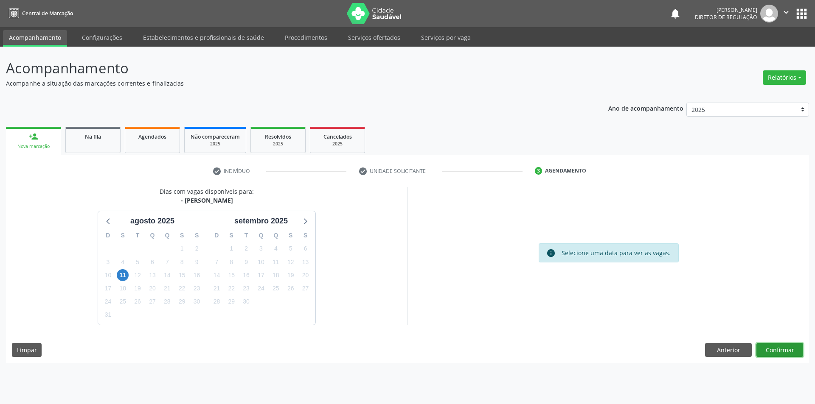
click at [775, 345] on button "Confirmar" at bounding box center [779, 350] width 47 height 14
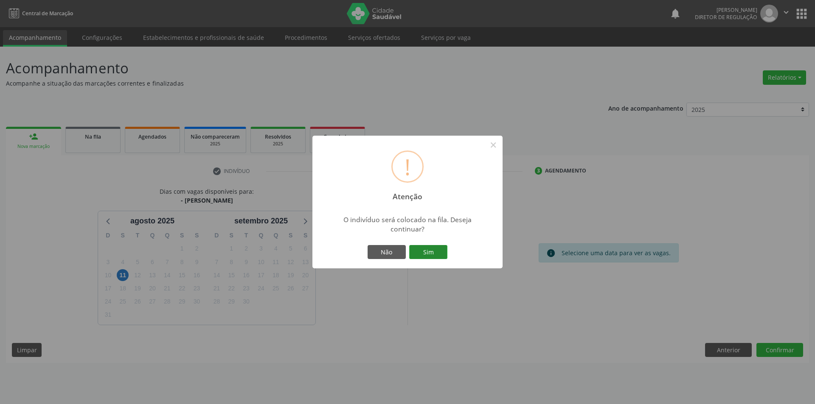
click at [441, 252] on button "Sim" at bounding box center [428, 252] width 38 height 14
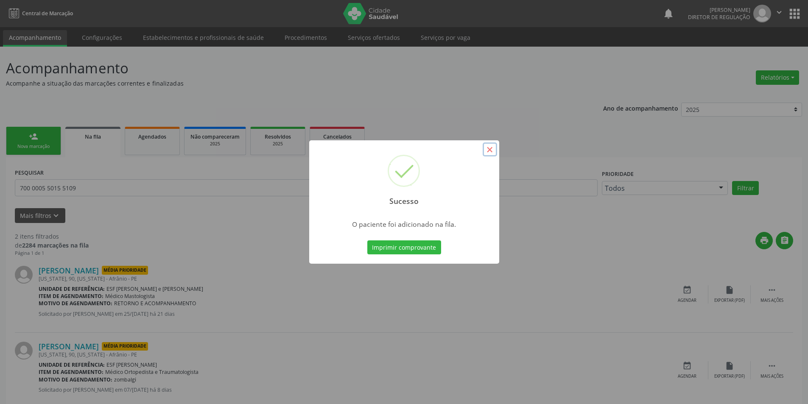
click at [489, 148] on button "×" at bounding box center [490, 150] width 14 height 14
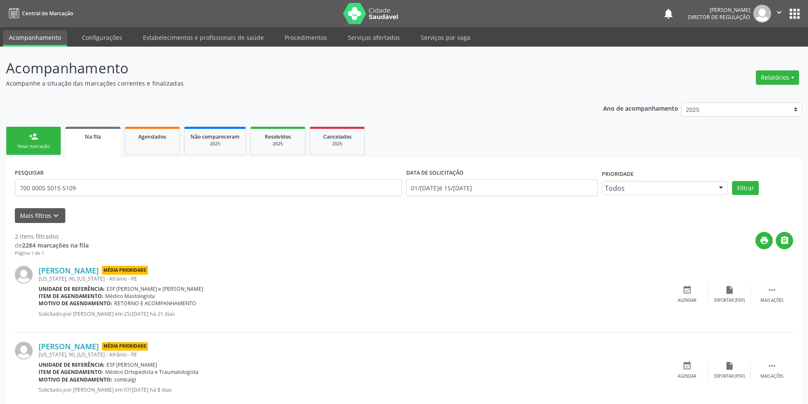
click at [28, 145] on div "Nova marcação" at bounding box center [33, 146] width 42 height 6
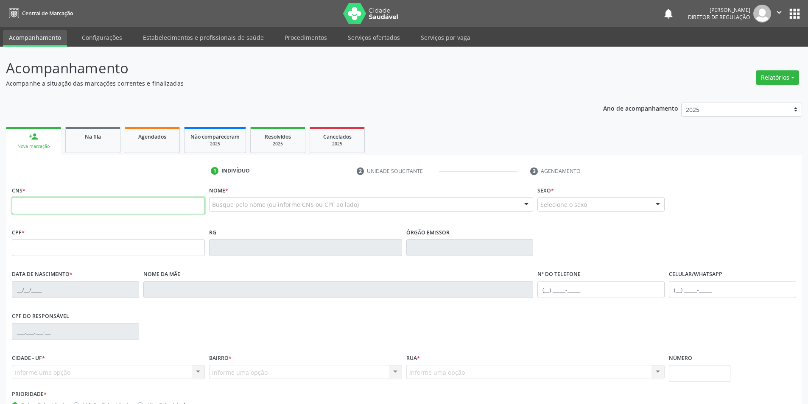
drag, startPoint x: 61, startPoint y: 209, endPoint x: 65, endPoint y: 207, distance: 4.8
click at [61, 209] on input "text" at bounding box center [108, 205] width 193 height 17
type input "700 4074 3222 7544"
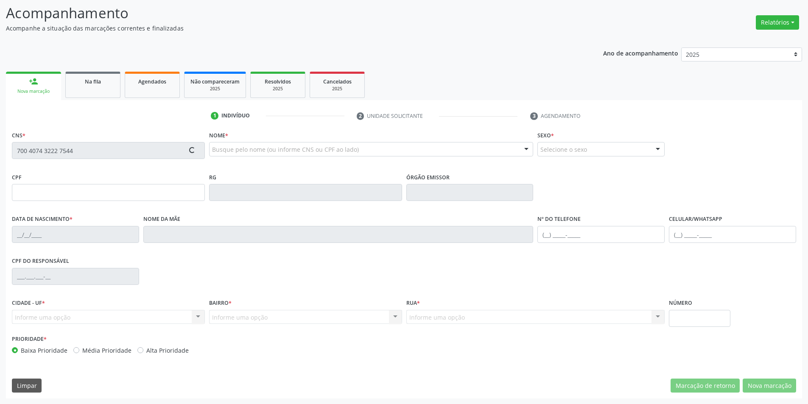
scroll to position [56, 0]
type input "711.728.284-31"
type input "30/08/2001"
type input "Maria dos Humildes de Sousa Nunes"
type input "(87) 99644-3410"
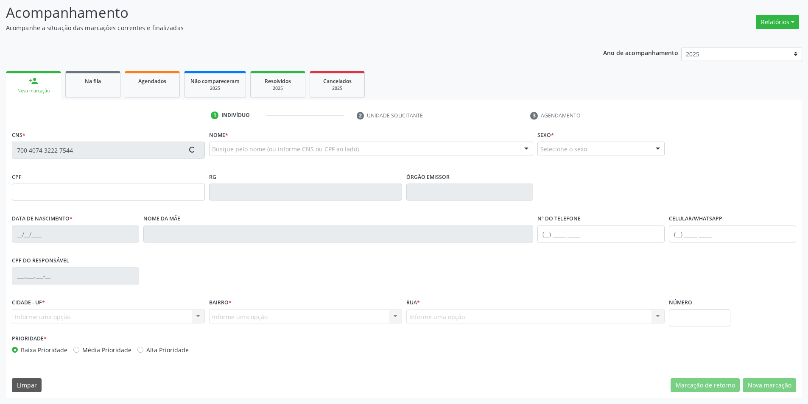
type input "(87) 99644-3410"
type input "120"
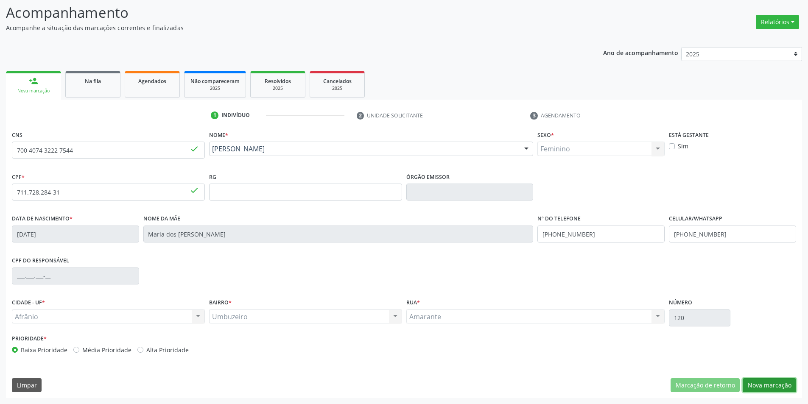
click at [769, 385] on button "Nova marcação" at bounding box center [769, 385] width 53 height 14
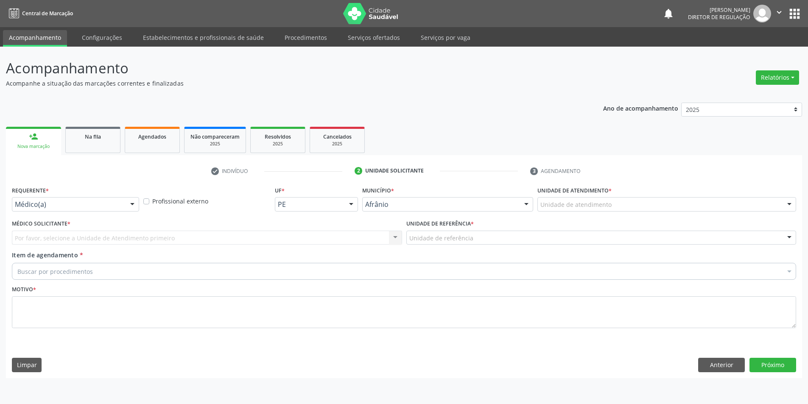
scroll to position [0, 0]
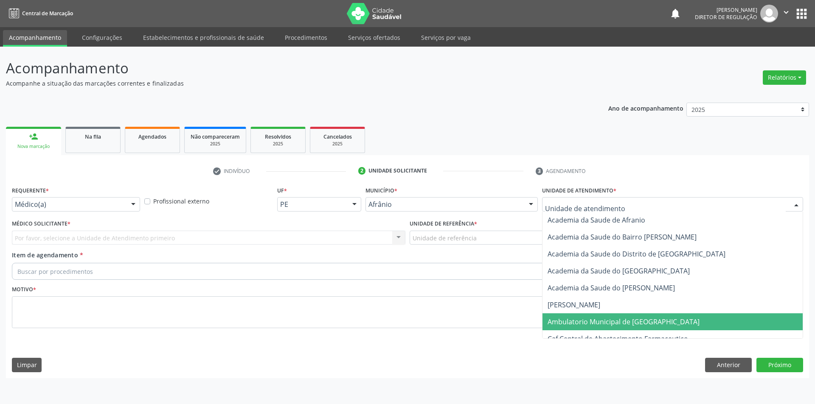
click at [622, 320] on span "Ambulatorio Municipal de [GEOGRAPHIC_DATA]" at bounding box center [623, 321] width 152 height 9
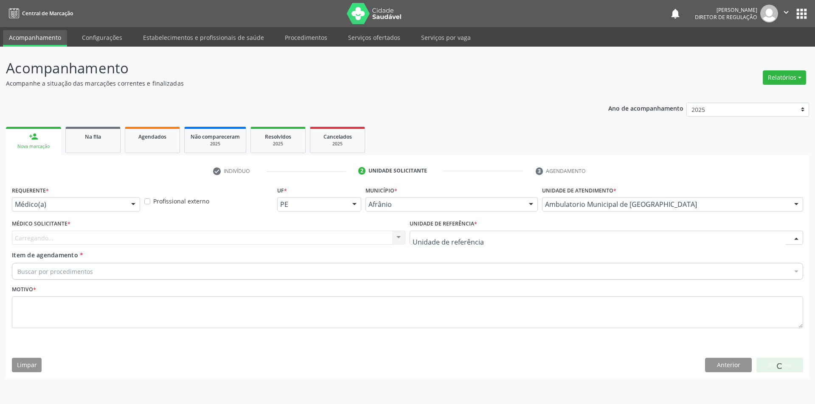
click at [480, 231] on div at bounding box center [605, 238] width 393 height 14
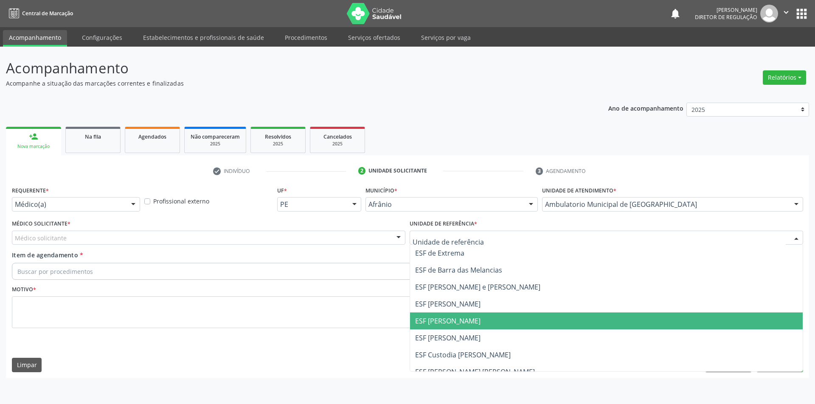
click at [465, 326] on span "ESF [PERSON_NAME]" at bounding box center [606, 321] width 392 height 17
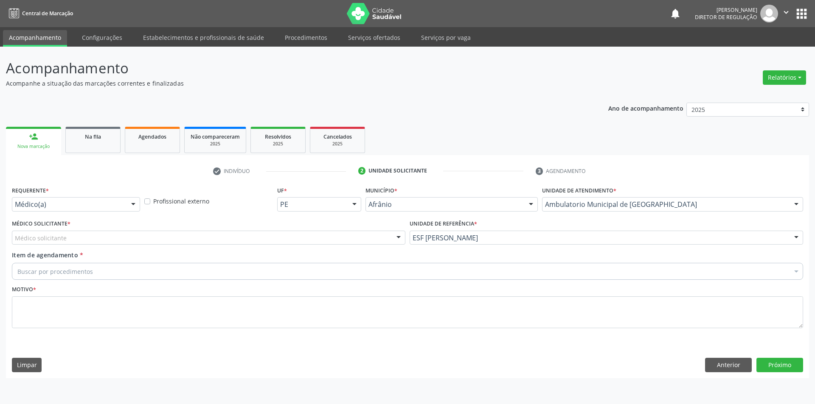
click at [240, 234] on div "Médico solicitante" at bounding box center [208, 238] width 393 height 14
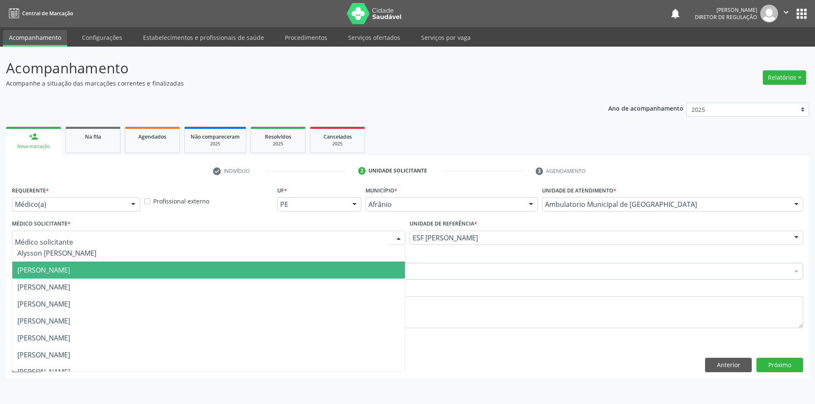
click at [109, 263] on span "[PERSON_NAME]" at bounding box center [208, 270] width 392 height 17
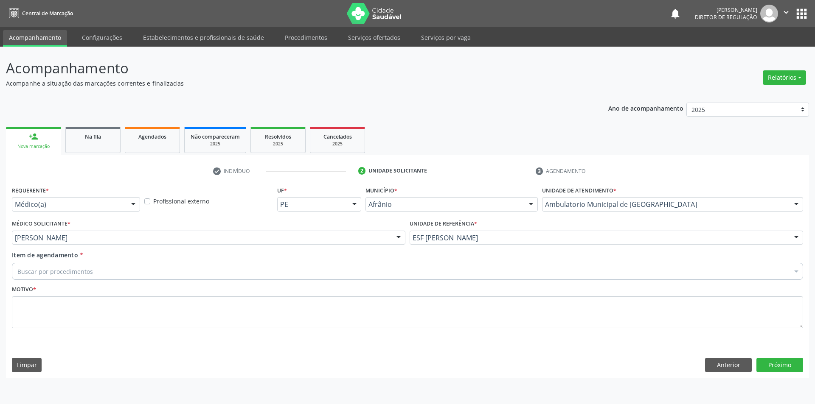
click at [94, 277] on div "Buscar por procedimentos" at bounding box center [407, 271] width 791 height 17
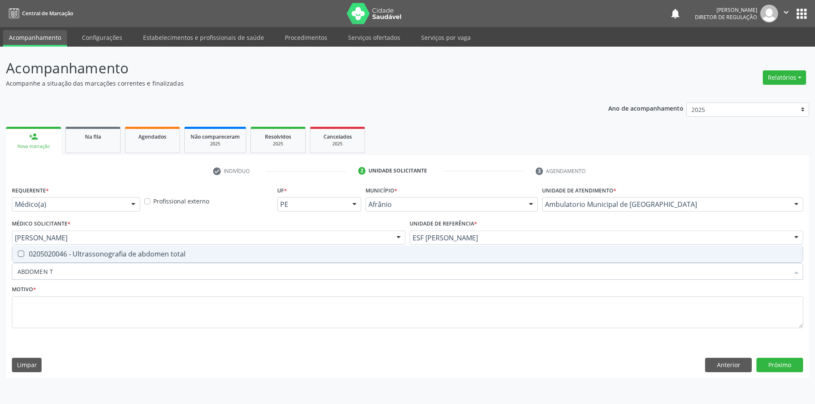
type input "ABDOMEN TO"
click at [112, 255] on div "0205020046 - Ultrassonografia de abdomen total" at bounding box center [407, 254] width 780 height 7
checkbox total "true"
click at [104, 316] on textarea at bounding box center [407, 313] width 791 height 32
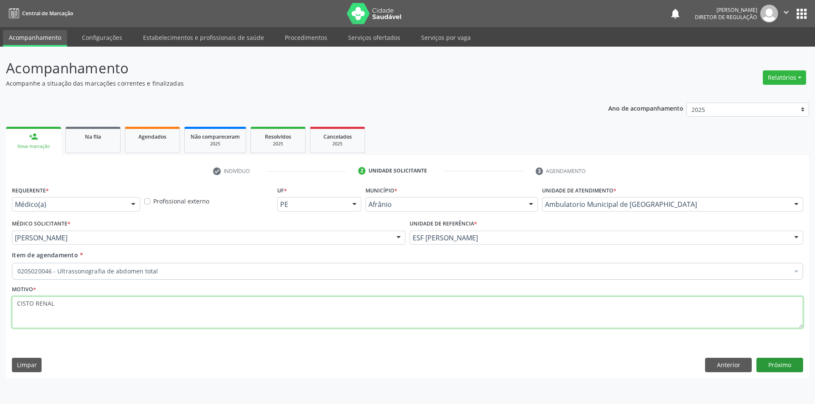
type textarea "CISTO RENAL"
click at [773, 370] on button "Próximo" at bounding box center [779, 365] width 47 height 14
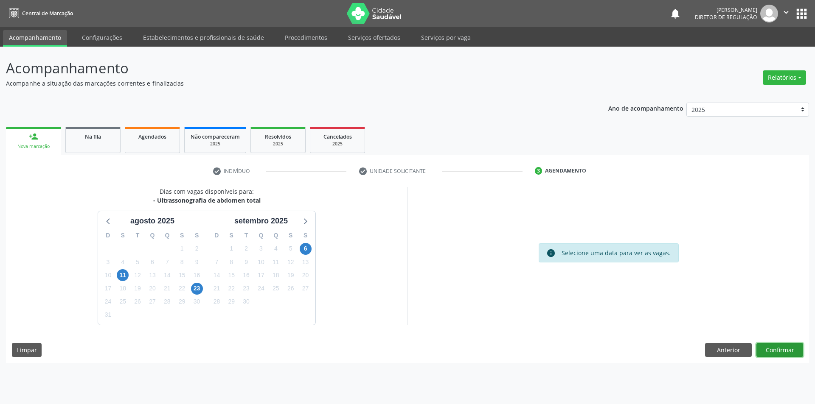
click at [794, 353] on button "Confirmar" at bounding box center [779, 350] width 47 height 14
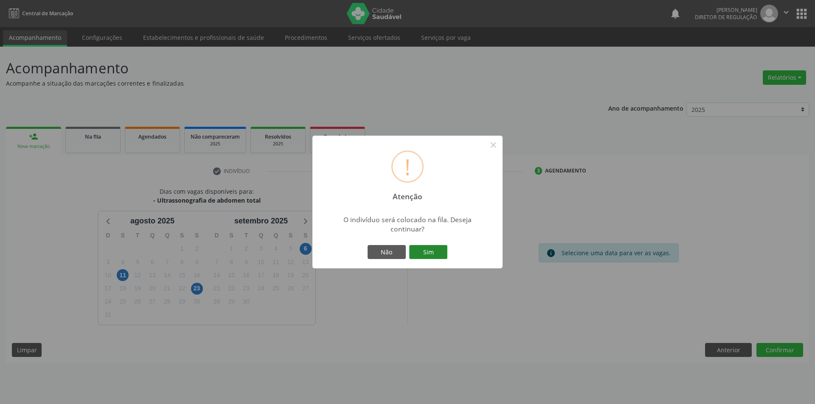
click at [424, 255] on button "Sim" at bounding box center [428, 252] width 38 height 14
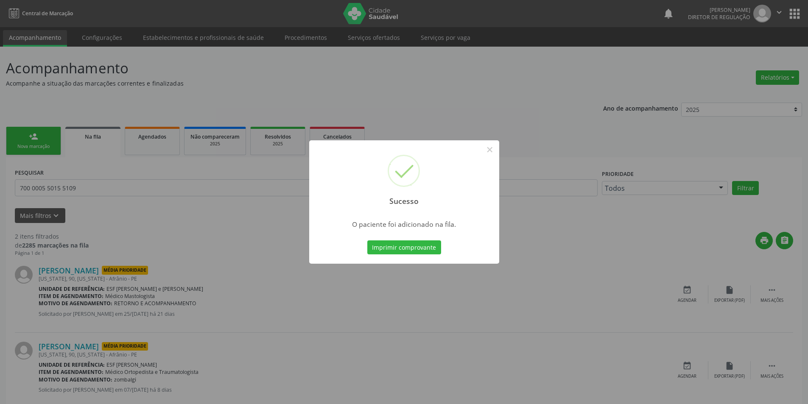
click at [481, 151] on div "Sucesso ×" at bounding box center [404, 176] width 190 height 73
click at [487, 150] on button "×" at bounding box center [490, 150] width 14 height 14
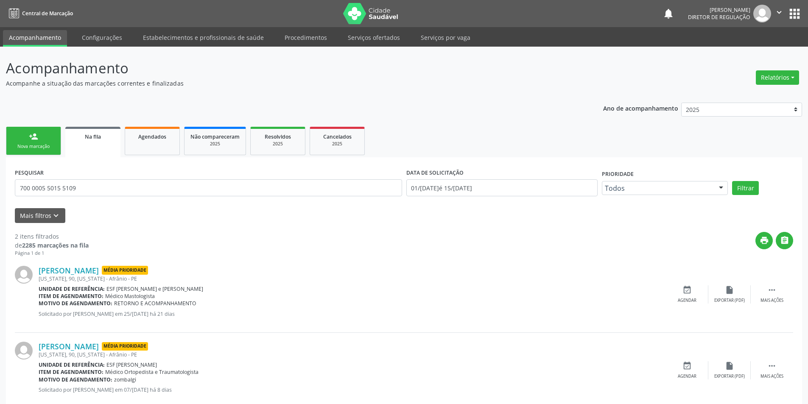
click at [20, 135] on link "person_add Nova marcação" at bounding box center [33, 141] width 55 height 28
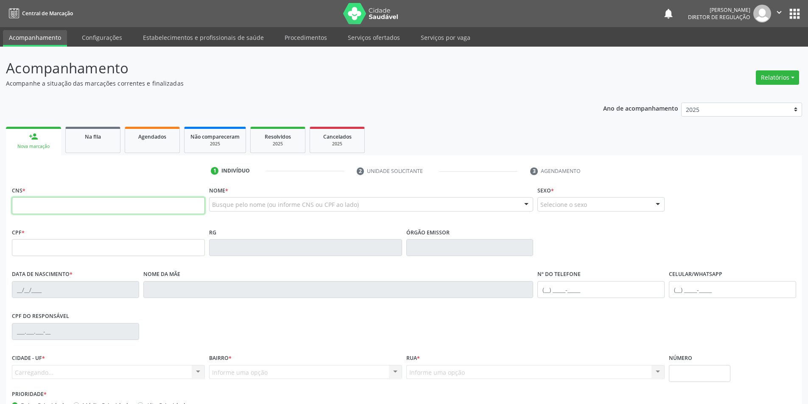
click at [42, 203] on input "text" at bounding box center [108, 205] width 193 height 17
type input "700 7009 0179 0077"
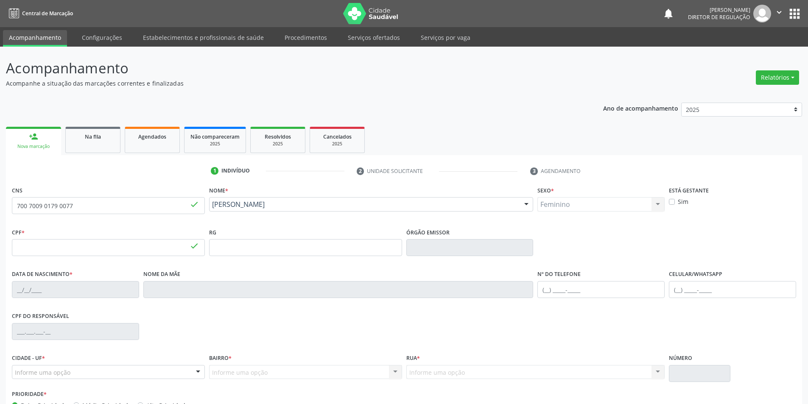
type input "058.985.463-16"
type input "07/11/1992"
type input "Martina Coelho de Sousa"
type input "(87) 98879-0876"
type input "038.107.514-13"
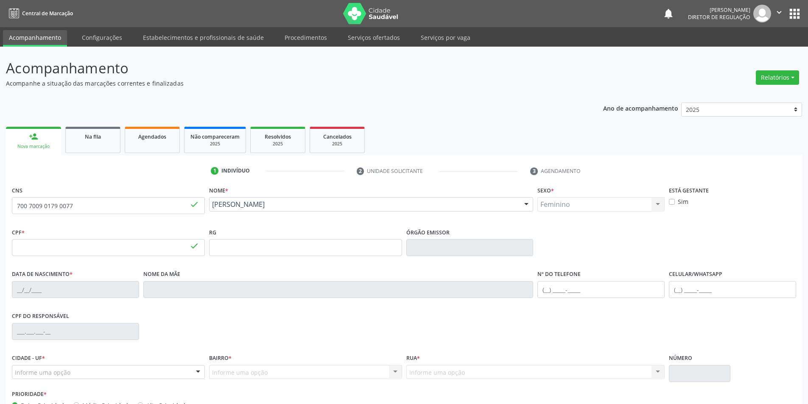
type input "27"
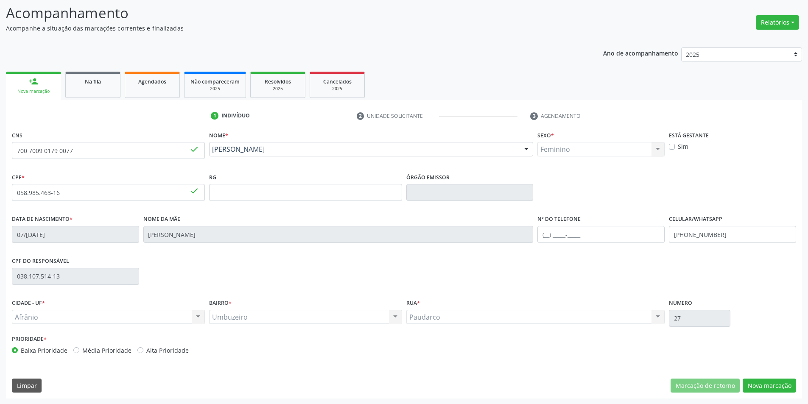
scroll to position [56, 0]
click at [755, 382] on button "Nova marcação" at bounding box center [769, 385] width 53 height 14
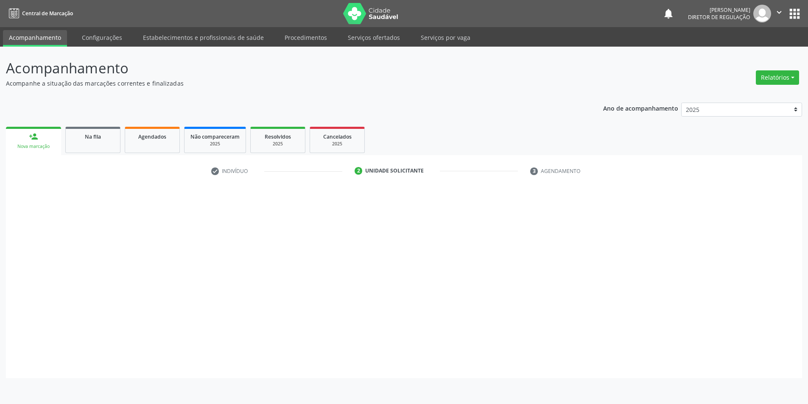
scroll to position [0, 0]
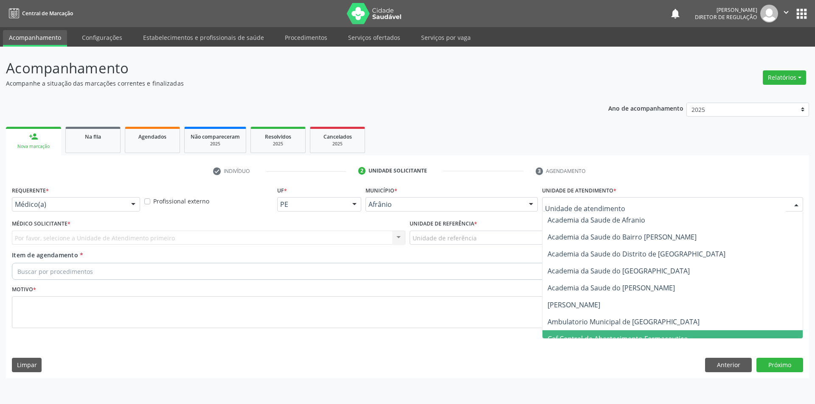
click at [602, 333] on span "Caf Central de Abastecimento Farmaceutico" at bounding box center [672, 338] width 260 height 17
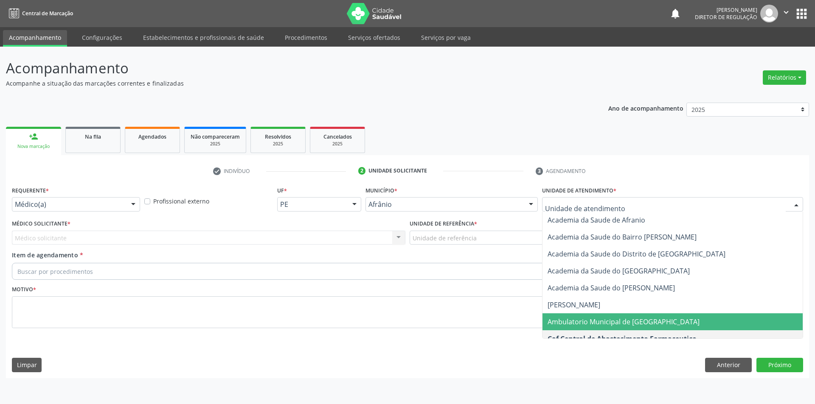
drag, startPoint x: 602, startPoint y: 321, endPoint x: 509, endPoint y: 272, distance: 105.3
click at [602, 322] on span "Ambulatorio Municipal de [GEOGRAPHIC_DATA]" at bounding box center [623, 321] width 152 height 9
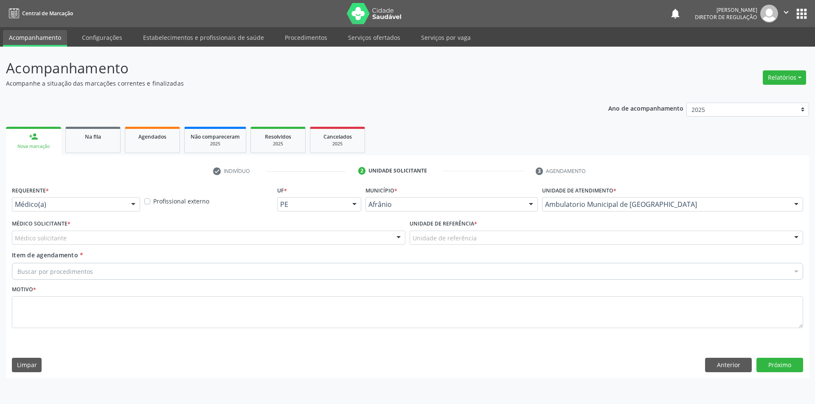
click at [490, 243] on div "Unidade de referência" at bounding box center [605, 238] width 393 height 14
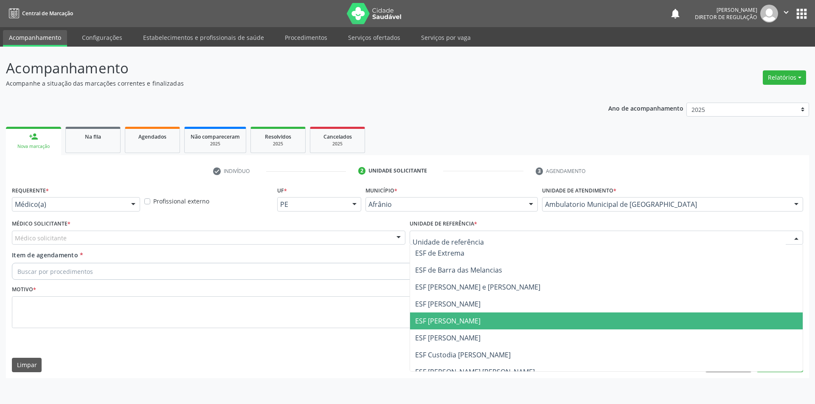
drag, startPoint x: 470, startPoint y: 317, endPoint x: 326, endPoint y: 277, distance: 149.8
click at [468, 317] on span "ESF [PERSON_NAME]" at bounding box center [447, 320] width 65 height 9
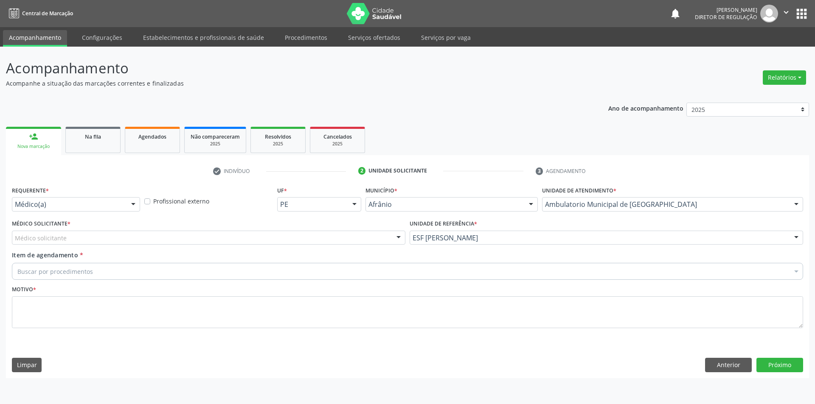
click at [233, 236] on div "Médico solicitante" at bounding box center [208, 238] width 393 height 14
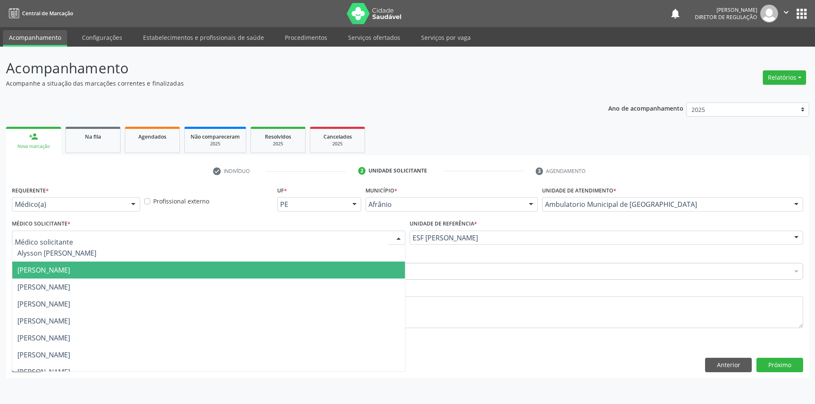
click at [70, 273] on span "[PERSON_NAME]" at bounding box center [43, 270] width 53 height 9
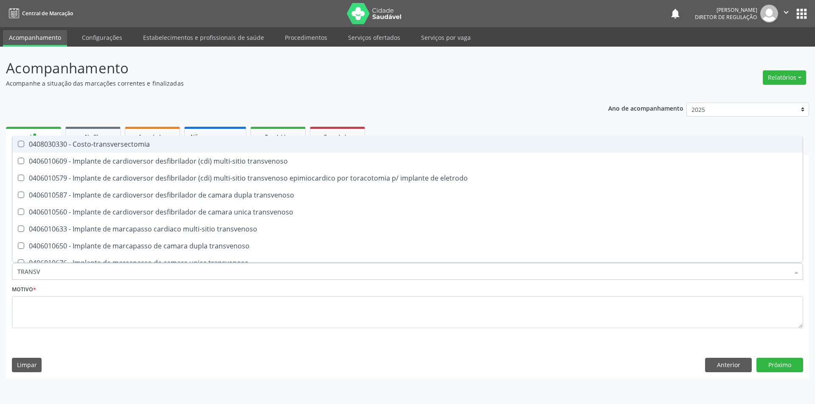
type input "TRANSVA"
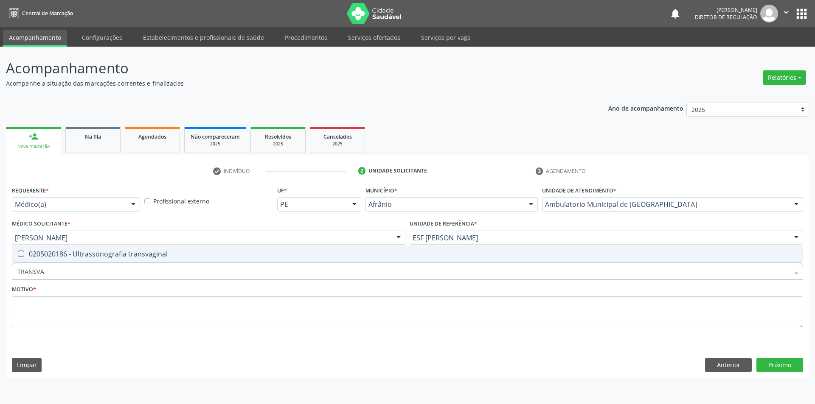
click at [106, 253] on div "0205020186 - Ultrassonografia transvaginal" at bounding box center [407, 254] width 780 height 7
checkbox transvaginal "true"
click at [158, 329] on fieldset "Motivo *" at bounding box center [407, 308] width 791 height 51
click at [155, 315] on textarea at bounding box center [407, 313] width 791 height 32
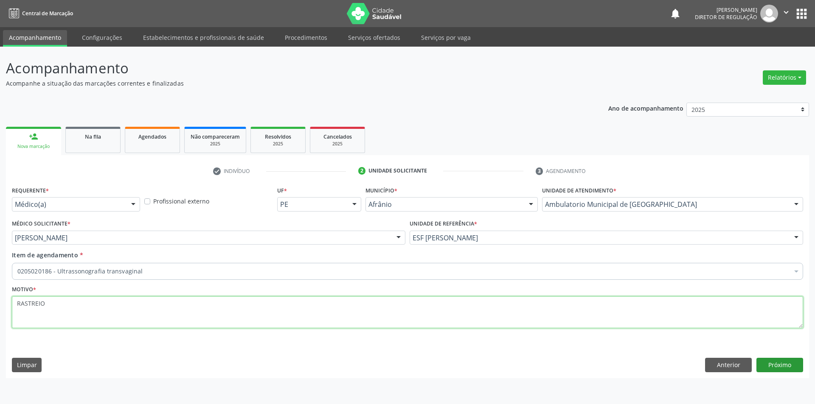
type textarea "RASTREIO"
click at [770, 365] on button "Próximo" at bounding box center [779, 365] width 47 height 14
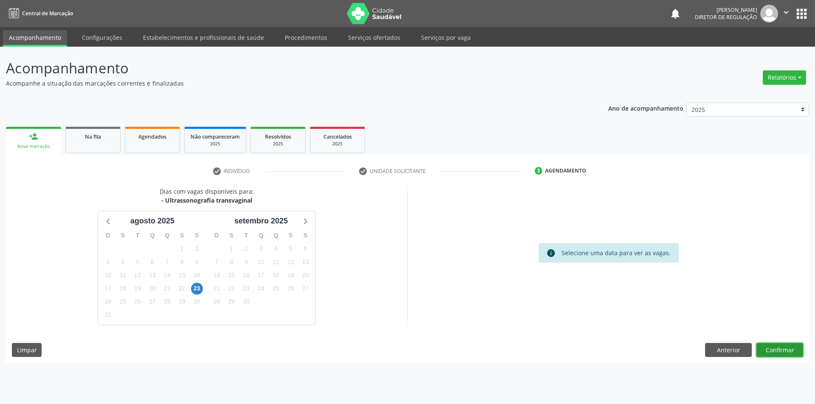
click at [778, 352] on button "Confirmar" at bounding box center [779, 350] width 47 height 14
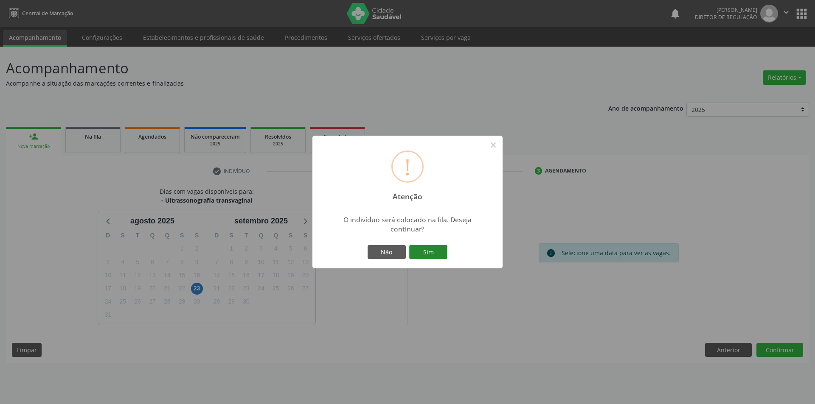
click at [439, 251] on button "Sim" at bounding box center [428, 252] width 38 height 14
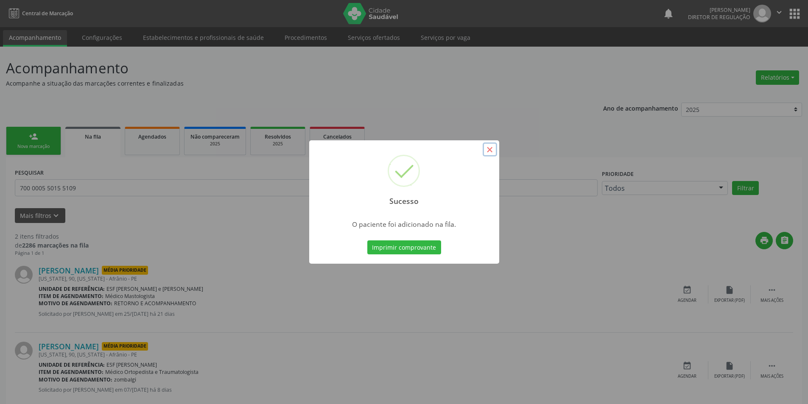
click at [491, 148] on button "×" at bounding box center [490, 150] width 14 height 14
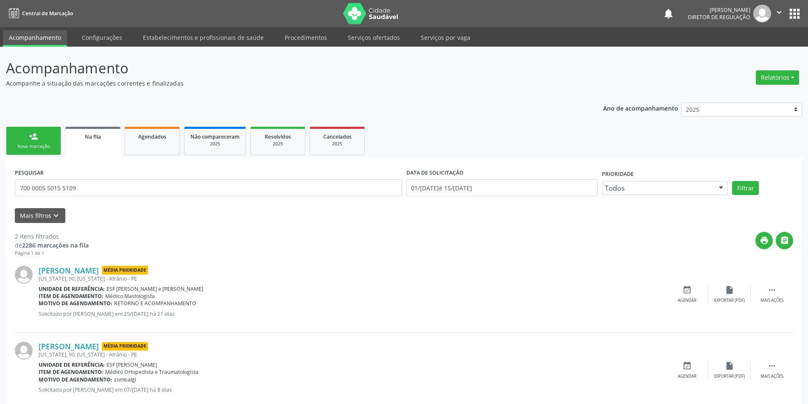
click at [29, 140] on div "person_add" at bounding box center [33, 136] width 9 height 9
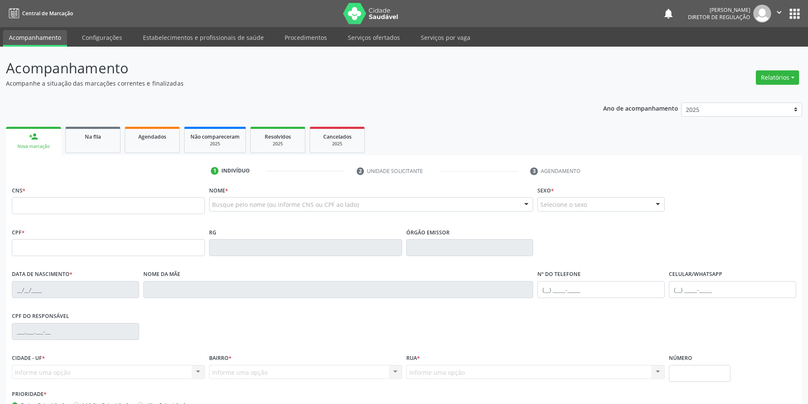
click at [62, 219] on fieldset "CNS *" at bounding box center [108, 202] width 193 height 36
click at [64, 212] on input "text" at bounding box center [108, 205] width 193 height 17
type input "700 0023 1294 9800"
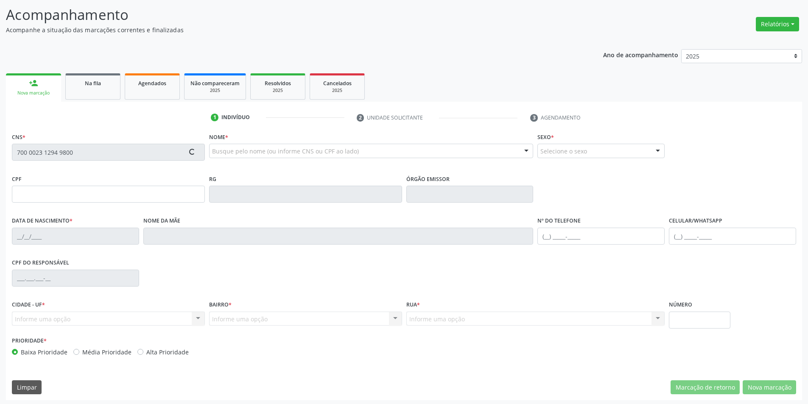
scroll to position [56, 0]
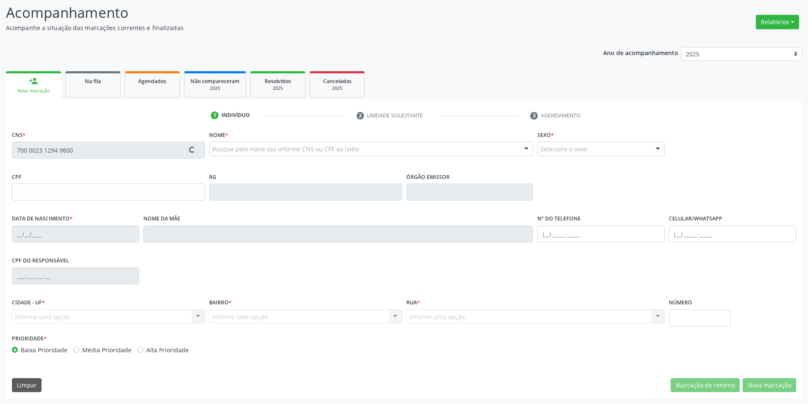
type input "115.587.144-80"
type input "29/07/1994"
type input "Valdete Barbosa"
type input "(87) 98844-8429"
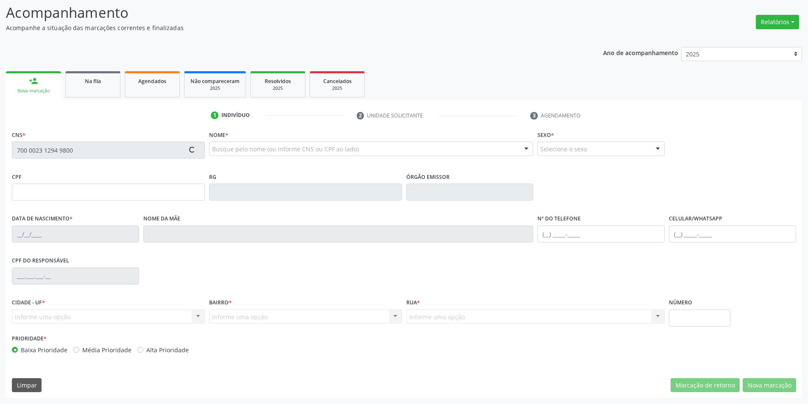
type input "047.619.504-71"
type input "S/N"
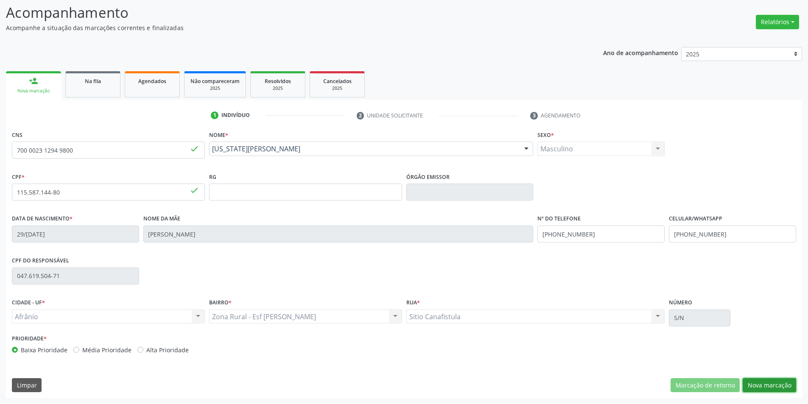
click at [783, 378] on button "Nova marcação" at bounding box center [769, 385] width 53 height 14
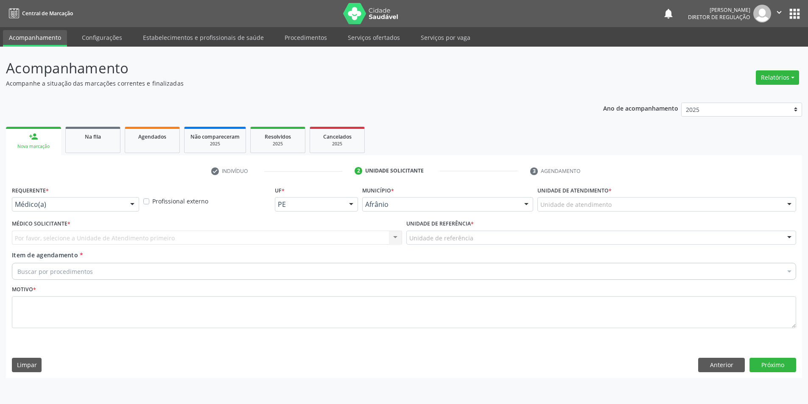
scroll to position [0, 0]
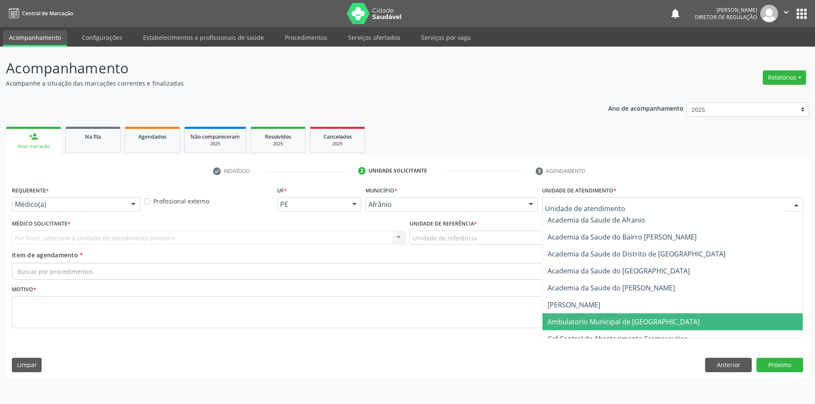
click at [629, 320] on span "Ambulatorio Municipal de [GEOGRAPHIC_DATA]" at bounding box center [623, 321] width 152 height 9
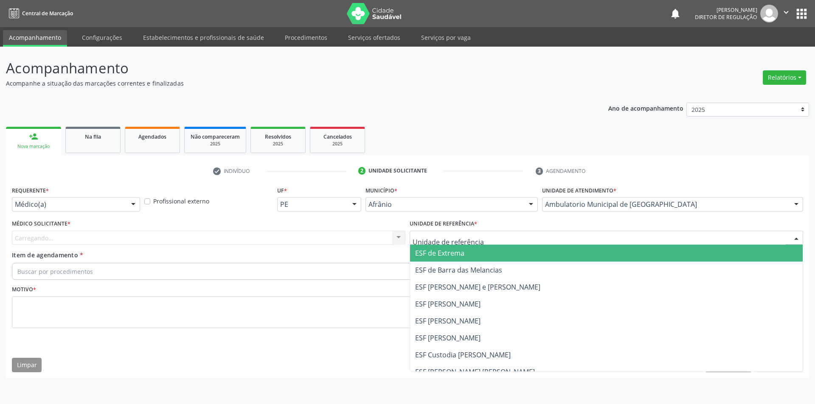
click at [487, 237] on div at bounding box center [605, 238] width 393 height 14
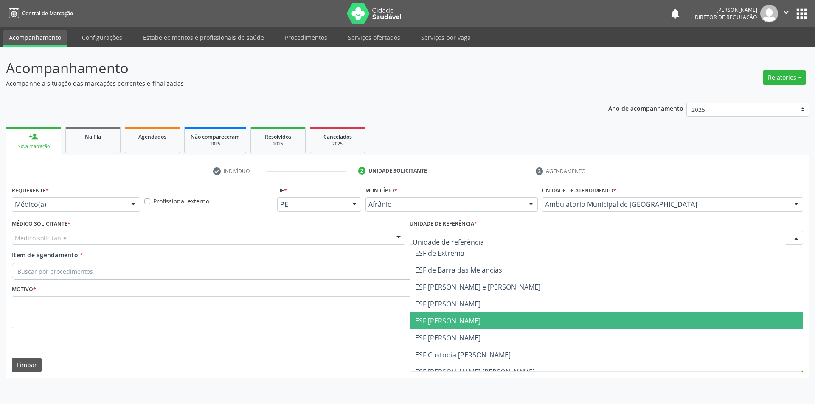
click at [453, 314] on span "ESF [PERSON_NAME]" at bounding box center [606, 321] width 392 height 17
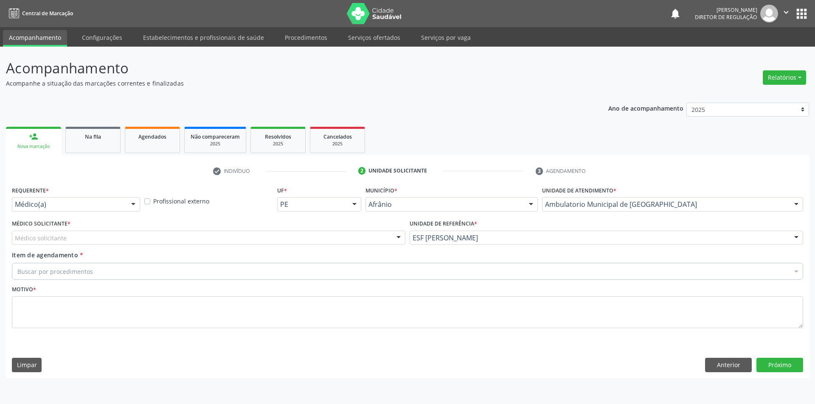
click at [287, 239] on div "Médico solicitante" at bounding box center [208, 238] width 393 height 14
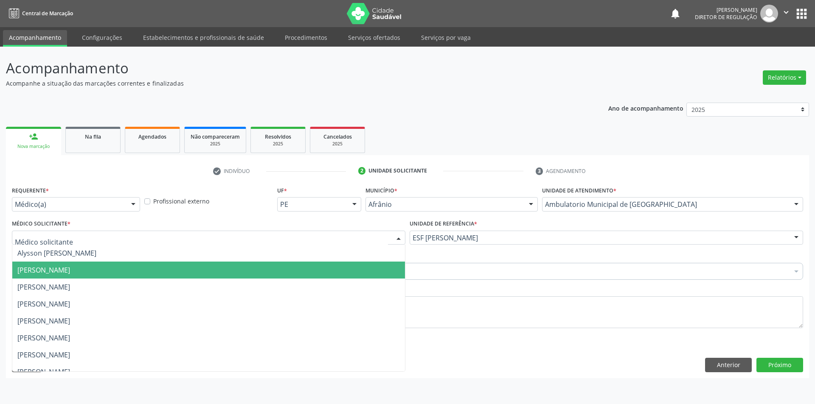
click at [185, 268] on span "[PERSON_NAME]" at bounding box center [208, 270] width 392 height 17
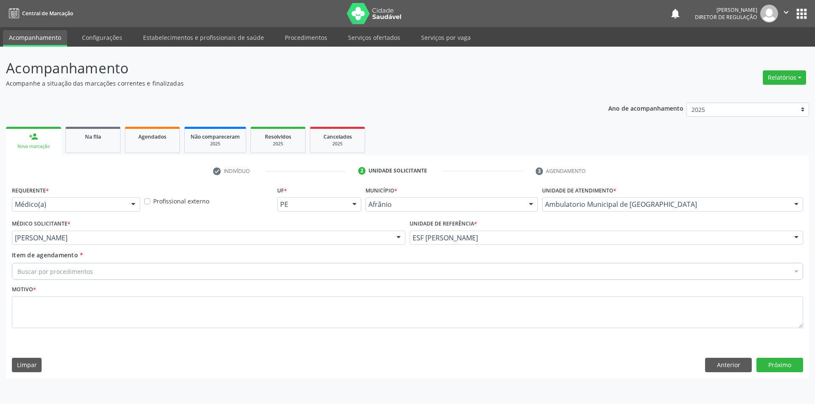
click at [151, 269] on div "Buscar por procedimentos" at bounding box center [407, 271] width 791 height 17
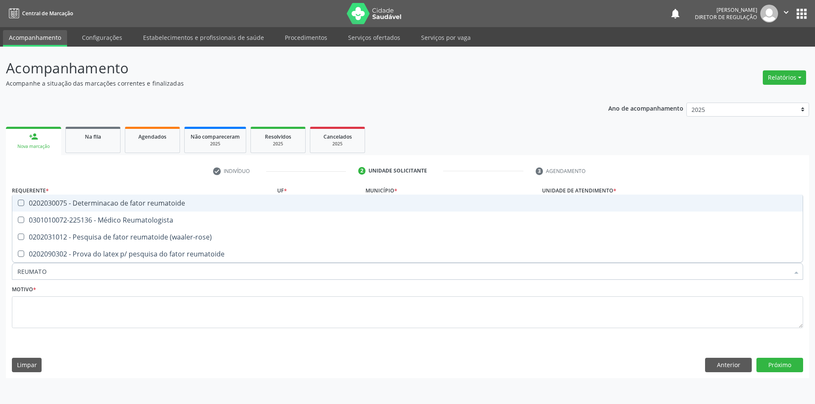
type input "REUMATOL"
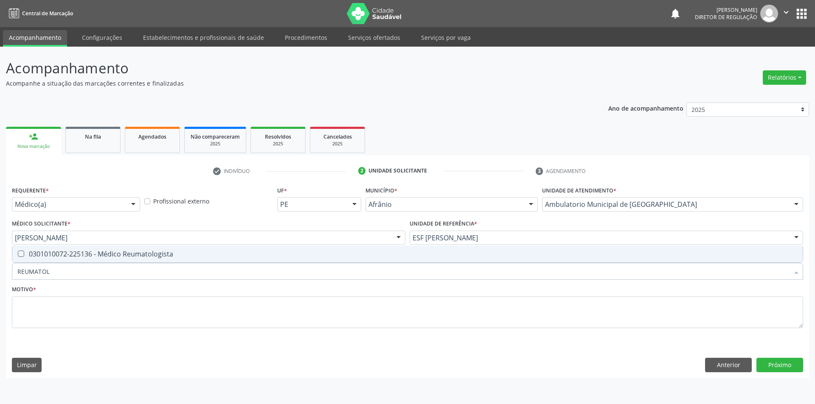
click at [155, 255] on div "0301010072-225136 - Médico Reumatologista" at bounding box center [407, 254] width 780 height 7
checkbox Reumatologista "true"
click at [147, 316] on textarea at bounding box center [407, 313] width 791 height 32
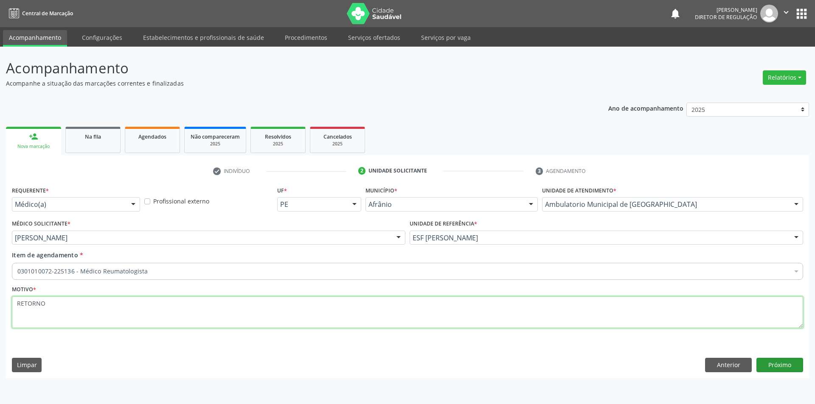
type textarea "RETORNO"
click at [784, 370] on button "Próximo" at bounding box center [779, 365] width 47 height 14
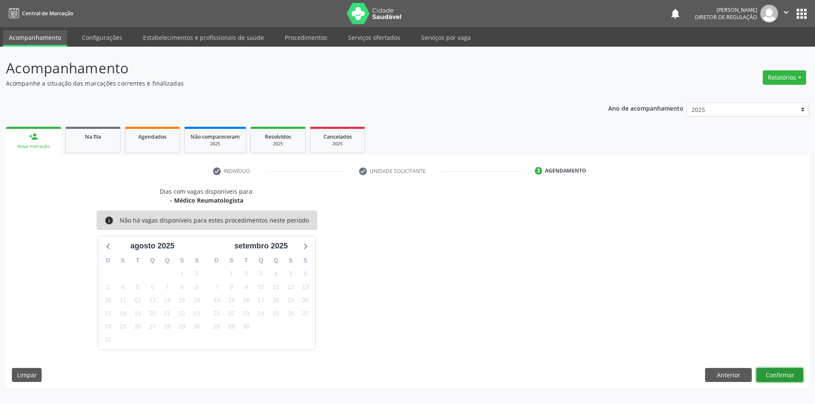
click at [788, 376] on button "Confirmar" at bounding box center [779, 375] width 47 height 14
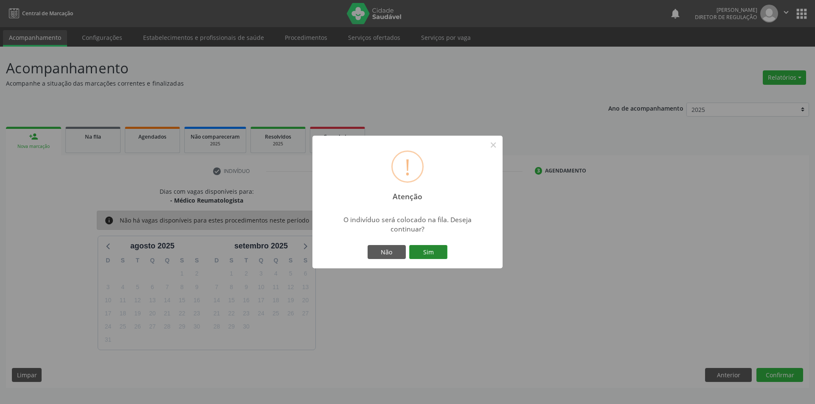
click at [429, 248] on button "Sim" at bounding box center [428, 252] width 38 height 14
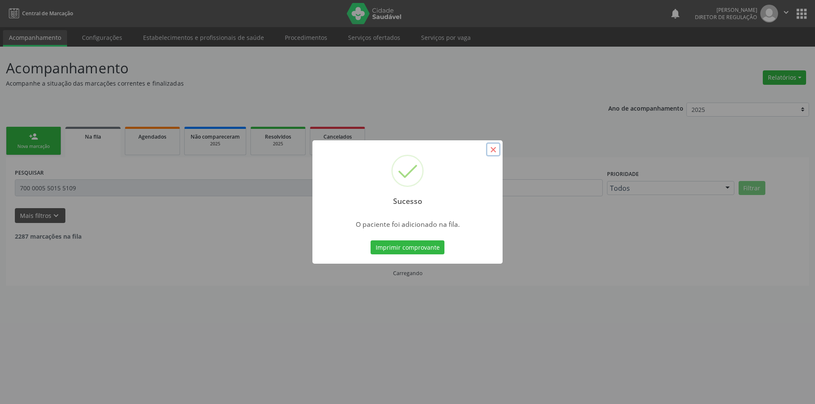
click at [495, 150] on button "×" at bounding box center [493, 150] width 14 height 14
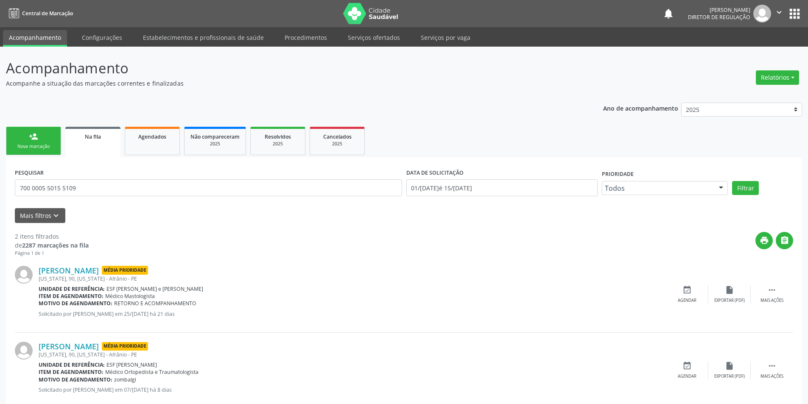
click at [22, 137] on link "person_add Nova marcação" at bounding box center [33, 141] width 55 height 28
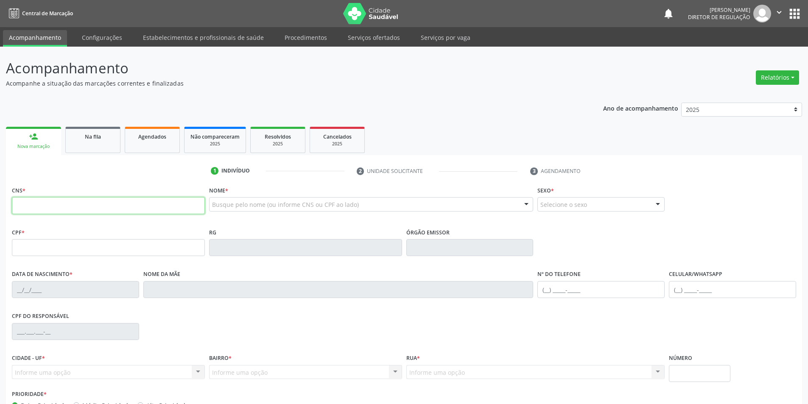
click at [130, 204] on input "text" at bounding box center [108, 205] width 193 height 17
type input "702 1007 5610 4092"
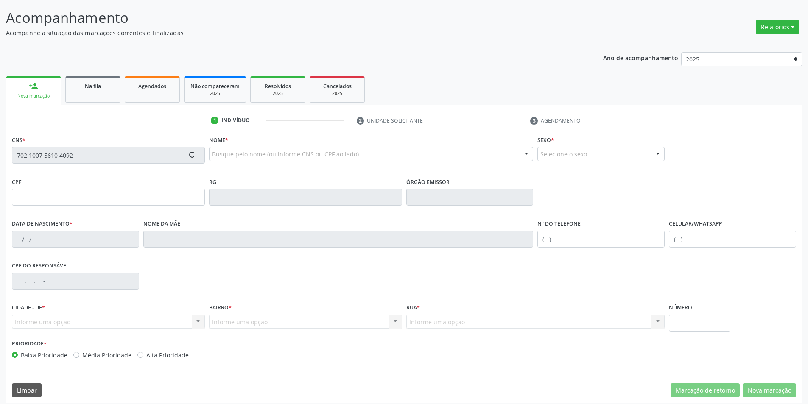
type input "253.699.328-08"
type input "02/10/1973"
type input "Minervina Maria da Conceicao Carvalho"
type input "(87) 98815-8566"
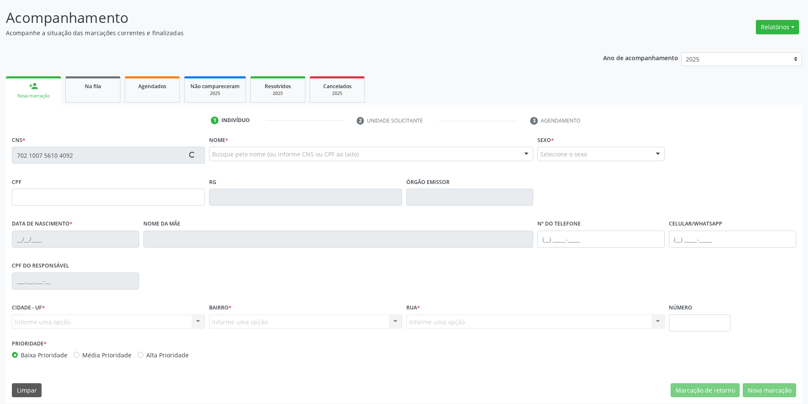
type input "086.487.288-78"
type input "65"
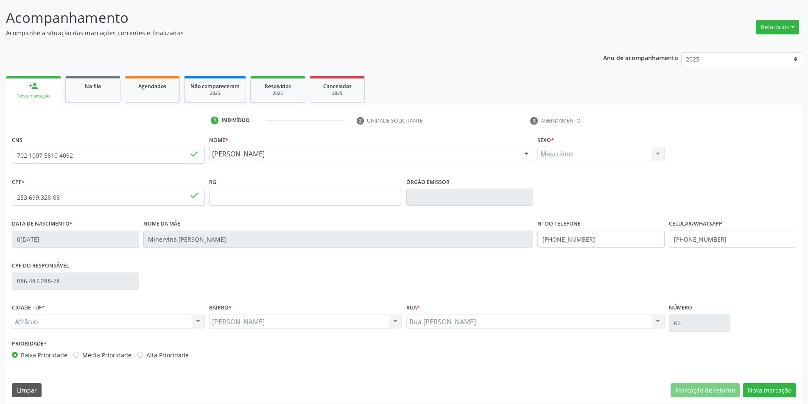
scroll to position [56, 0]
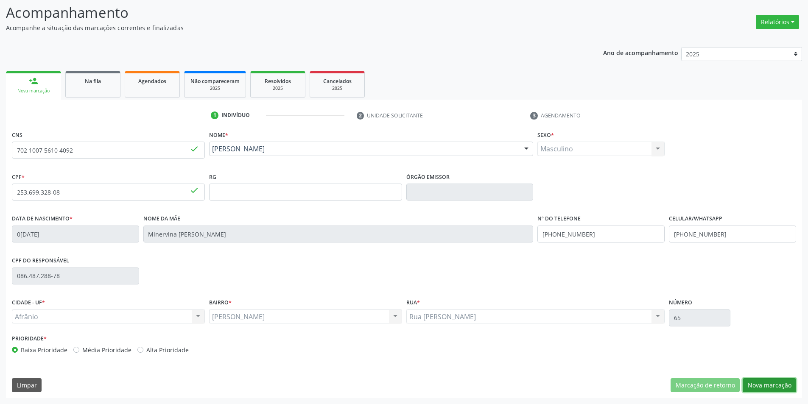
click at [759, 389] on button "Nova marcação" at bounding box center [769, 385] width 53 height 14
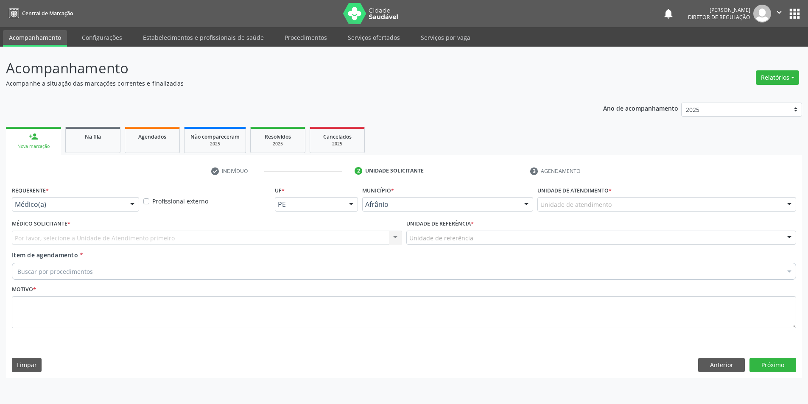
scroll to position [0, 0]
click at [625, 209] on div "Unidade de atendimento" at bounding box center [672, 204] width 261 height 14
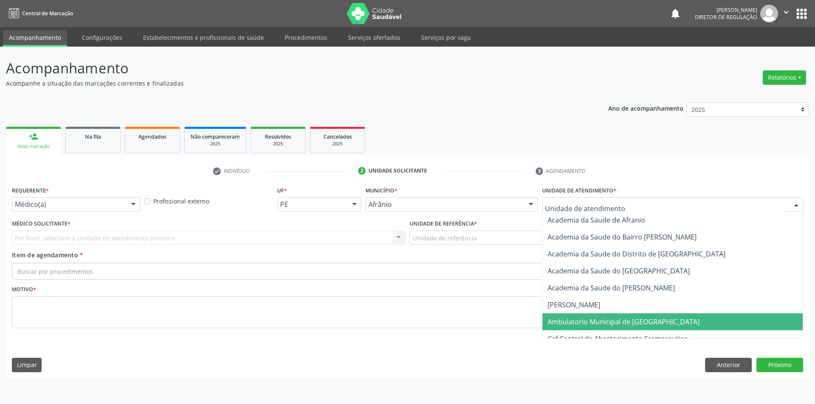
click at [621, 327] on span "Ambulatorio Municipal de [GEOGRAPHIC_DATA]" at bounding box center [672, 322] width 260 height 17
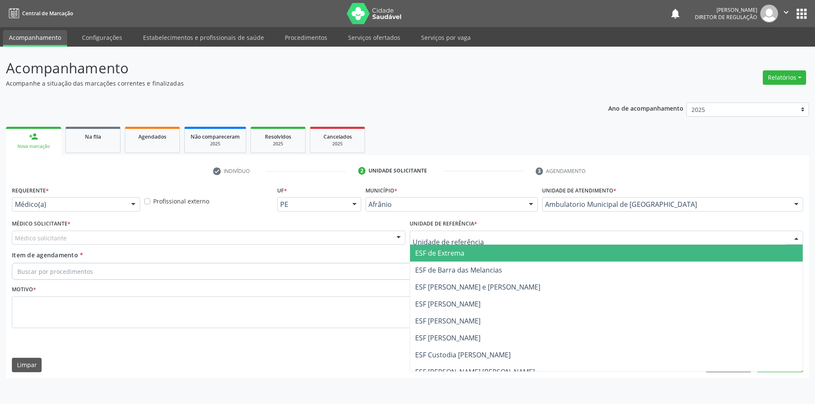
click at [475, 236] on div at bounding box center [605, 238] width 393 height 14
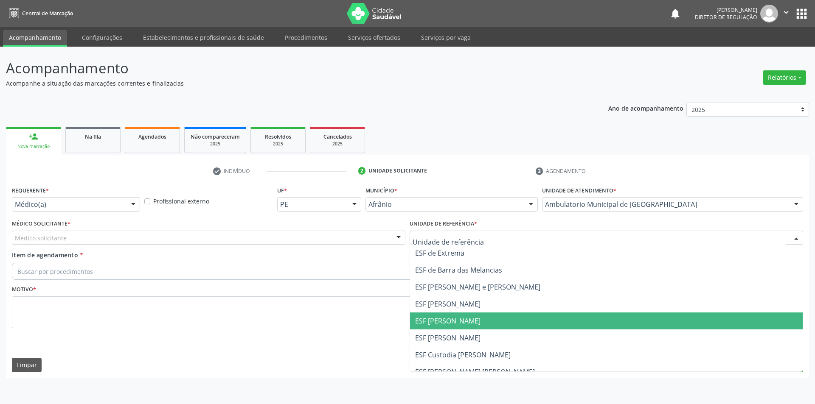
drag, startPoint x: 464, startPoint y: 319, endPoint x: 345, endPoint y: 267, distance: 129.7
click at [462, 319] on span "ESF [PERSON_NAME]" at bounding box center [447, 320] width 65 height 9
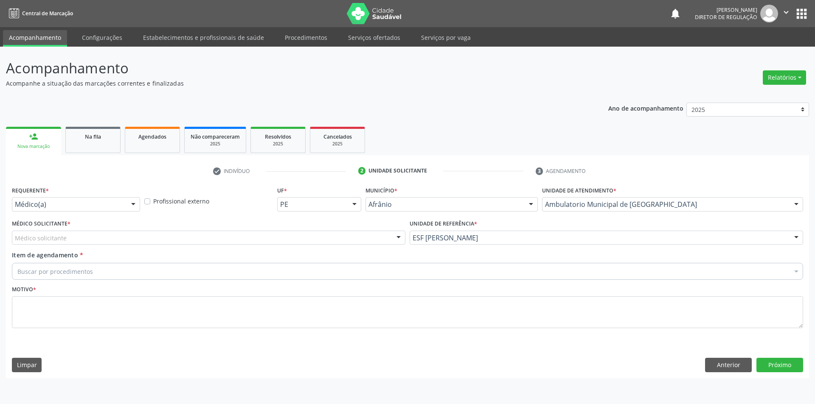
click at [271, 237] on div "Médico solicitante" at bounding box center [208, 238] width 393 height 14
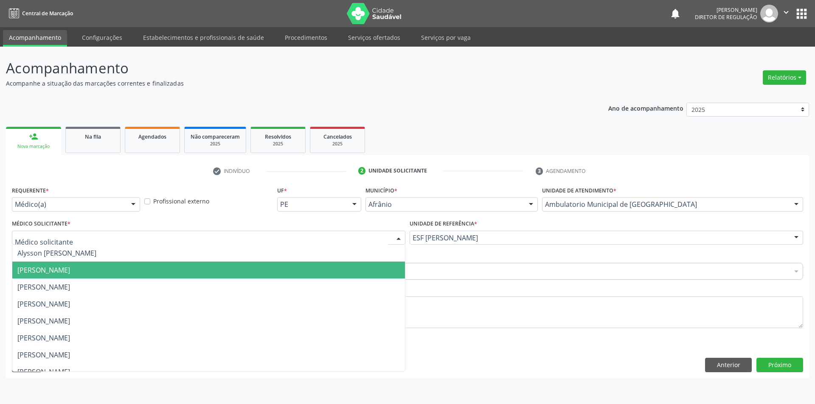
click at [141, 272] on span "[PERSON_NAME]" at bounding box center [208, 270] width 392 height 17
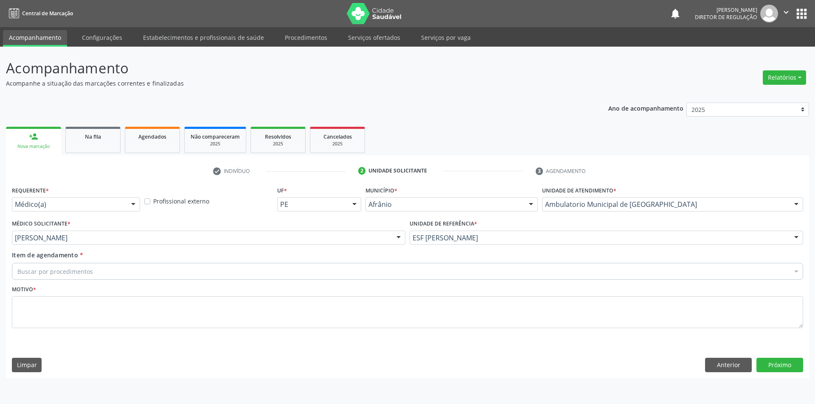
click at [137, 271] on div "Buscar por procedimentos" at bounding box center [407, 271] width 791 height 17
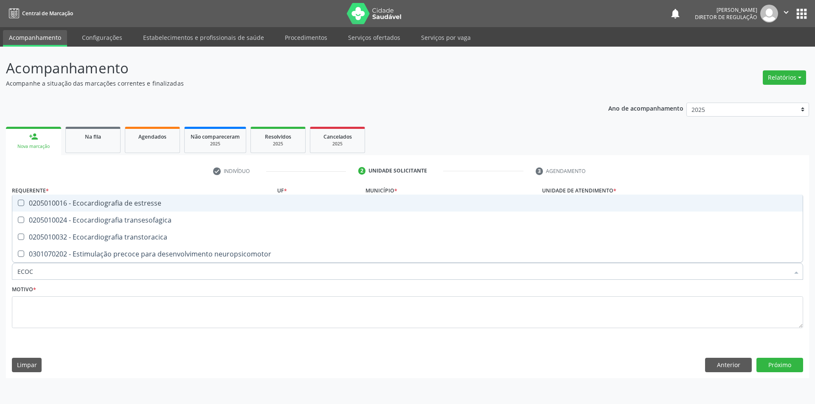
type input "ECOCA"
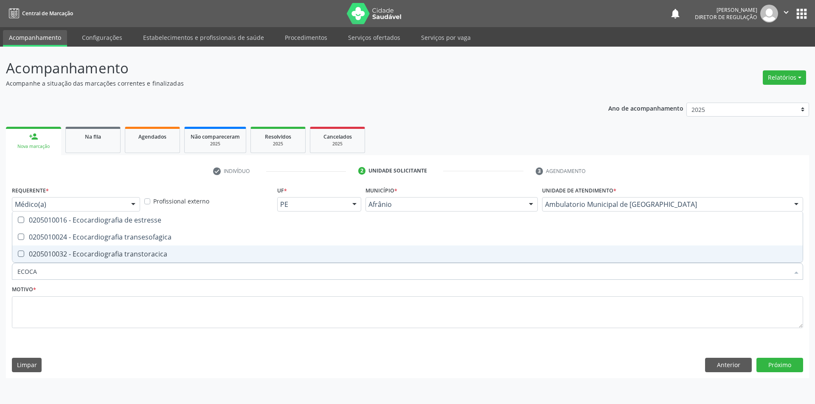
click at [150, 252] on div "0205010032 - Ecocardiografia transtoracica" at bounding box center [407, 254] width 780 height 7
checkbox transtoracica "true"
click at [115, 310] on textarea at bounding box center [407, 313] width 791 height 32
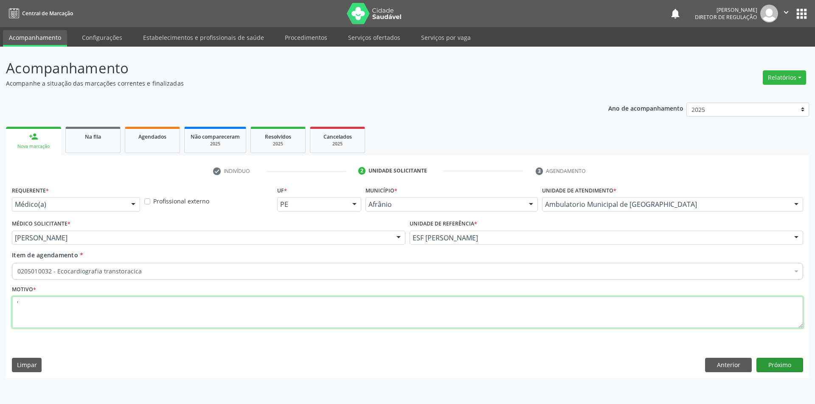
type textarea "'"
click at [787, 365] on button "Próximo" at bounding box center [779, 365] width 47 height 14
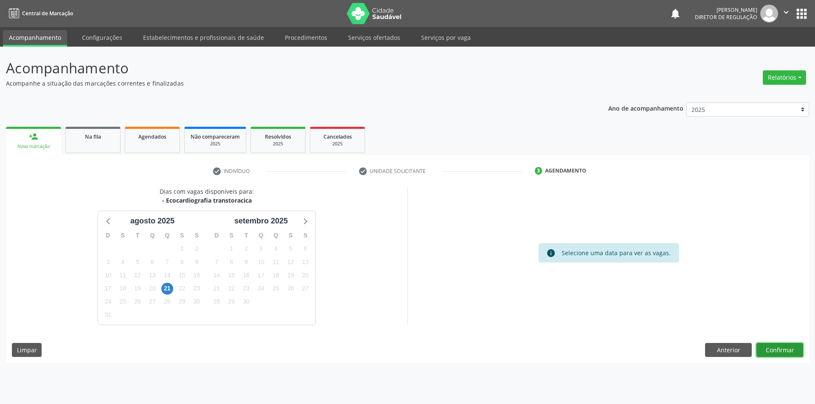
click at [757, 346] on button "Confirmar" at bounding box center [779, 350] width 47 height 14
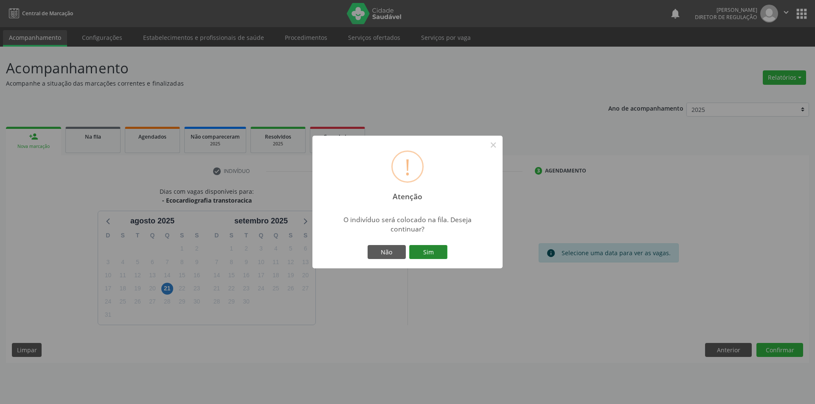
click at [417, 256] on button "Sim" at bounding box center [428, 252] width 38 height 14
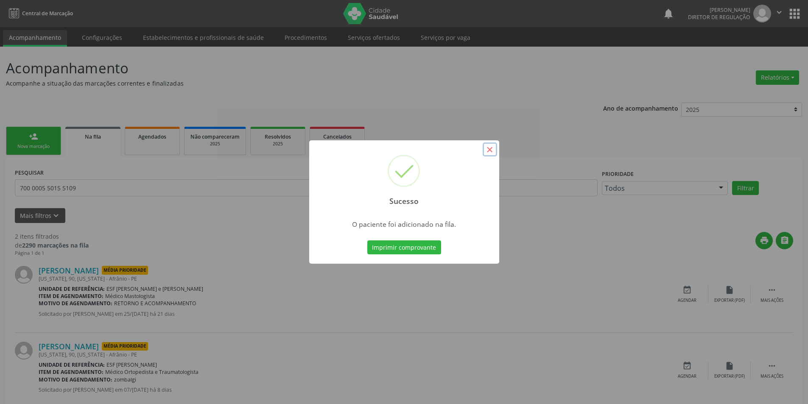
click at [491, 148] on button "×" at bounding box center [490, 150] width 14 height 14
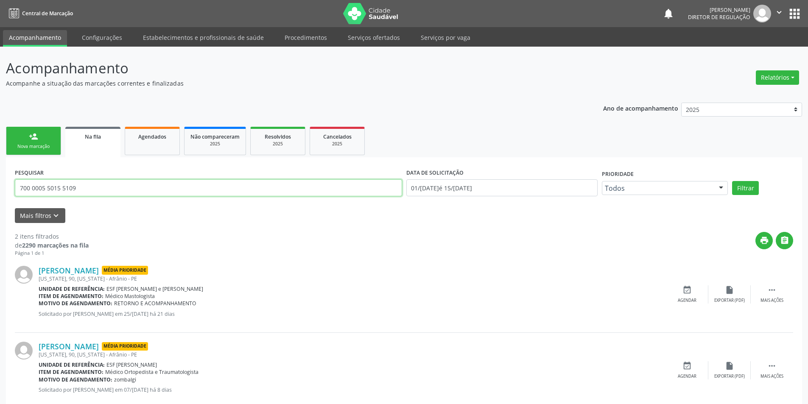
drag, startPoint x: 104, startPoint y: 189, endPoint x: 0, endPoint y: 180, distance: 104.7
click at [0, 180] on div "Acompanhamento Acompanhe a situação das marcações correntes e finalizadas Relat…" at bounding box center [404, 235] width 808 height 377
click at [38, 138] on div "person_add" at bounding box center [33, 136] width 9 height 9
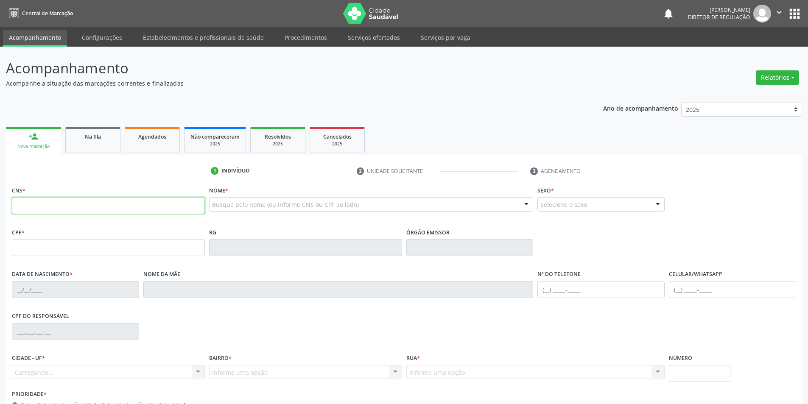
click at [48, 204] on input "text" at bounding box center [108, 205] width 193 height 17
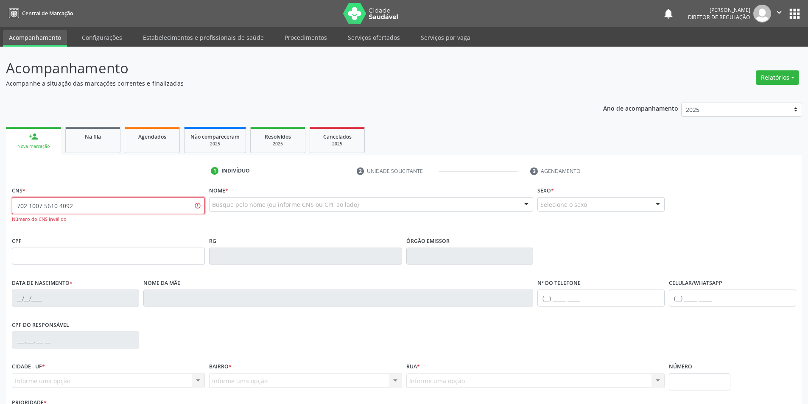
type input "702 1007 5610 4092"
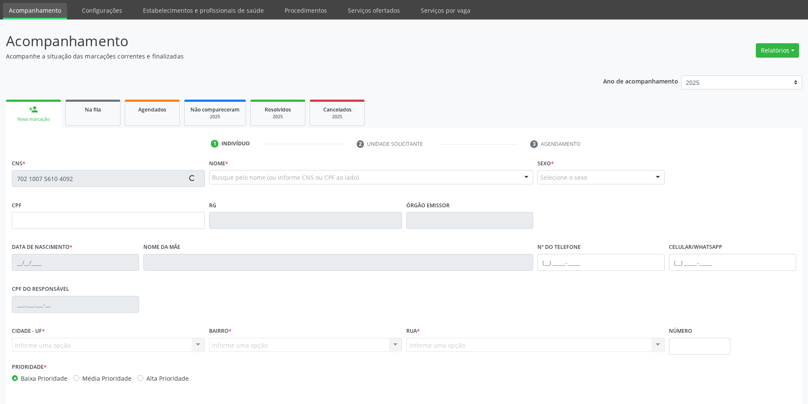
scroll to position [56, 0]
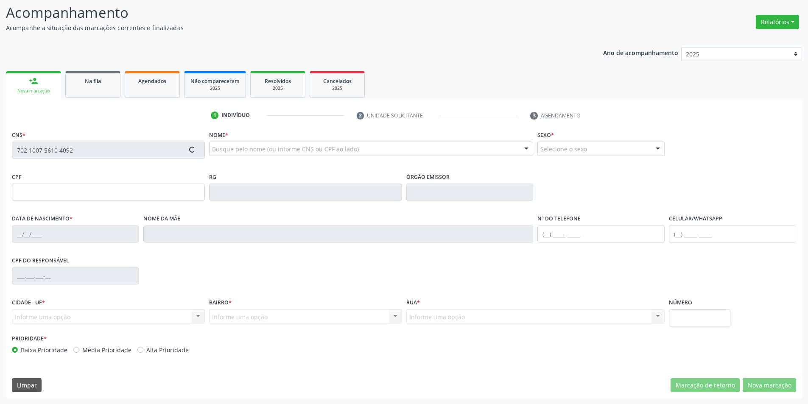
type input "253.699.328-08"
type input "02/10/1973"
type input "Minervina Maria da Conceicao Carvalho"
type input "(87) 98815-8566"
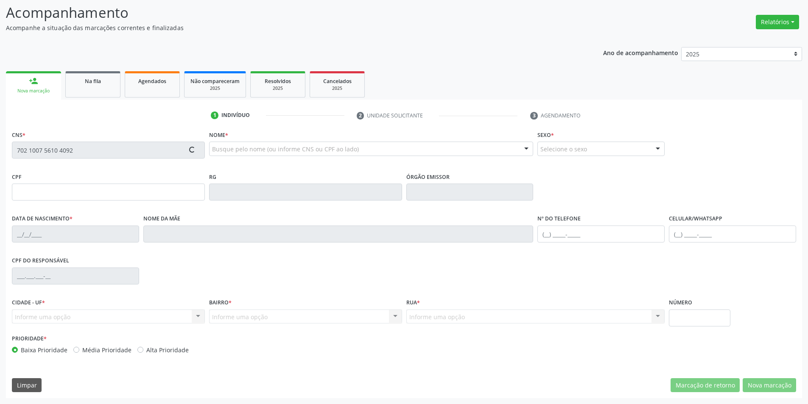
type input "086.487.288-78"
type input "65"
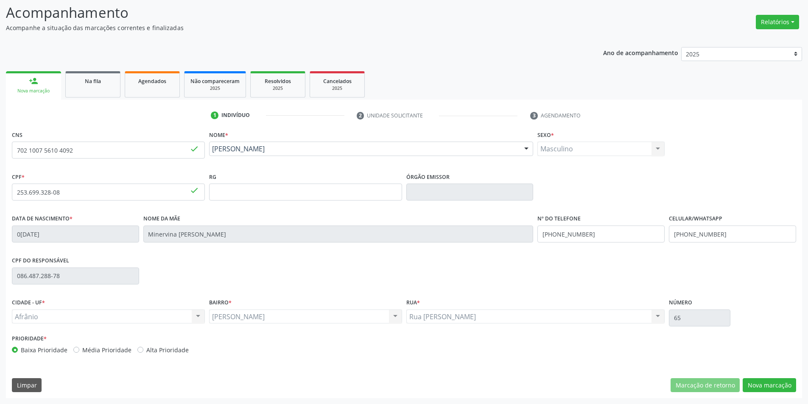
drag, startPoint x: 157, startPoint y: 160, endPoint x: 74, endPoint y: 169, distance: 83.2
click at [74, 169] on div "CNS 702 1007 5610 4092 done" at bounding box center [108, 150] width 197 height 42
click at [775, 383] on button "Nova marcação" at bounding box center [769, 385] width 53 height 14
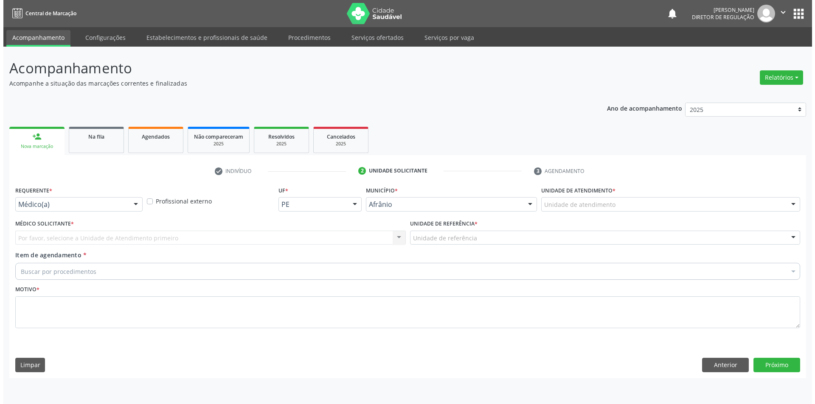
scroll to position [0, 0]
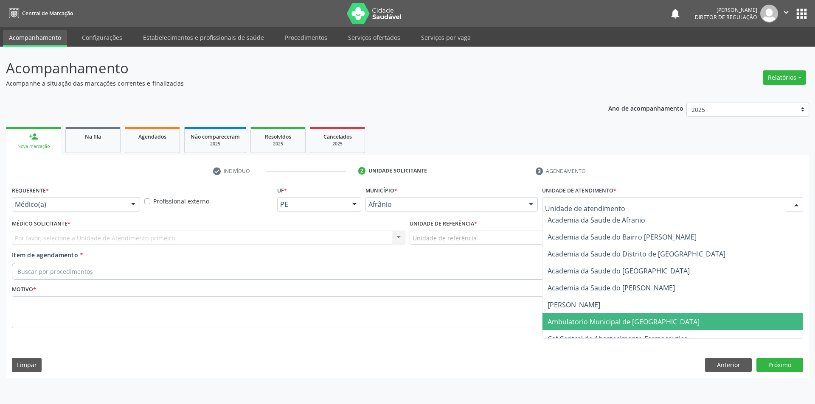
click at [593, 321] on span "Ambulatorio Municipal de [GEOGRAPHIC_DATA]" at bounding box center [623, 321] width 152 height 9
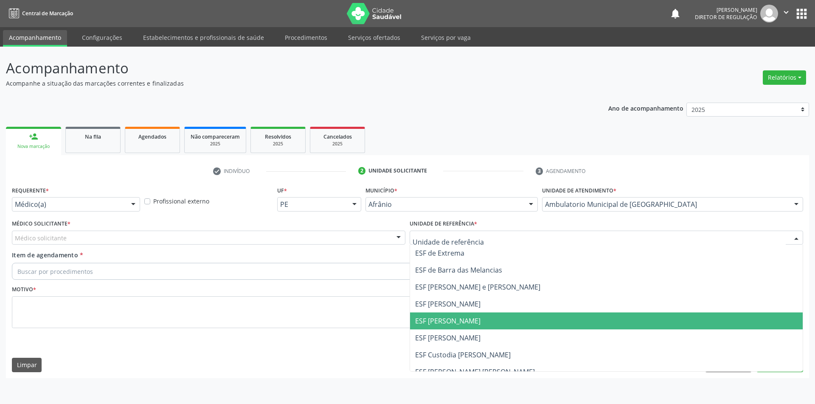
drag, startPoint x: 465, startPoint y: 323, endPoint x: 397, endPoint y: 290, distance: 75.5
click at [454, 316] on span "ESF [PERSON_NAME]" at bounding box center [606, 321] width 392 height 17
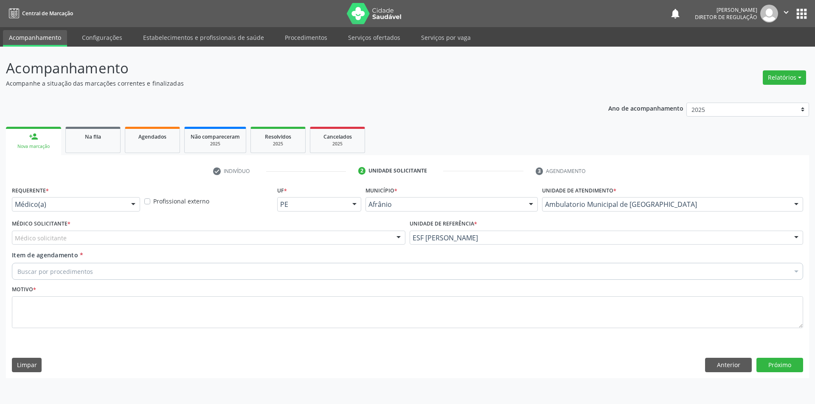
click at [230, 236] on div "Médico solicitante" at bounding box center [208, 238] width 393 height 14
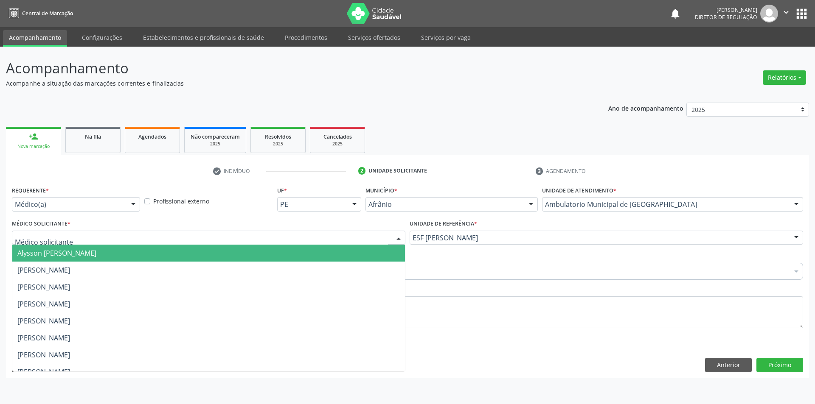
click at [117, 260] on span "Alysson [PERSON_NAME]" at bounding box center [208, 253] width 392 height 17
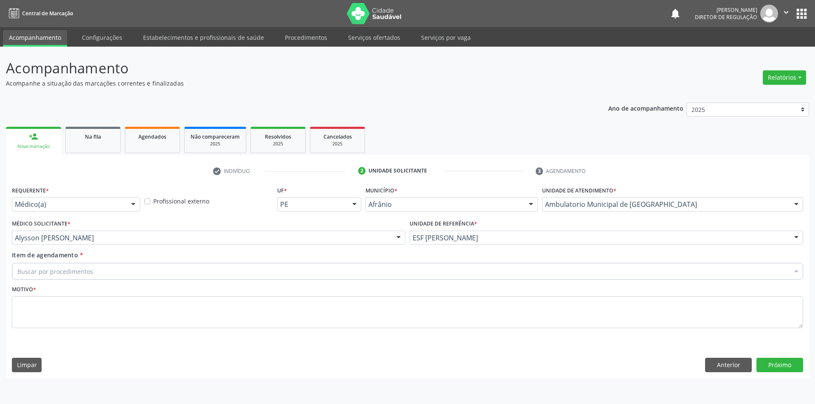
click at [93, 271] on div "Buscar por procedimentos" at bounding box center [407, 271] width 791 height 17
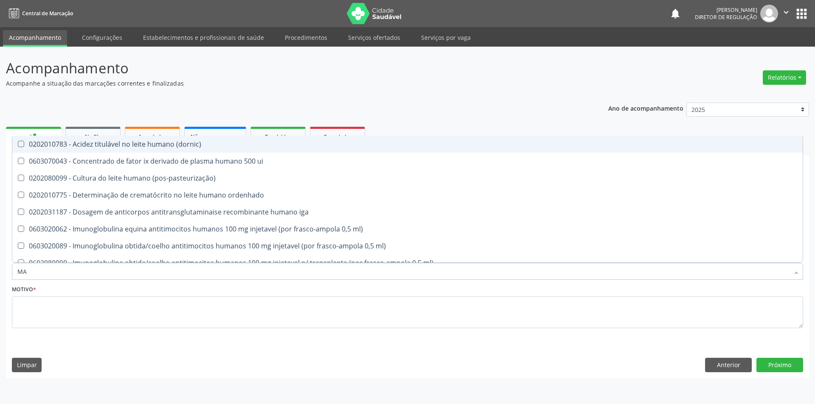
type input "M"
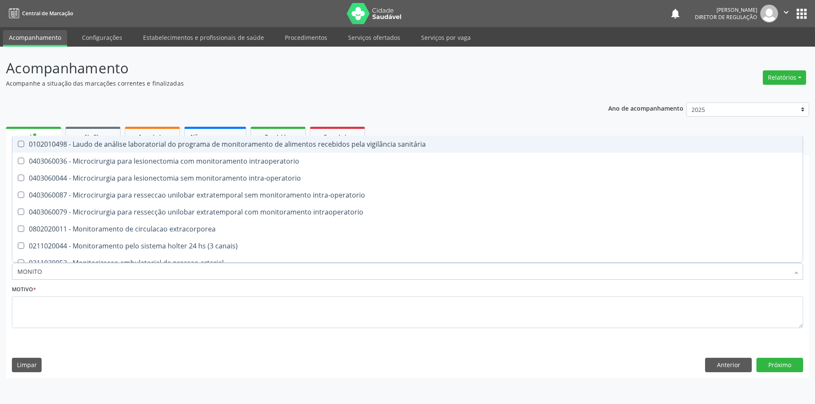
type input "MONITOR"
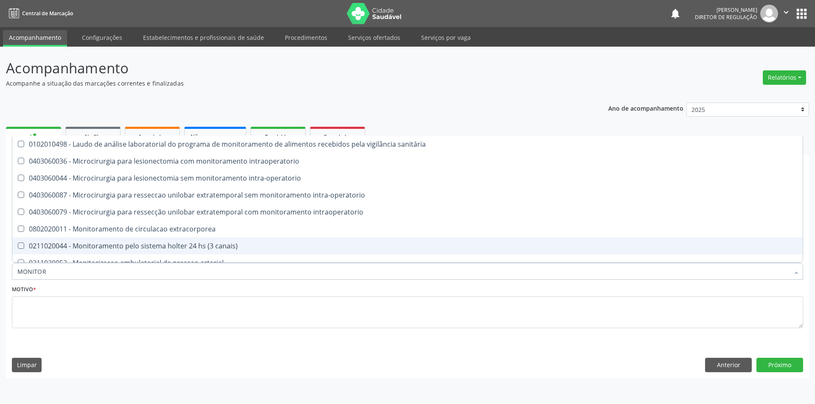
scroll to position [26, 0]
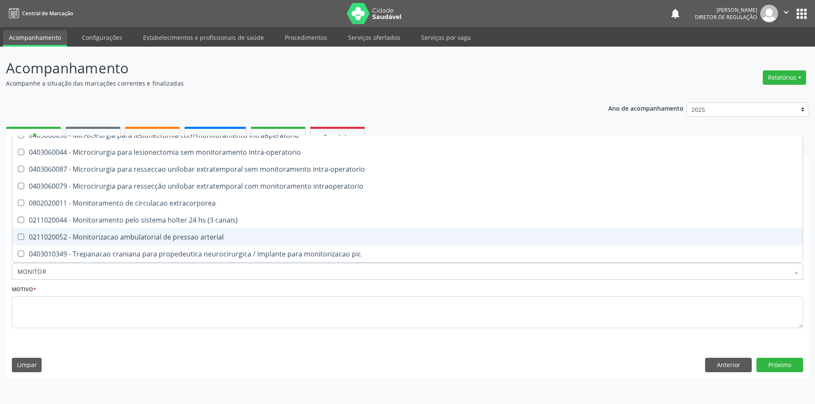
click at [168, 238] on div "0211020052 - Monitorizacao ambulatorial de pressao arterial" at bounding box center [407, 237] width 780 height 7
checkbox arterial "true"
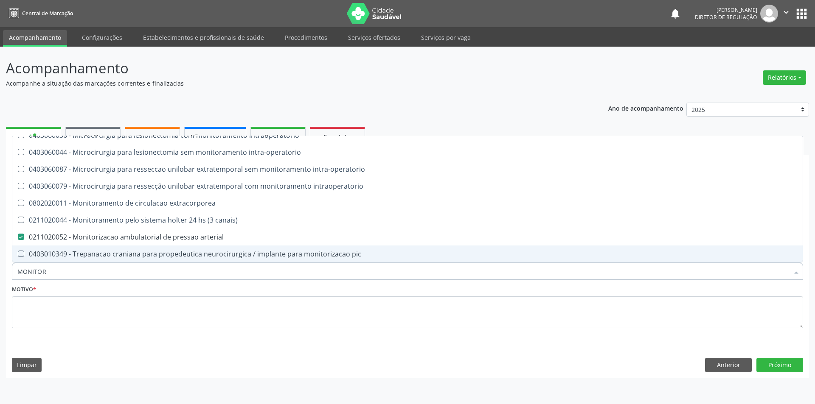
click at [121, 333] on fieldset "Motivo *" at bounding box center [407, 308] width 791 height 51
click at [121, 322] on textarea at bounding box center [407, 313] width 791 height 32
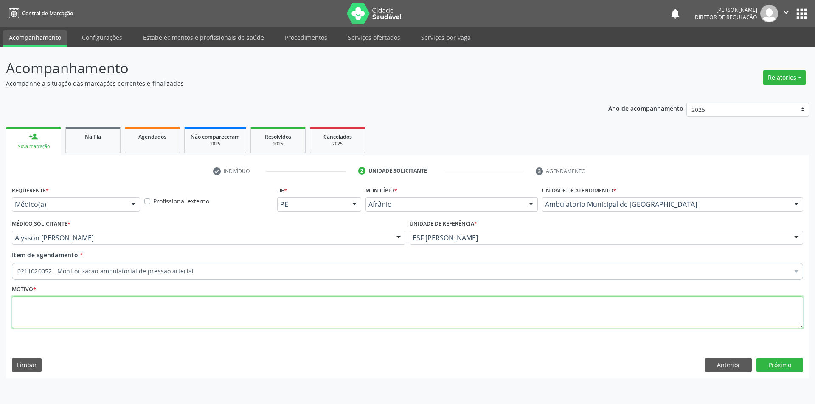
click at [118, 314] on textarea at bounding box center [407, 313] width 791 height 32
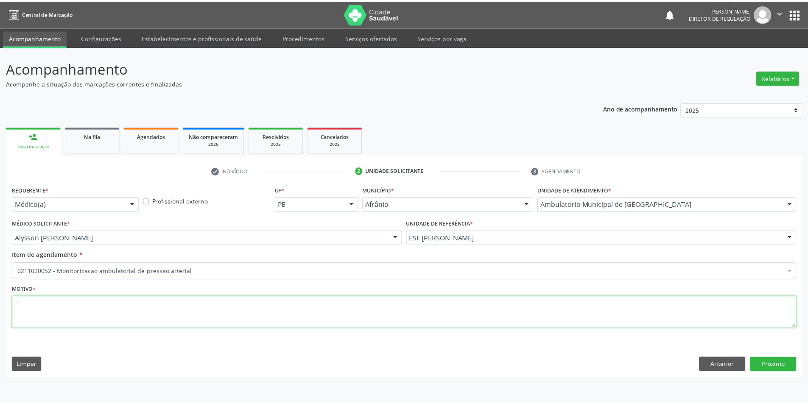
scroll to position [0, 0]
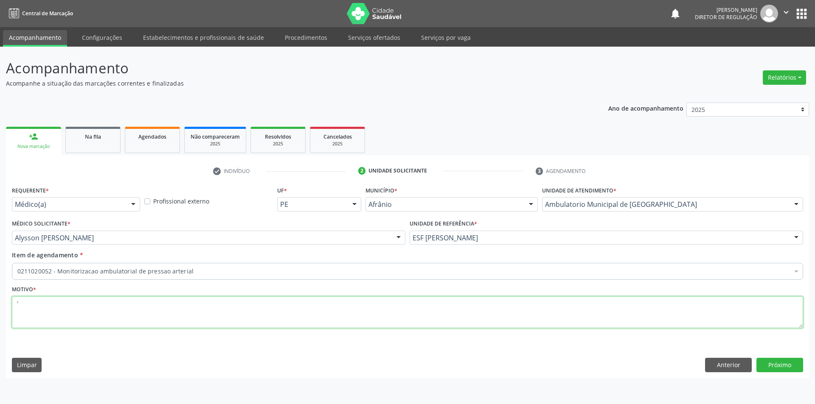
type textarea "'"
click at [771, 357] on div "Requerente * Médico(a) Médico(a) Enfermeiro(a) Paciente Nenhum resultado encont…" at bounding box center [407, 281] width 803 height 194
click at [771, 360] on button "Próximo" at bounding box center [779, 365] width 47 height 14
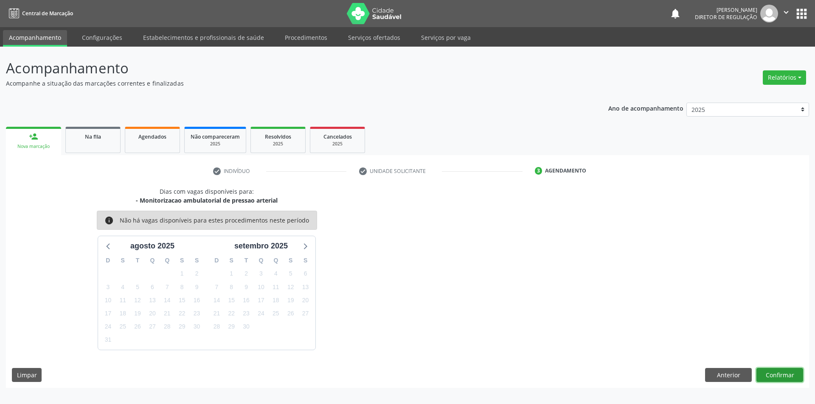
click at [774, 373] on button "Confirmar" at bounding box center [779, 375] width 47 height 14
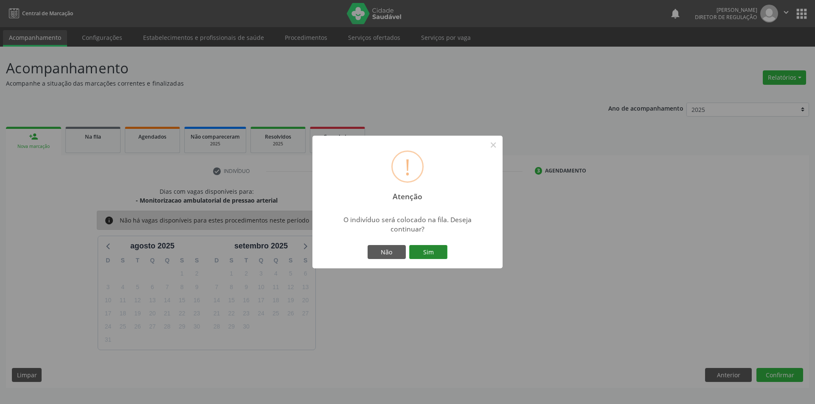
click at [426, 254] on button "Sim" at bounding box center [428, 252] width 38 height 14
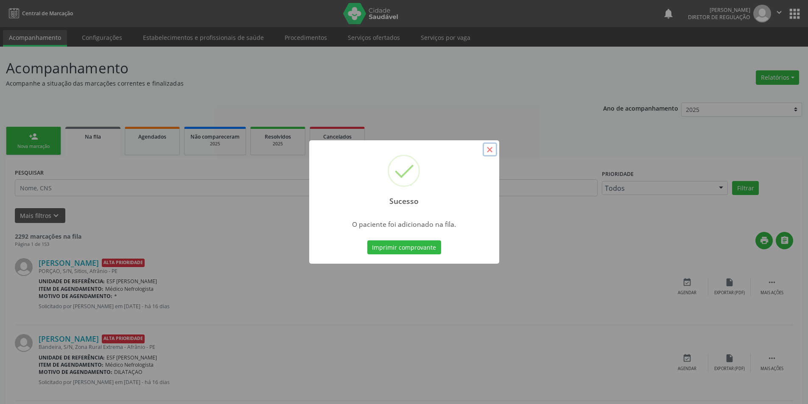
click at [486, 152] on button "×" at bounding box center [490, 150] width 14 height 14
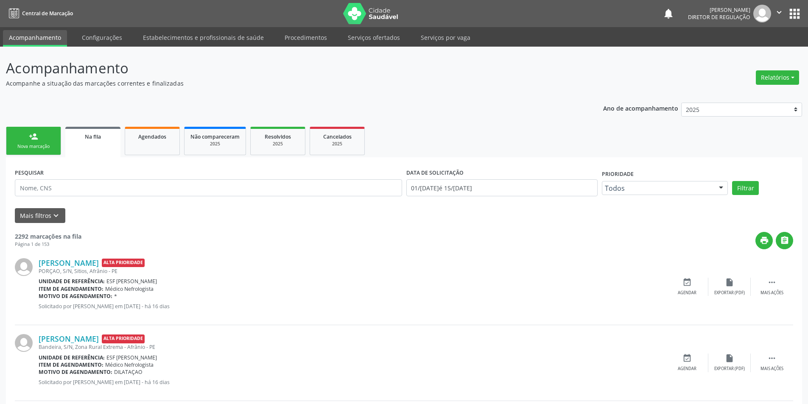
click at [26, 135] on link "person_add Nova marcação" at bounding box center [33, 141] width 55 height 28
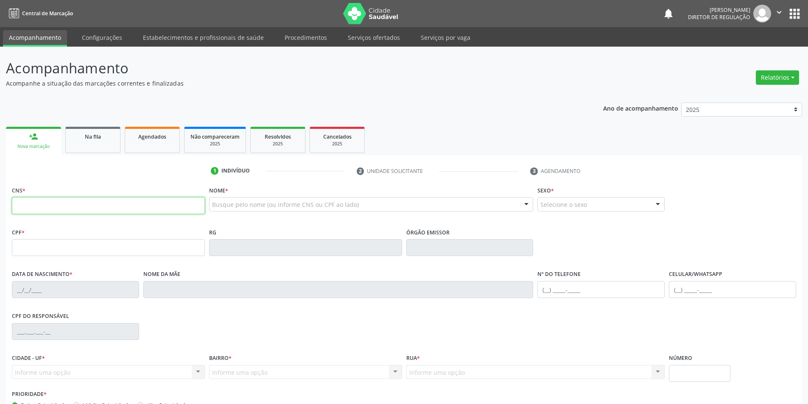
click at [53, 213] on input "text" at bounding box center [108, 205] width 193 height 17
paste input "702 1007 5610 4092"
type input "702 1007 5610 4092"
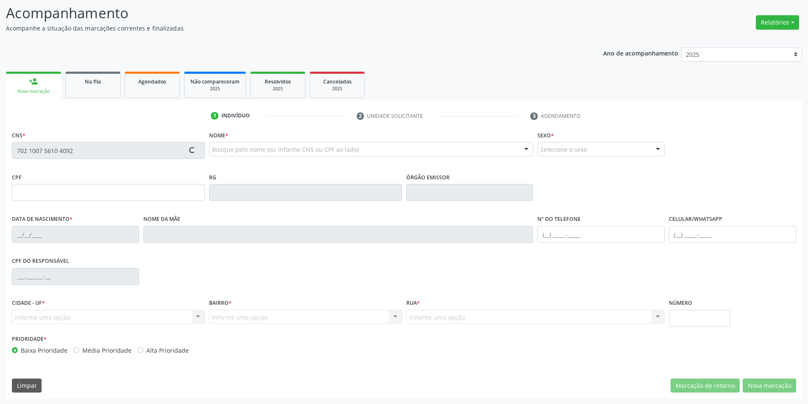
scroll to position [56, 0]
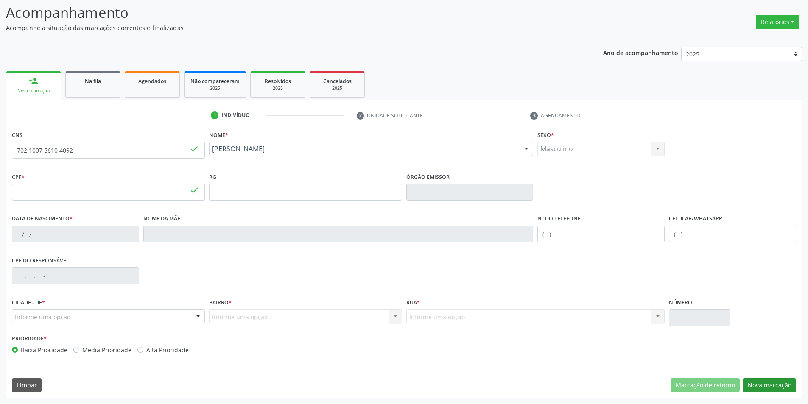
type input "253.699.328-08"
type input "02[DATE]"
type input "Minervina [PERSON_NAME]"
type input "[PHONE_NUMBER]"
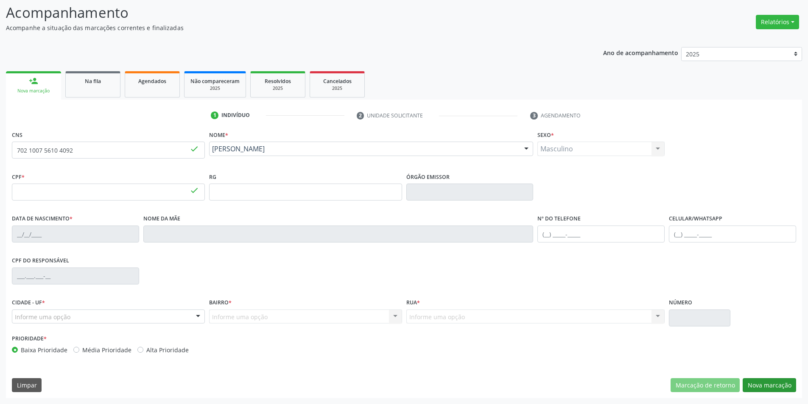
type input "086.487.288-78"
type input "65"
click at [763, 387] on button "Nova marcação" at bounding box center [769, 385] width 53 height 14
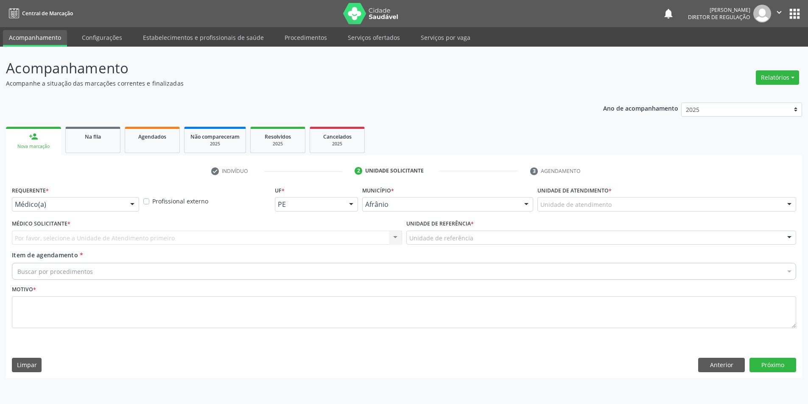
scroll to position [0, 0]
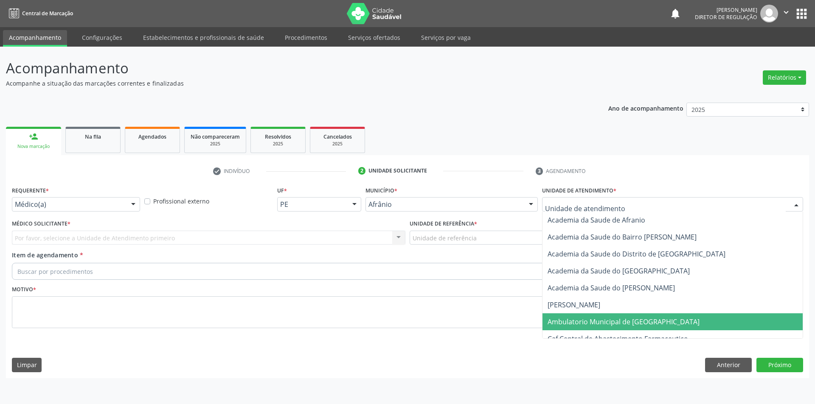
drag, startPoint x: 624, startPoint y: 325, endPoint x: 502, endPoint y: 275, distance: 132.0
click at [624, 326] on span "Ambulatorio Municipal de [GEOGRAPHIC_DATA]" at bounding box center [623, 321] width 152 height 9
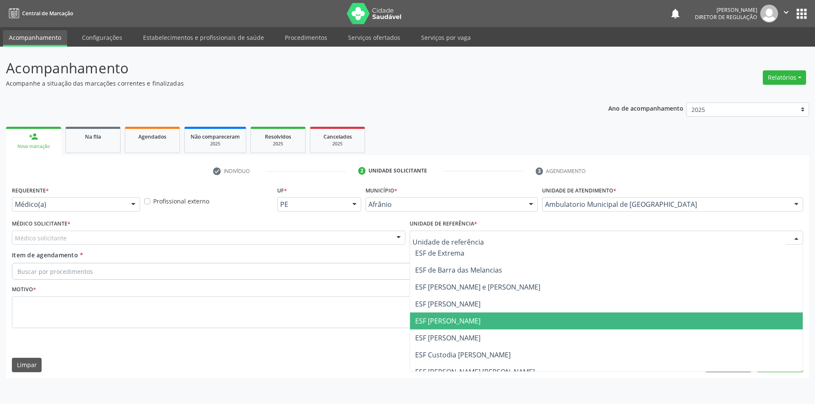
click at [461, 318] on span "ESF [PERSON_NAME]" at bounding box center [447, 320] width 65 height 9
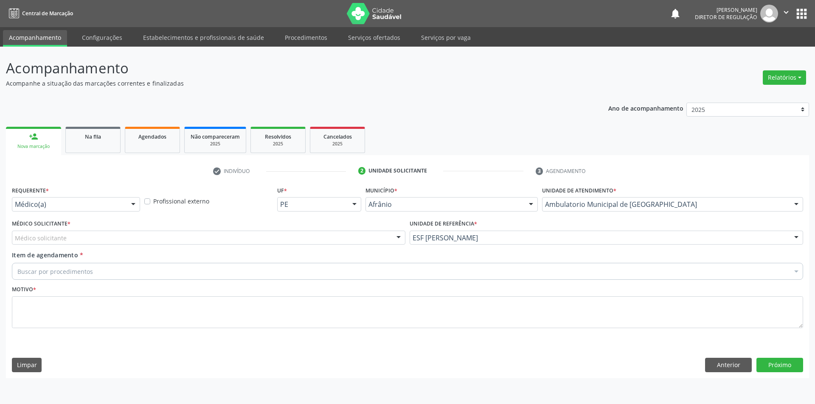
drag, startPoint x: 275, startPoint y: 244, endPoint x: 264, endPoint y: 244, distance: 11.0
click at [272, 244] on div "Médico solicitante" at bounding box center [208, 238] width 393 height 14
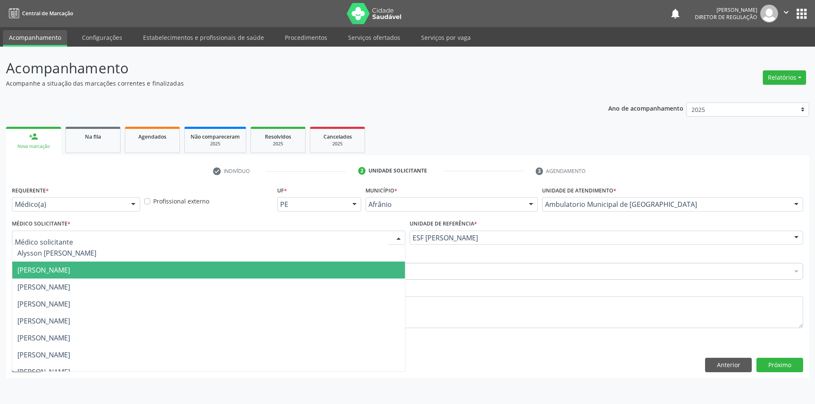
click at [132, 266] on span "[PERSON_NAME]" at bounding box center [208, 270] width 392 height 17
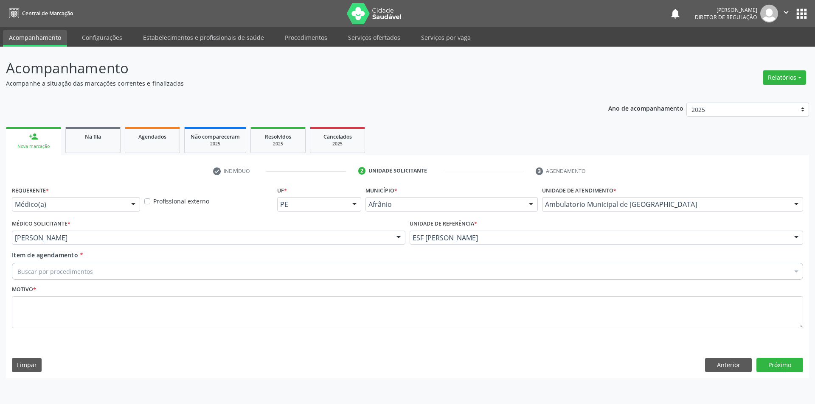
click at [95, 269] on div "Buscar por procedimentos" at bounding box center [407, 271] width 791 height 17
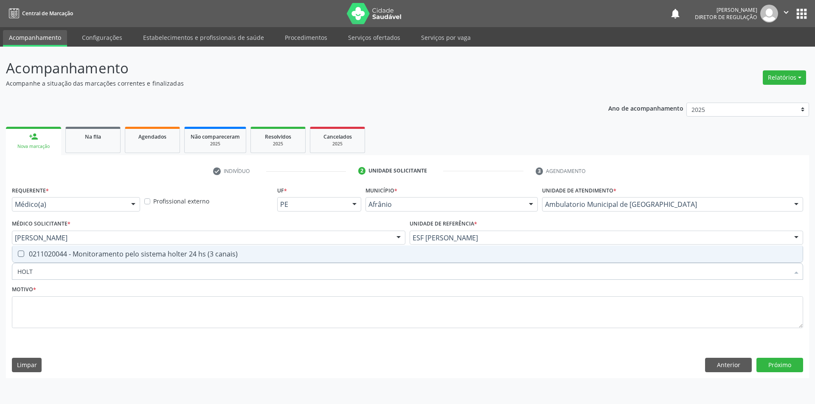
type input "HOLTE"
click at [103, 255] on div "0211020044 - Monitoramento pelo sistema holter 24 hs (3 canais)" at bounding box center [407, 254] width 780 height 7
checkbox canais\) "true"
click at [89, 308] on textarea at bounding box center [407, 313] width 791 height 32
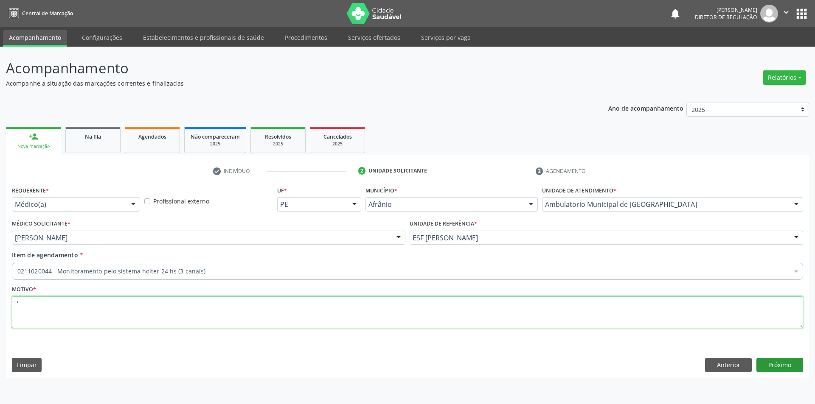
type textarea "'"
click at [767, 361] on button "Próximo" at bounding box center [779, 365] width 47 height 14
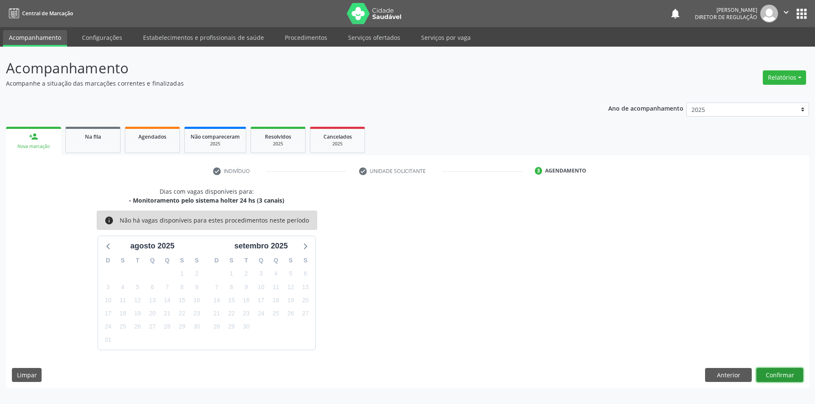
click at [773, 378] on button "Confirmar" at bounding box center [779, 375] width 47 height 14
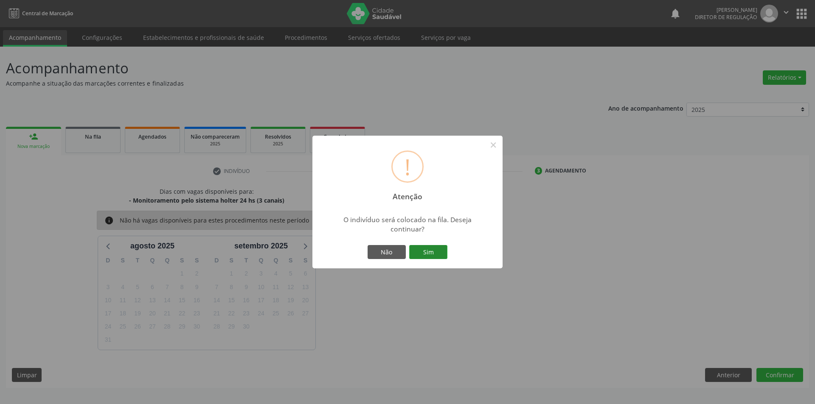
click at [413, 251] on button "Sim" at bounding box center [428, 252] width 38 height 14
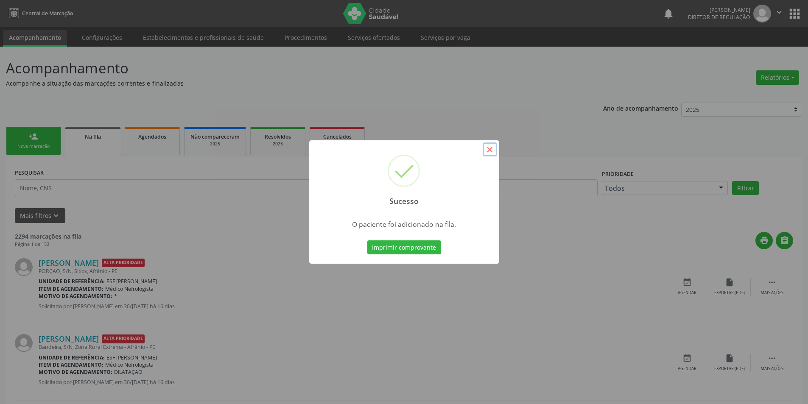
click at [495, 156] on button "×" at bounding box center [490, 150] width 14 height 14
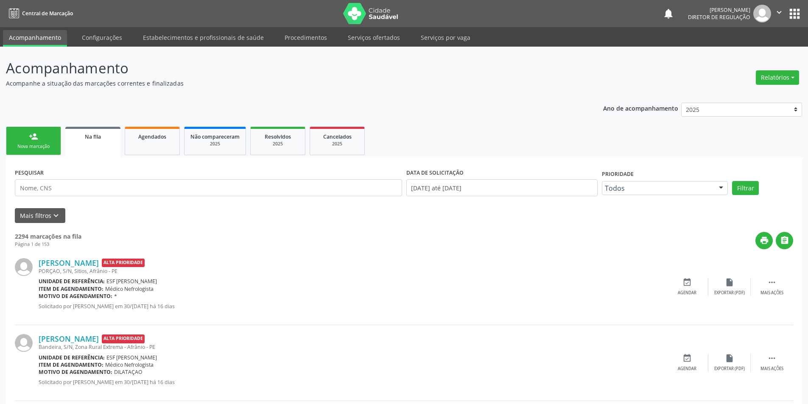
click at [32, 136] on div "person_add" at bounding box center [33, 136] width 9 height 9
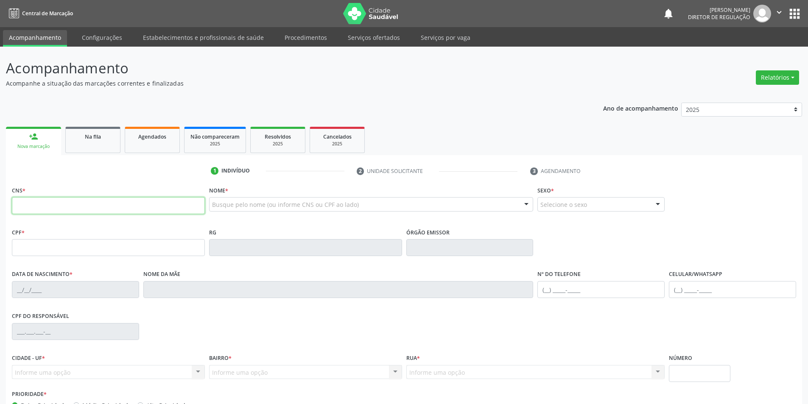
click at [74, 202] on input "text" at bounding box center [108, 205] width 193 height 17
type input "702 1007 5610 4092"
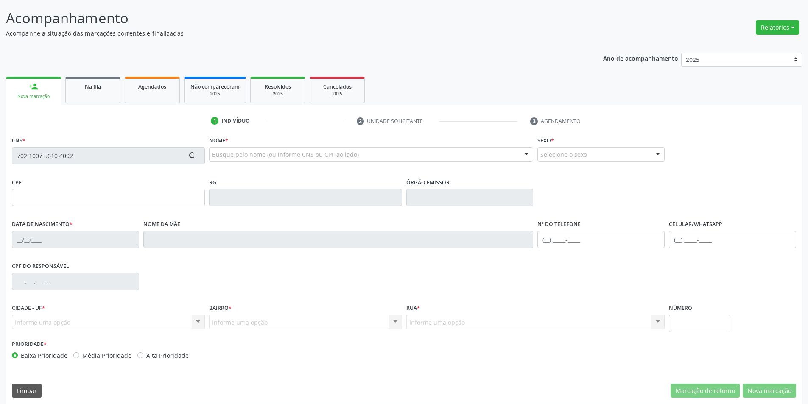
scroll to position [56, 0]
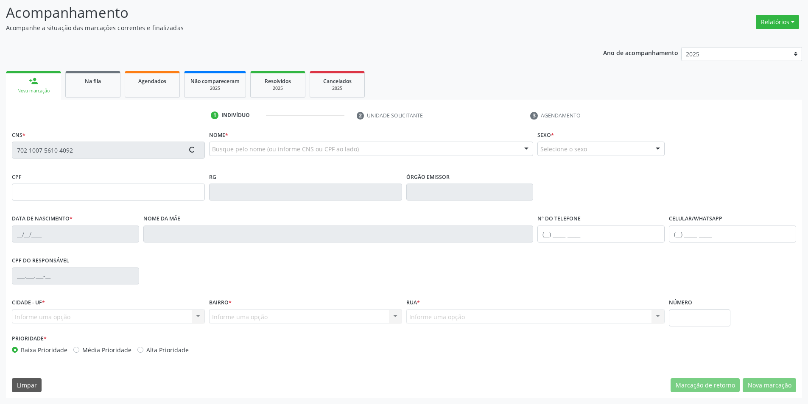
type input "253.699.328-08"
type input "02/10/1973"
type input "Minervina Maria da Conceicao Carvalho"
type input "(87) 98815-8566"
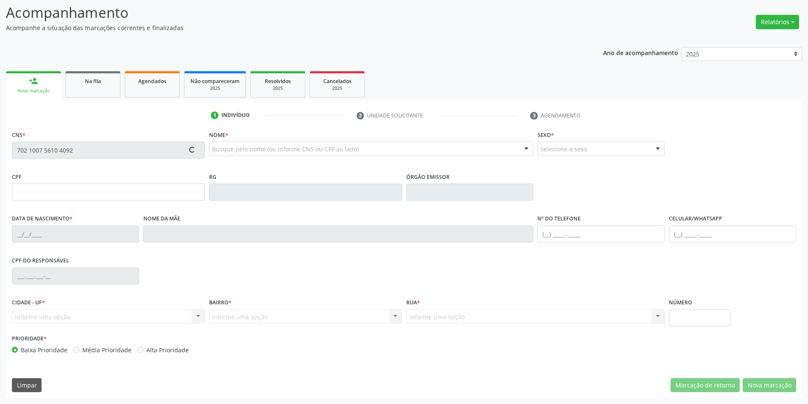
type input "086.487.288-78"
type input "65"
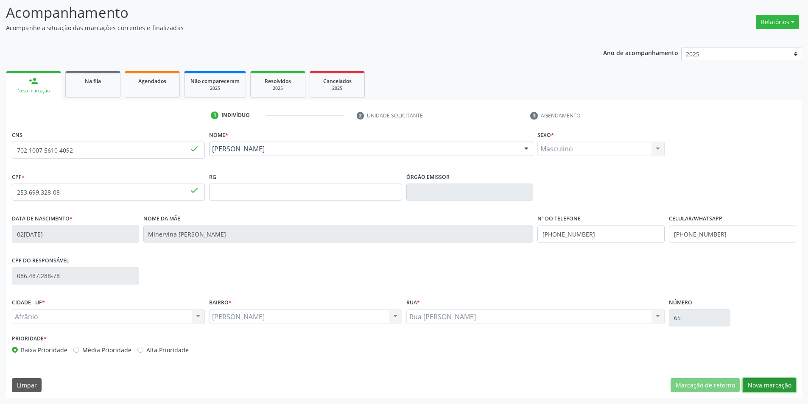
click at [758, 383] on button "Nova marcação" at bounding box center [769, 385] width 53 height 14
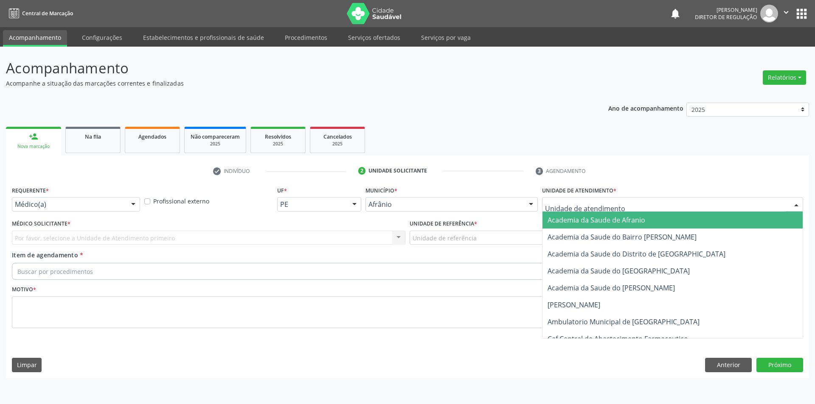
click at [575, 199] on div at bounding box center [672, 204] width 261 height 14
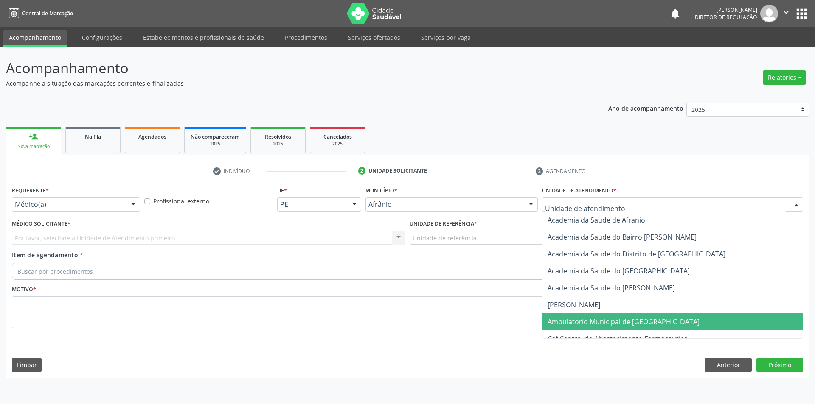
click at [598, 327] on span "Ambulatorio Municipal de [GEOGRAPHIC_DATA]" at bounding box center [672, 322] width 260 height 17
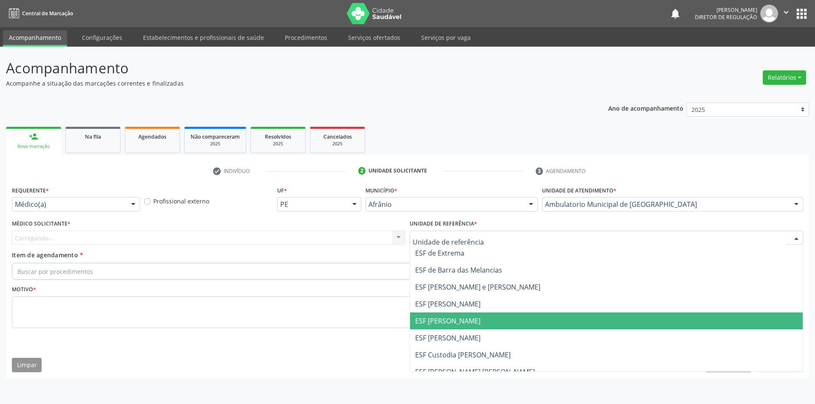
click at [452, 326] on span "ESF [PERSON_NAME]" at bounding box center [447, 320] width 65 height 9
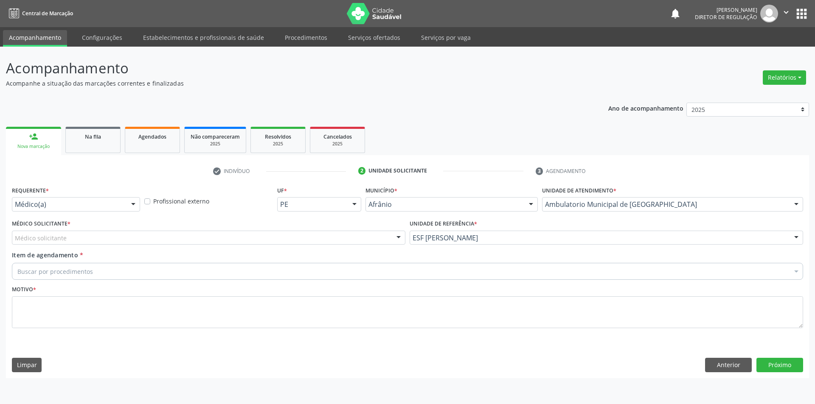
drag, startPoint x: 205, startPoint y: 235, endPoint x: 200, endPoint y: 238, distance: 6.7
click at [203, 235] on div "Médico solicitante" at bounding box center [208, 238] width 393 height 14
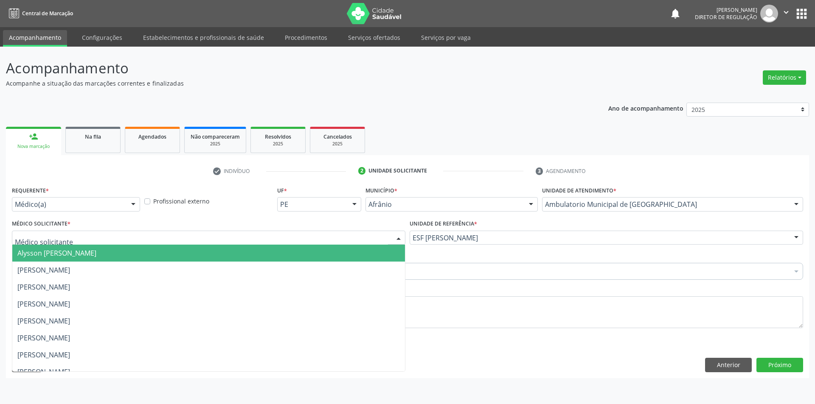
drag, startPoint x: 138, startPoint y: 245, endPoint x: 128, endPoint y: 247, distance: 10.3
click at [137, 245] on span "Alysson [PERSON_NAME]" at bounding box center [208, 253] width 392 height 17
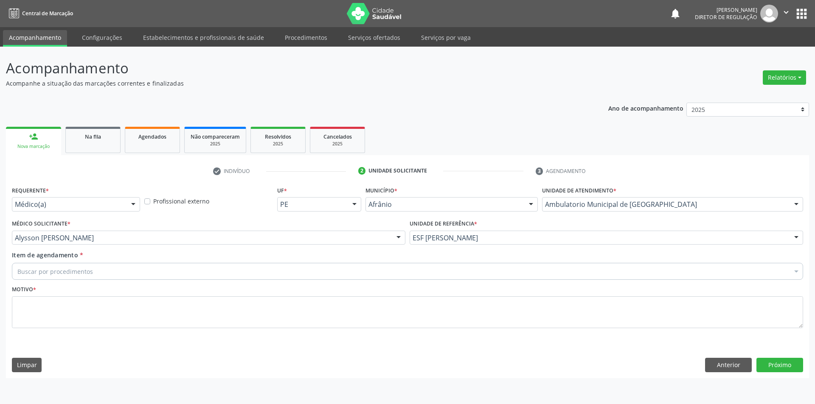
click at [113, 260] on div "Item de agendamento * Buscar por procedimentos Selecionar todos 0604320140 - Ab…" at bounding box center [407, 264] width 791 height 27
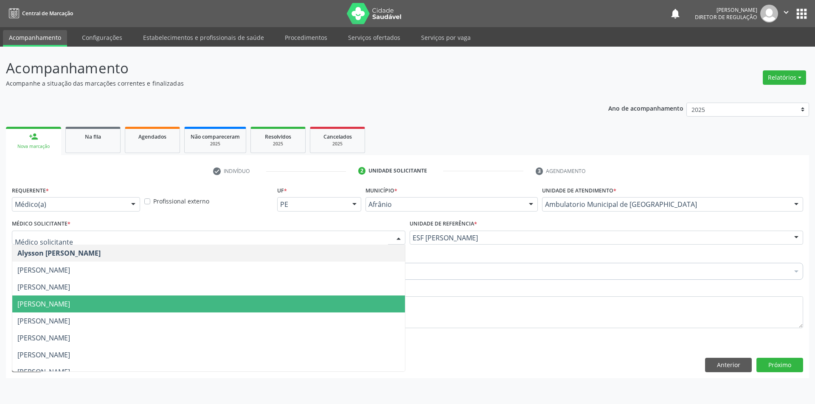
click at [70, 305] on span "[PERSON_NAME]" at bounding box center [43, 304] width 53 height 9
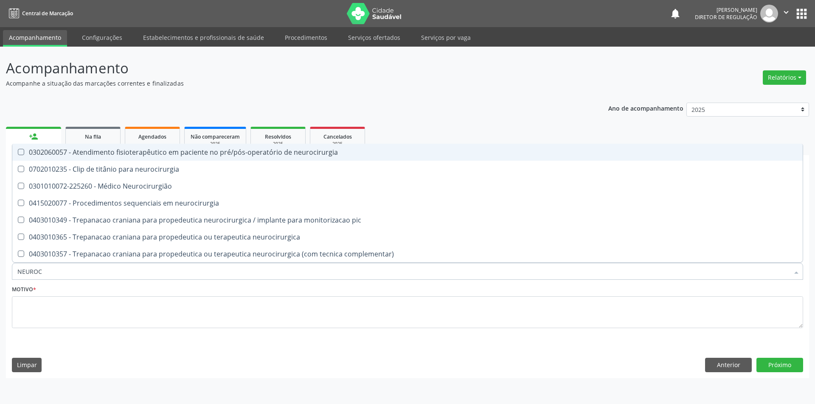
type input "NEUROCI"
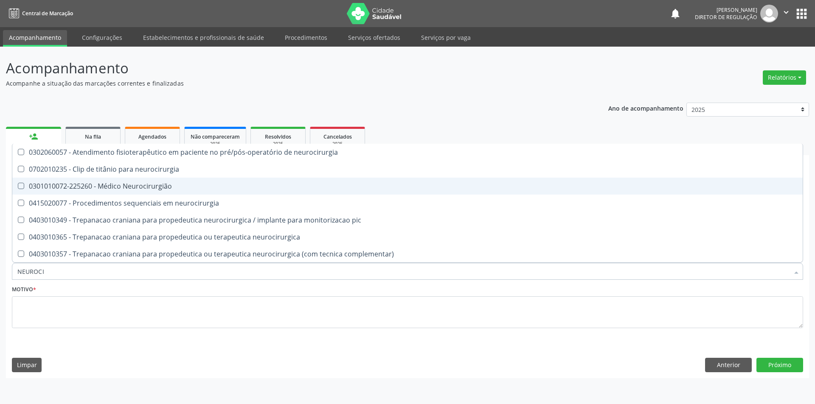
click at [123, 187] on div "0301010072-225260 - Médico Neurocirurgião" at bounding box center [407, 186] width 780 height 7
checkbox Neurocirurgião "true"
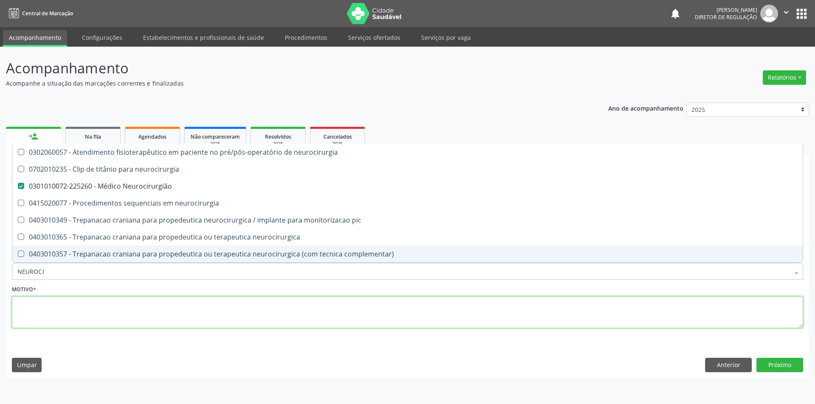
click at [116, 325] on textarea at bounding box center [407, 313] width 791 height 32
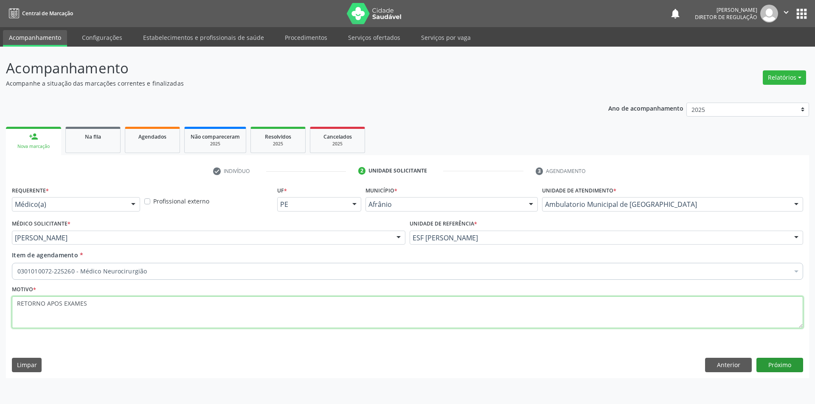
type textarea "RETORNO APOS EXAMES"
click at [771, 364] on button "Próximo" at bounding box center [779, 365] width 47 height 14
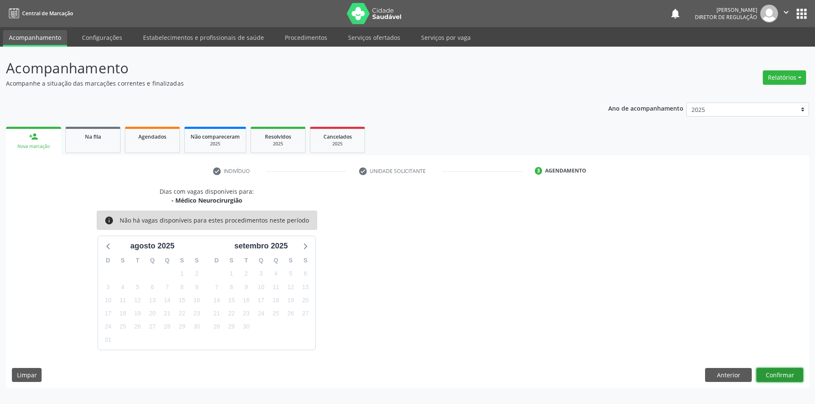
click at [796, 376] on button "Confirmar" at bounding box center [779, 375] width 47 height 14
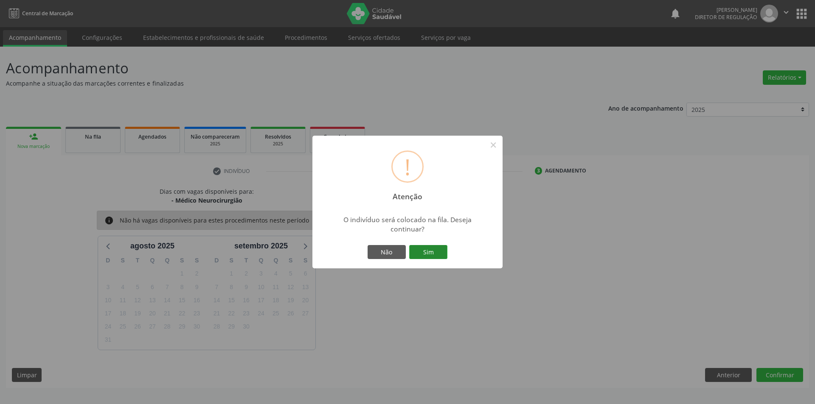
click at [425, 249] on button "Sim" at bounding box center [428, 252] width 38 height 14
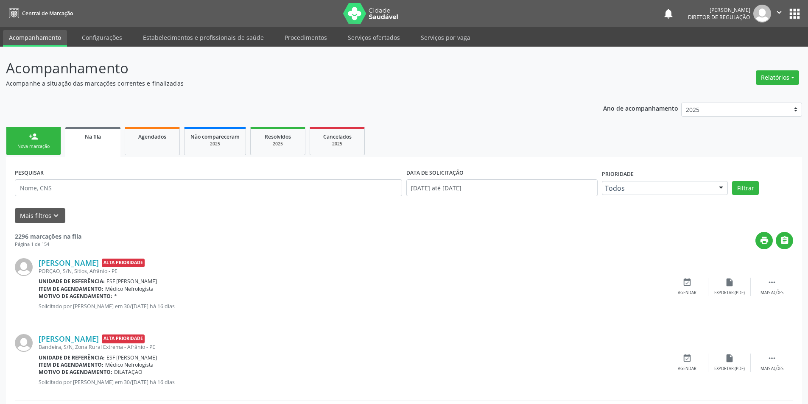
click at [49, 148] on div "Nova marcação" at bounding box center [33, 146] width 42 height 6
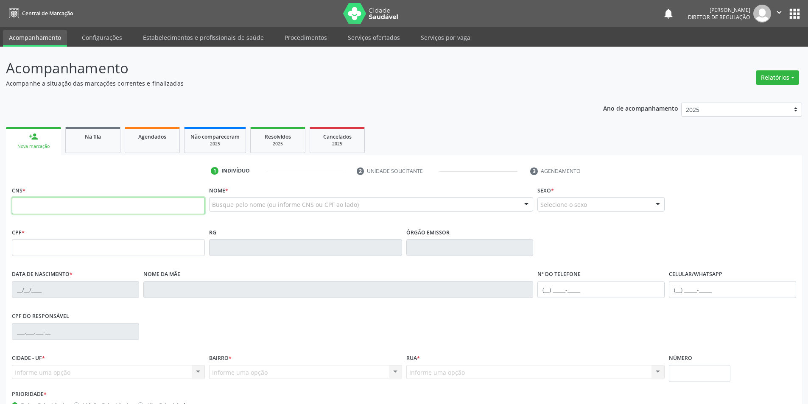
click at [45, 199] on input "text" at bounding box center [108, 205] width 193 height 17
type input "700 0044 9731 3500"
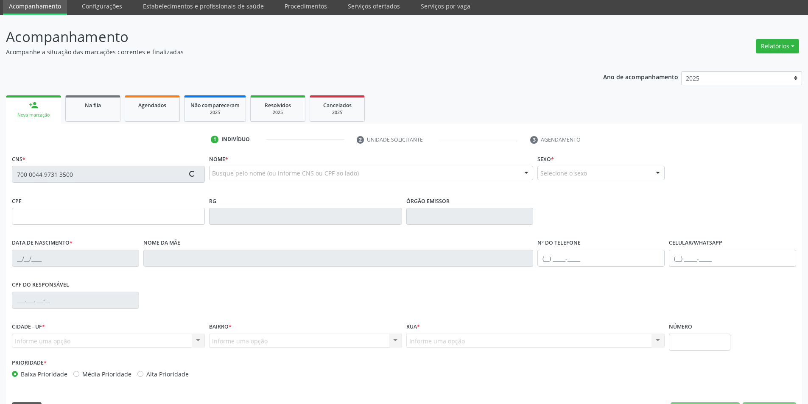
scroll to position [56, 0]
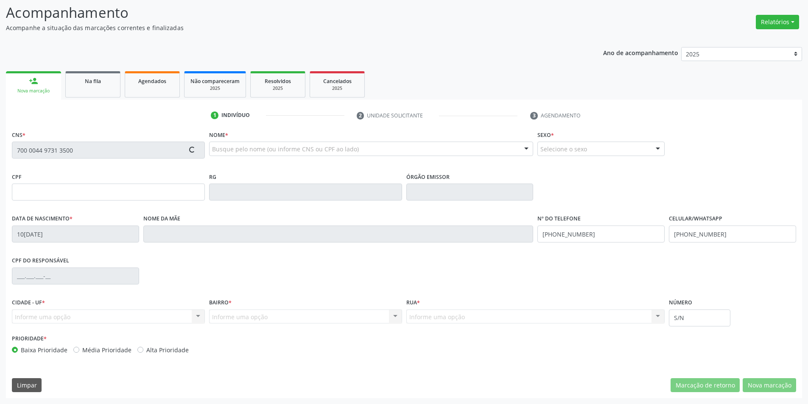
click at [764, 378] on div "CNS * 700 0044 9731 3500 Nome * Busque pelo nome (ou informe CNS ou CPF ao lado…" at bounding box center [404, 264] width 796 height 270
click at [764, 381] on button "Nova marcação" at bounding box center [769, 385] width 53 height 14
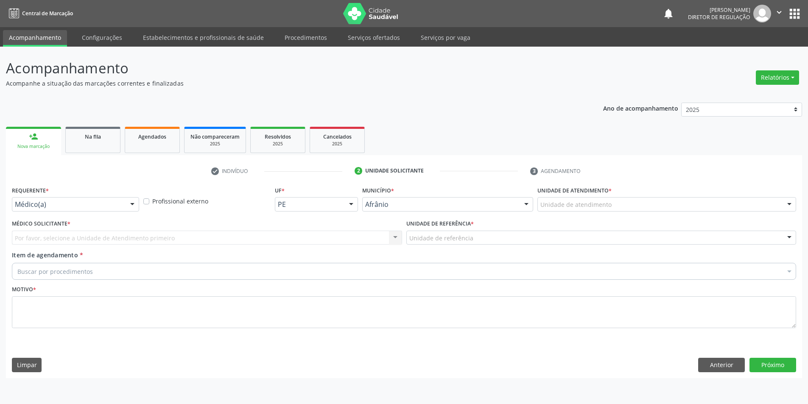
scroll to position [0, 0]
click at [765, 384] on div "Acompanhamento Acompanhe a situação das marcações correntes e finalizadas Relat…" at bounding box center [407, 226] width 815 height 358
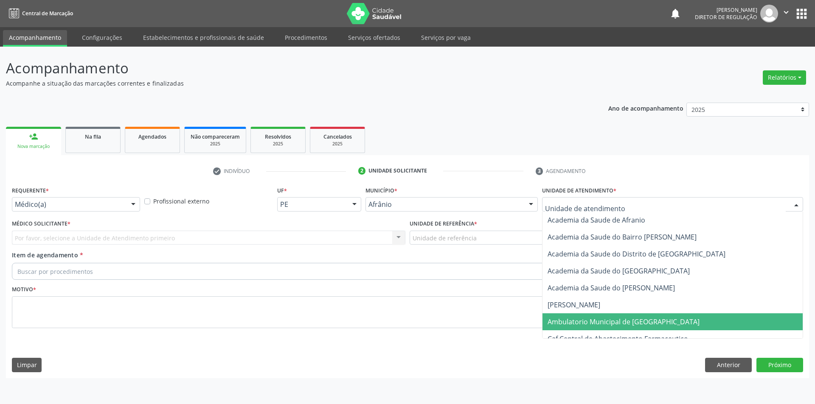
click at [599, 321] on span "Ambulatorio Municipal de [GEOGRAPHIC_DATA]" at bounding box center [623, 321] width 152 height 9
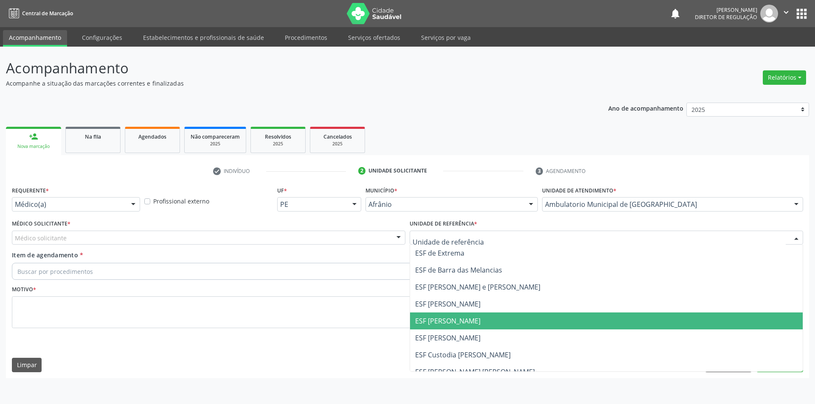
drag, startPoint x: 440, startPoint y: 324, endPoint x: 260, endPoint y: 265, distance: 188.8
click at [436, 324] on span "ESF [PERSON_NAME]" at bounding box center [447, 320] width 65 height 9
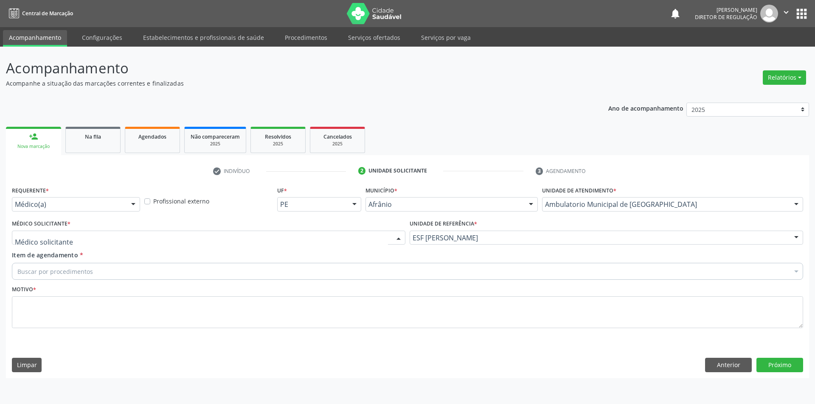
click at [195, 238] on div at bounding box center [208, 238] width 393 height 14
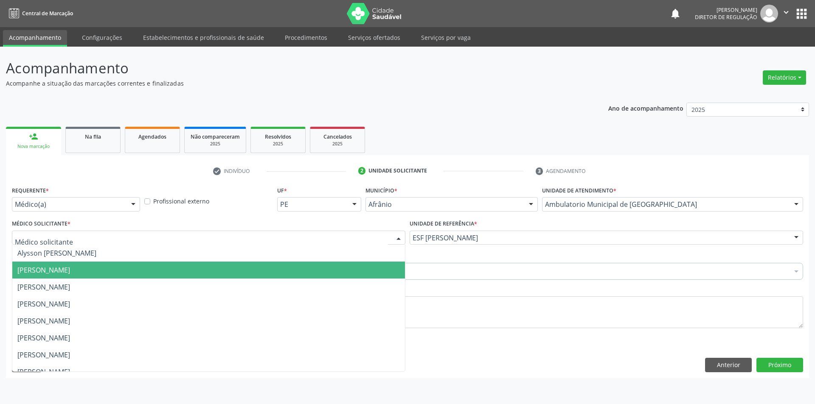
click at [70, 271] on span "[PERSON_NAME]" at bounding box center [43, 270] width 53 height 9
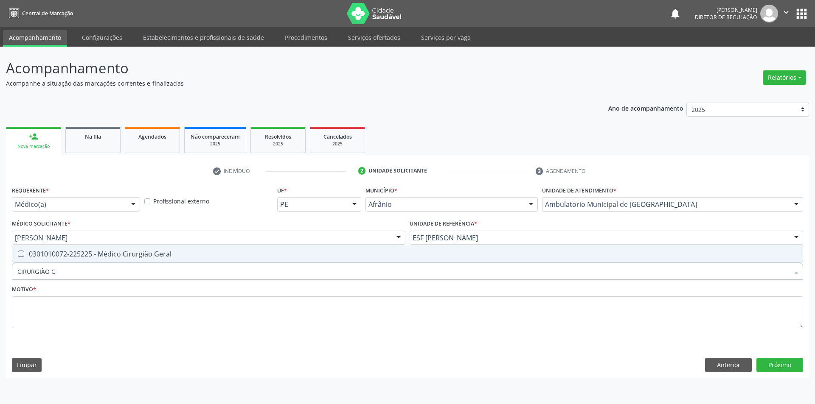
type input "CIRURGIÃO GE"
click at [101, 261] on span "0301010072-225225 - Médico Cirurgião Geral" at bounding box center [407, 254] width 790 height 17
checkbox Geral "true"
click at [89, 305] on textarea at bounding box center [407, 313] width 791 height 32
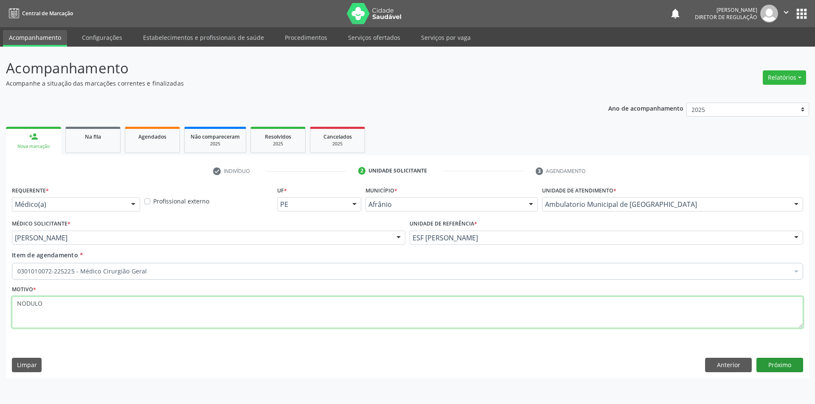
type textarea "NODULO"
click at [767, 361] on button "Próximo" at bounding box center [779, 365] width 47 height 14
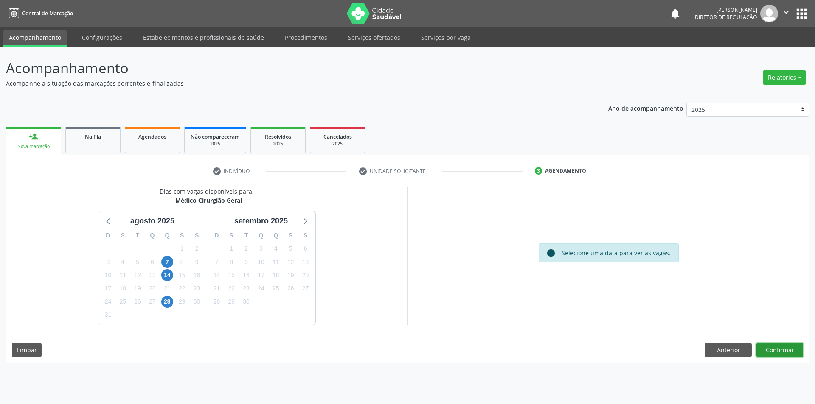
click at [776, 350] on button "Confirmar" at bounding box center [779, 350] width 47 height 14
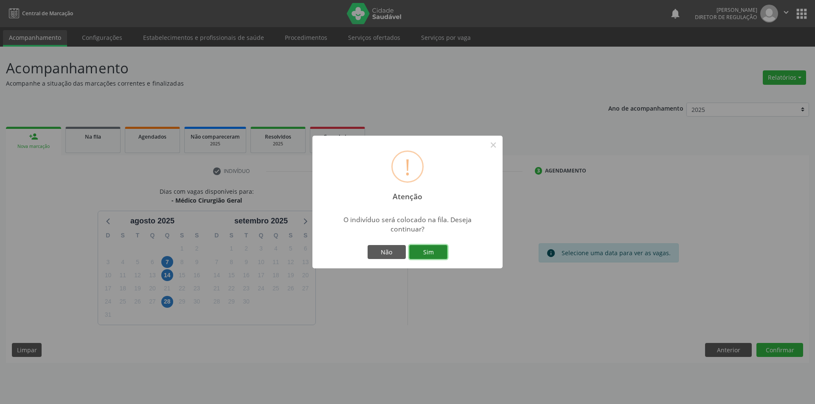
click at [418, 255] on button "Sim" at bounding box center [428, 252] width 38 height 14
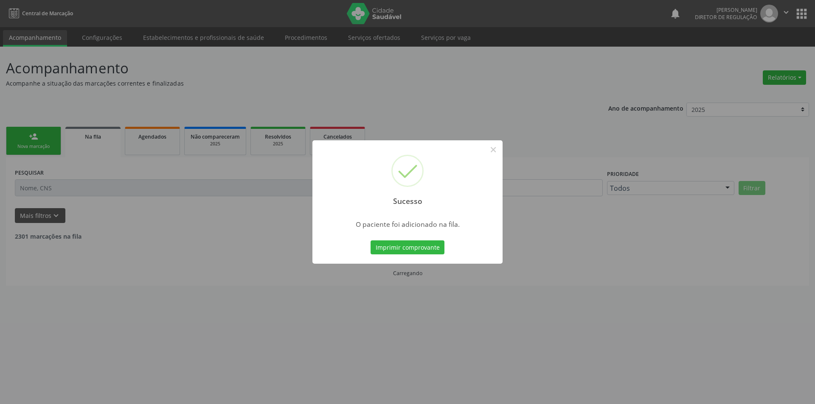
click at [214, 206] on div "Sucesso × O paciente foi adicionado na fila. Imprimir comprovante Cancel" at bounding box center [407, 202] width 815 height 404
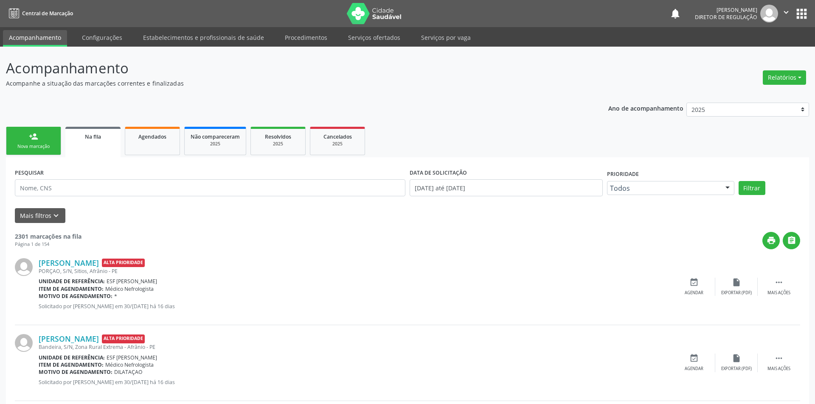
click at [34, 148] on div "Sucesso × O paciente foi adicionado na fila. Imprimir comprovante Cancel" at bounding box center [407, 202] width 815 height 404
click at [36, 146] on div "Nova marcação" at bounding box center [33, 146] width 42 height 6
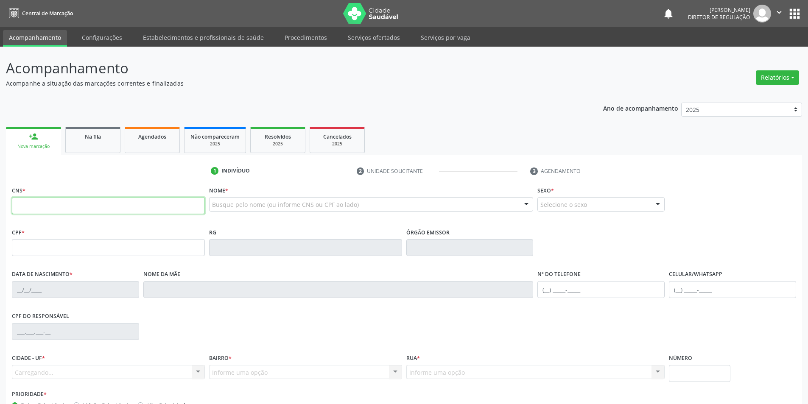
click at [102, 202] on input "text" at bounding box center [108, 205] width 193 height 17
type input "700 0044 9731 3500"
type input "10/04/1971"
type input "(87) 8825-4923"
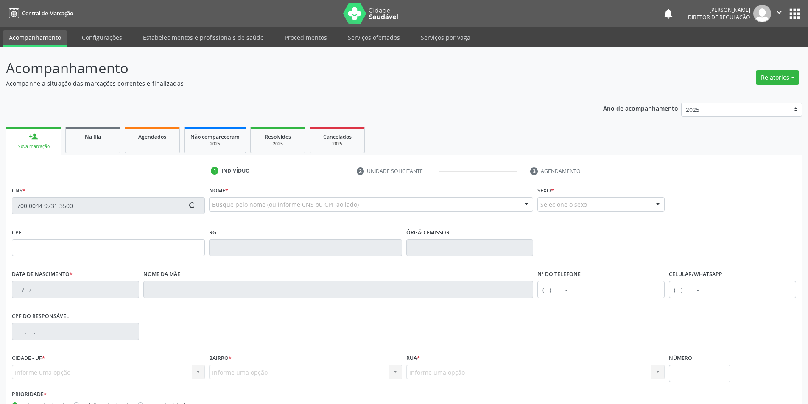
type input "S/N"
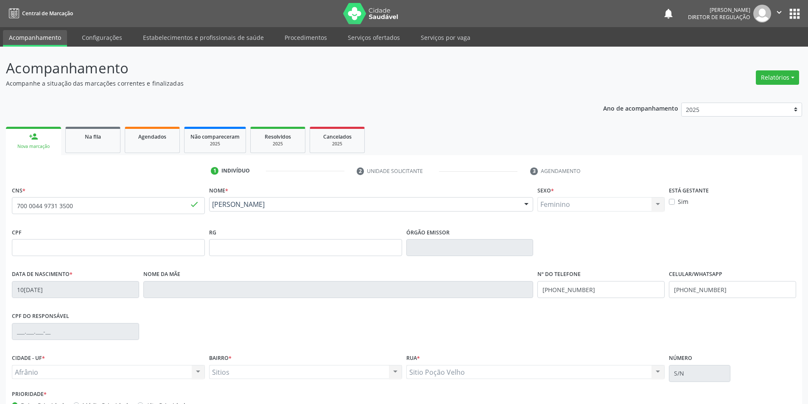
scroll to position [56, 0]
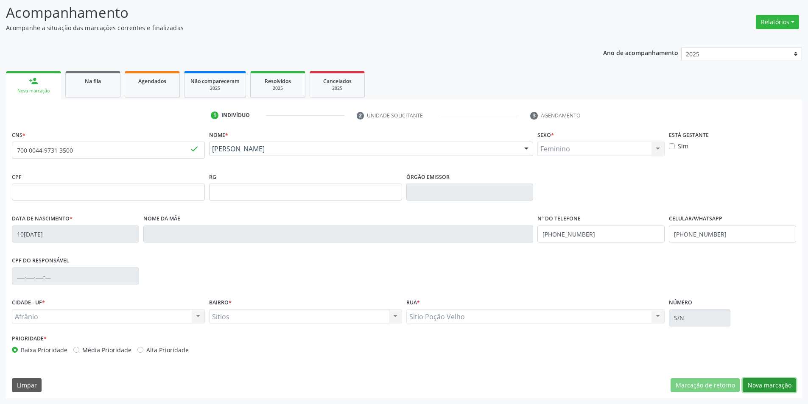
click at [765, 391] on button "Nova marcação" at bounding box center [769, 385] width 53 height 14
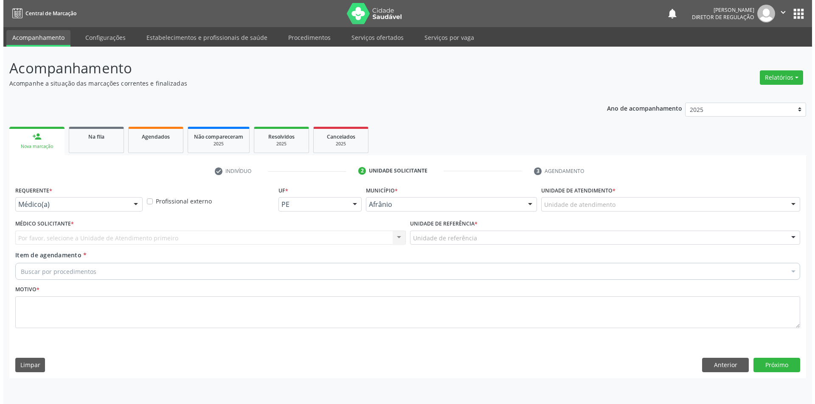
scroll to position [0, 0]
click at [605, 221] on div "Unidade de referência * Unidade de referência ESF de Extrema ESF de Barra das M…" at bounding box center [605, 231] width 393 height 27
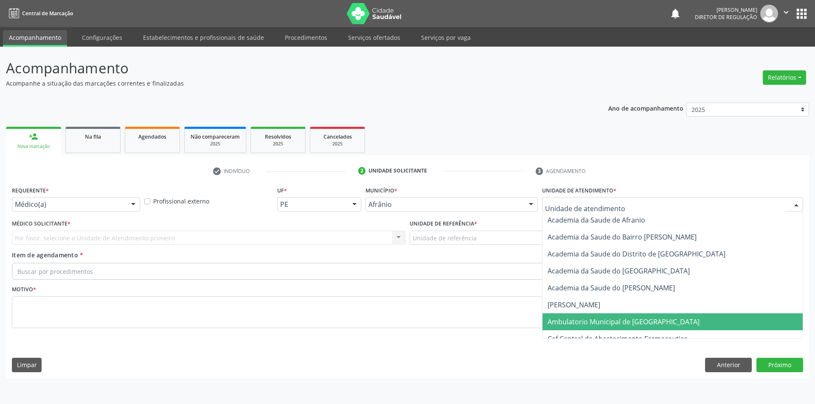
drag, startPoint x: 593, startPoint y: 320, endPoint x: 468, endPoint y: 240, distance: 149.2
click at [591, 320] on span "Ambulatorio Municipal de [GEOGRAPHIC_DATA]" at bounding box center [623, 321] width 152 height 9
click at [467, 232] on div "Unidade de referência" at bounding box center [605, 238] width 393 height 14
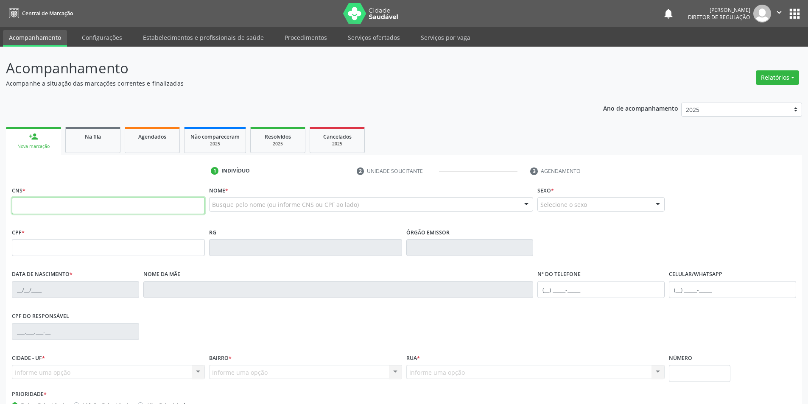
click at [66, 207] on input "text" at bounding box center [108, 205] width 193 height 17
type input "708 4087 7606 6769"
type input "2[DATE]"
type input "[PERSON_NAME] das [PERSON_NAME]"
type input "[PHONE_NUMBER]"
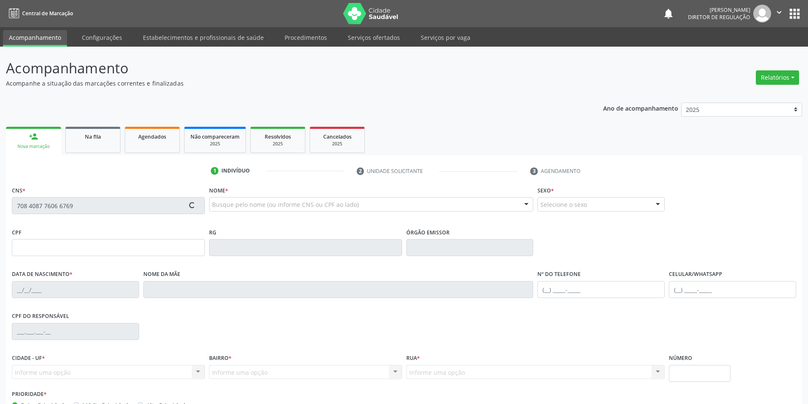
type input "[PHONE_NUMBER]"
type input "S/N"
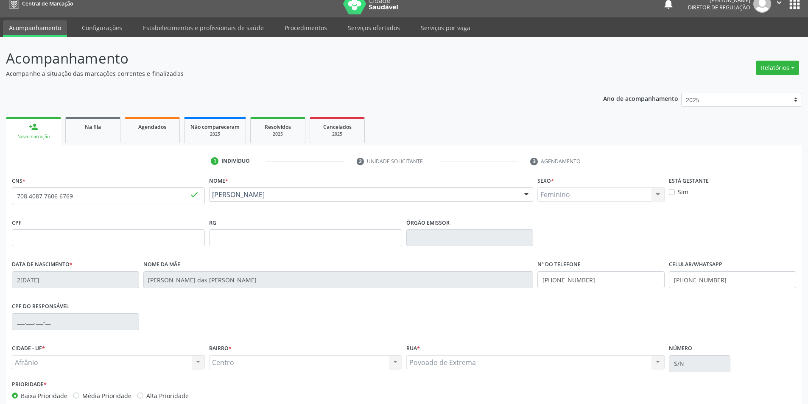
scroll to position [56, 0]
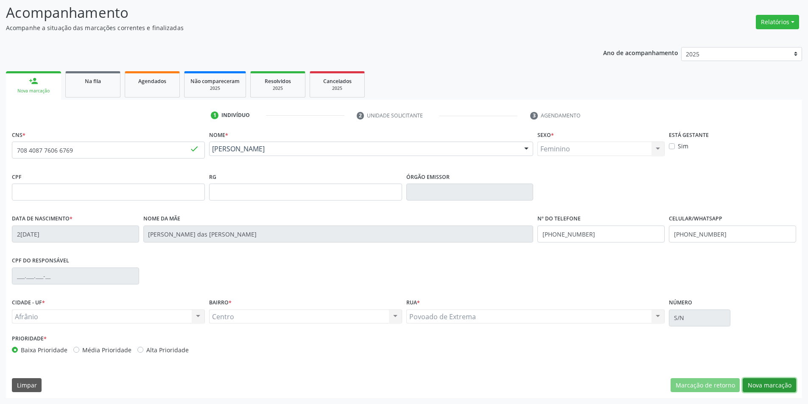
click at [762, 389] on button "Nova marcação" at bounding box center [769, 385] width 53 height 14
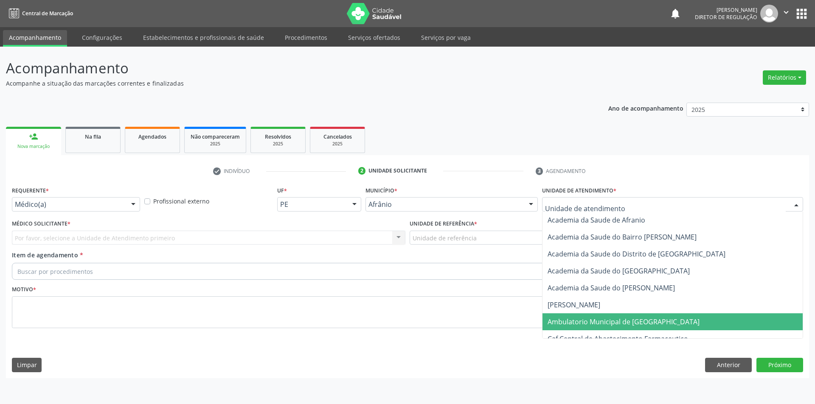
drag, startPoint x: 614, startPoint y: 320, endPoint x: 473, endPoint y: 259, distance: 153.7
click at [612, 320] on span "Ambulatorio Municipal de [GEOGRAPHIC_DATA]" at bounding box center [623, 321] width 152 height 9
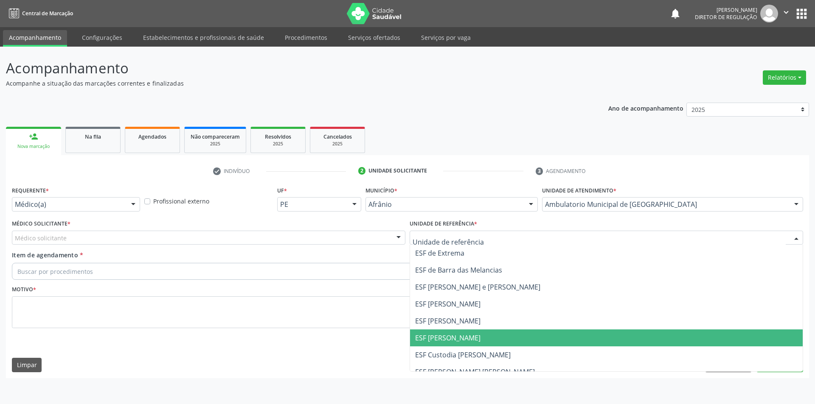
drag, startPoint x: 472, startPoint y: 332, endPoint x: 370, endPoint y: 300, distance: 107.1
click at [467, 329] on ul "ESF de Extrema ESF de Barra das Melancias ESF [PERSON_NAME] e [PERSON_NAME] ESF…" at bounding box center [606, 330] width 392 height 170
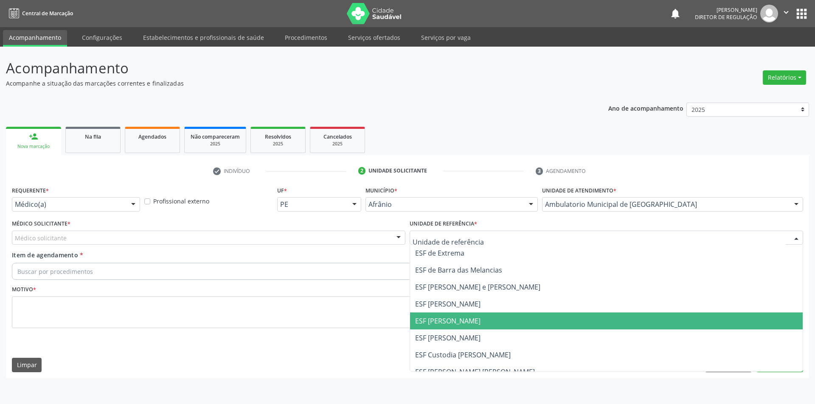
click at [230, 257] on div "Item de agendamento * Buscar por procedimentos Selecionar todos 0604320140 - Ab…" at bounding box center [407, 264] width 791 height 27
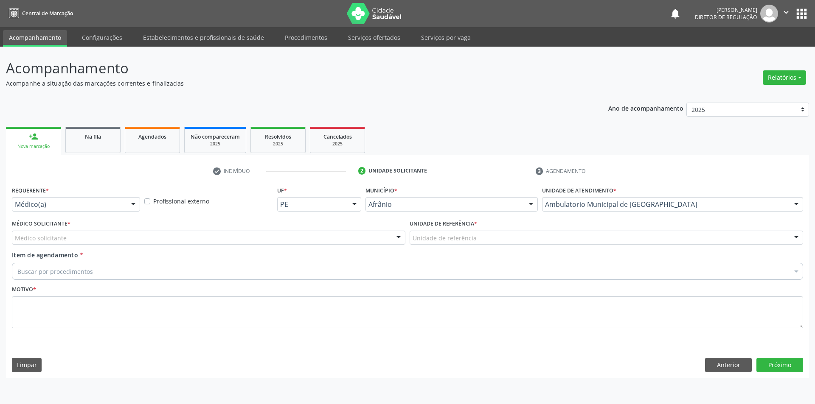
click at [207, 238] on div "Médico solicitante" at bounding box center [208, 238] width 393 height 14
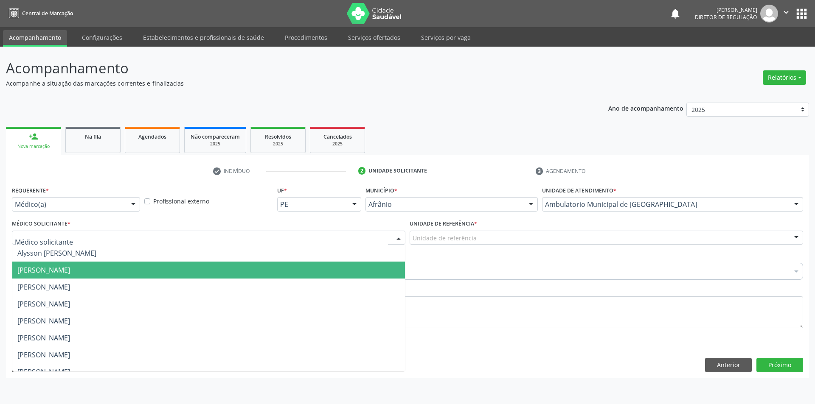
click at [70, 274] on span "[PERSON_NAME]" at bounding box center [43, 270] width 53 height 9
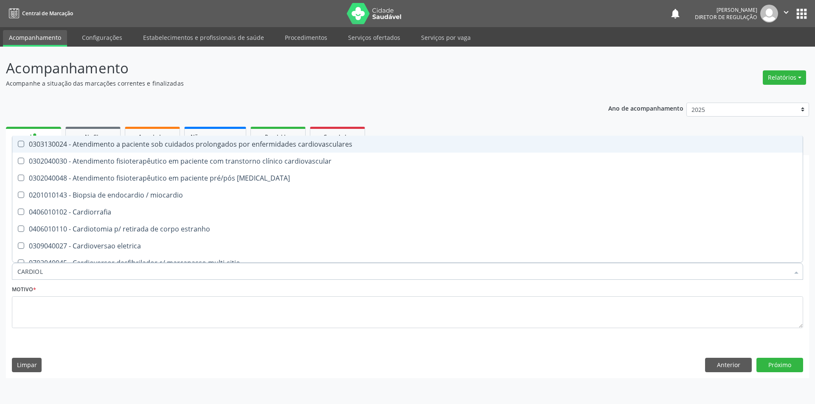
type input "CARDIOLO"
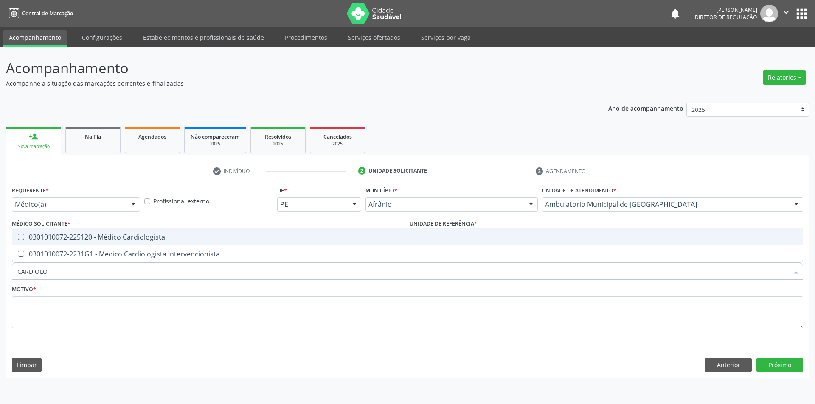
click at [86, 234] on div "0301010072-225120 - Médico Cardiologista" at bounding box center [407, 237] width 780 height 7
checkbox Cardiologista "true"
click at [78, 289] on div "Motivo *" at bounding box center [407, 305] width 791 height 45
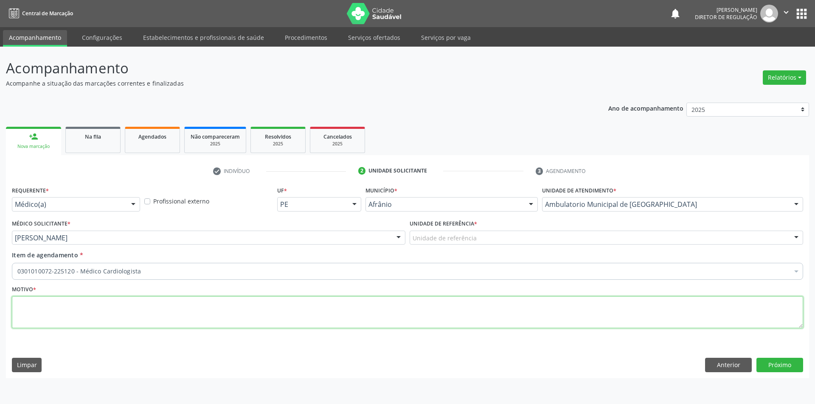
click at [76, 298] on textarea at bounding box center [407, 313] width 791 height 32
type textarea "HAS + CONSULTA DE RETORNO"
click at [770, 364] on button "Próximo" at bounding box center [779, 365] width 47 height 14
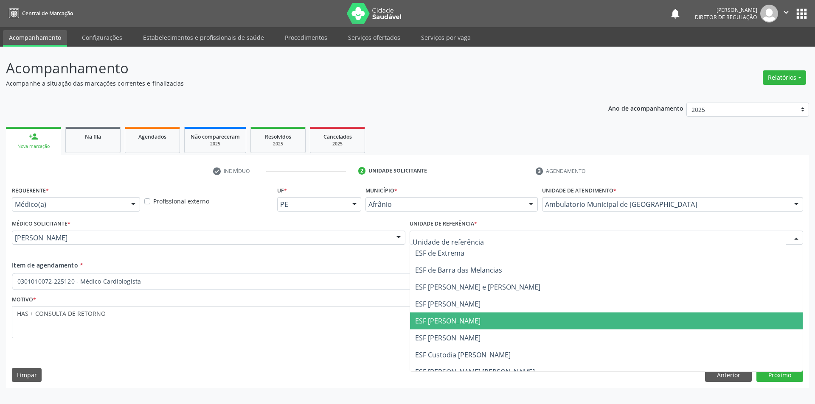
click at [507, 239] on div at bounding box center [605, 238] width 393 height 14
click at [466, 320] on span "ESF [PERSON_NAME]" at bounding box center [447, 320] width 65 height 9
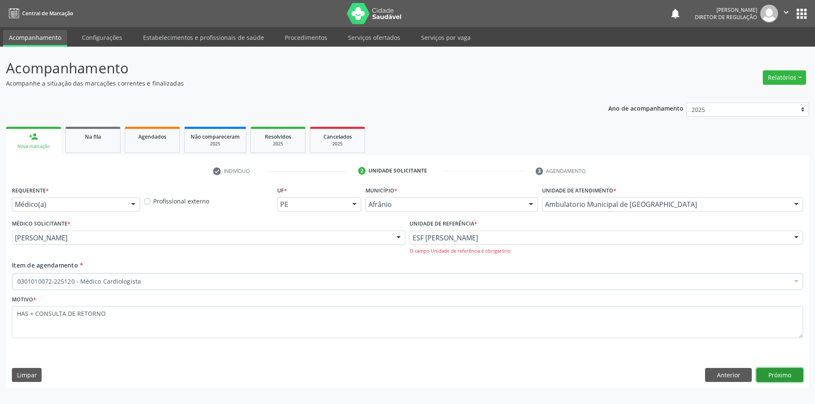
click at [777, 374] on button "Próximo" at bounding box center [779, 375] width 47 height 14
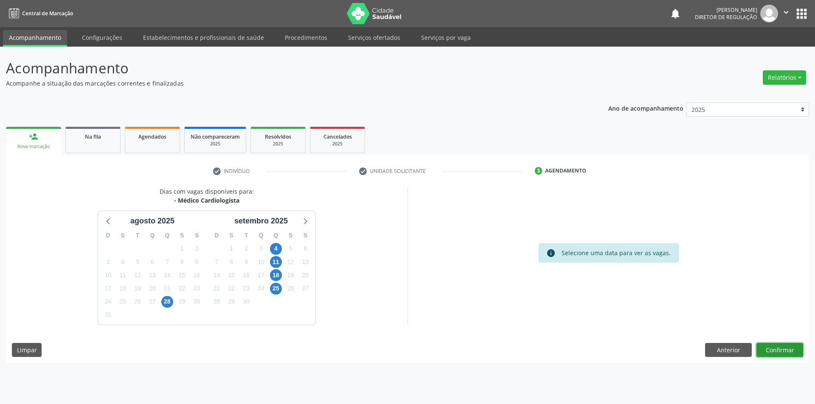
click at [784, 350] on button "Confirmar" at bounding box center [779, 350] width 47 height 14
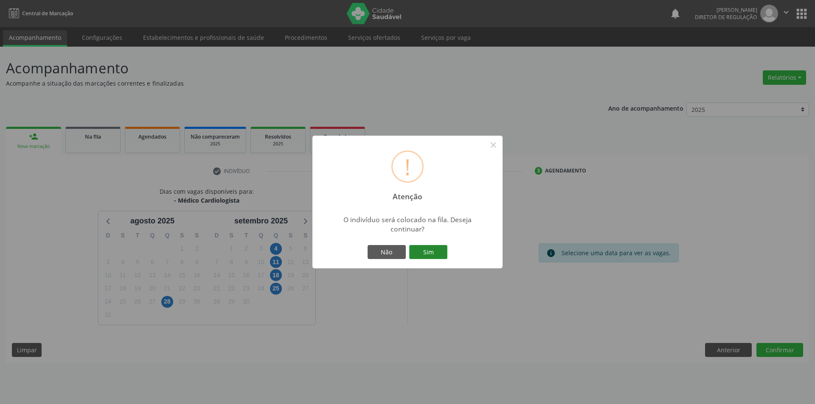
click at [434, 247] on button "Sim" at bounding box center [428, 252] width 38 height 14
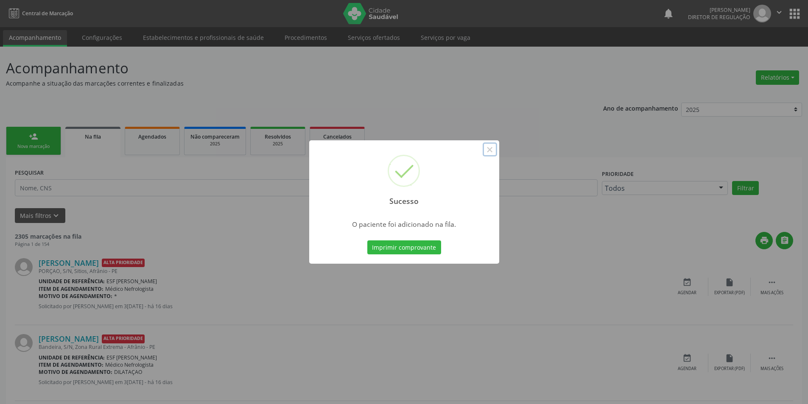
click at [496, 154] on button "×" at bounding box center [490, 150] width 14 height 14
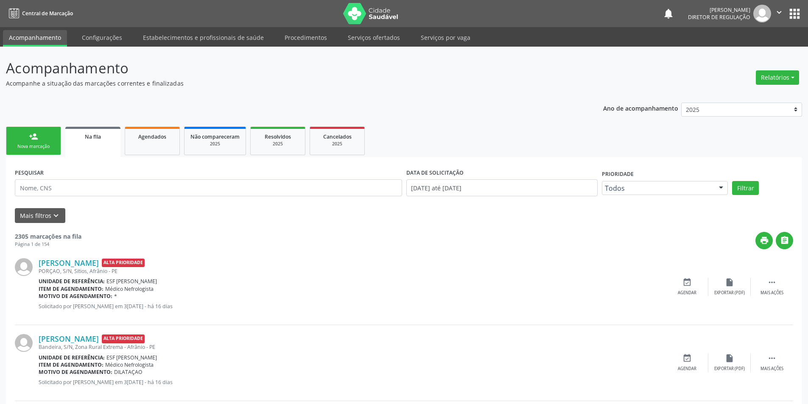
click at [56, 139] on link "person_add Nova marcação" at bounding box center [33, 141] width 55 height 28
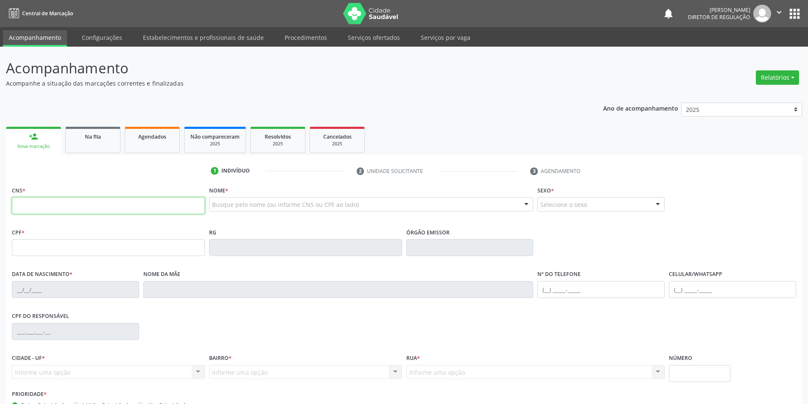
click at [68, 204] on input "text" at bounding box center [108, 205] width 193 height 17
type input "700 0058 8626 3904"
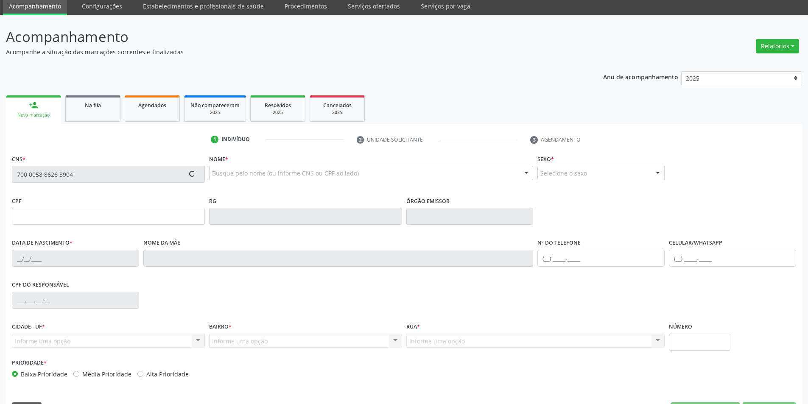
scroll to position [56, 0]
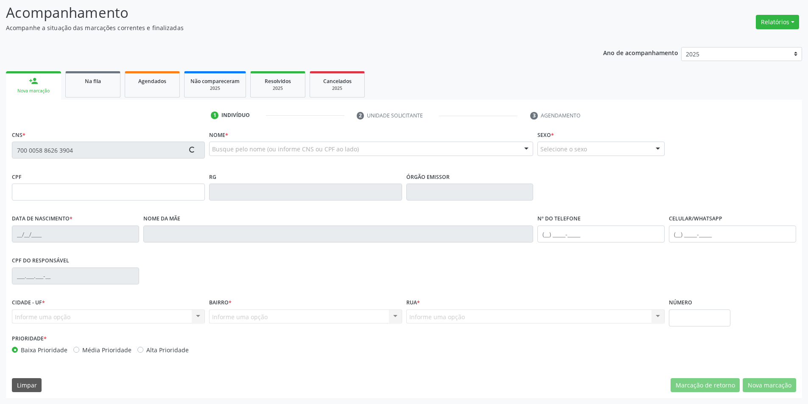
type input "946.113.514-91"
type input "1[DATE]"
type input "Expedita [PERSON_NAME]"
type input "[PHONE_NUMBER]"
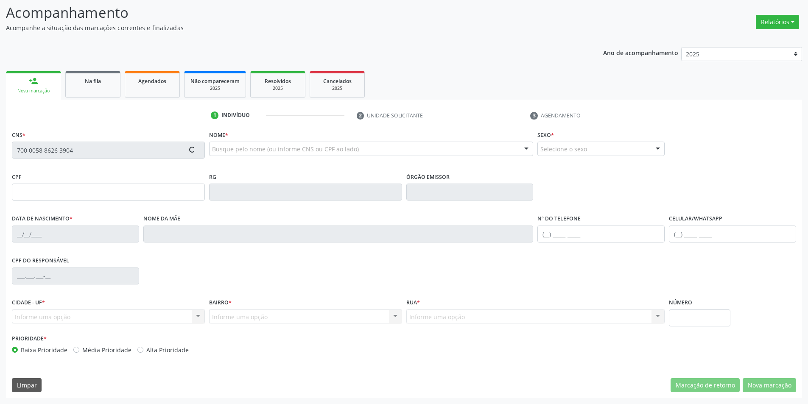
type input "S/N"
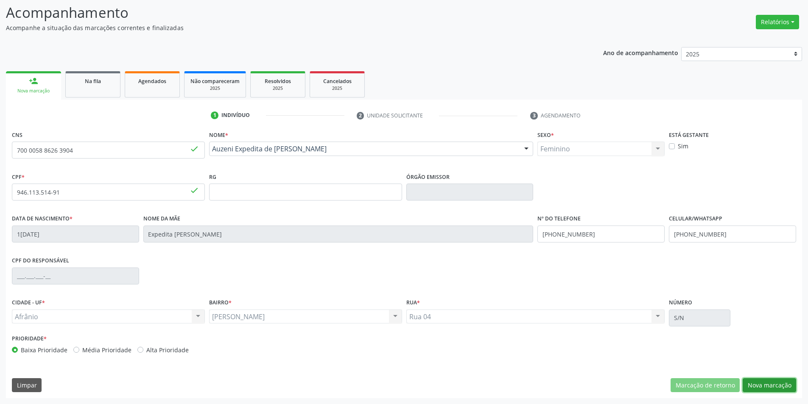
click at [783, 382] on button "Nova marcação" at bounding box center [769, 385] width 53 height 14
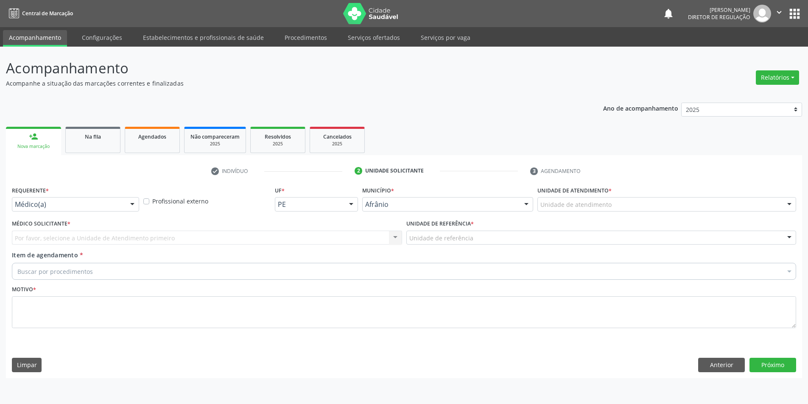
scroll to position [0, 0]
click at [623, 204] on div "Unidade de atendimento" at bounding box center [672, 204] width 261 height 14
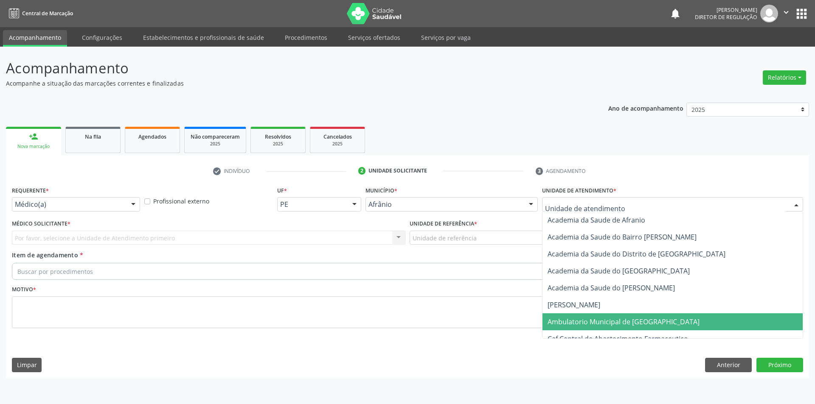
click at [627, 323] on span "Ambulatorio Municipal de [GEOGRAPHIC_DATA]" at bounding box center [623, 321] width 152 height 9
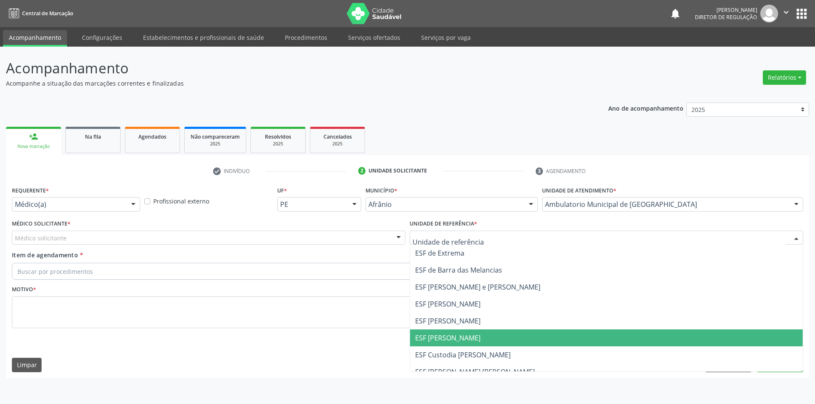
drag, startPoint x: 458, startPoint y: 338, endPoint x: 350, endPoint y: 302, distance: 114.3
click at [452, 335] on span "ESF [PERSON_NAME]" at bounding box center [447, 337] width 65 height 9
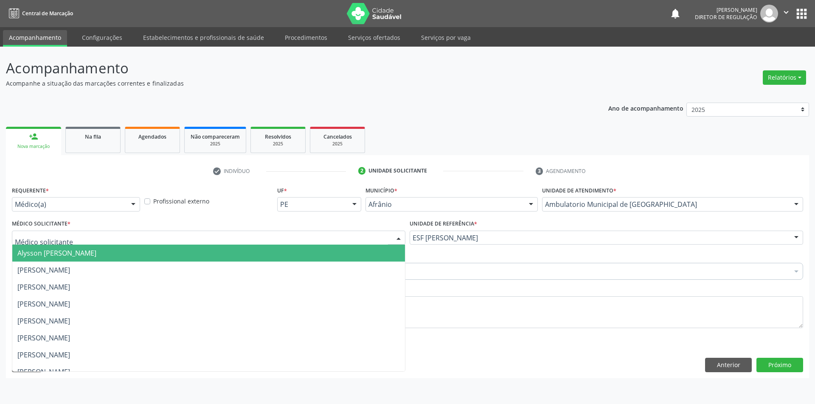
click at [197, 234] on div at bounding box center [208, 238] width 393 height 14
click at [84, 258] on span "Alysson [PERSON_NAME]" at bounding box center [208, 253] width 392 height 17
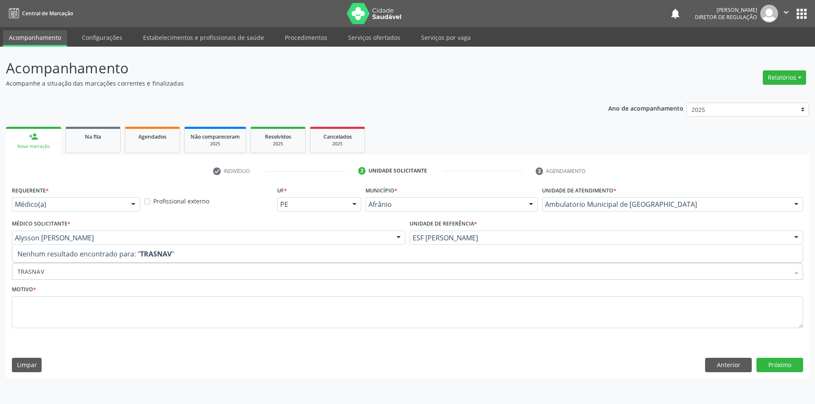
drag, startPoint x: 0, startPoint y: 282, endPoint x: 0, endPoint y: 271, distance: 11.0
click at [0, 275] on div "Acompanhamento Acompanhe a situação das marcações correntes e finalizadas Relat…" at bounding box center [407, 226] width 815 height 358
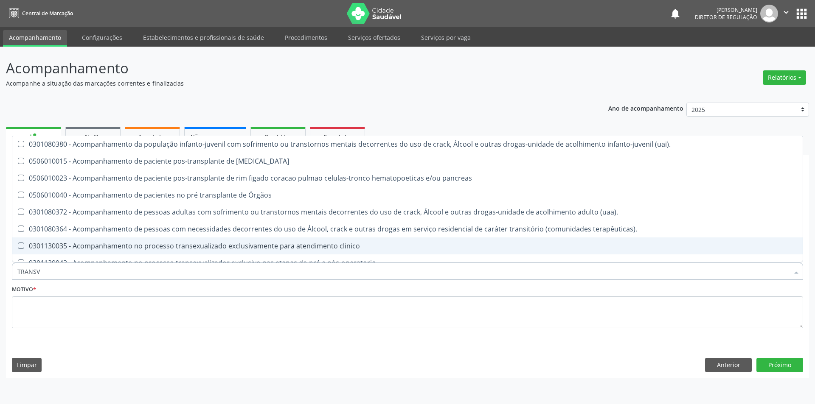
type input "TRANSVA"
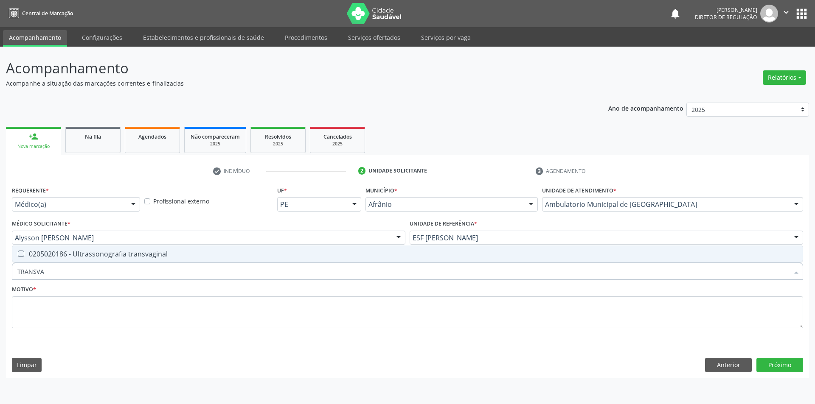
click at [35, 246] on span "0205020186 - Ultrassonografia transvaginal" at bounding box center [407, 254] width 790 height 17
checkbox transvaginal "true"
drag, startPoint x: 51, startPoint y: 294, endPoint x: 53, endPoint y: 312, distance: 17.9
click at [51, 294] on div "Motivo *" at bounding box center [407, 305] width 791 height 45
click at [53, 312] on textarea at bounding box center [407, 313] width 791 height 32
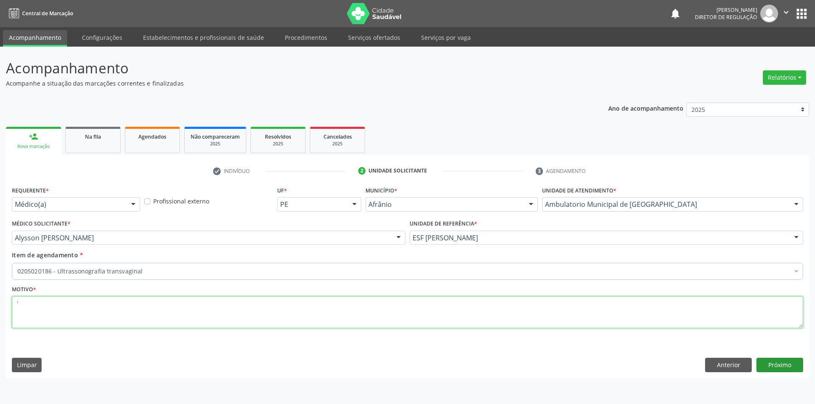
type textarea "'"
click at [775, 366] on button "Próximo" at bounding box center [779, 365] width 47 height 14
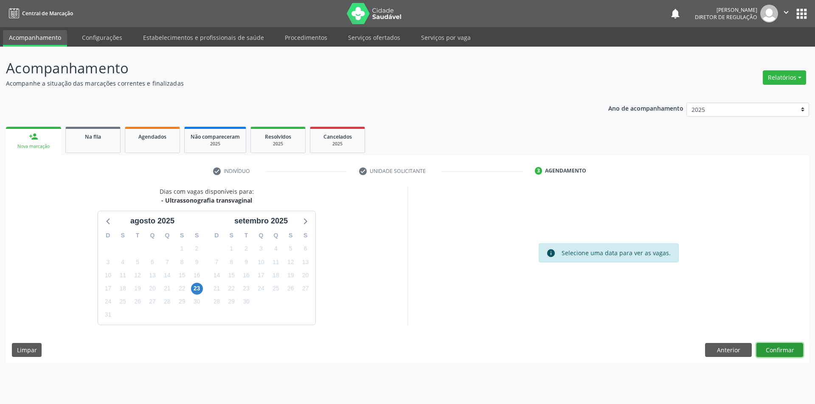
click at [771, 349] on button "Confirmar" at bounding box center [779, 350] width 47 height 14
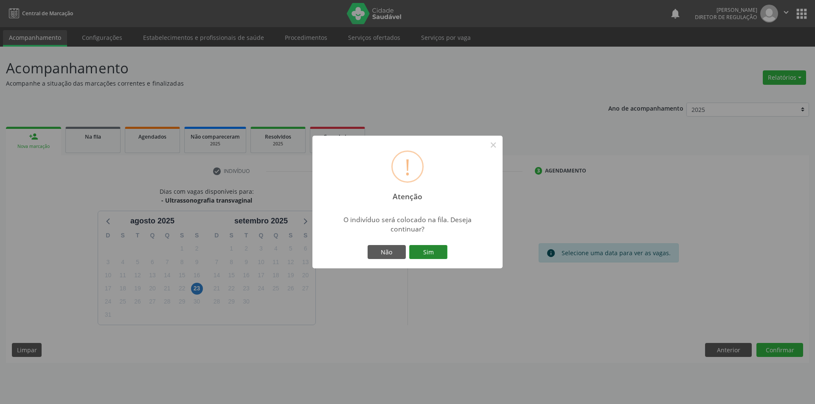
click at [425, 252] on button "Sim" at bounding box center [428, 252] width 38 height 14
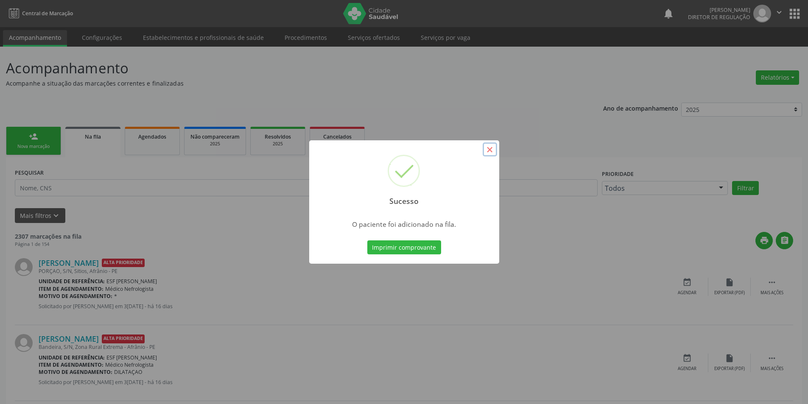
click at [487, 148] on button "×" at bounding box center [490, 150] width 14 height 14
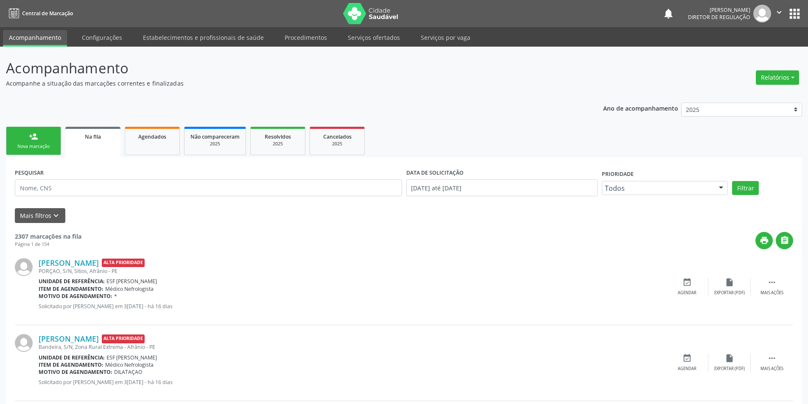
click at [34, 152] on link "person_add Nova marcação" at bounding box center [33, 141] width 55 height 28
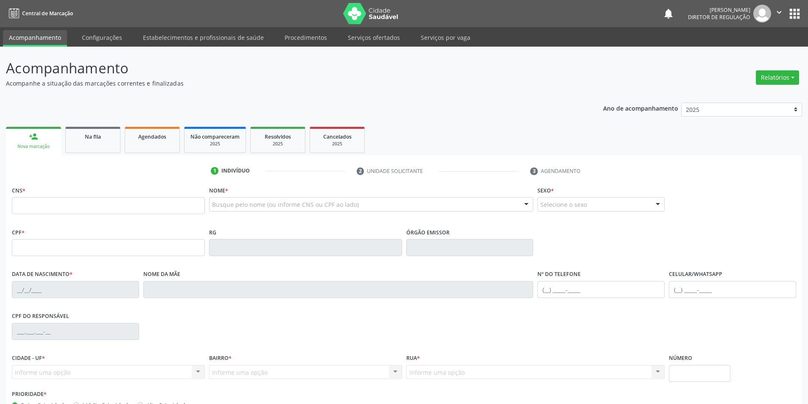
click at [49, 219] on fieldset "CNS *" at bounding box center [108, 202] width 193 height 36
click at [49, 205] on input "text" at bounding box center [108, 205] width 193 height 17
type input "704 2067 3451 5686"
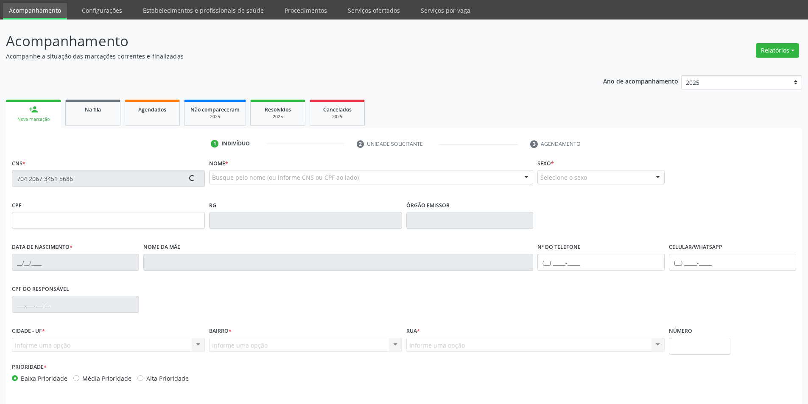
scroll to position [56, 0]
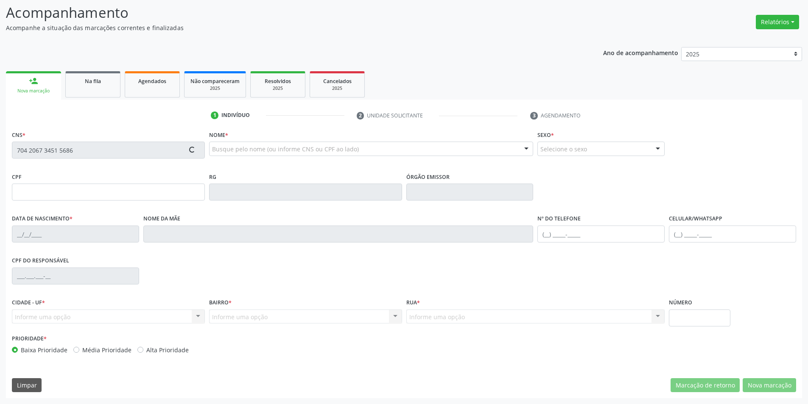
type input "160.422.464-96"
type input "1[DATE]"
type input "[PERSON_NAME]"
type input "[PHONE_NUMBER]"
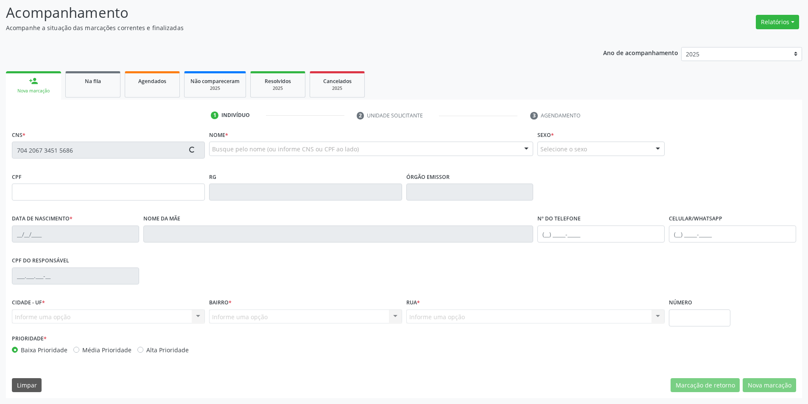
type input "111.159.724-30"
type input "88"
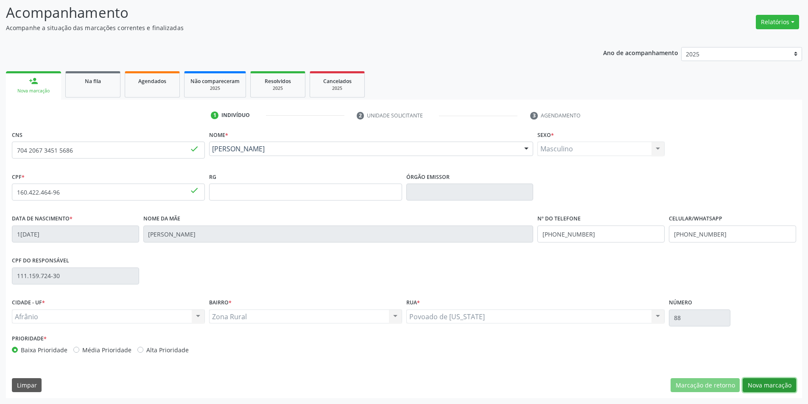
click at [763, 386] on button "Nova marcação" at bounding box center [769, 385] width 53 height 14
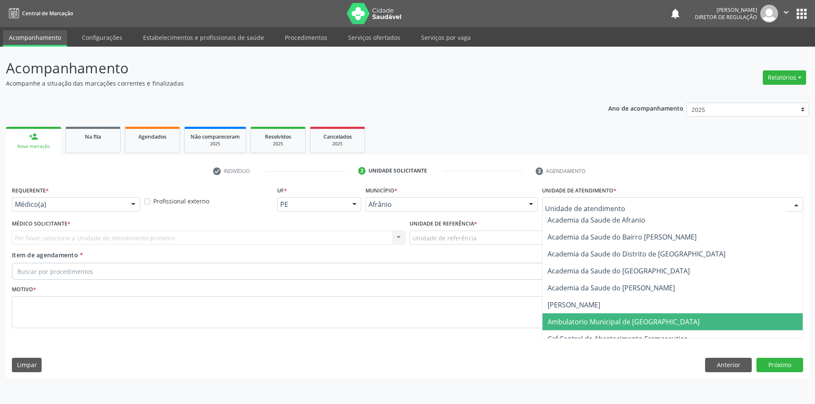
drag, startPoint x: 584, startPoint y: 323, endPoint x: 514, endPoint y: 289, distance: 77.8
click at [578, 320] on span "Ambulatorio Municipal de [GEOGRAPHIC_DATA]" at bounding box center [623, 321] width 152 height 9
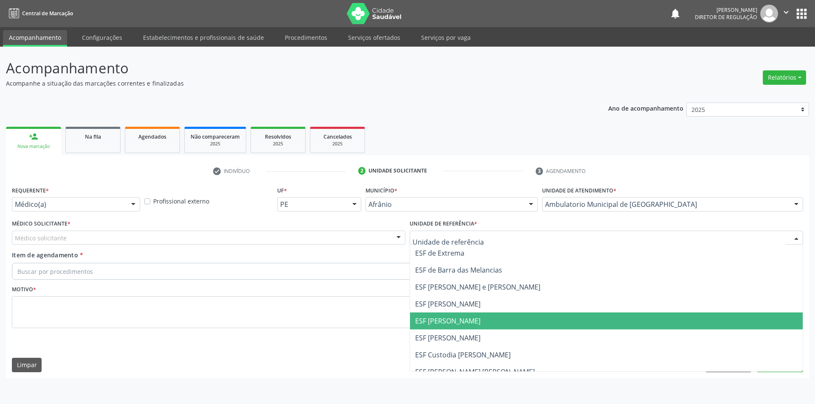
click at [463, 318] on span "ESF [PERSON_NAME]" at bounding box center [447, 320] width 65 height 9
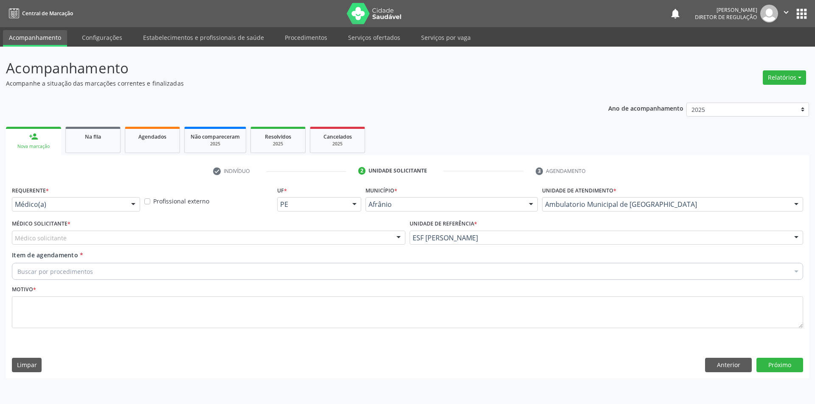
drag, startPoint x: 299, startPoint y: 241, endPoint x: 232, endPoint y: 240, distance: 67.5
click at [297, 241] on div "Médico solicitante" at bounding box center [208, 238] width 393 height 14
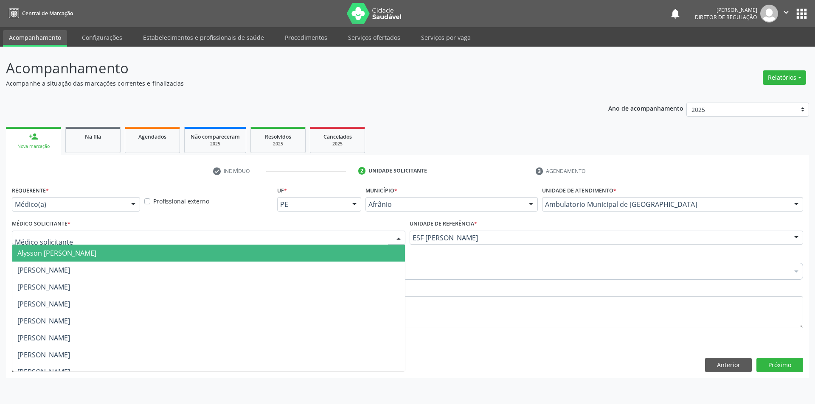
click at [70, 266] on span "[PERSON_NAME]" at bounding box center [43, 270] width 53 height 9
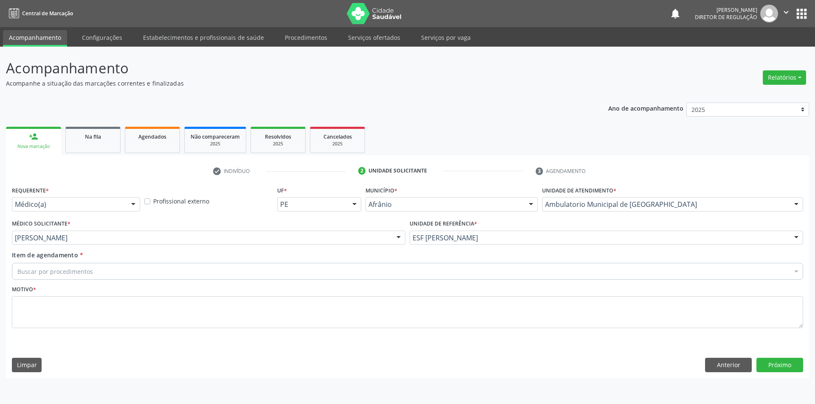
click at [107, 274] on div "Buscar por procedimentos" at bounding box center [407, 271] width 791 height 17
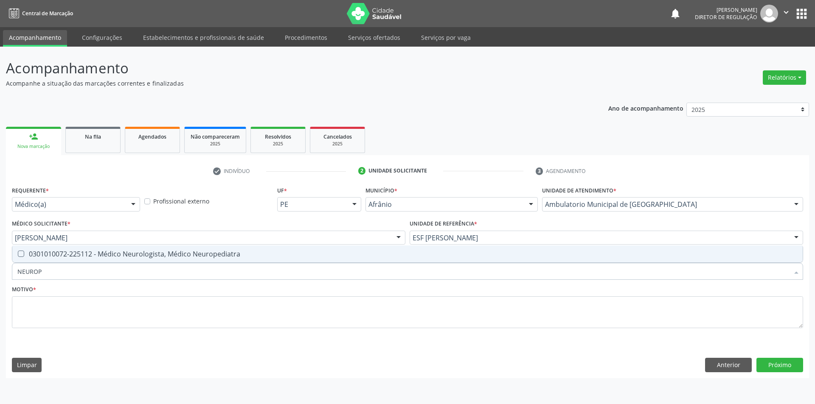
type input "NEUROPE"
drag, startPoint x: 110, startPoint y: 253, endPoint x: 109, endPoint y: 273, distance: 20.4
click at [110, 252] on div "0301010072-225112 - Médico Neurologista, Médico Neuropediatra" at bounding box center [407, 254] width 780 height 7
checkbox Neuropediatra "true"
click at [101, 323] on textarea at bounding box center [407, 313] width 791 height 32
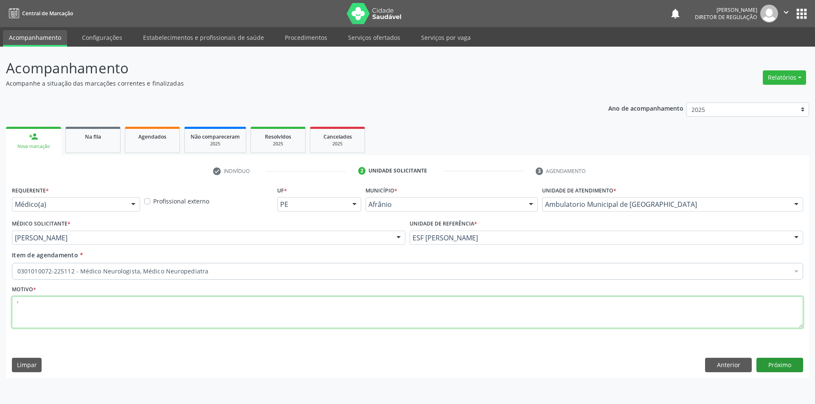
type textarea "'"
click at [780, 369] on button "Próximo" at bounding box center [779, 365] width 47 height 14
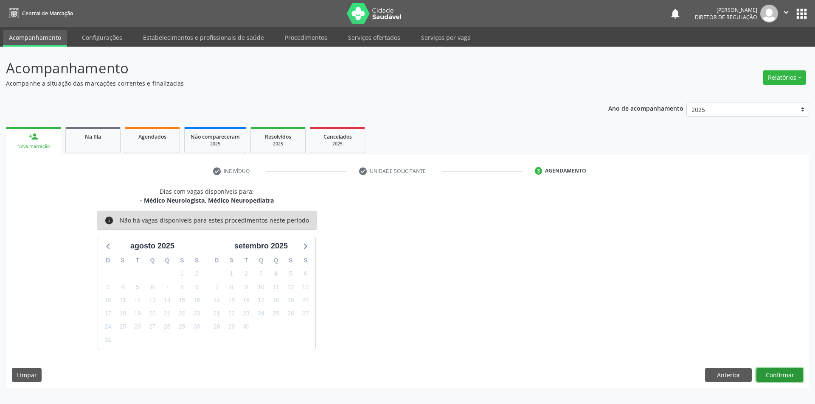
click at [782, 373] on button "Confirmar" at bounding box center [779, 375] width 47 height 14
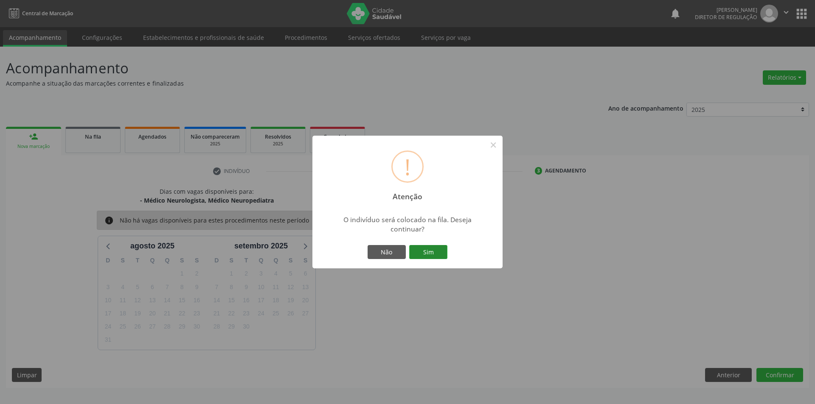
click at [415, 251] on button "Sim" at bounding box center [428, 252] width 38 height 14
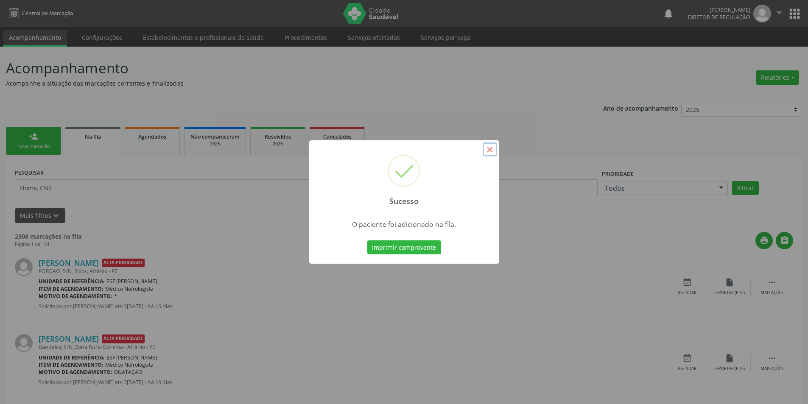
click at [488, 150] on button "×" at bounding box center [490, 150] width 14 height 14
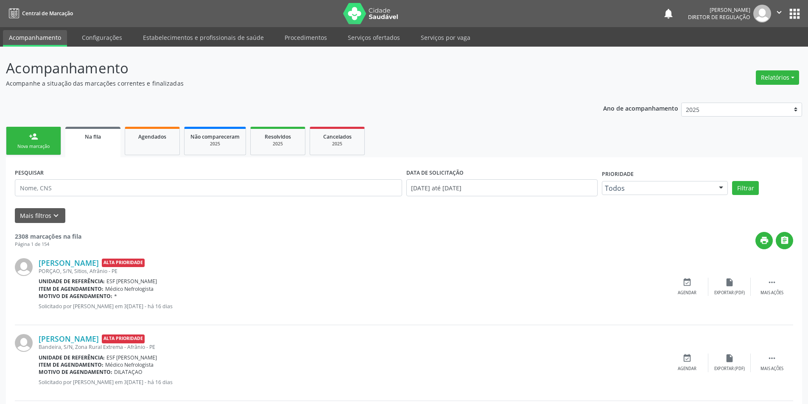
click at [101, 145] on link "Na fila" at bounding box center [92, 142] width 55 height 31
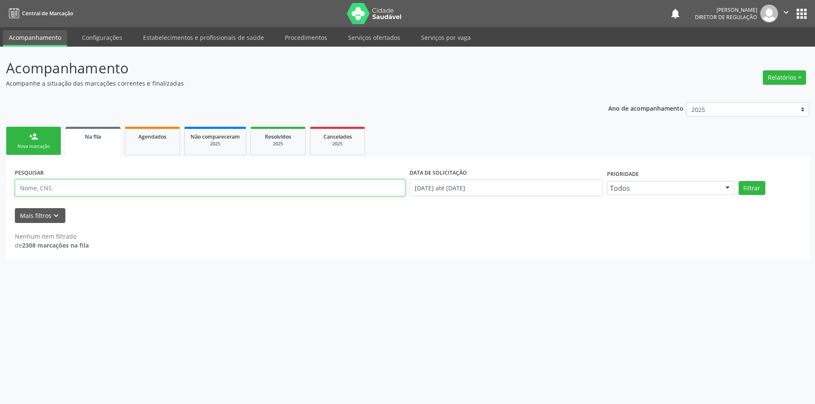
click at [51, 187] on input "text" at bounding box center [210, 187] width 390 height 17
type input "707409065361179"
click at [758, 188] on button "Filtrar" at bounding box center [751, 188] width 27 height 14
drag, startPoint x: 126, startPoint y: 189, endPoint x: 0, endPoint y: 199, distance: 126.9
click at [0, 199] on div "Acompanhamento Acompanhe a situação das marcações correntes e finalizadas Relat…" at bounding box center [407, 226] width 815 height 358
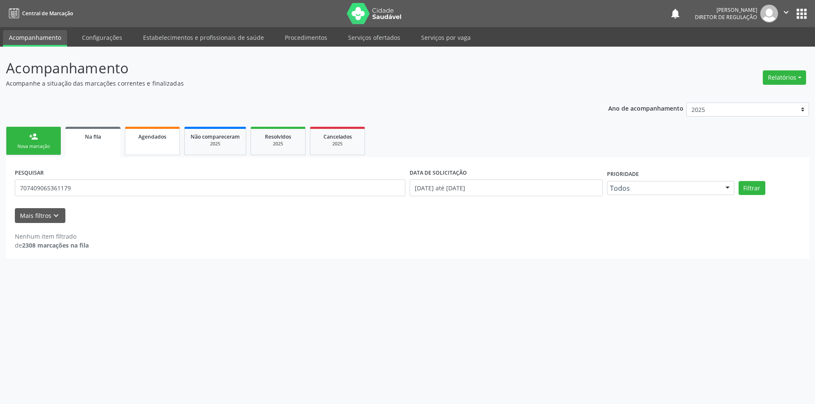
click at [145, 144] on link "Agendados" at bounding box center [152, 141] width 55 height 28
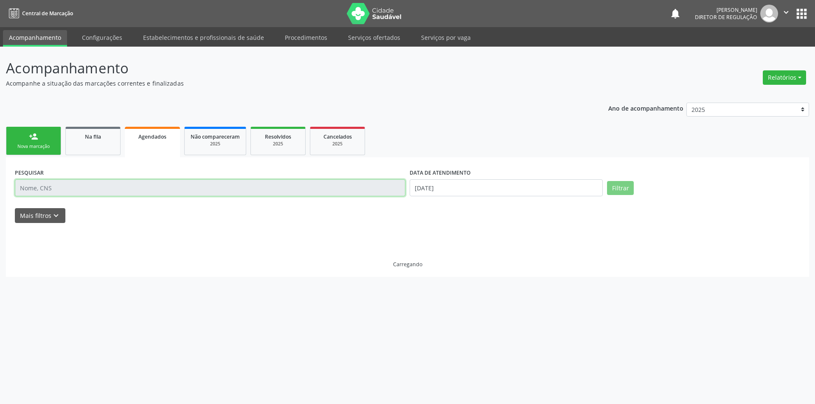
drag, startPoint x: 145, startPoint y: 144, endPoint x: 131, endPoint y: 188, distance: 46.4
click at [131, 188] on input "text" at bounding box center [210, 187] width 390 height 17
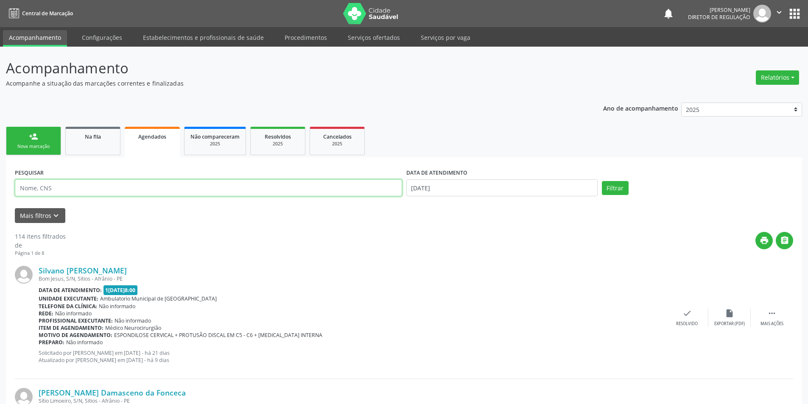
paste input "707 4090 6536 1179"
type input "707 4090 6536 1179"
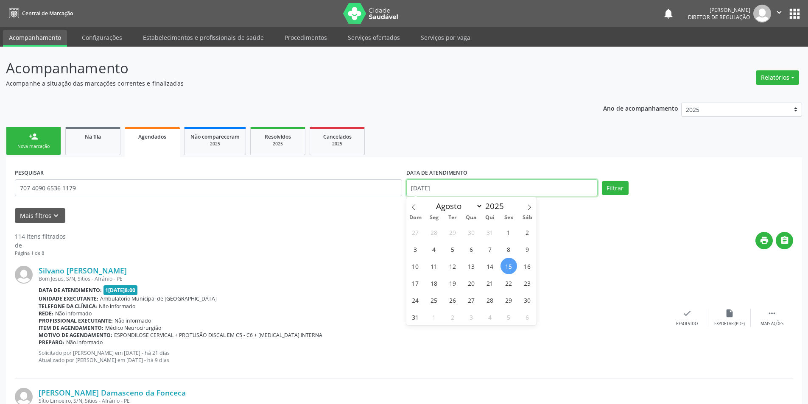
click at [459, 183] on input "[DATE]" at bounding box center [501, 187] width 191 height 17
click at [414, 210] on icon at bounding box center [414, 207] width 6 height 6
select select "5"
click at [423, 233] on span "1" at bounding box center [415, 232] width 17 height 17
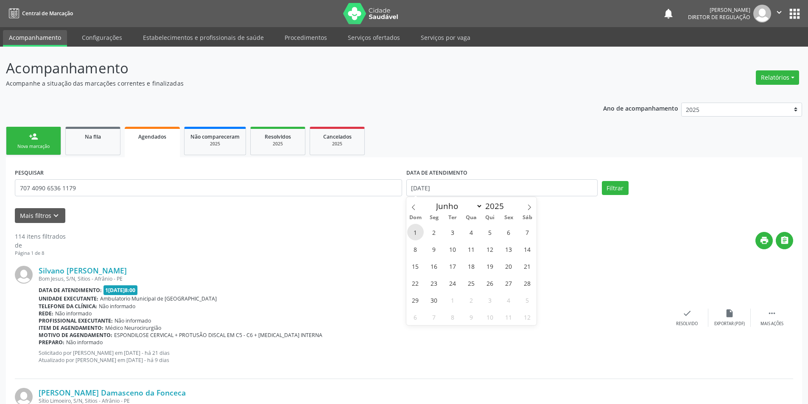
type input "0[DATE]"
click at [531, 206] on icon at bounding box center [529, 207] width 6 height 6
select select "7"
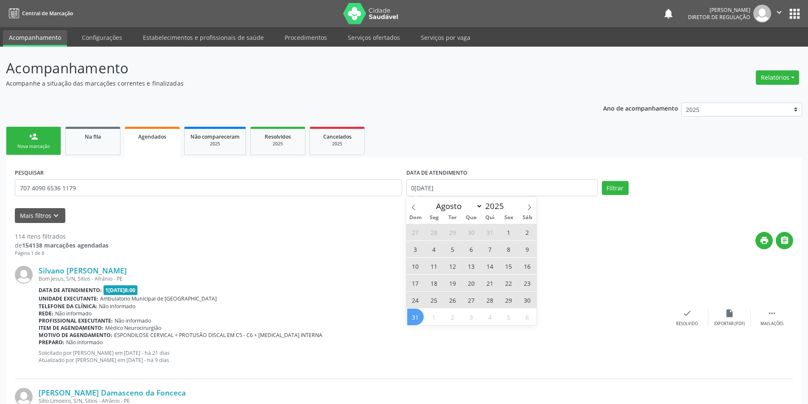
click at [414, 317] on span "31" at bounding box center [415, 317] width 17 height 17
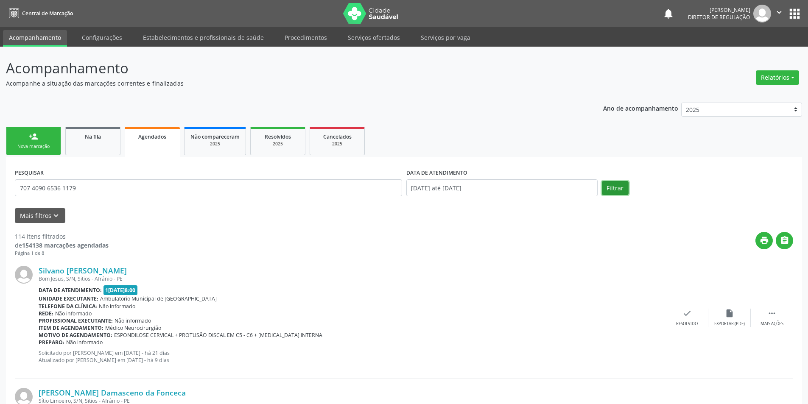
click at [619, 186] on button "Filtrar" at bounding box center [615, 188] width 27 height 14
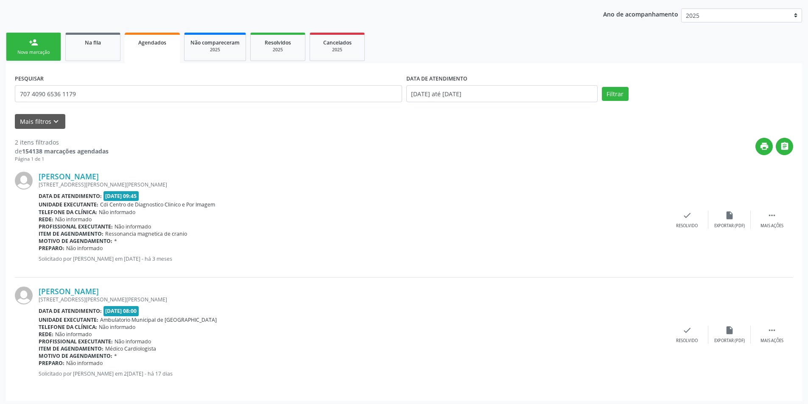
scroll to position [97, 0]
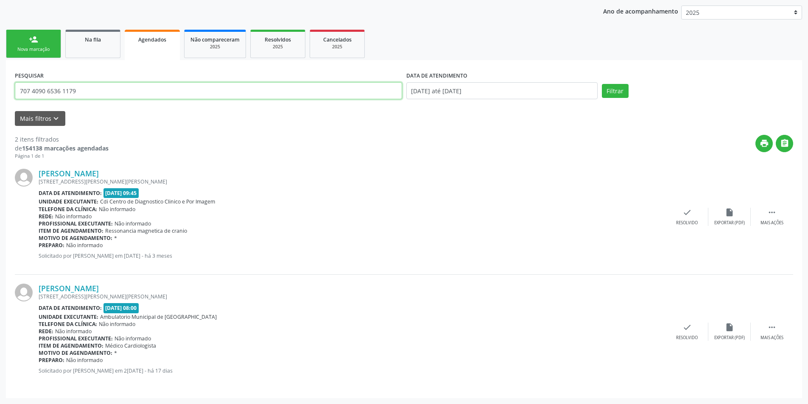
drag, startPoint x: 99, startPoint y: 98, endPoint x: 42, endPoint y: 102, distance: 57.4
click at [42, 102] on div "PESQUISAR 707 4090 6536 1179" at bounding box center [209, 87] width 392 height 36
type input "7"
click at [34, 57] on link "person_add Nova marcação" at bounding box center [33, 44] width 55 height 28
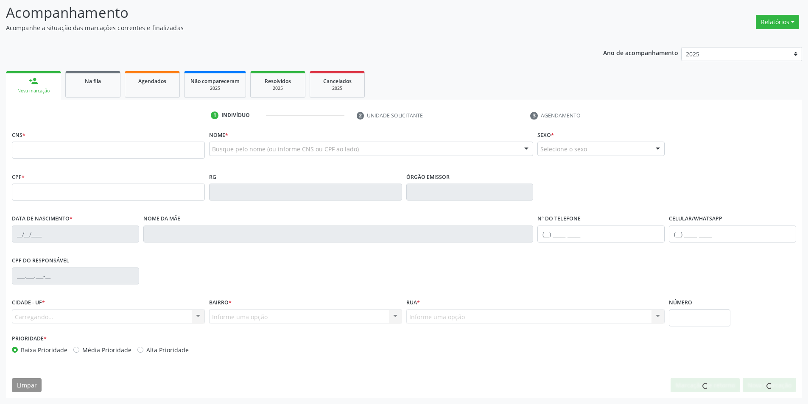
scroll to position [56, 0]
click at [61, 154] on input "text" at bounding box center [108, 150] width 193 height 17
